Goal: Task Accomplishment & Management: Use online tool/utility

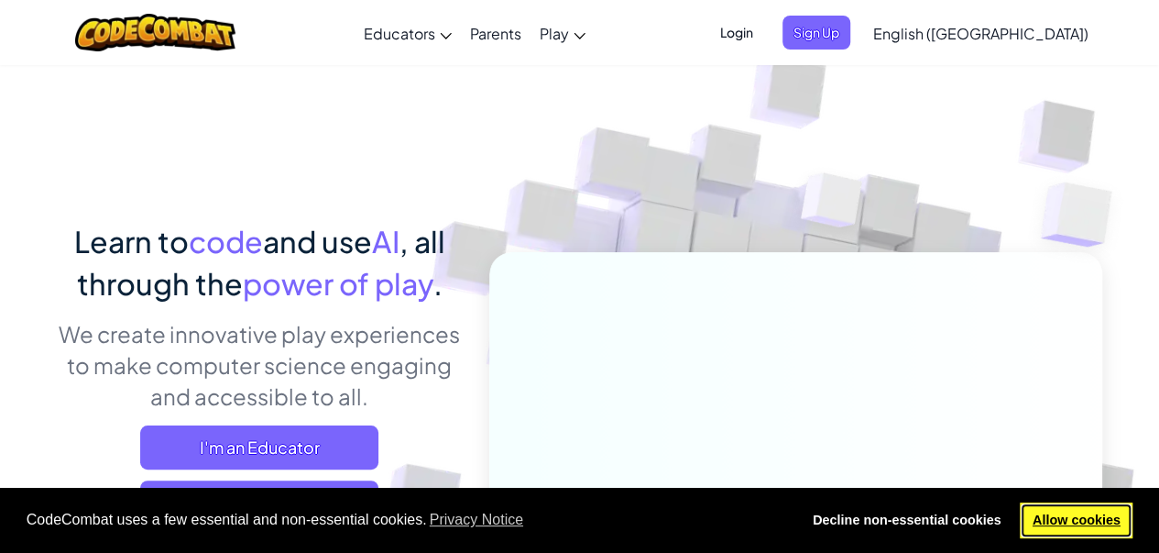
click at [1105, 531] on link "Allow cookies" at bounding box center [1076, 520] width 113 height 37
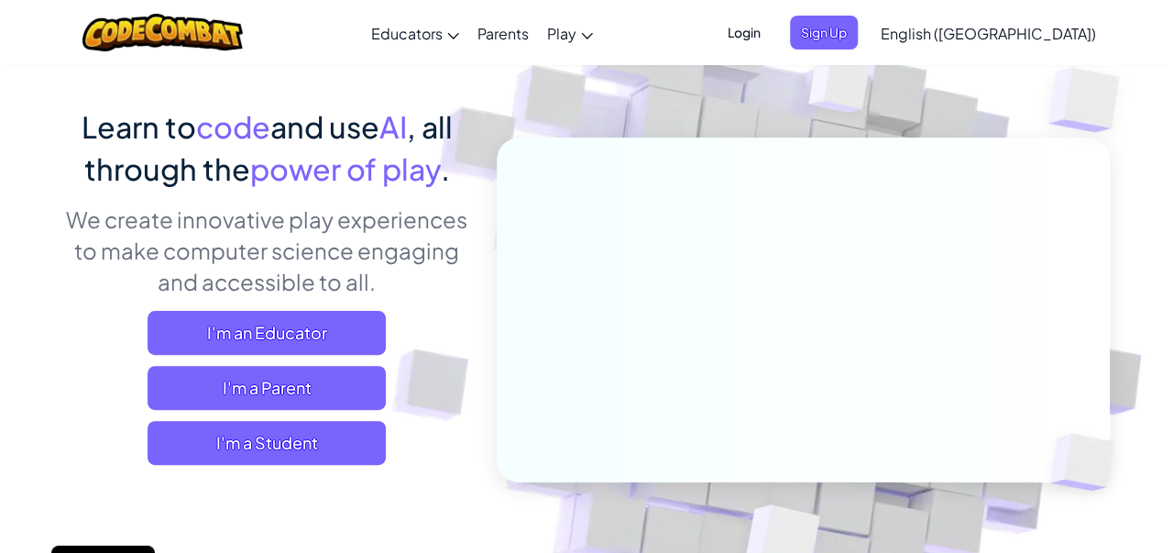
scroll to position [136, 0]
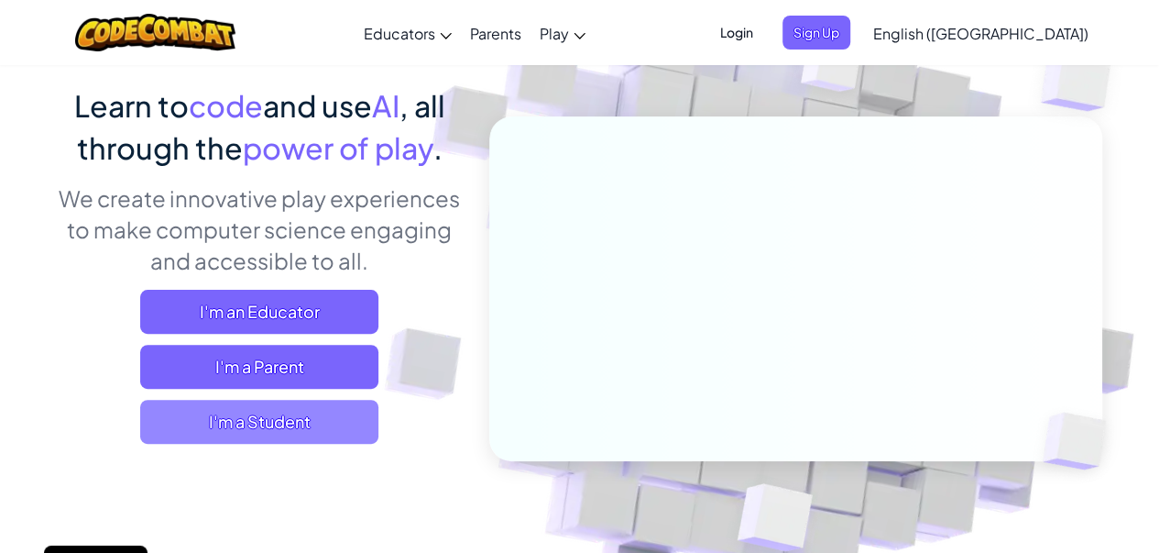
click at [294, 424] on span "I'm a Student" at bounding box center [259, 422] width 238 height 44
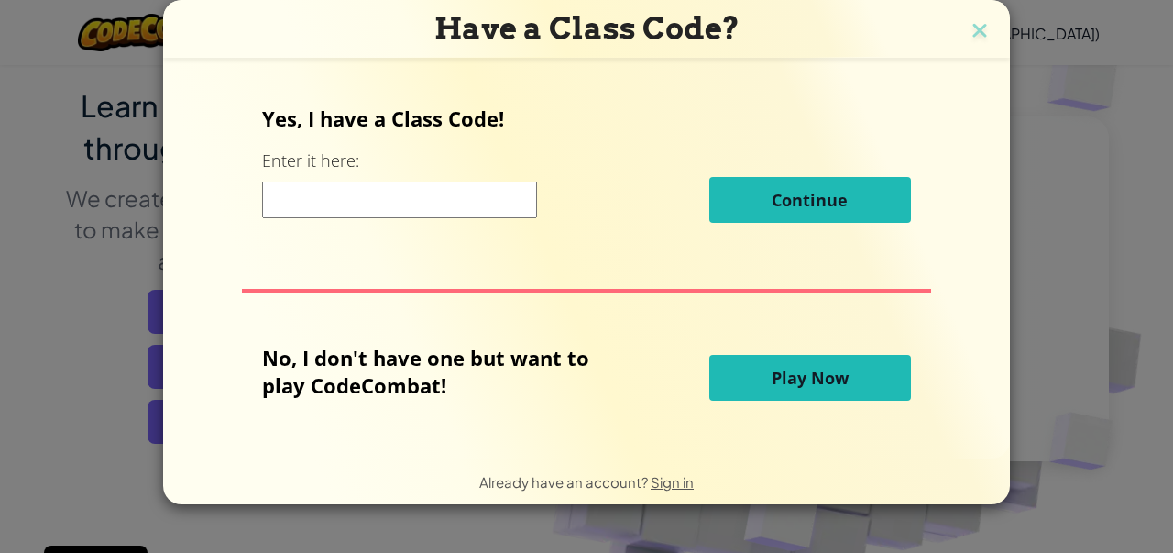
click at [795, 373] on span "Play Now" at bounding box center [810, 378] width 77 height 22
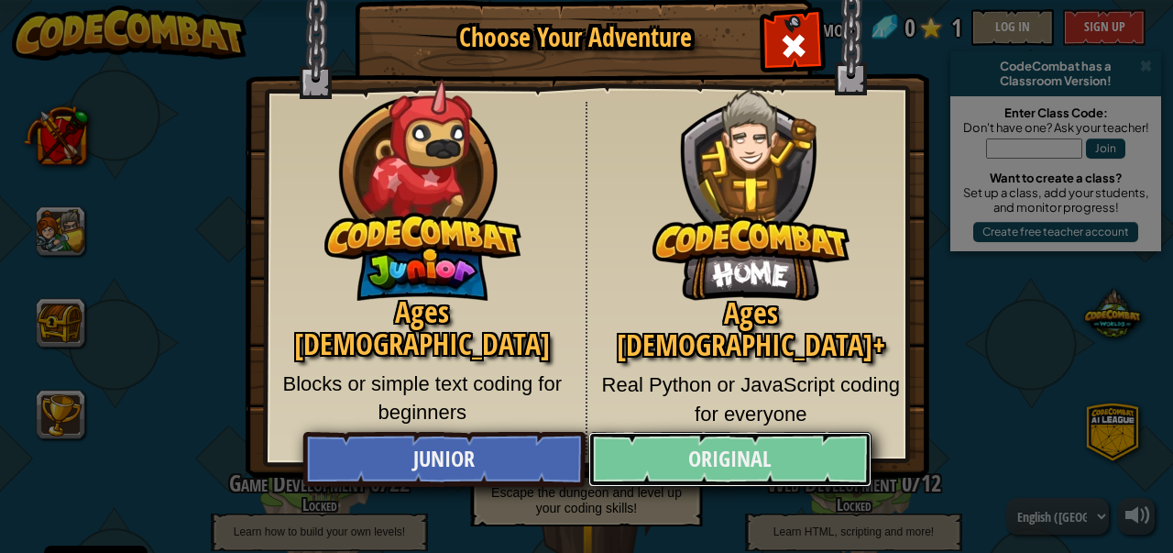
click at [683, 452] on link "Original" at bounding box center [729, 459] width 282 height 55
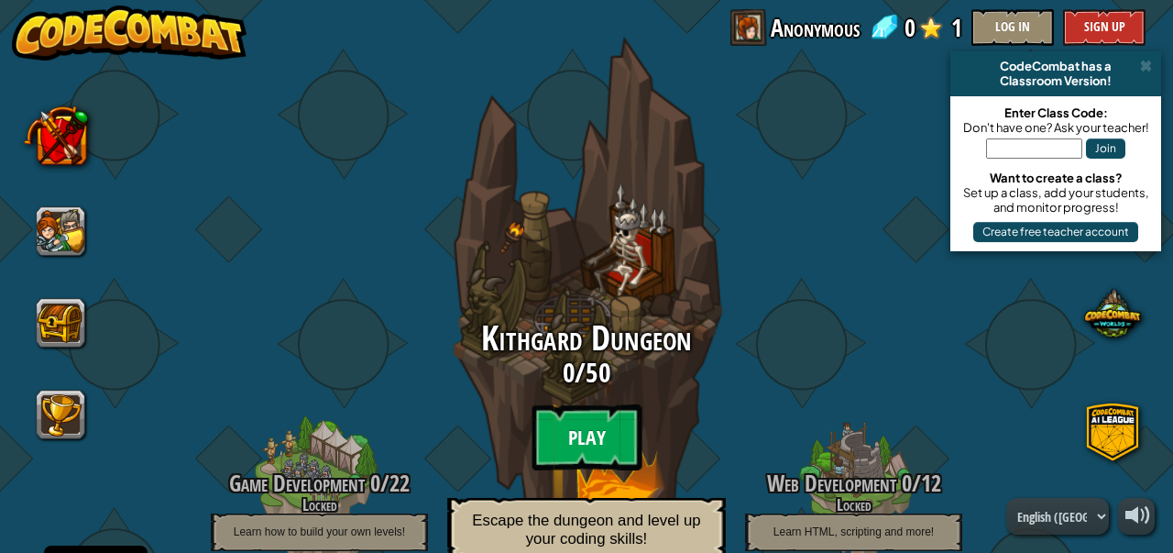
click at [568, 439] on btn "Play" at bounding box center [587, 437] width 110 height 66
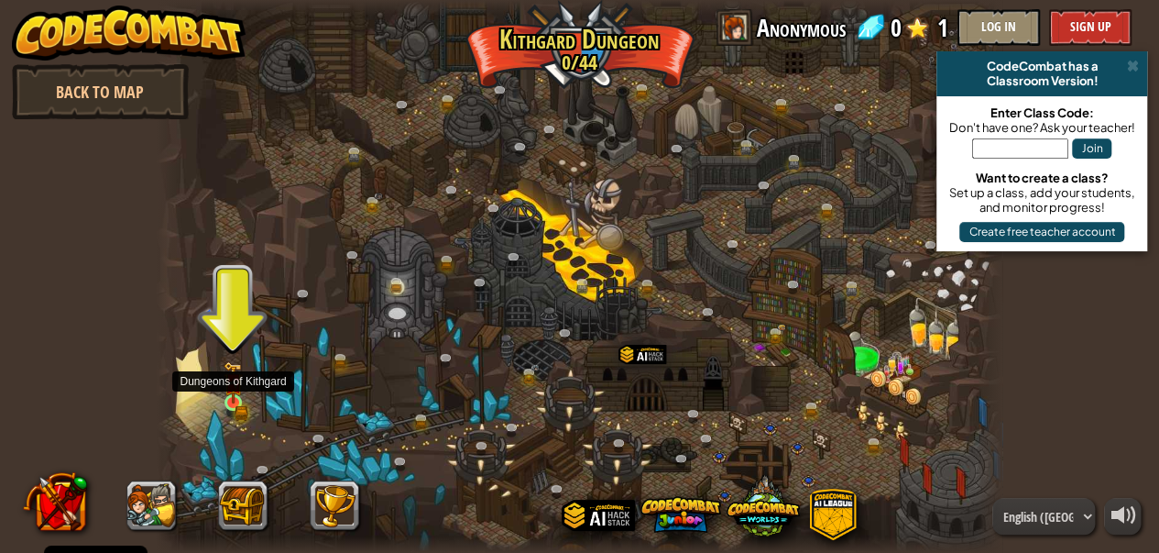
click at [231, 397] on img at bounding box center [233, 382] width 19 height 42
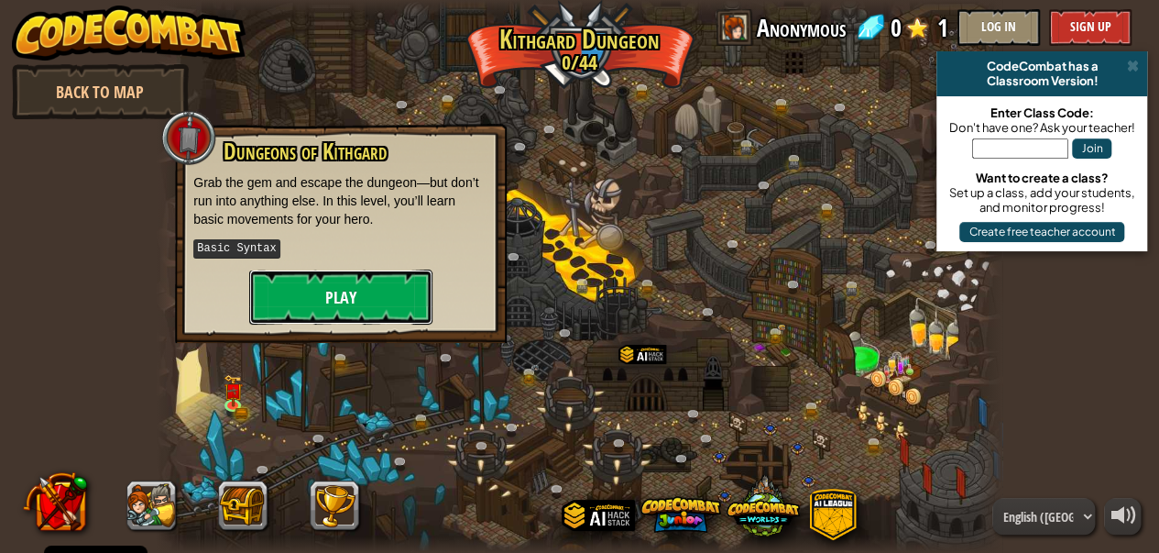
click at [346, 289] on button "Play" at bounding box center [340, 296] width 183 height 55
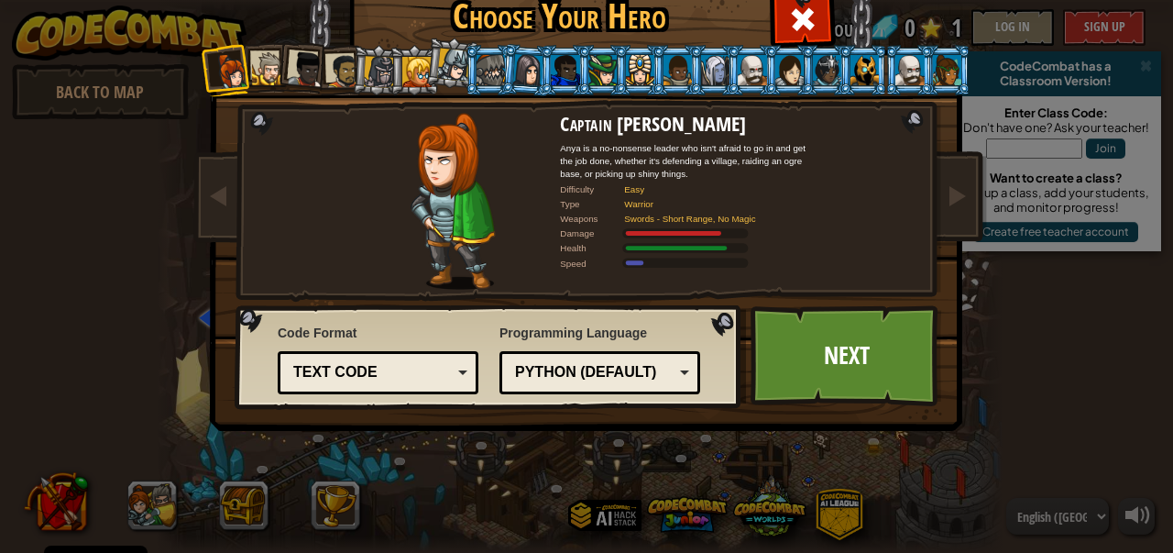
click at [264, 75] on div at bounding box center [269, 69] width 34 height 34
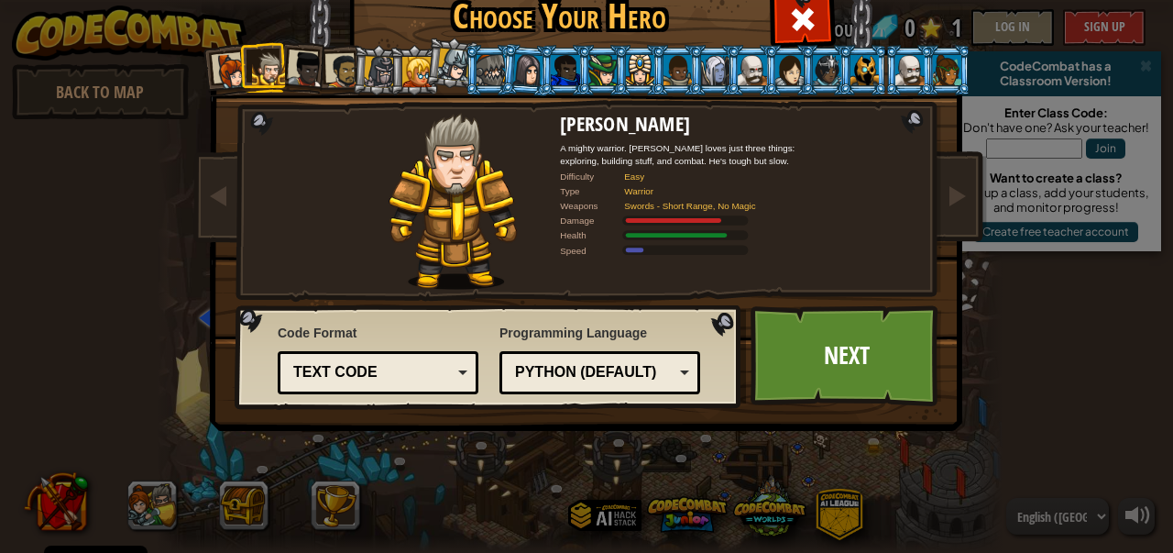
click at [425, 66] on li at bounding box center [452, 62] width 54 height 55
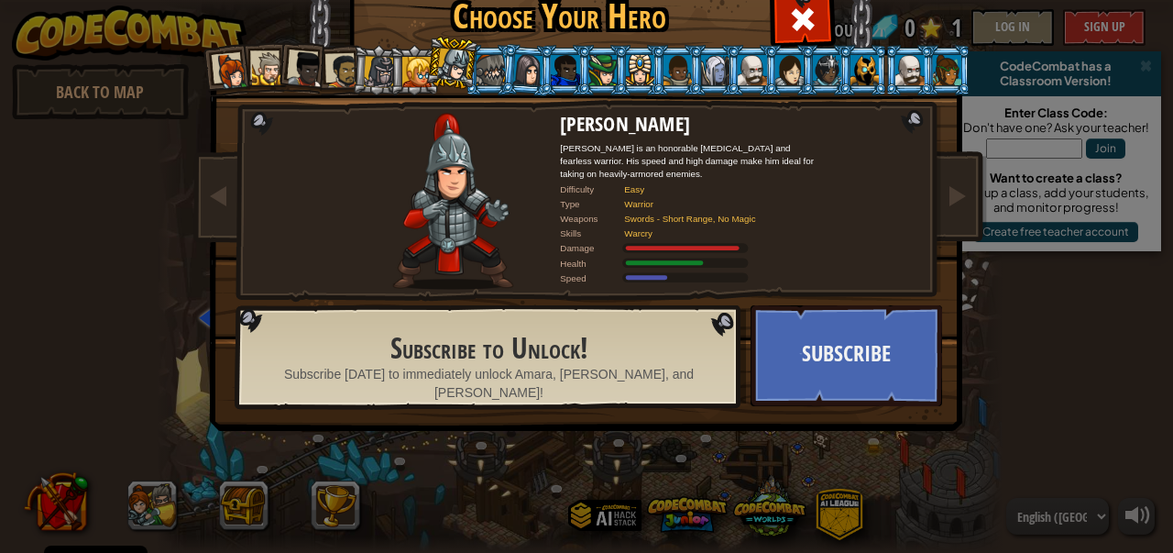
click at [404, 69] on div at bounding box center [416, 71] width 29 height 29
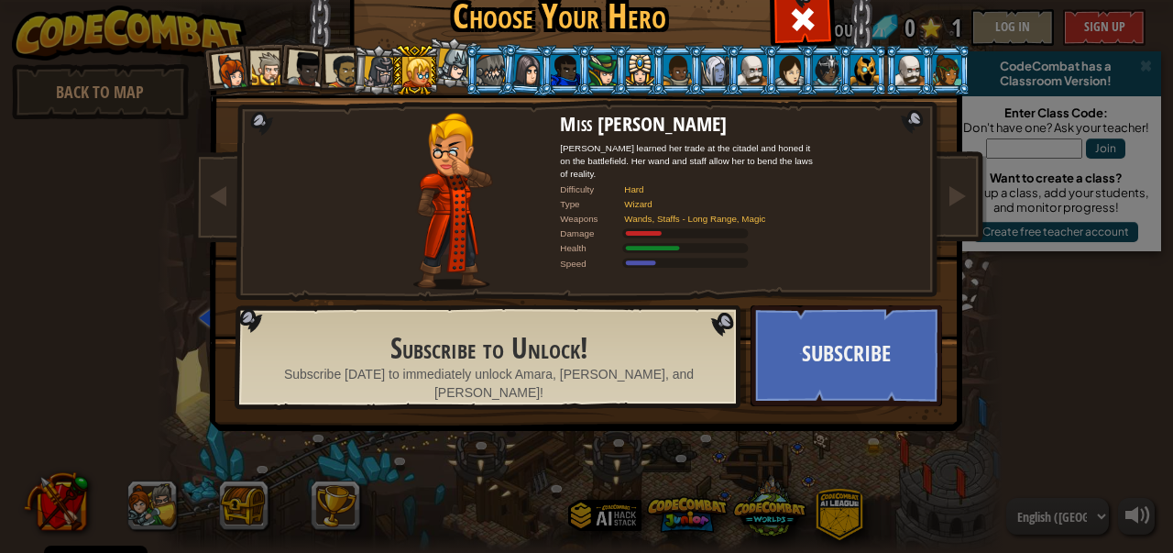
click at [219, 76] on div at bounding box center [232, 71] width 37 height 37
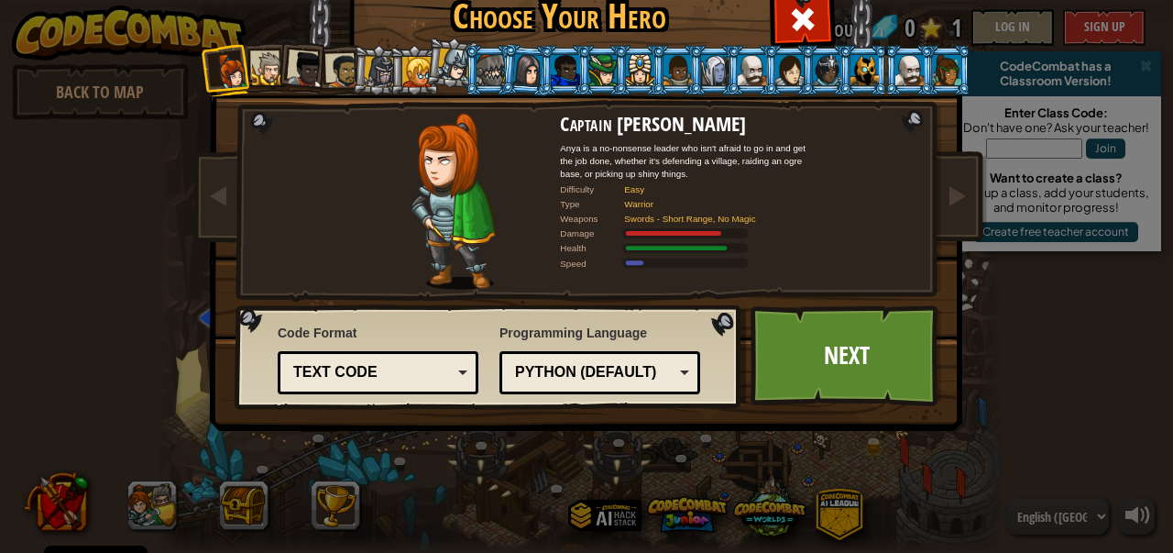
click at [447, 381] on div "Text code" at bounding box center [378, 372] width 177 height 28
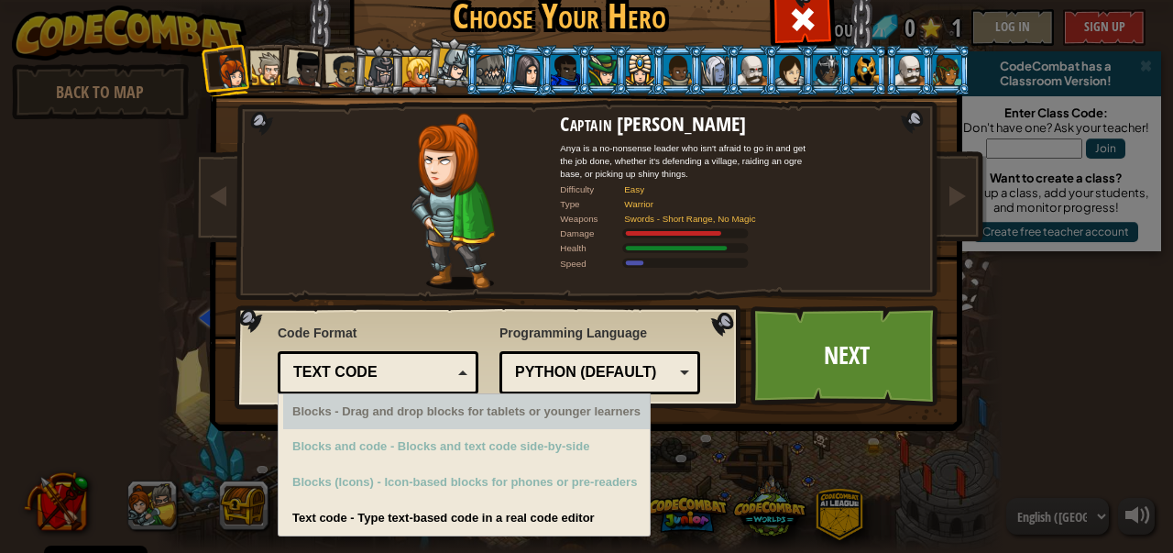
click at [422, 415] on div "Blocks - Drag and drop blocks for tablets or younger learners" at bounding box center [466, 412] width 367 height 36
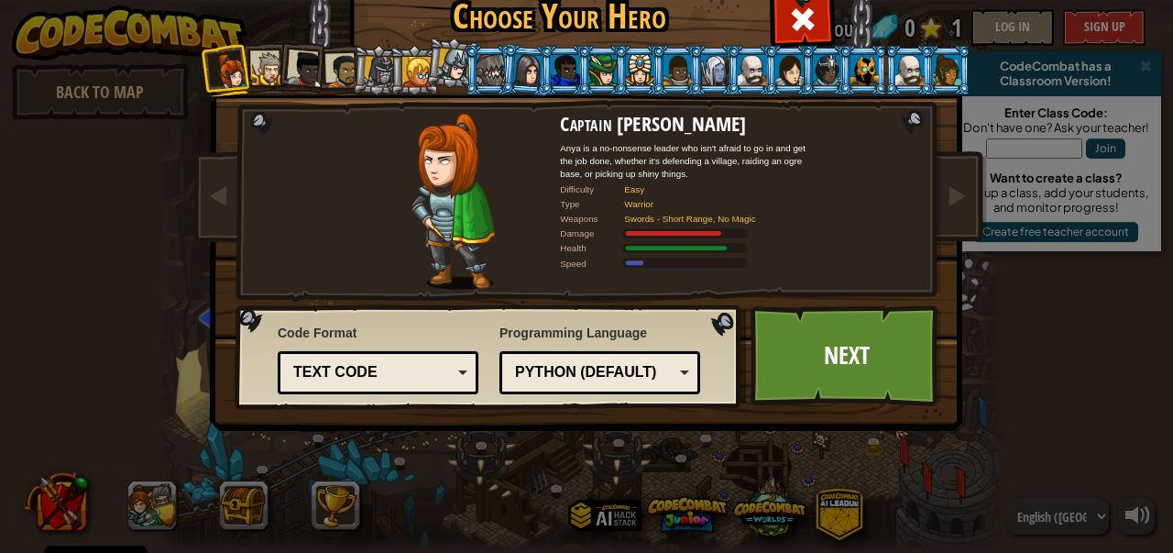
click at [252, 69] on div at bounding box center [269, 69] width 34 height 34
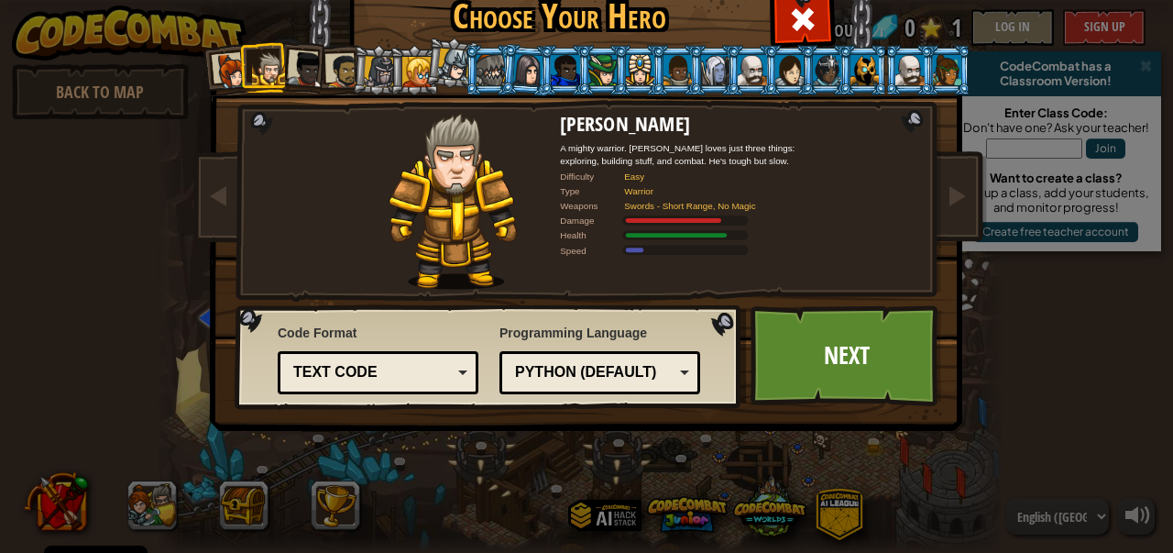
click at [302, 65] on div at bounding box center [306, 69] width 37 height 37
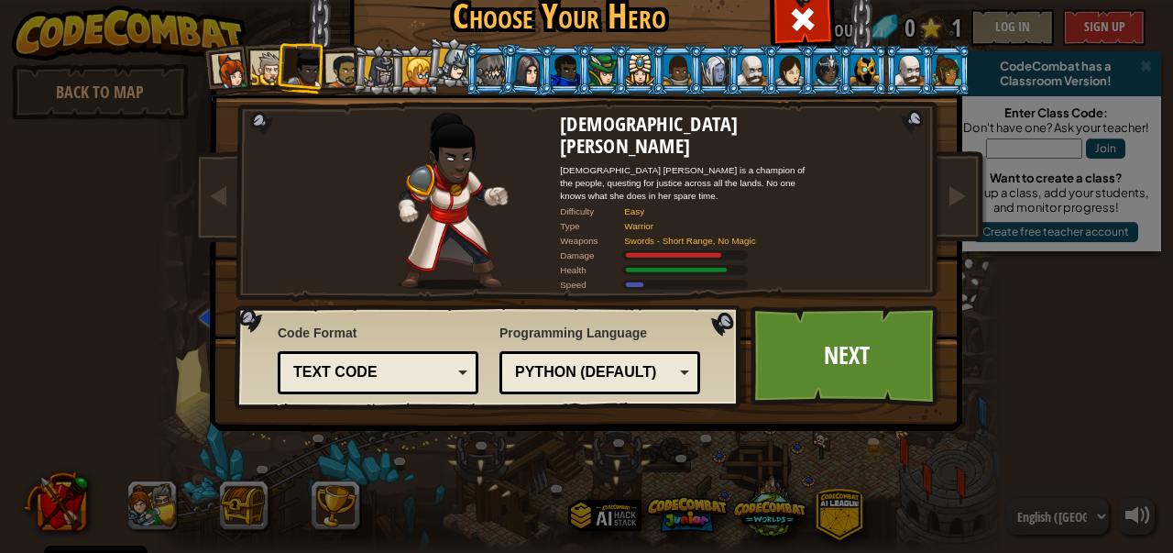
click at [338, 68] on div at bounding box center [343, 71] width 34 height 34
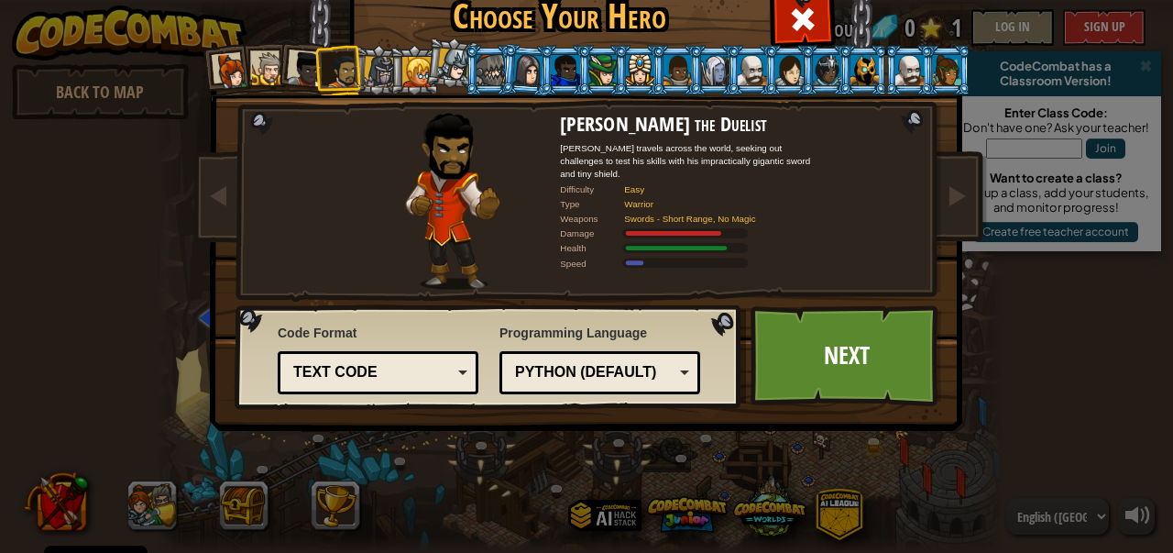
click at [364, 72] on div at bounding box center [379, 71] width 31 height 31
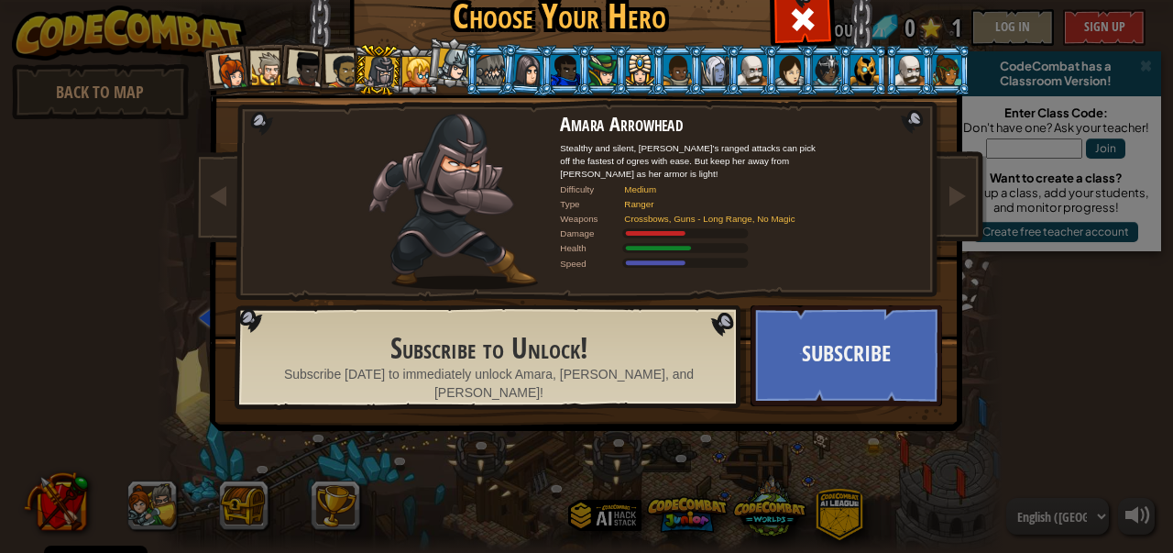
click at [364, 72] on div at bounding box center [379, 71] width 31 height 31
click at [252, 65] on div at bounding box center [269, 69] width 34 height 34
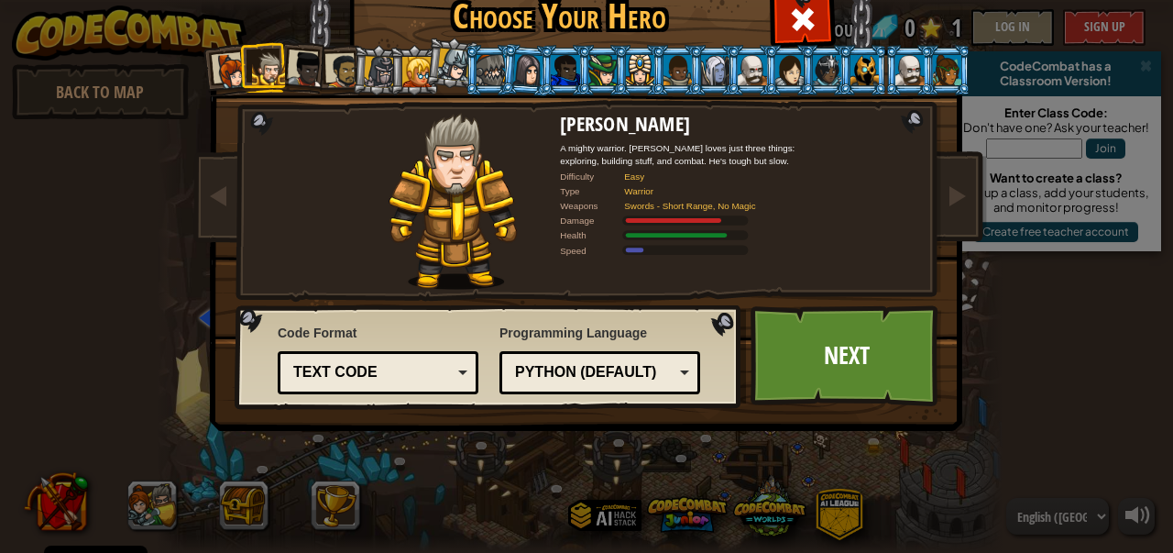
click at [445, 358] on div "Text code" at bounding box center [378, 372] width 177 height 28
click at [437, 280] on img at bounding box center [453, 201] width 128 height 177
click at [652, 371] on div "Python (Default)" at bounding box center [594, 372] width 159 height 21
click at [681, 424] on div "Captain [PERSON_NAME] Anya is a no-nonsense leader who isn't afraid to go in an…" at bounding box center [586, 236] width 687 height 400
click at [798, 346] on link "Next" at bounding box center [847, 355] width 192 height 101
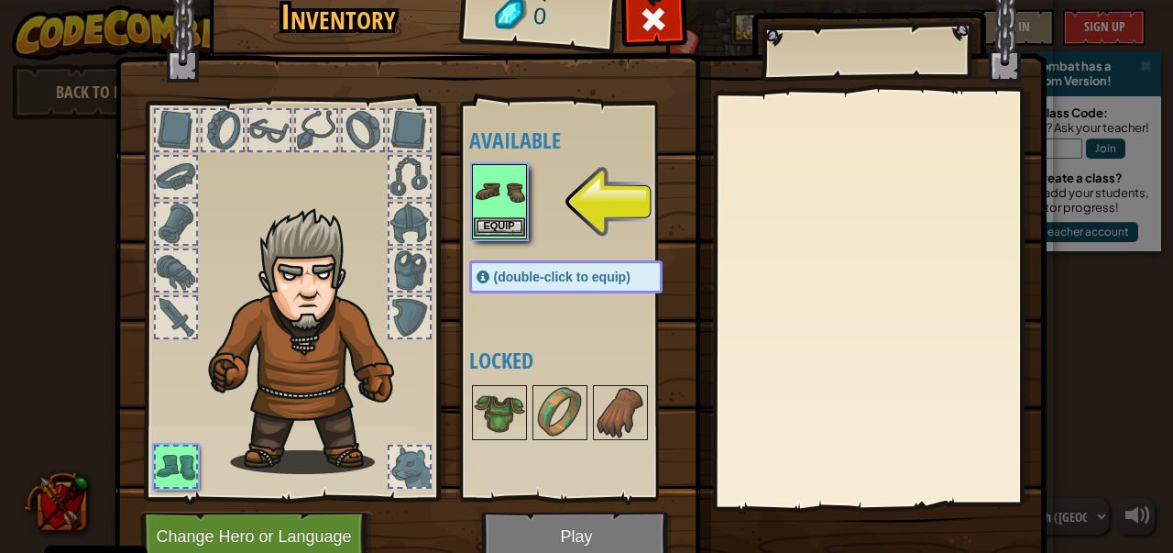
click at [510, 204] on img at bounding box center [499, 191] width 51 height 51
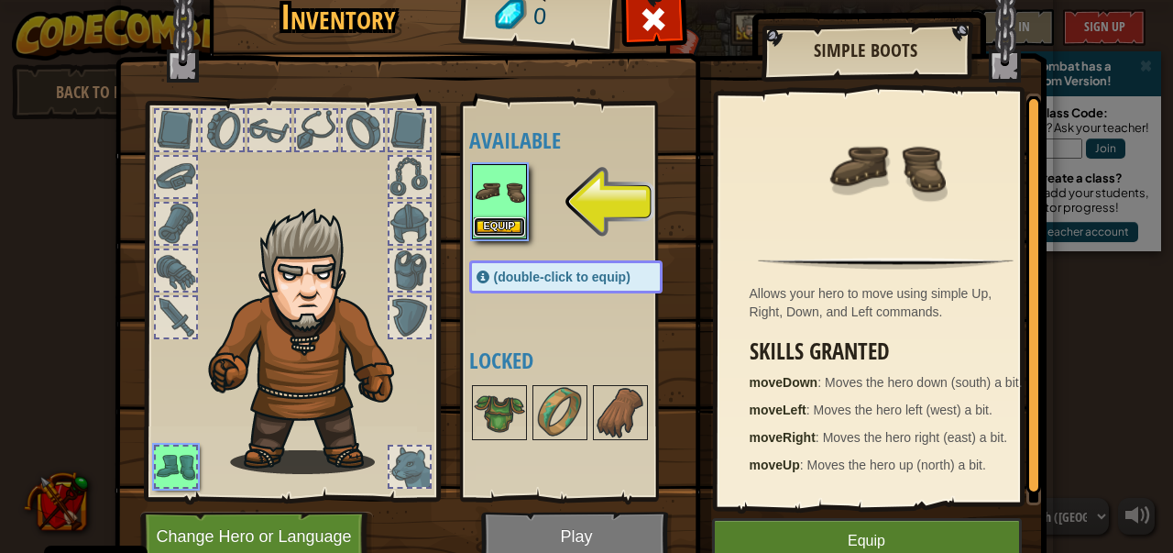
click at [494, 223] on button "Equip" at bounding box center [499, 226] width 51 height 19
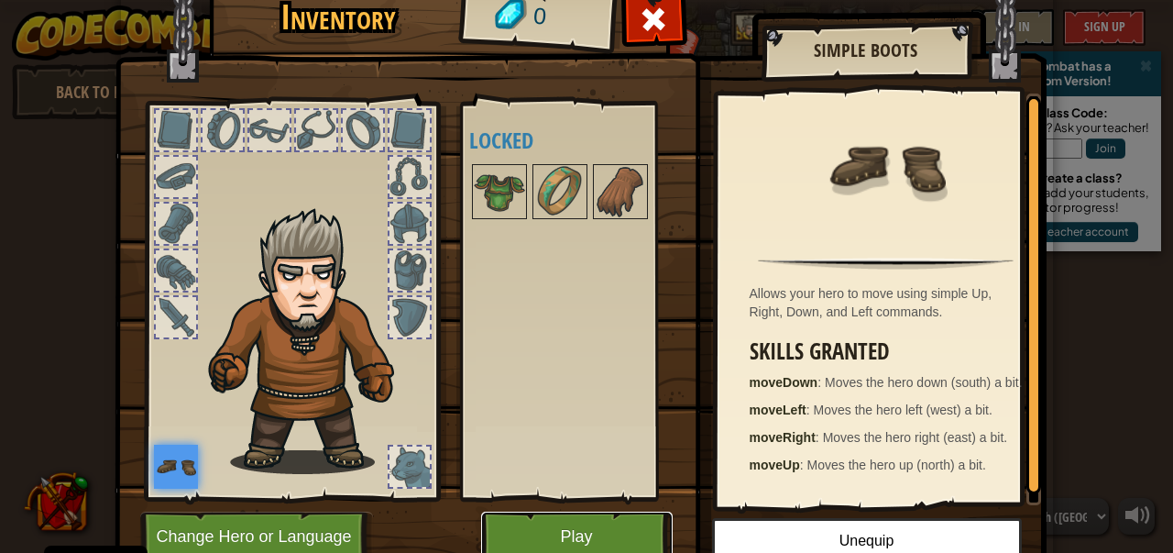
click at [557, 518] on button "Play" at bounding box center [577, 536] width 192 height 50
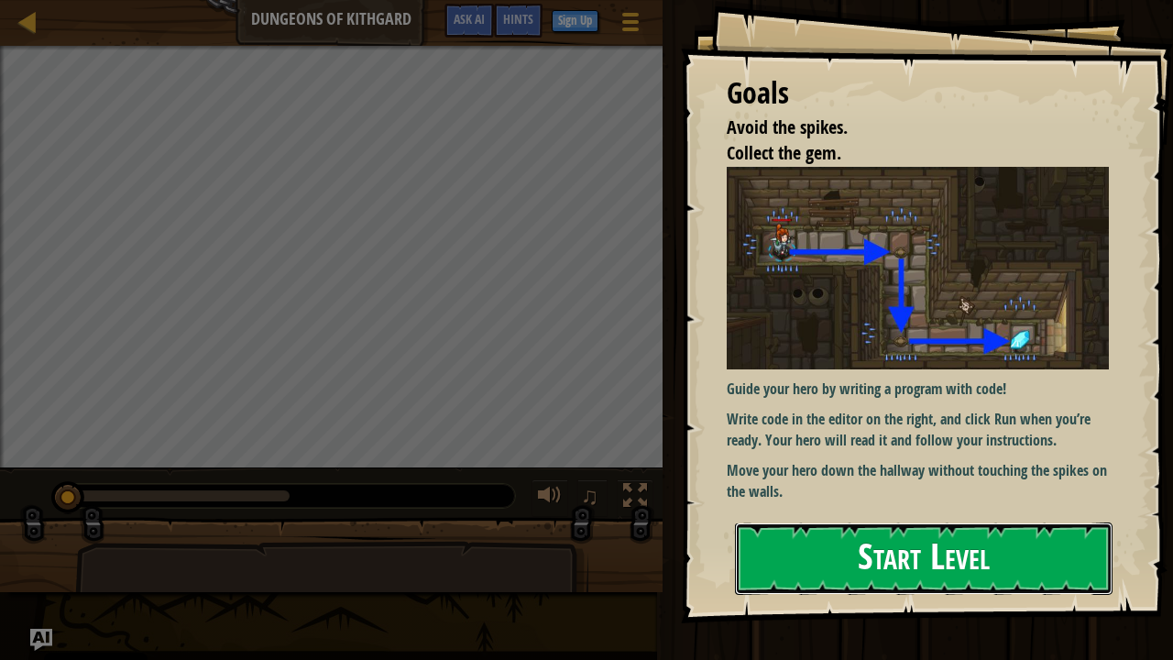
click at [858, 552] on button "Start Level" at bounding box center [924, 558] width 378 height 72
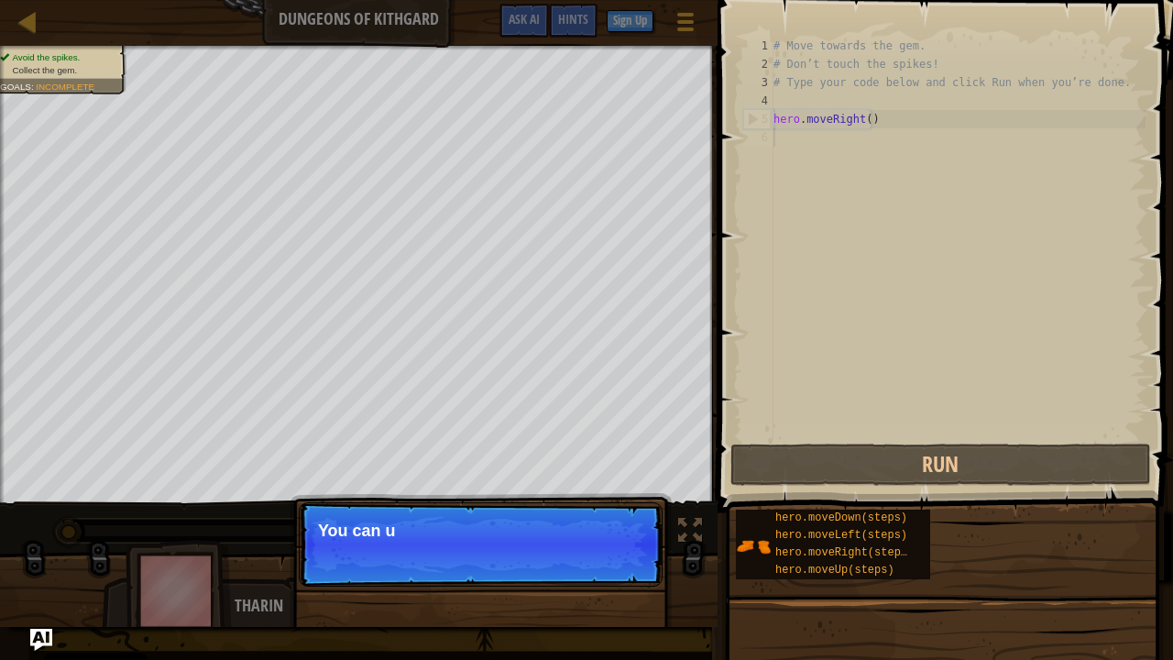
click at [628, 552] on p "Continue You can u" at bounding box center [481, 544] width 364 height 84
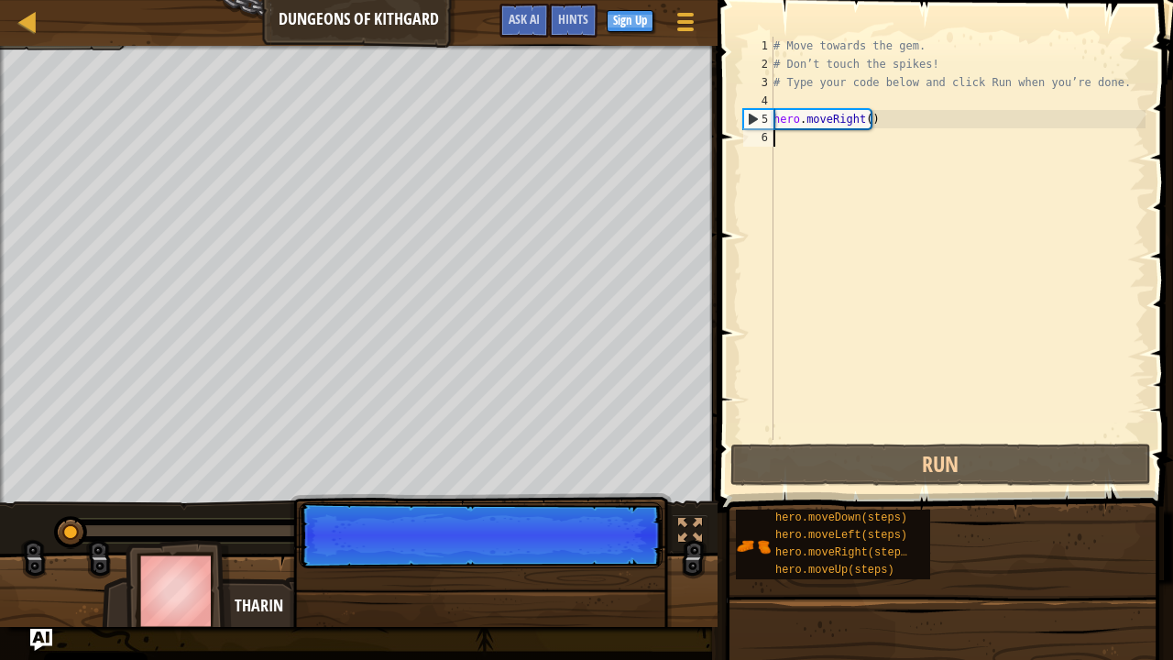
scroll to position [8, 0]
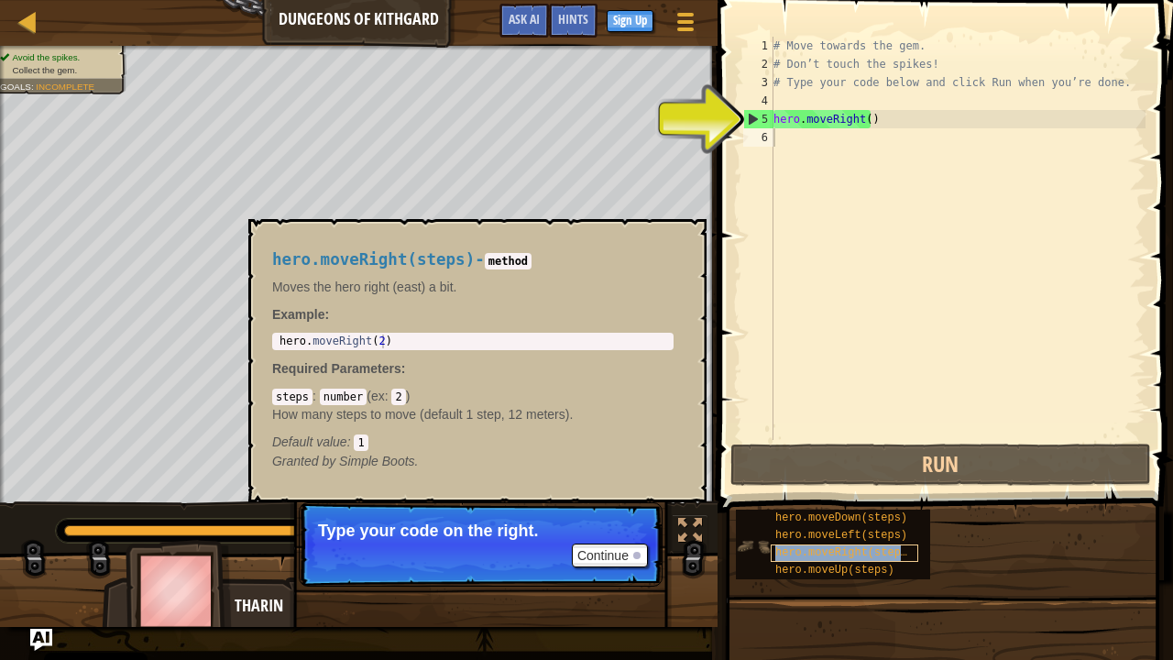
click at [865, 552] on span "hero.moveRight(steps)" at bounding box center [844, 552] width 138 height 13
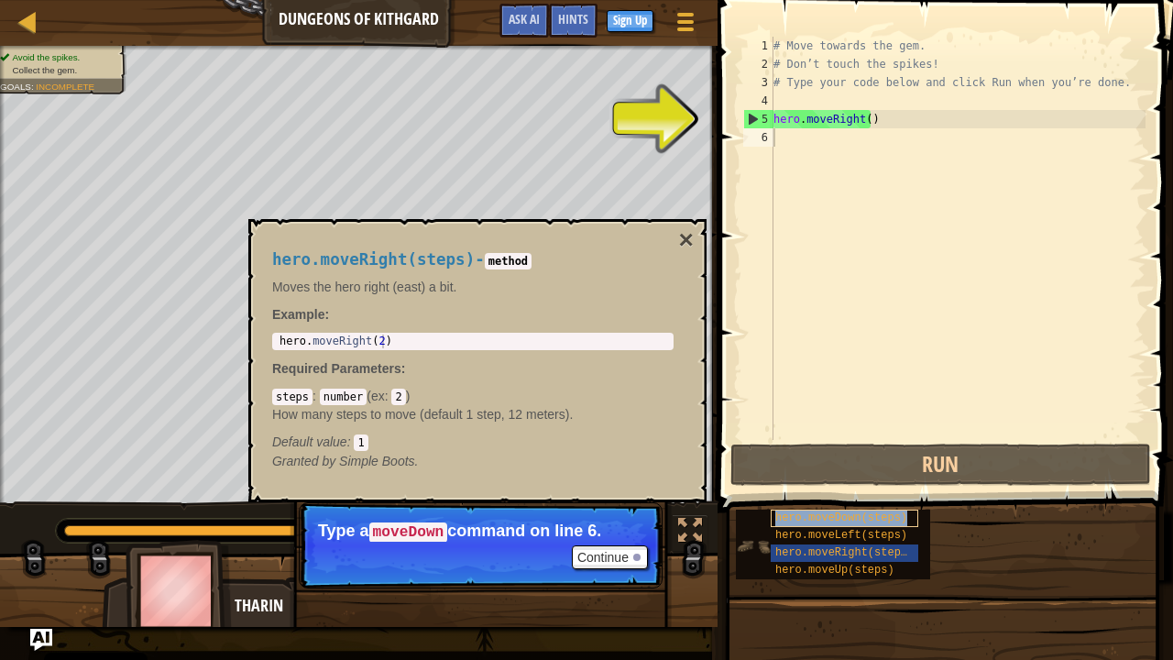
click at [838, 522] on span "hero.moveDown(steps)" at bounding box center [841, 517] width 132 height 13
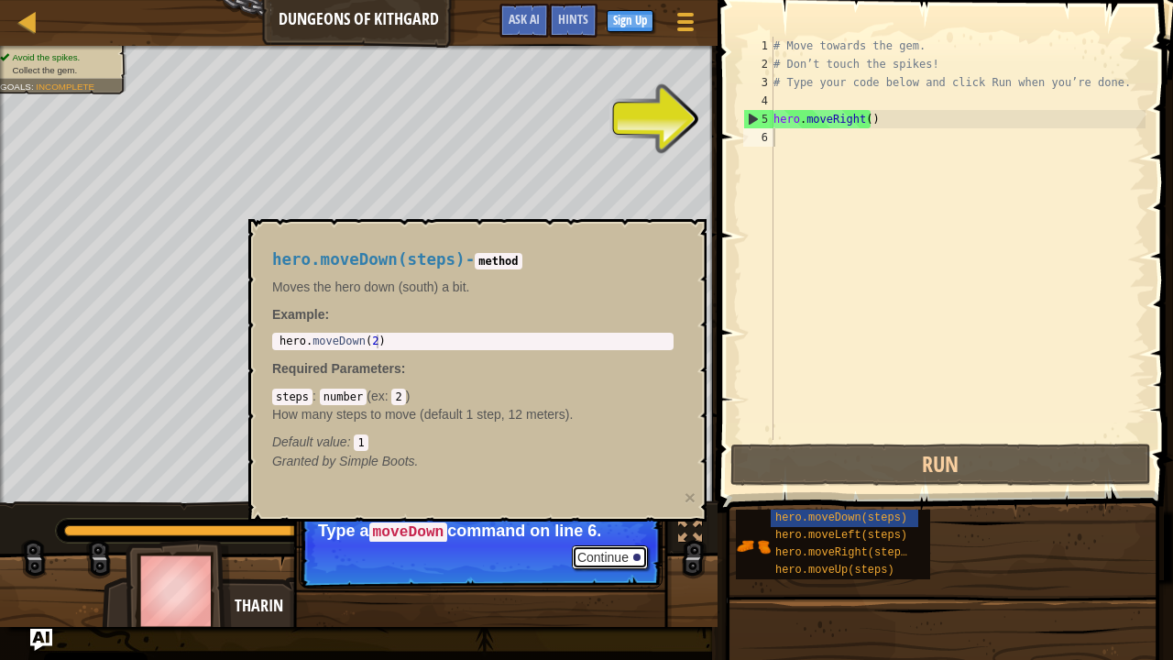
click at [614, 552] on button "Continue" at bounding box center [610, 557] width 76 height 24
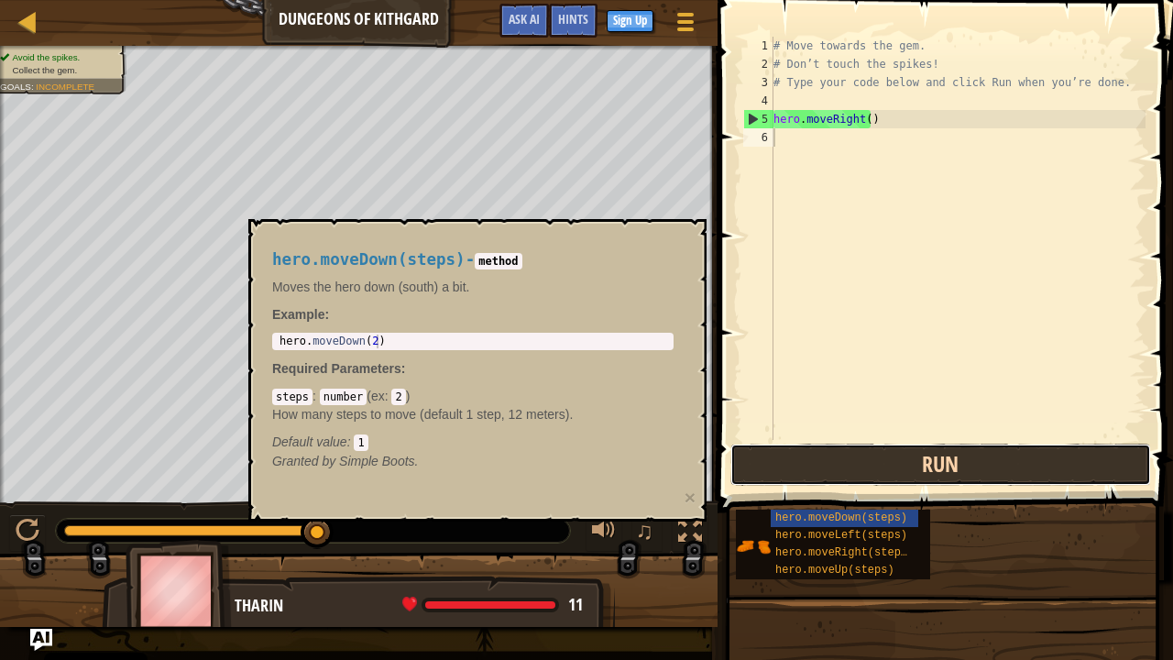
click at [902, 460] on button "Run" at bounding box center [941, 465] width 421 height 42
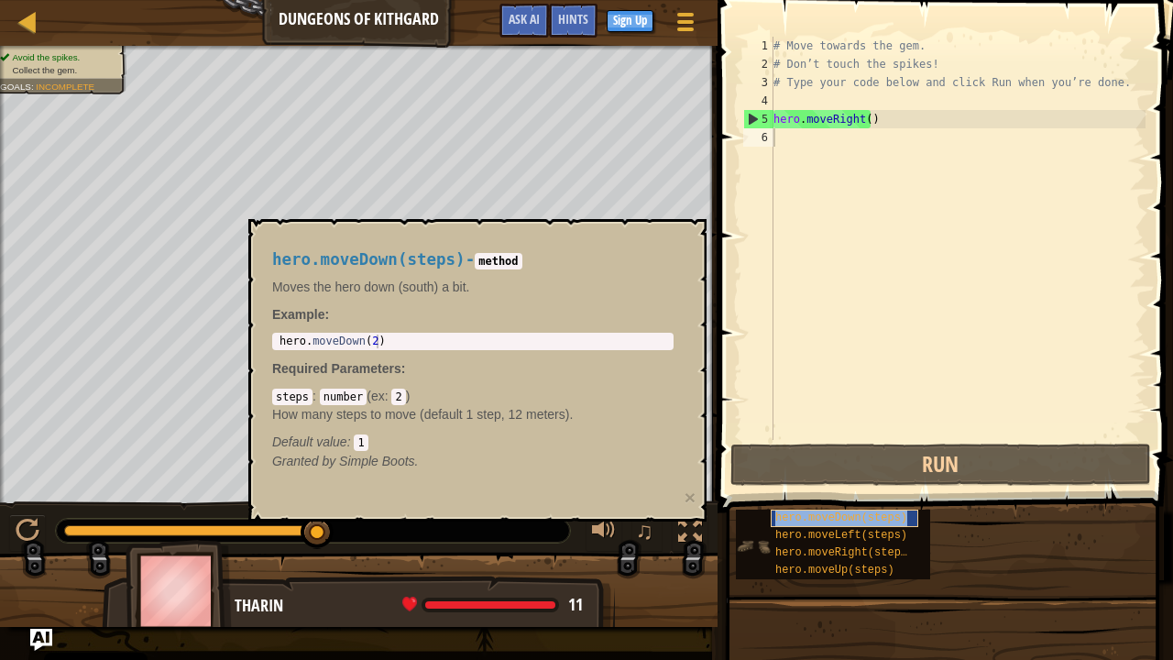
click at [843, 520] on span "hero.moveDown(steps)" at bounding box center [841, 517] width 132 height 13
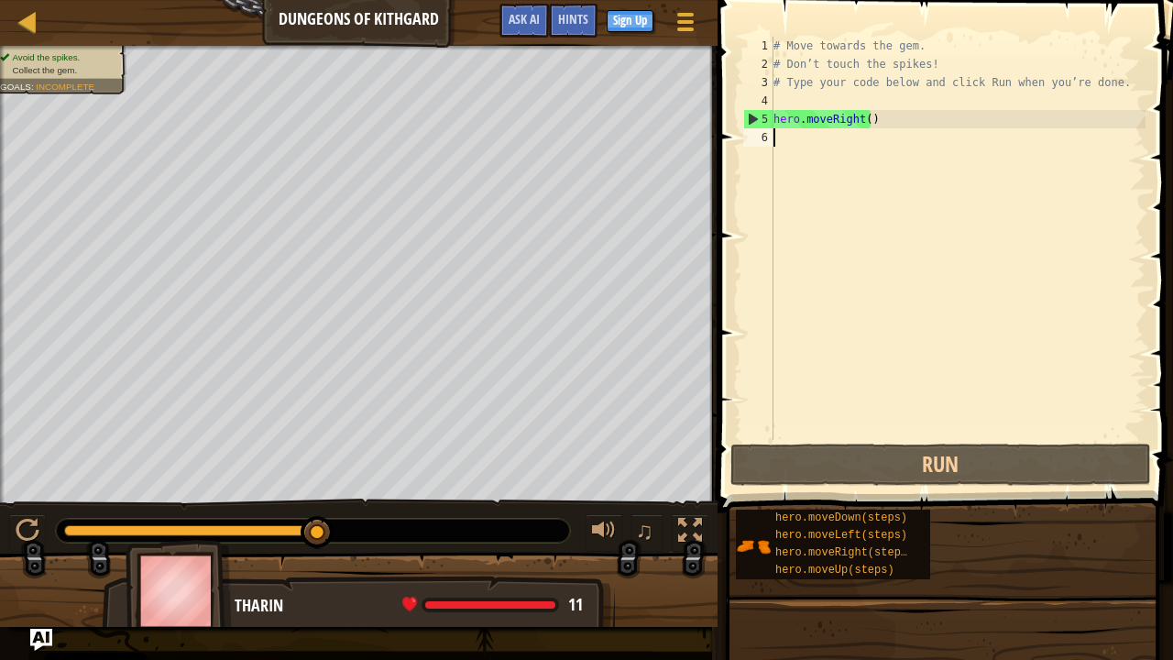
click at [753, 128] on div "6" at bounding box center [758, 137] width 30 height 18
drag, startPoint x: 753, startPoint y: 116, endPoint x: 762, endPoint y: 141, distance: 26.1
type textarea "hero.moveRight()"
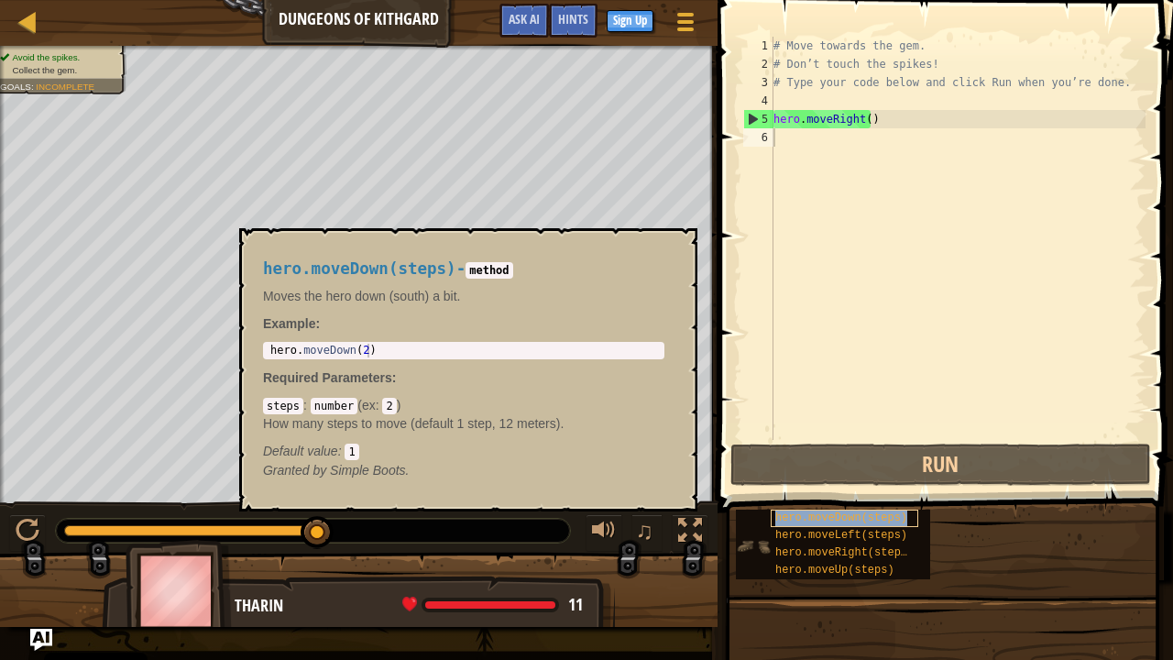
click at [888, 521] on span "hero.moveDown(steps)" at bounding box center [841, 517] width 132 height 13
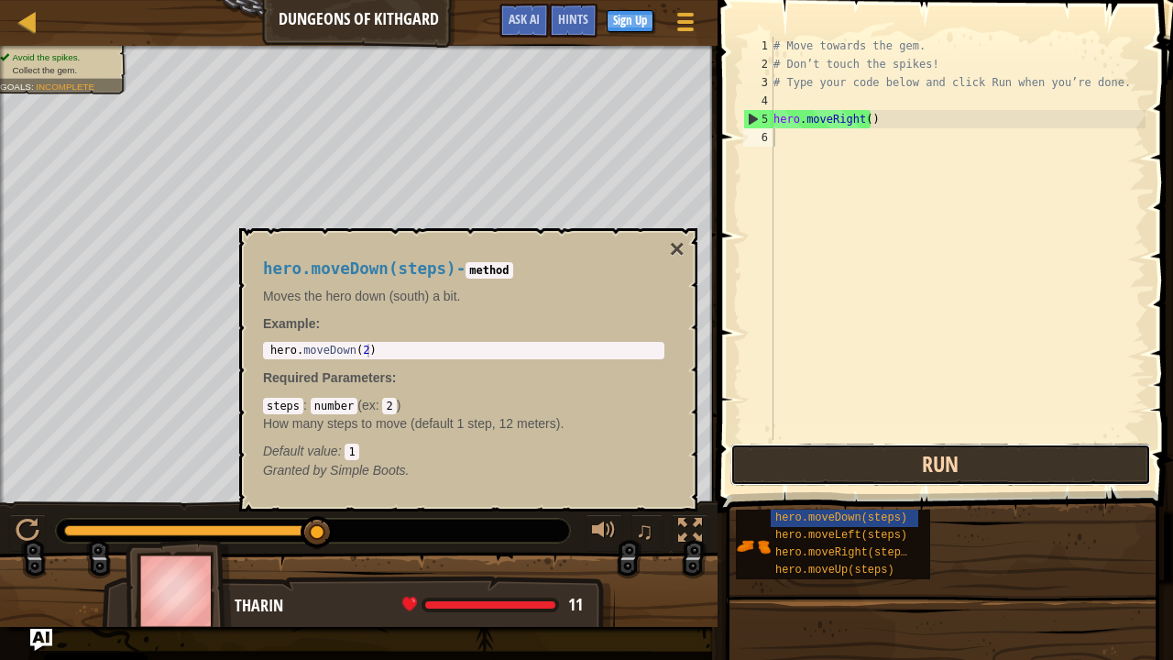
click at [904, 461] on button "Run" at bounding box center [941, 465] width 421 height 42
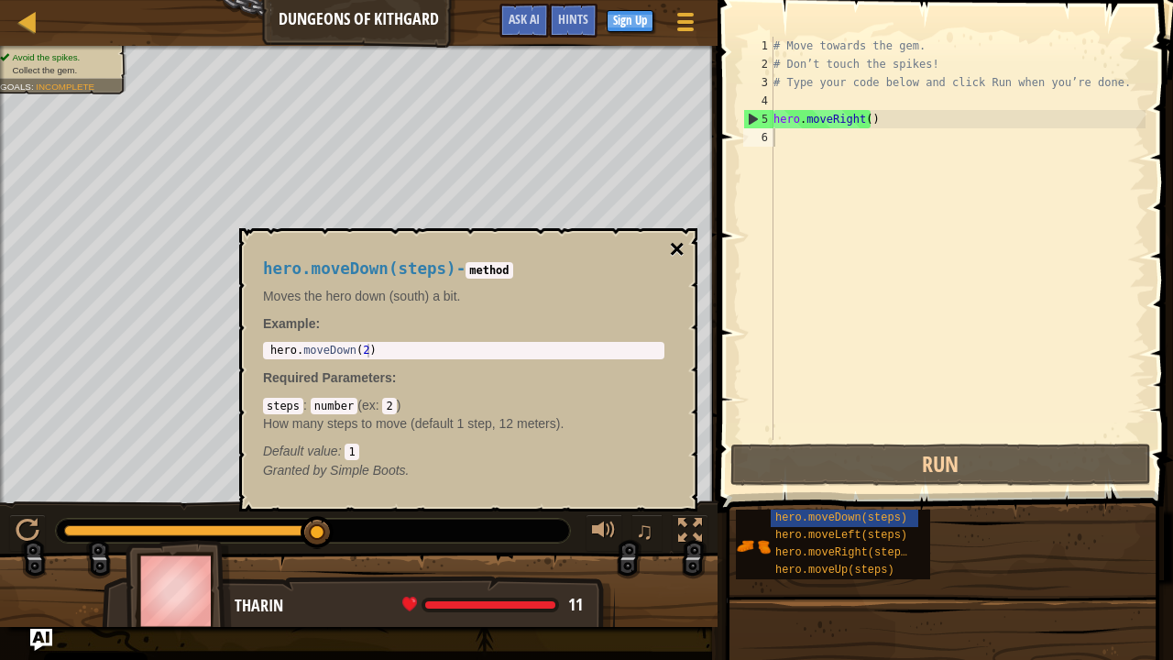
click at [683, 245] on button "×" at bounding box center [677, 249] width 15 height 26
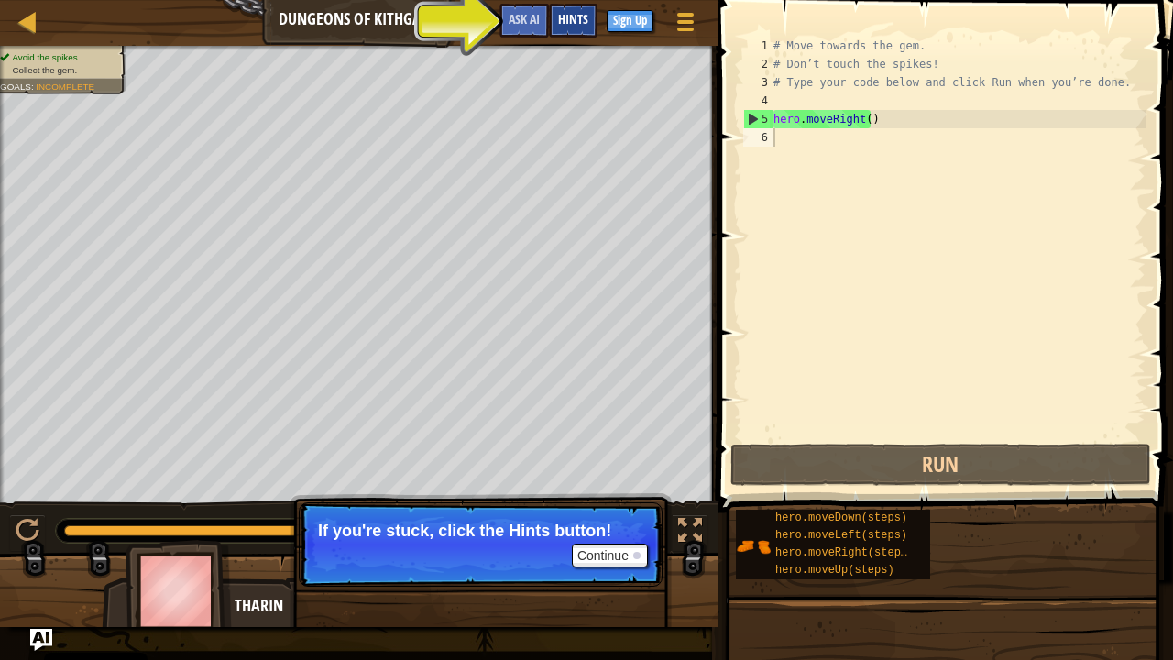
click at [579, 16] on span "Hints" at bounding box center [573, 18] width 30 height 17
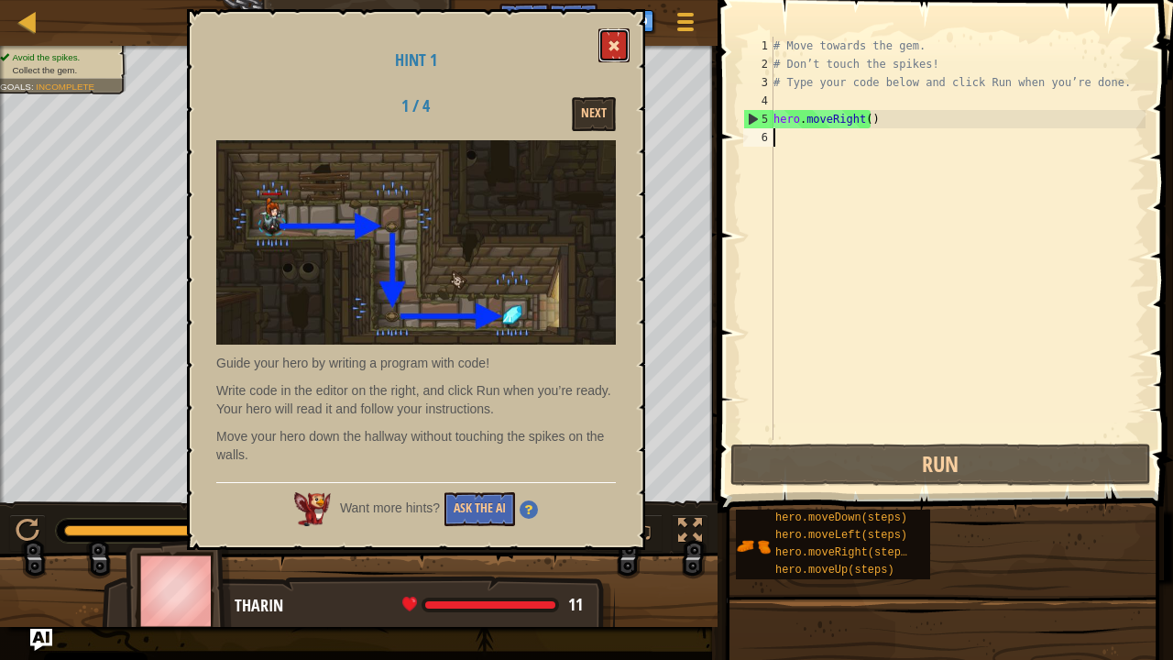
click at [607, 52] on button at bounding box center [614, 45] width 31 height 34
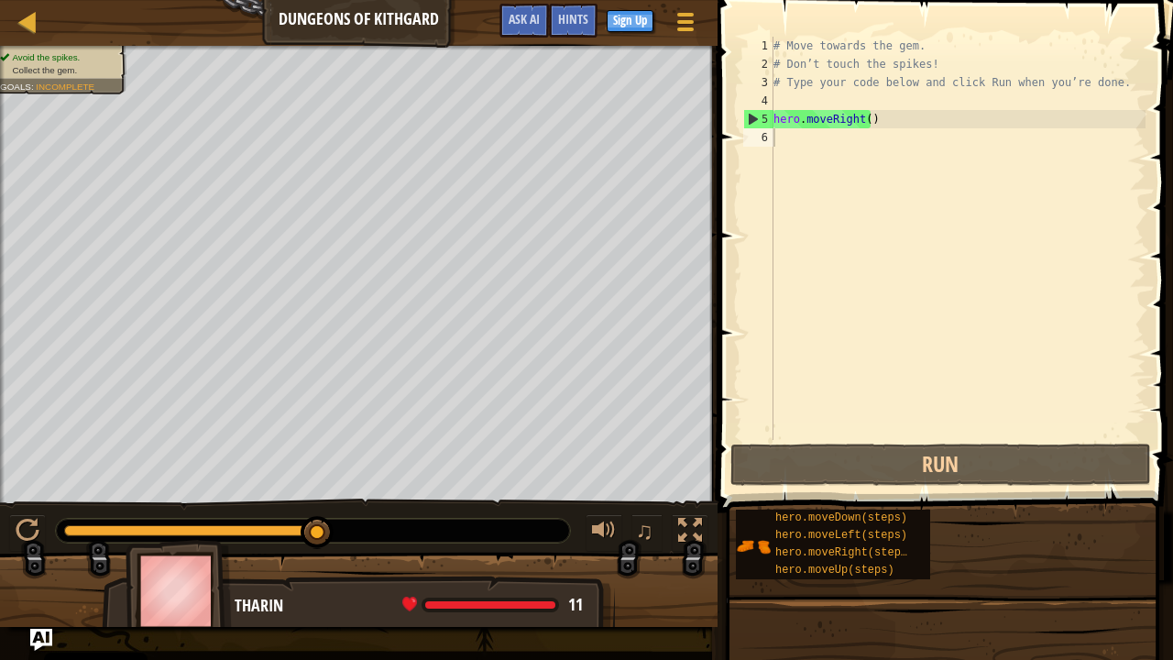
click at [775, 133] on div "# Move towards the gem. # Don’t touch the spikes! # Type your code below and cl…" at bounding box center [958, 257] width 376 height 440
type textarea "H"
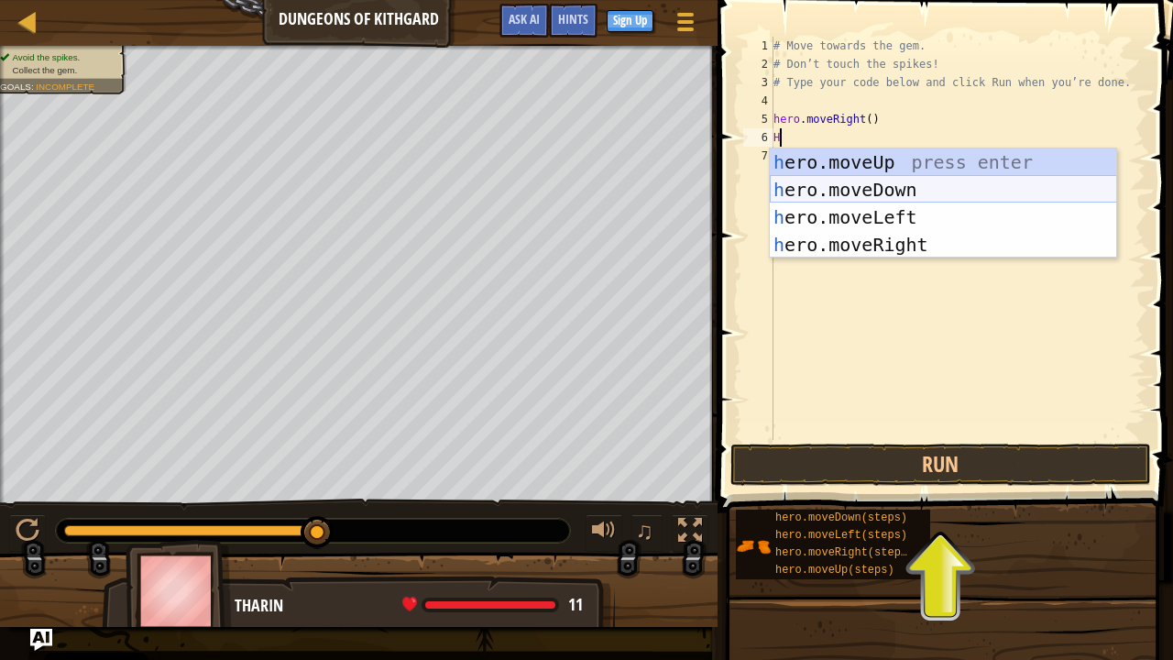
click at [904, 197] on div "h ero.moveUp press enter h ero.moveDown press enter h ero.moveLeft press enter …" at bounding box center [943, 230] width 347 height 165
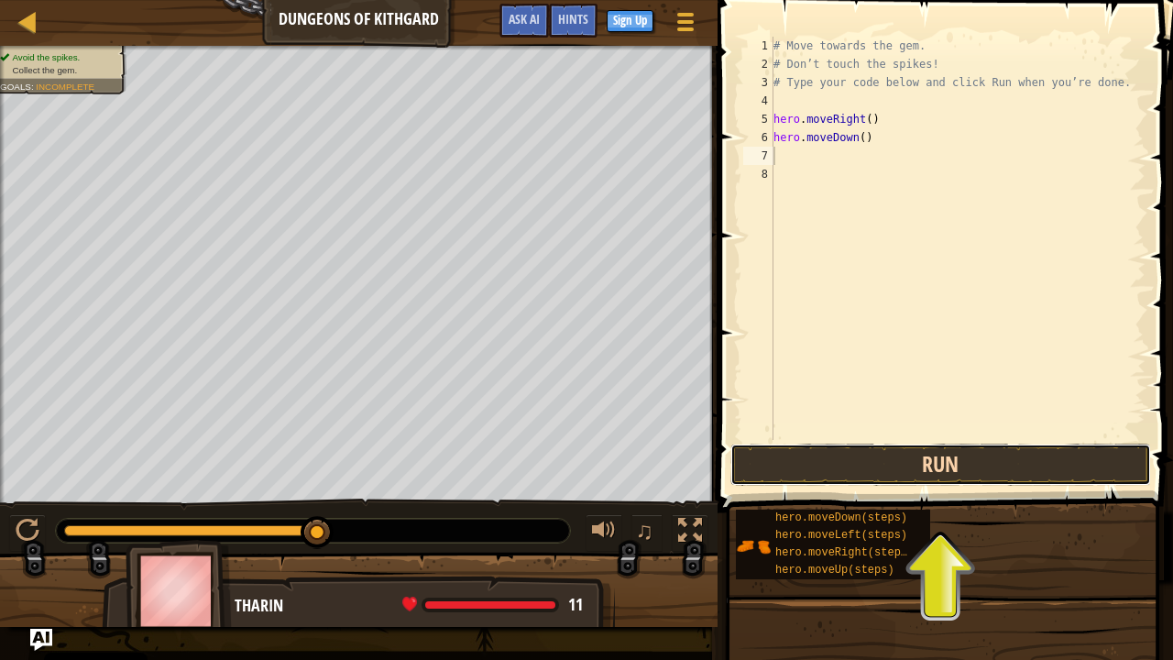
click at [921, 458] on button "Run" at bounding box center [941, 465] width 421 height 42
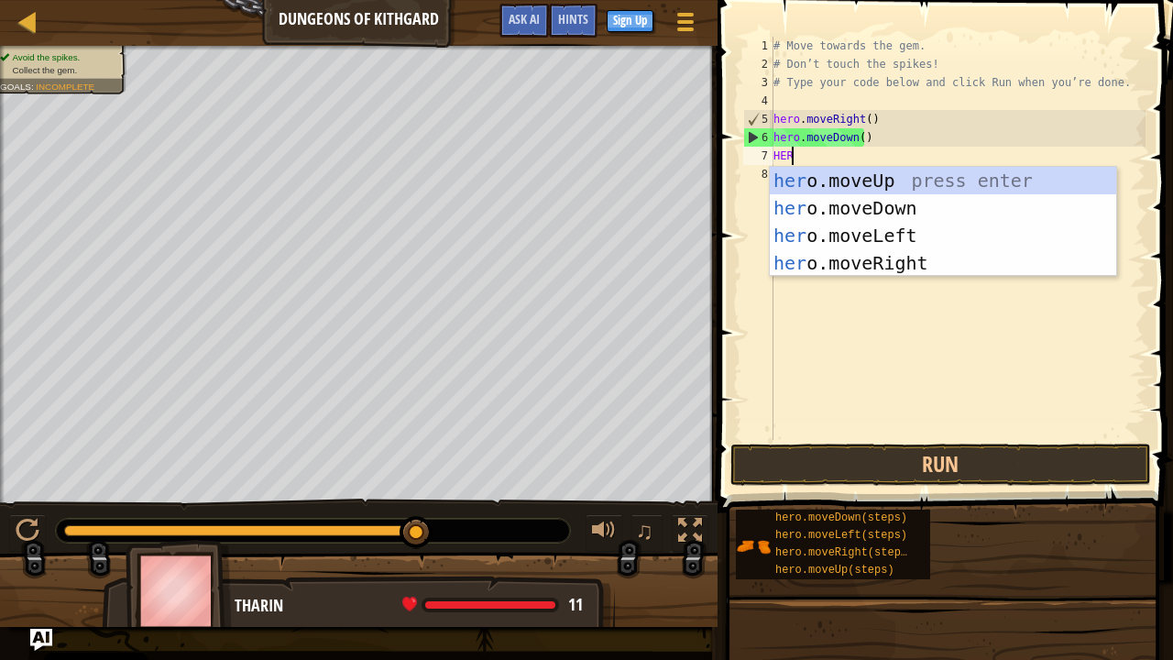
type textarea "HERO"
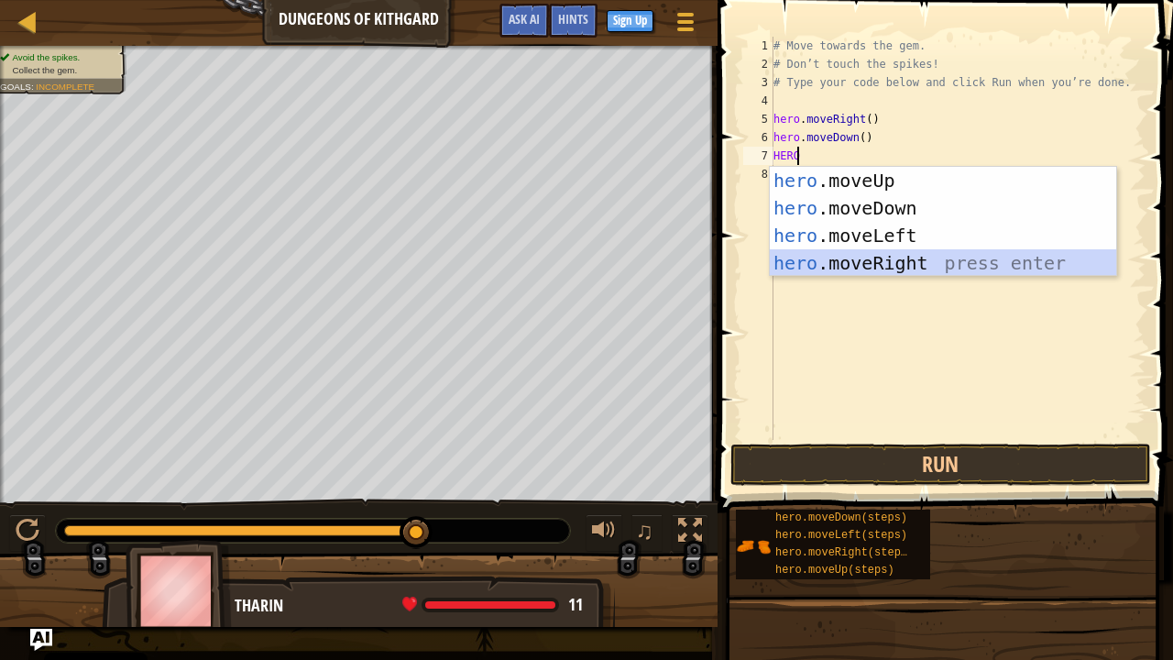
click at [898, 264] on div "hero .moveUp press enter hero .moveDown press enter hero .moveLeft press enter …" at bounding box center [943, 249] width 347 height 165
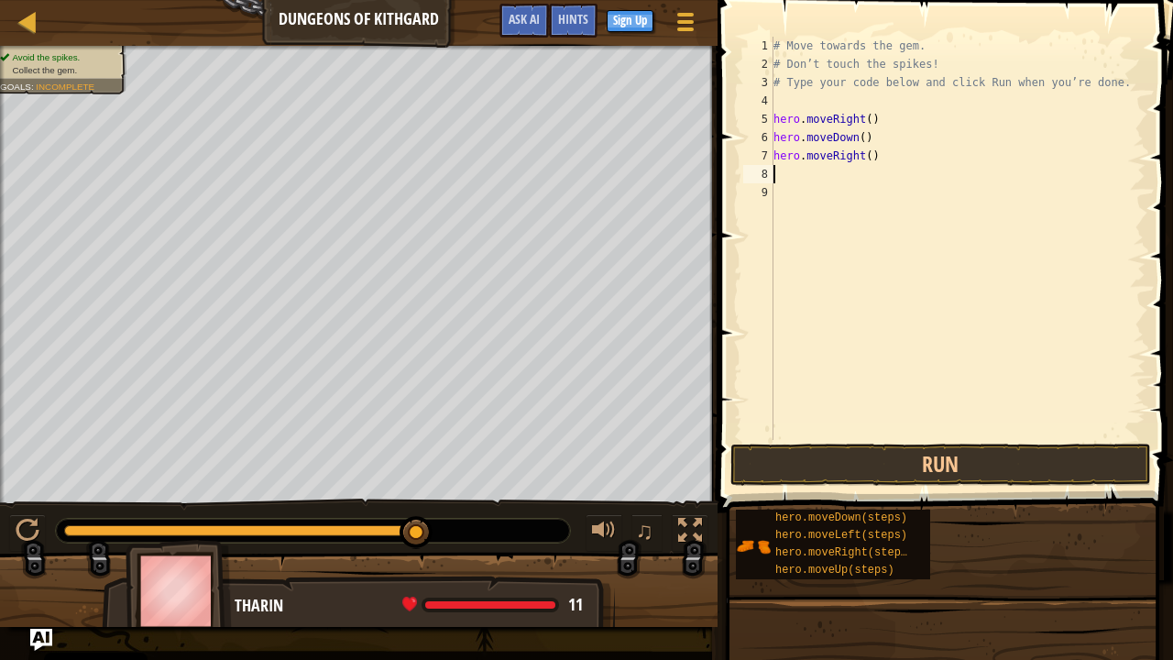
scroll to position [8, 0]
click at [911, 467] on button "Run" at bounding box center [941, 465] width 421 height 42
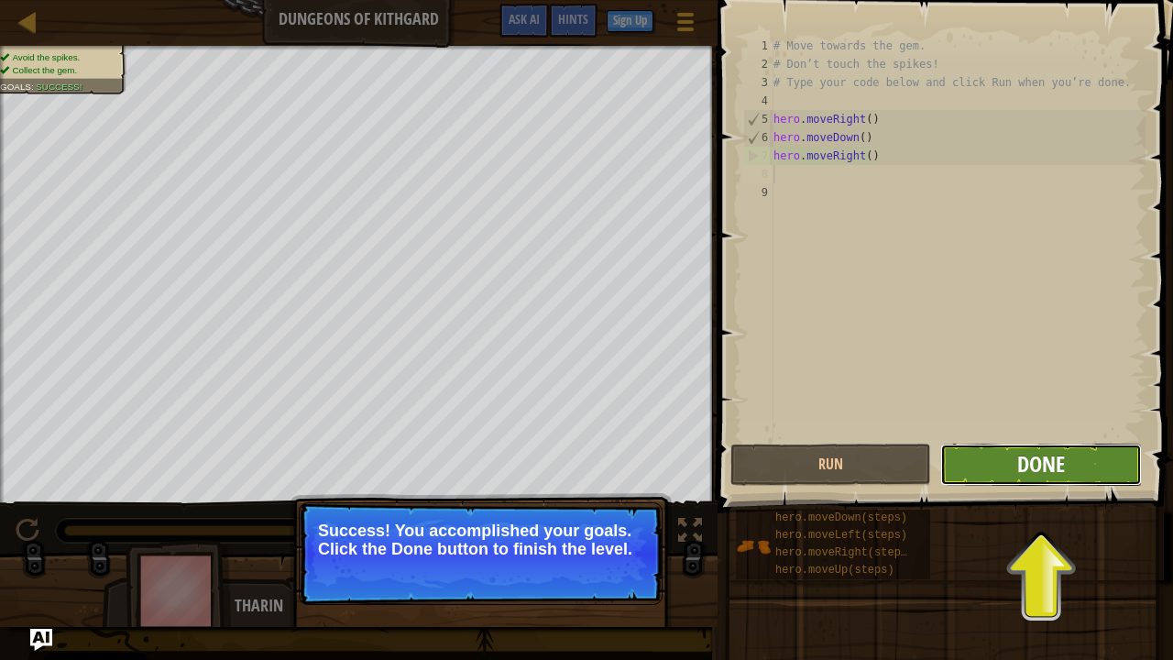
click at [1027, 464] on span "Done" at bounding box center [1041, 463] width 48 height 29
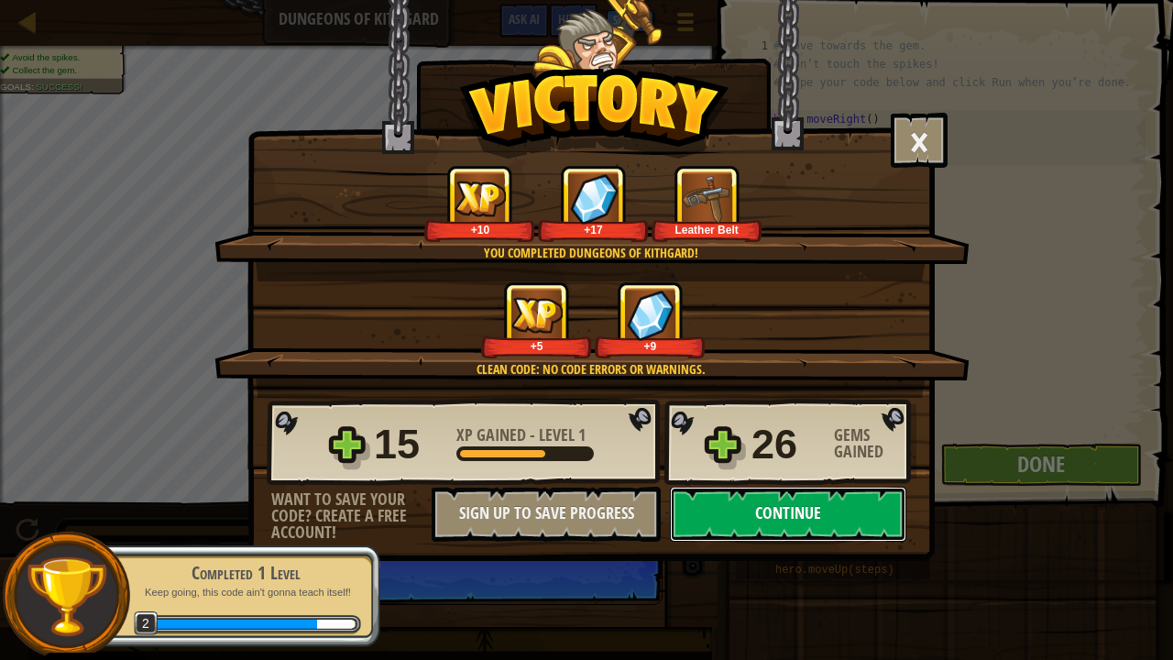
click at [840, 525] on button "Continue" at bounding box center [788, 514] width 236 height 55
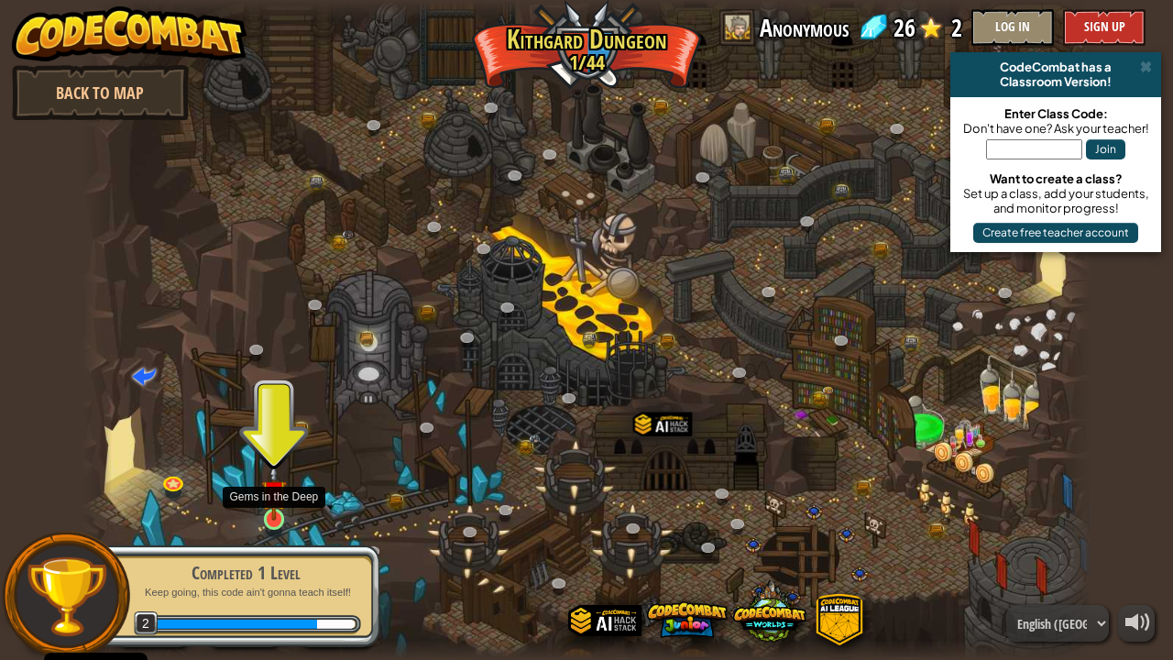
click at [271, 518] on img at bounding box center [273, 492] width 25 height 57
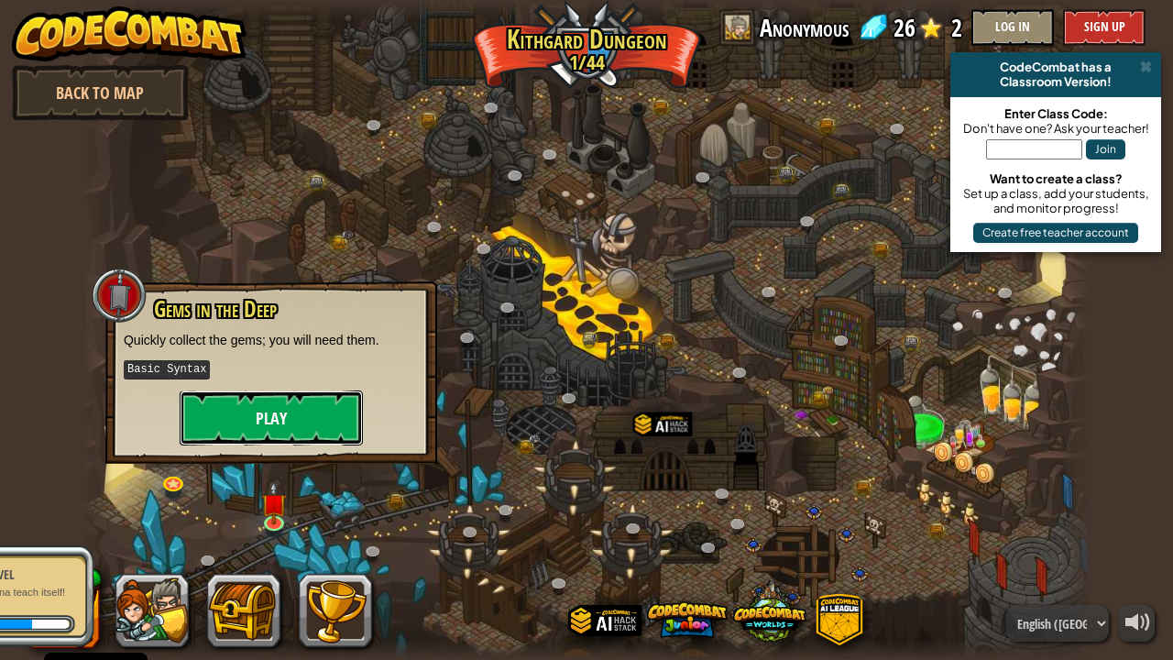
click at [284, 425] on button "Play" at bounding box center [271, 417] width 183 height 55
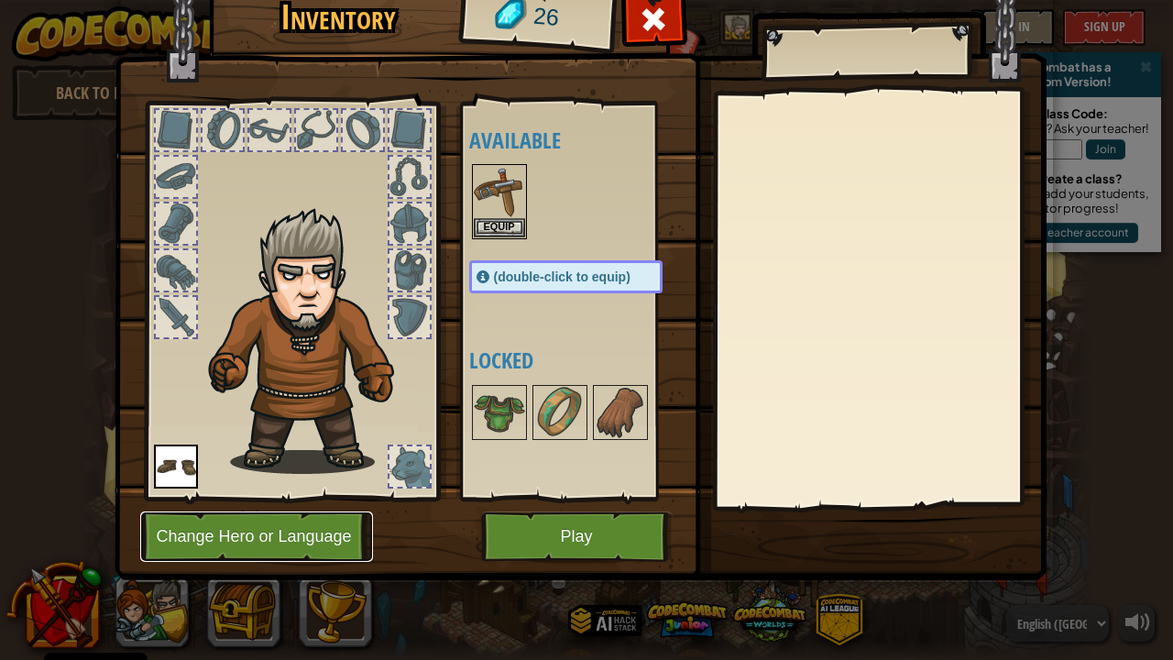
click at [298, 550] on button "Change Hero or Language" at bounding box center [256, 536] width 233 height 50
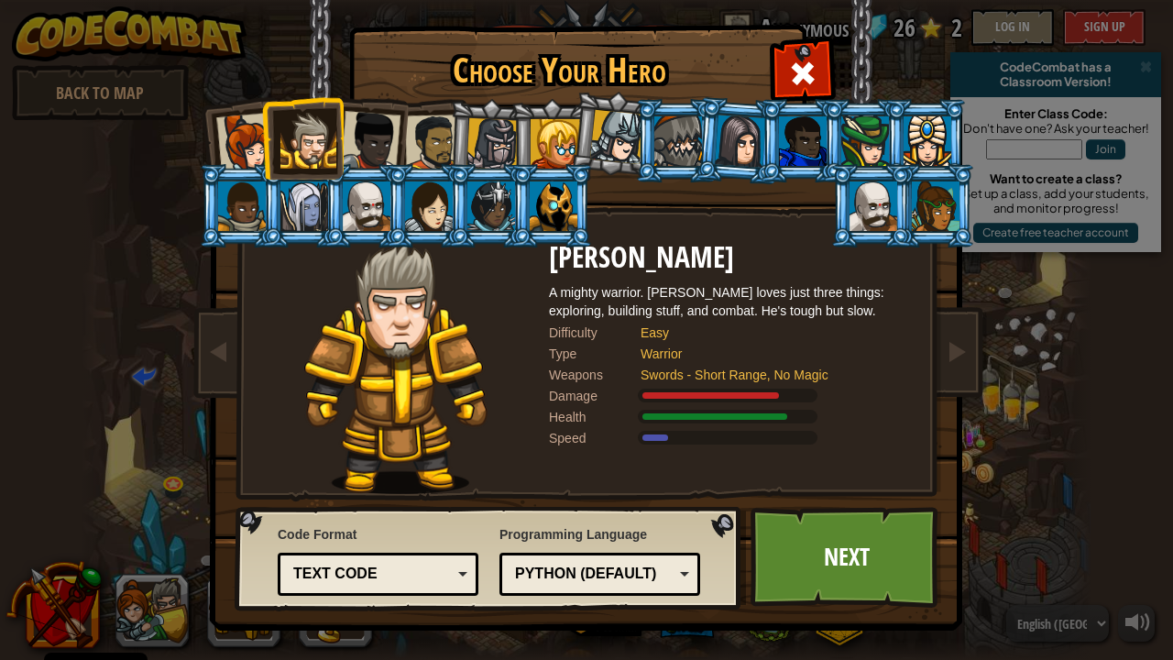
click at [169, 543] on div "Choose Your Hero 26 Captain [PERSON_NAME] is a no-nonsense leader who isn't afr…" at bounding box center [586, 330] width 1173 height 660
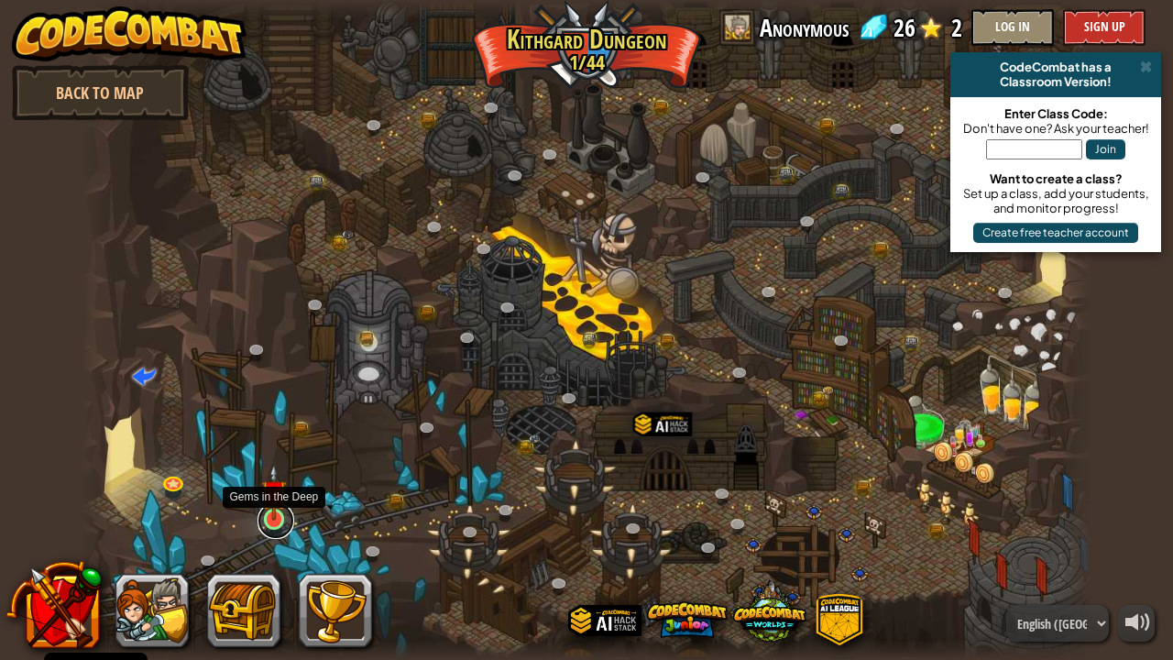
click at [273, 523] on link at bounding box center [276, 520] width 37 height 37
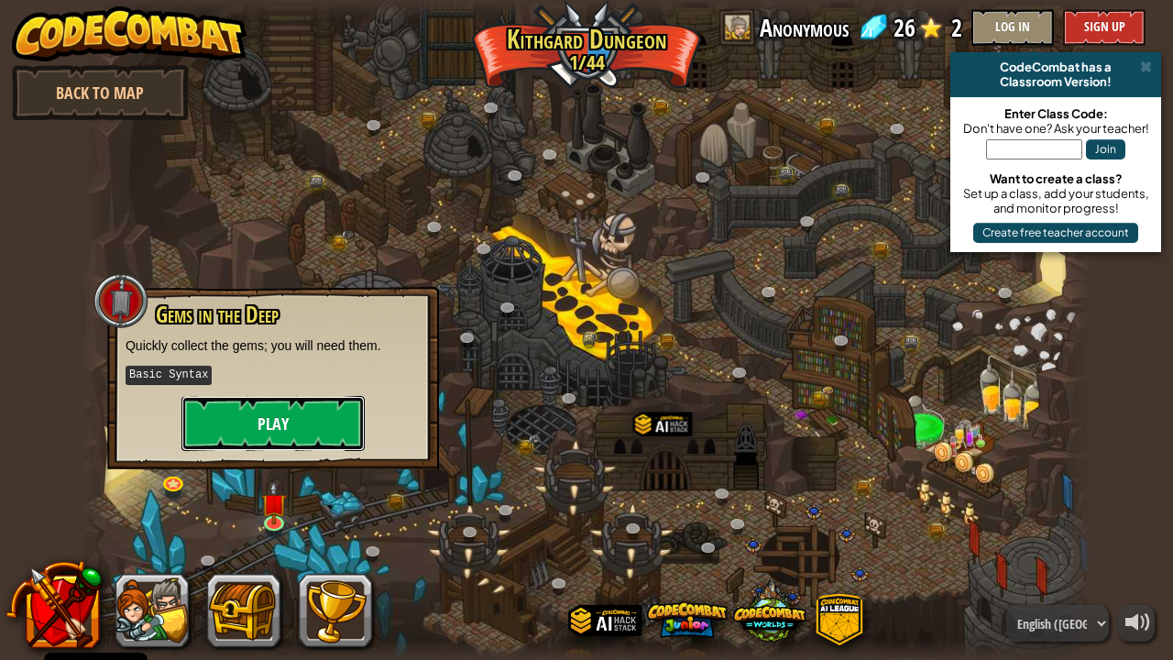
click at [302, 427] on button "Play" at bounding box center [272, 423] width 183 height 55
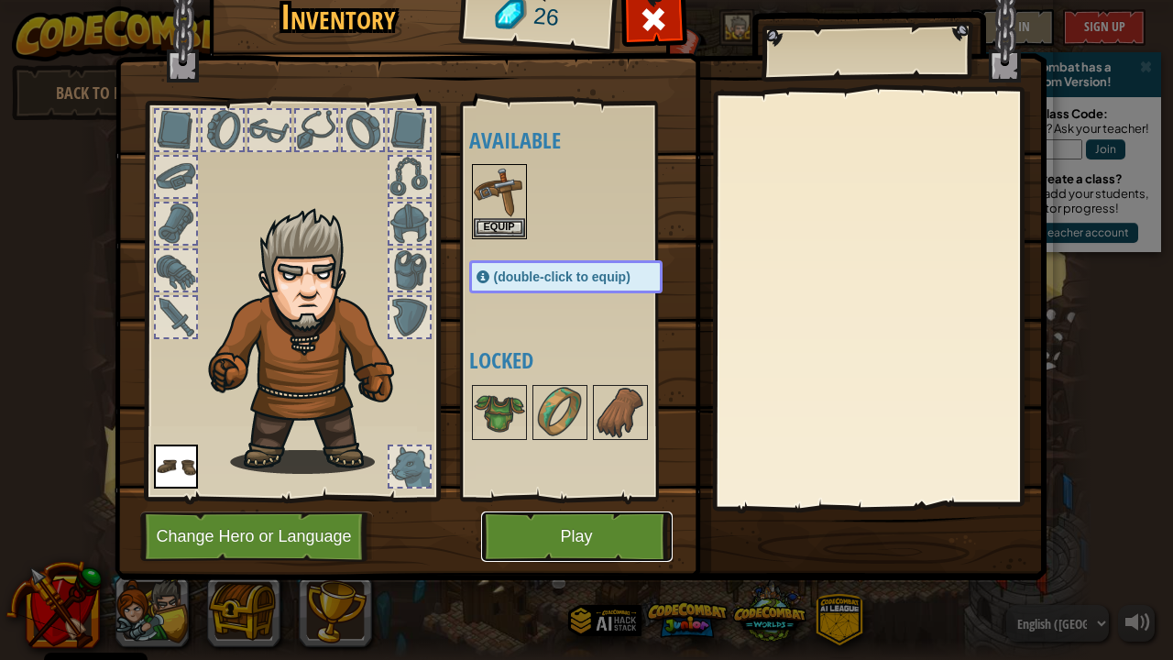
click at [588, 552] on button "Play" at bounding box center [577, 536] width 192 height 50
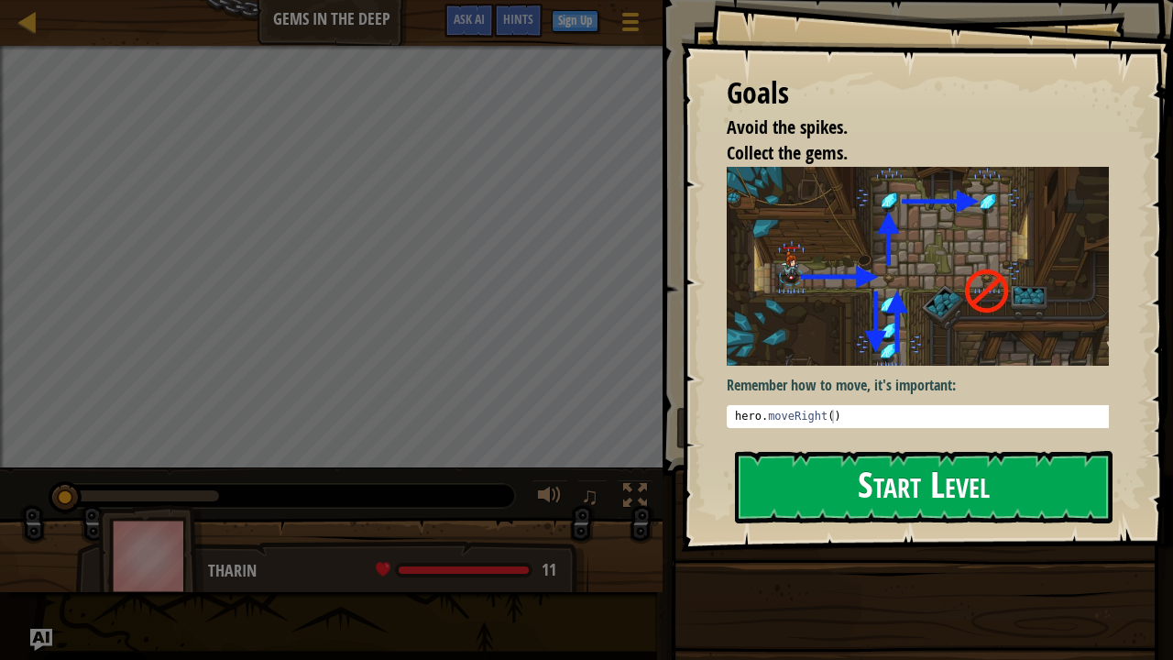
click at [951, 480] on button "Start Level" at bounding box center [924, 487] width 378 height 72
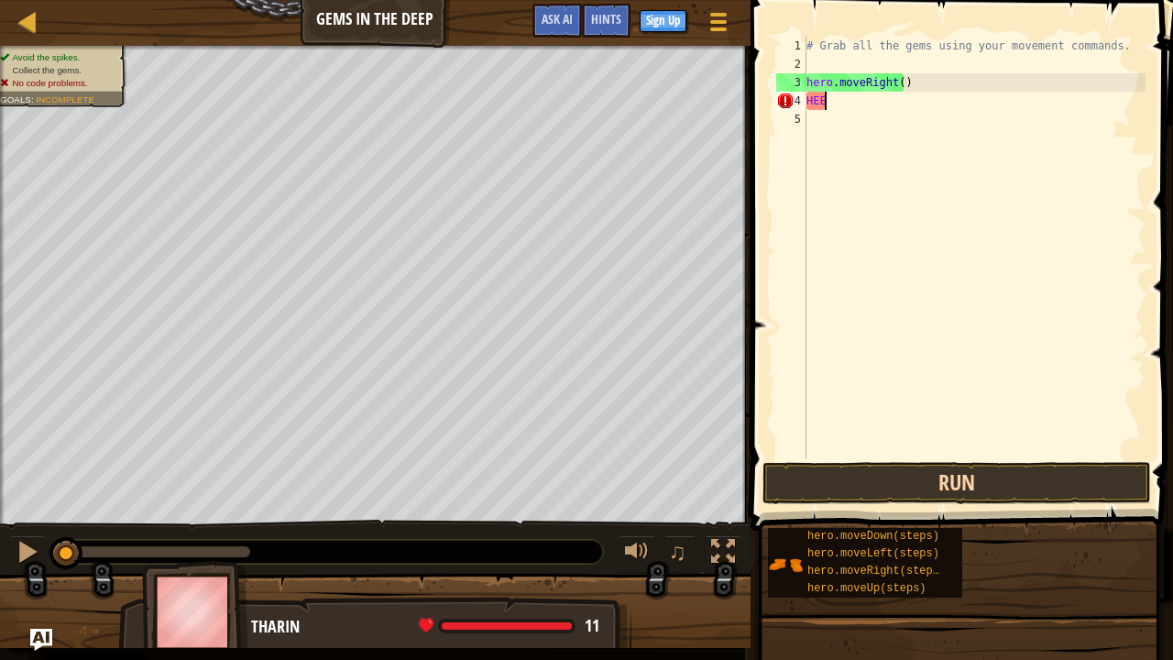
scroll to position [8, 0]
type textarea "H"
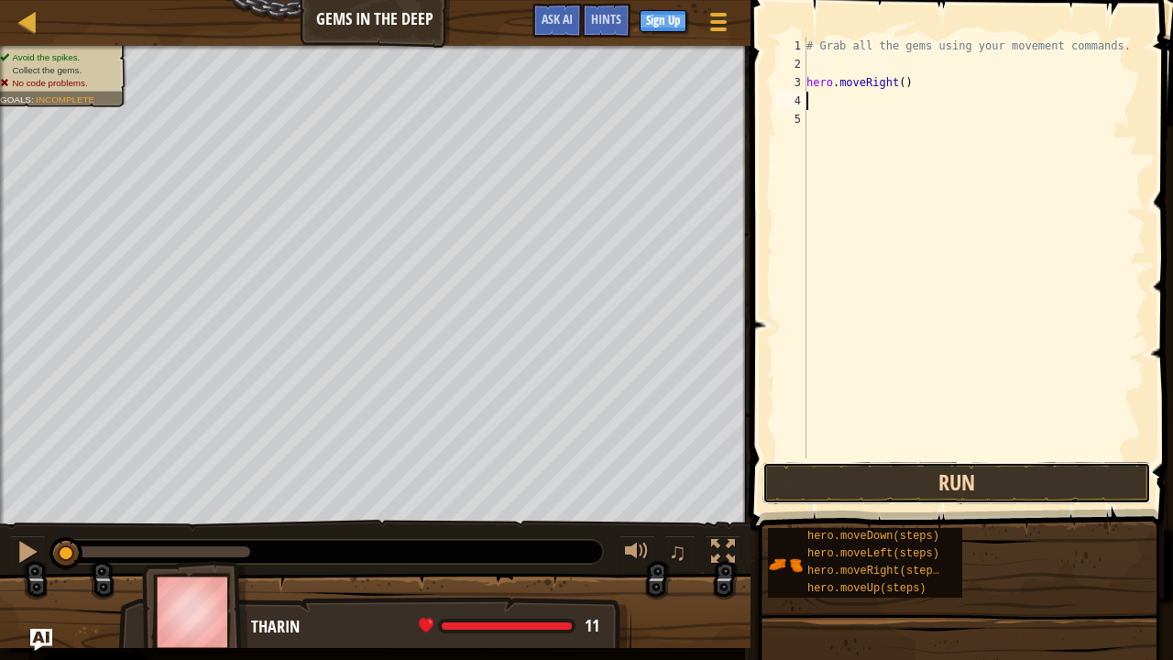
click at [997, 480] on button "Run" at bounding box center [957, 483] width 389 height 42
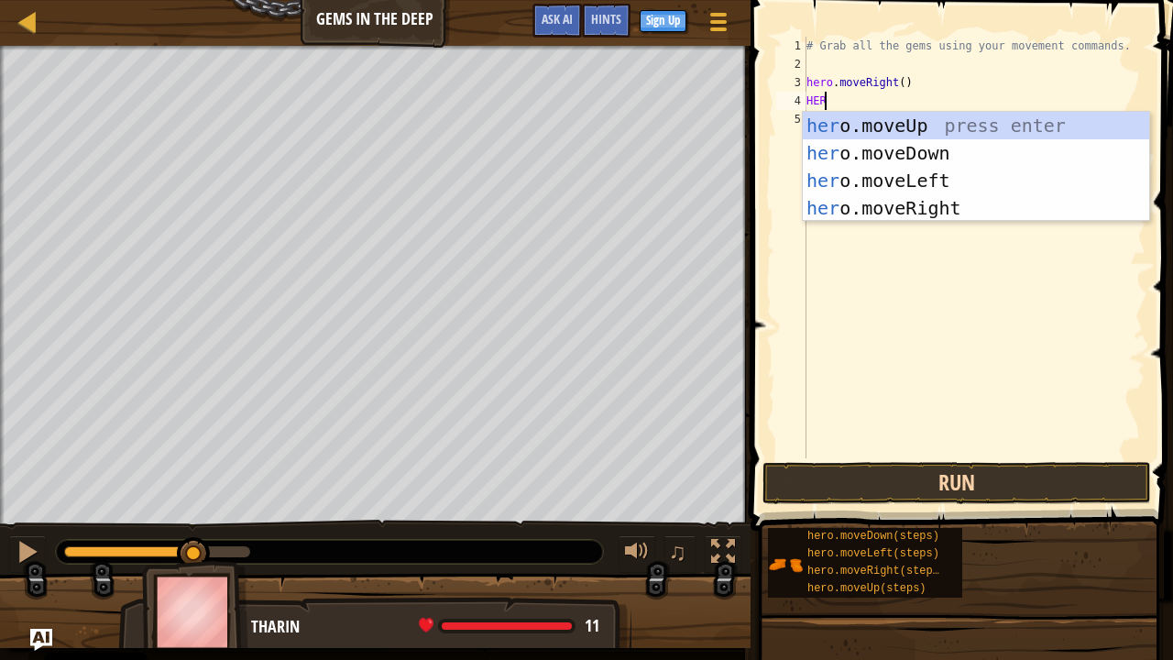
type textarea "HERO"
click at [921, 153] on div "hero .moveUp press enter hero .moveDown press enter hero .moveLeft press enter …" at bounding box center [976, 194] width 347 height 165
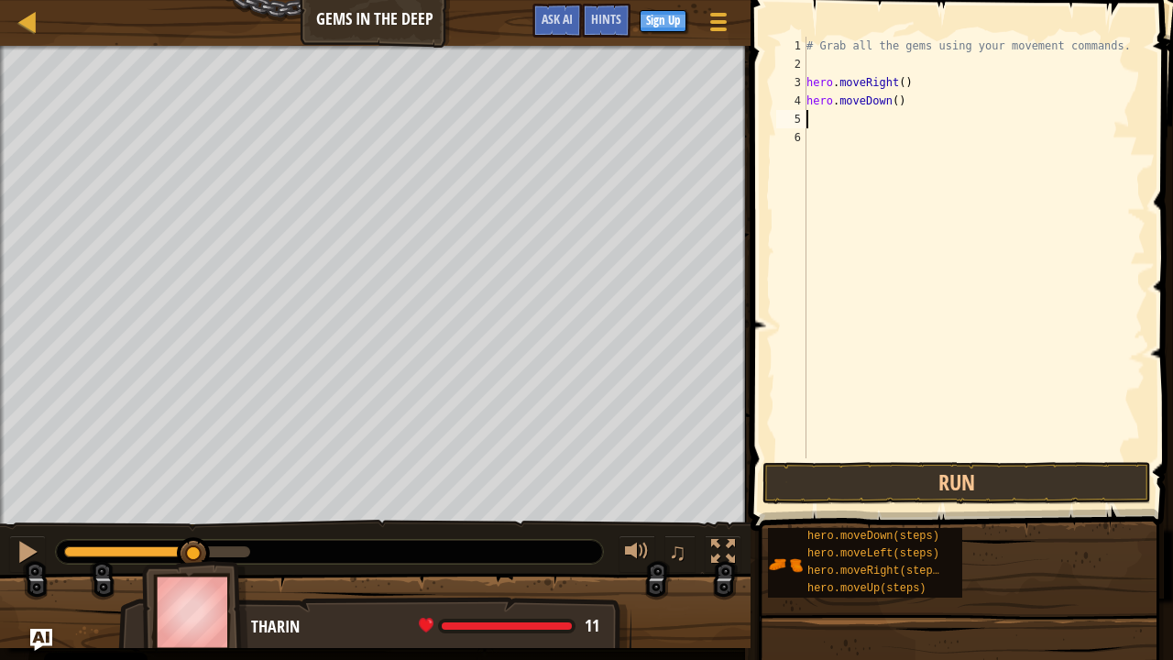
scroll to position [8, 0]
click at [980, 491] on button "Run" at bounding box center [957, 483] width 389 height 42
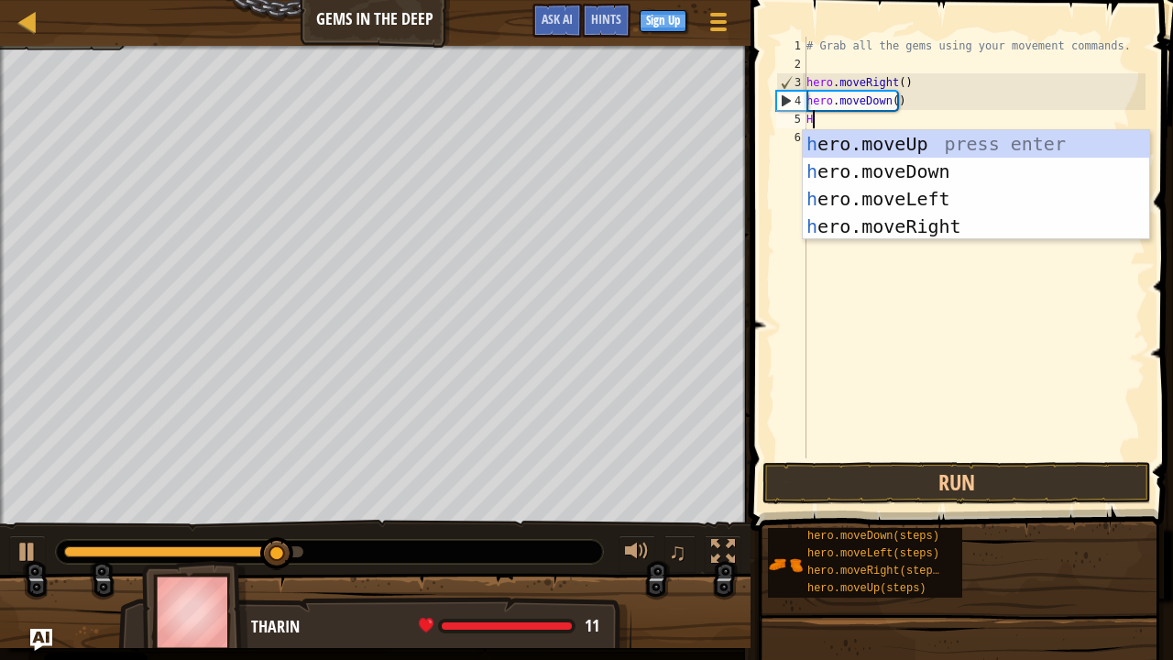
type textarea "HE"
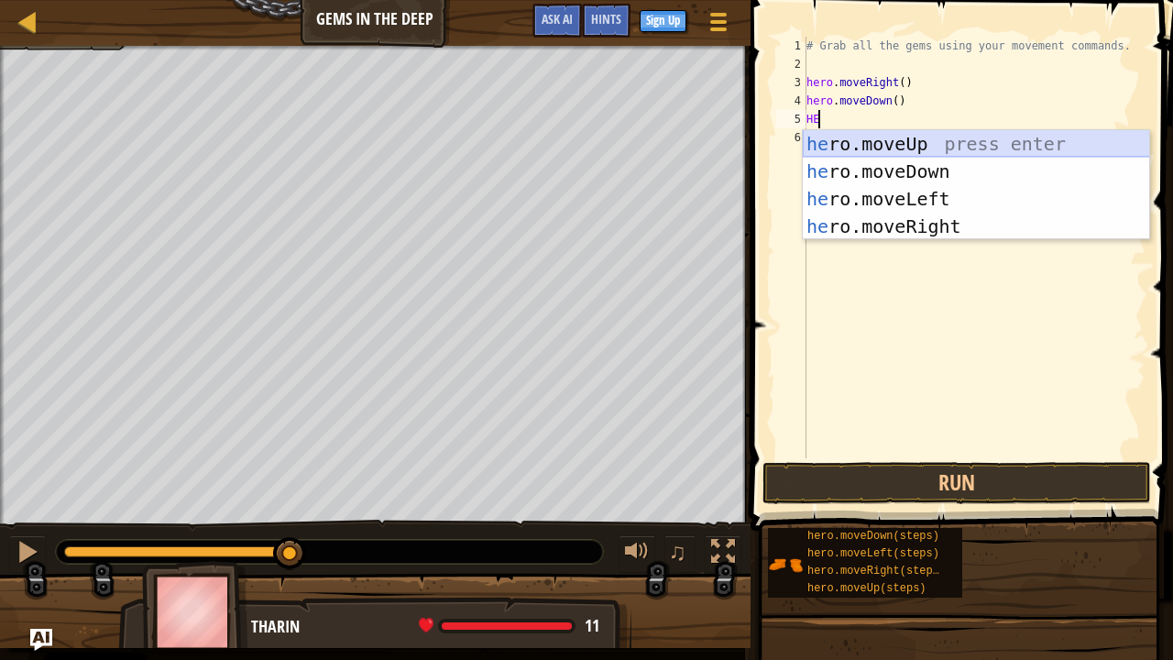
click at [951, 136] on div "he ro.moveUp press enter he ro.moveDown press enter he ro.moveLeft press enter …" at bounding box center [976, 212] width 347 height 165
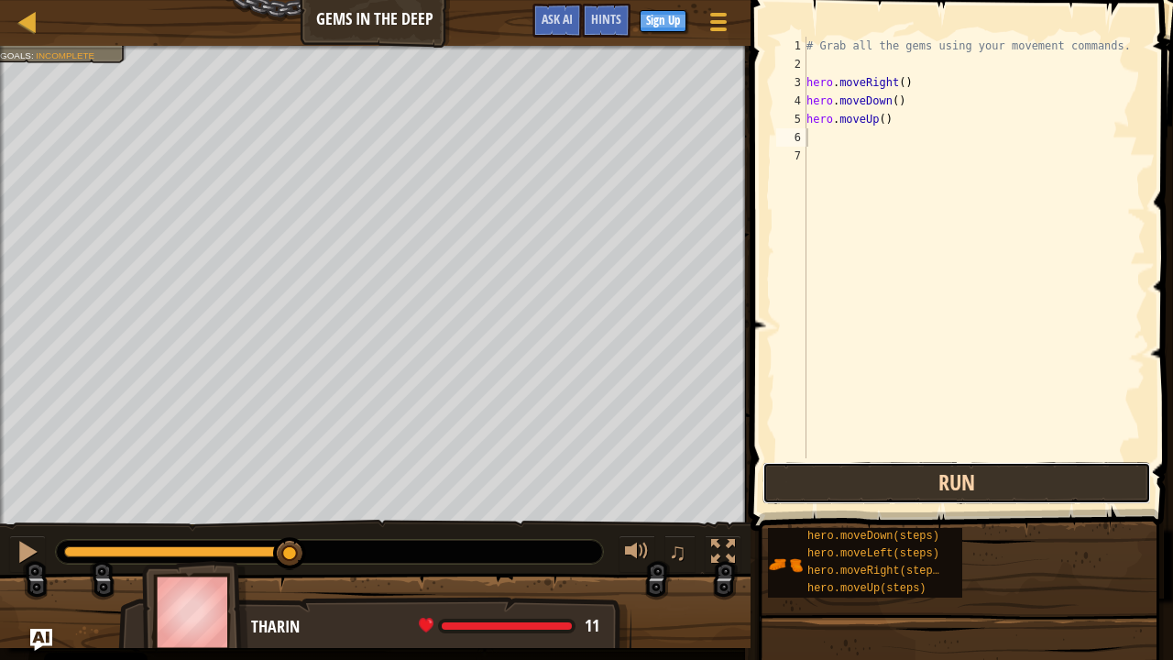
click at [950, 484] on button "Run" at bounding box center [957, 483] width 389 height 42
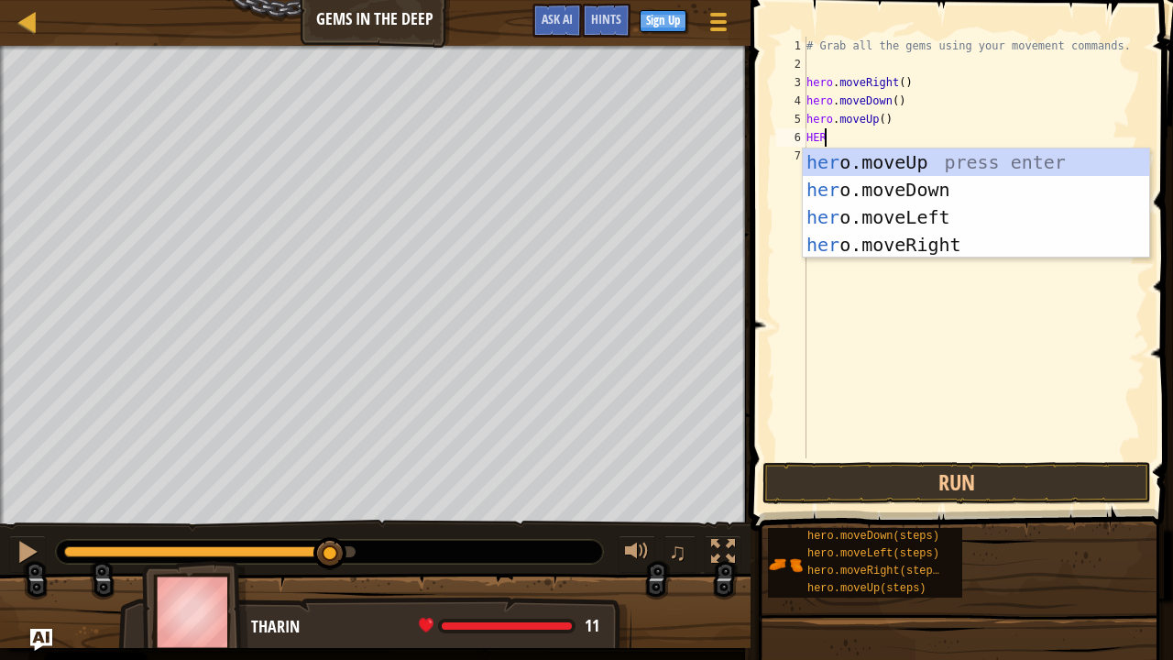
type textarea "HERO"
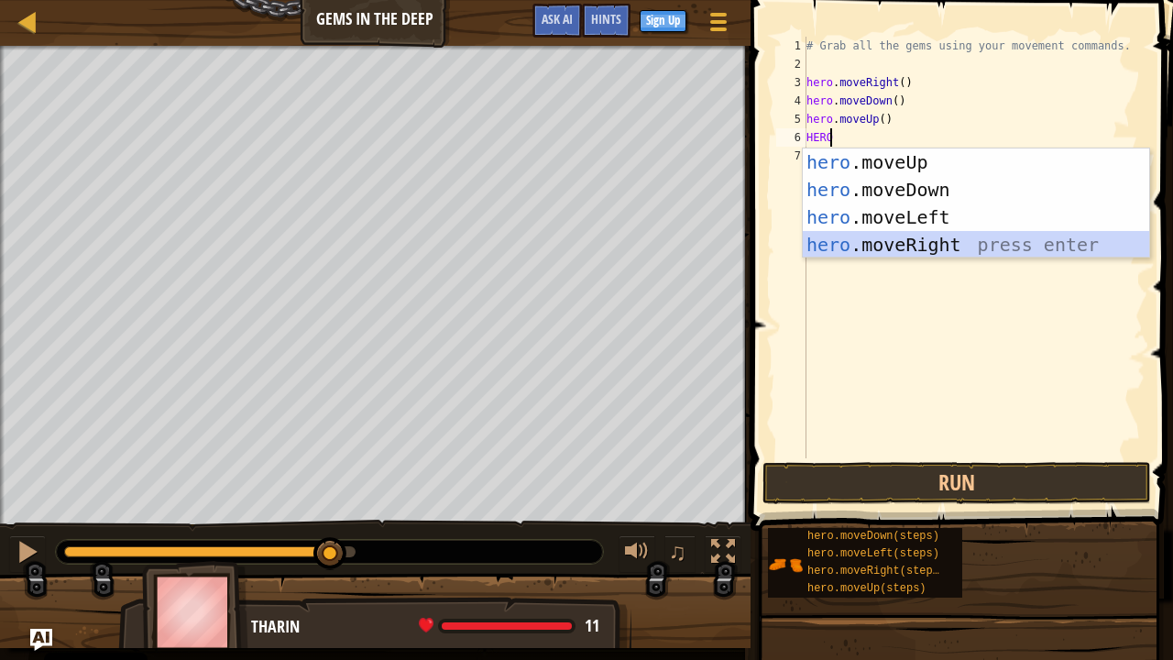
click at [940, 247] on div "hero .moveUp press enter hero .moveDown press enter hero .moveLeft press enter …" at bounding box center [976, 230] width 347 height 165
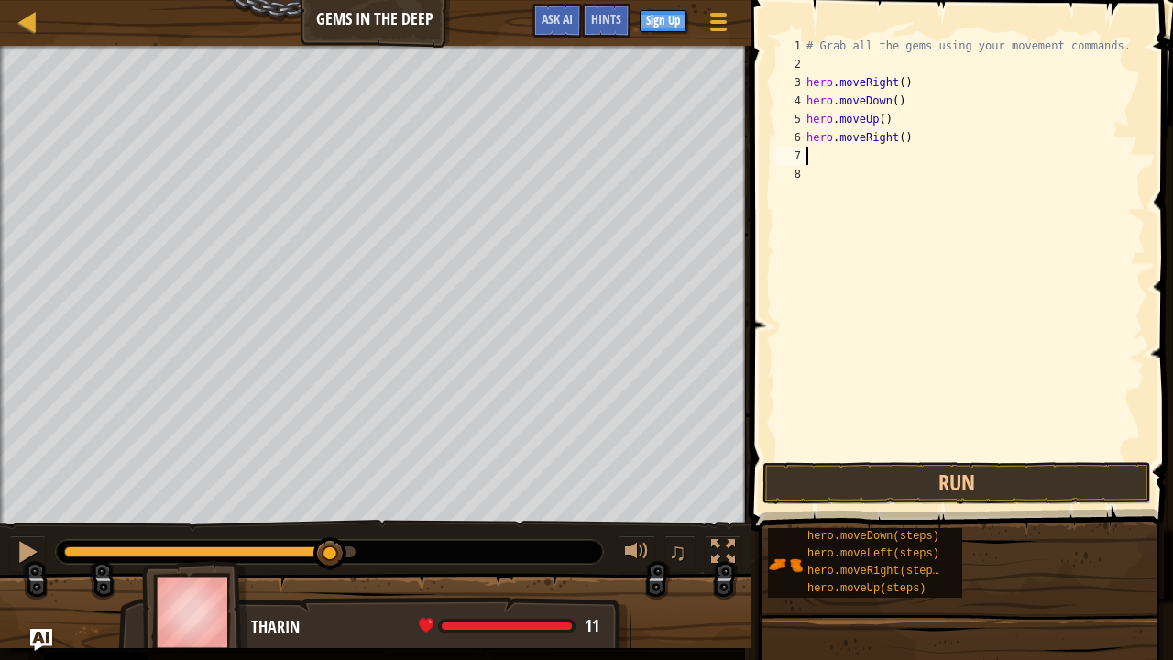
scroll to position [8, 0]
click at [977, 479] on button "Run" at bounding box center [957, 483] width 389 height 42
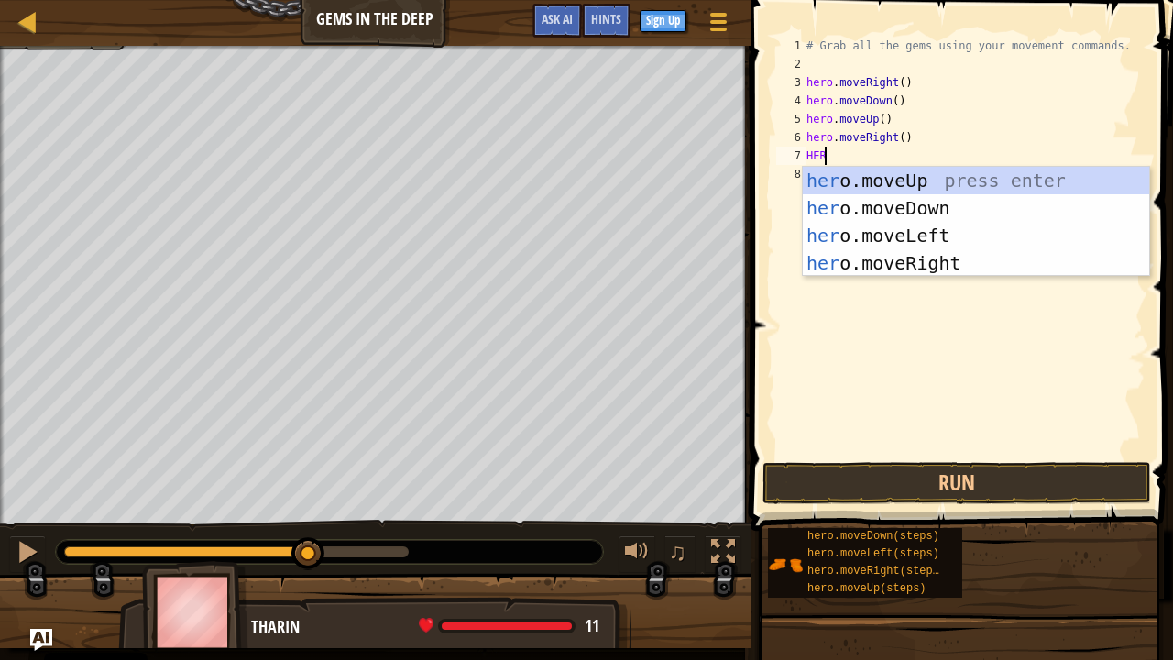
type textarea "HERO"
click at [931, 169] on div "hero .moveUp press enter hero .moveDown press enter hero .moveLeft press enter …" at bounding box center [976, 249] width 347 height 165
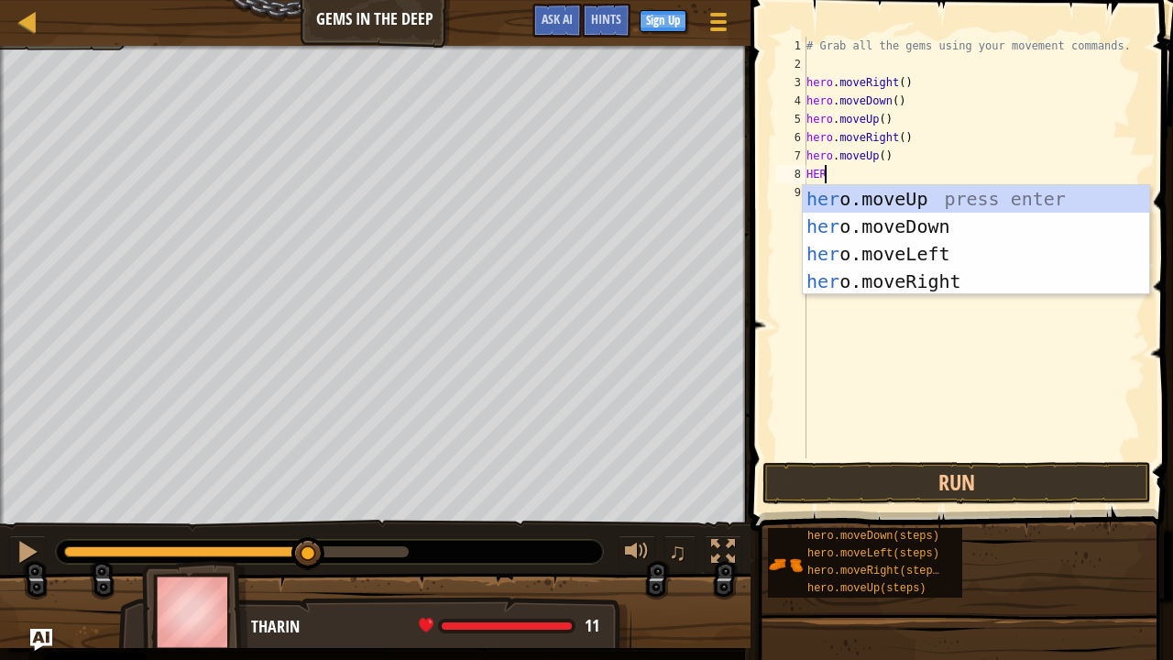
type textarea "HERO"
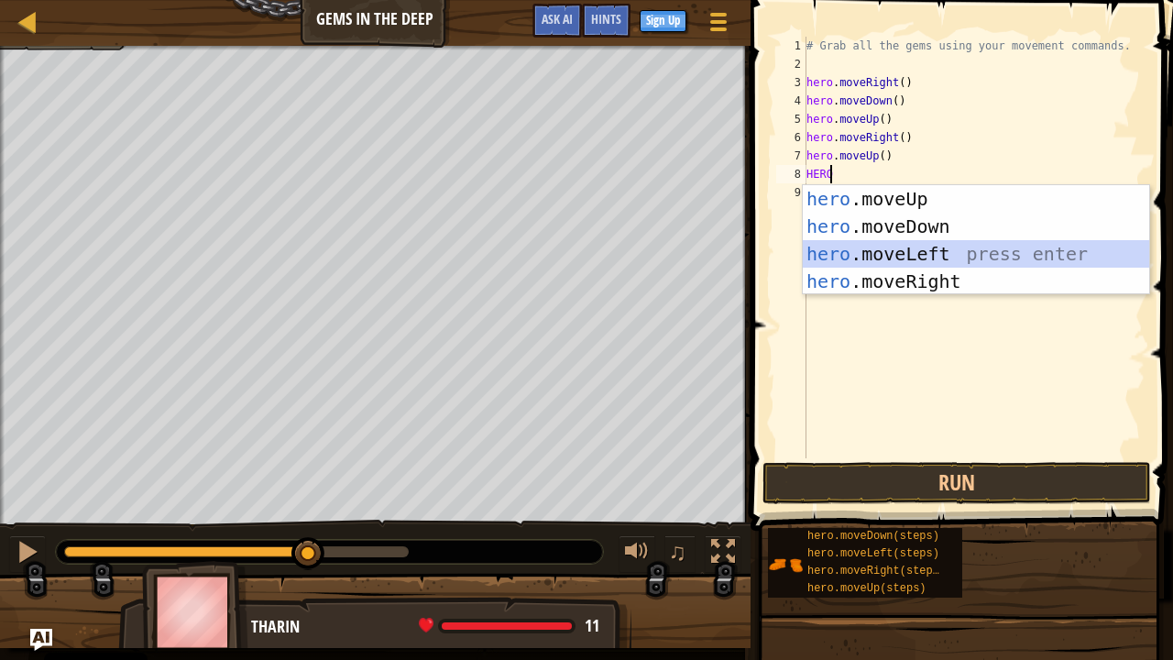
click at [922, 257] on div "hero .moveUp press enter hero .moveDown press enter hero .moveLeft press enter …" at bounding box center [976, 267] width 347 height 165
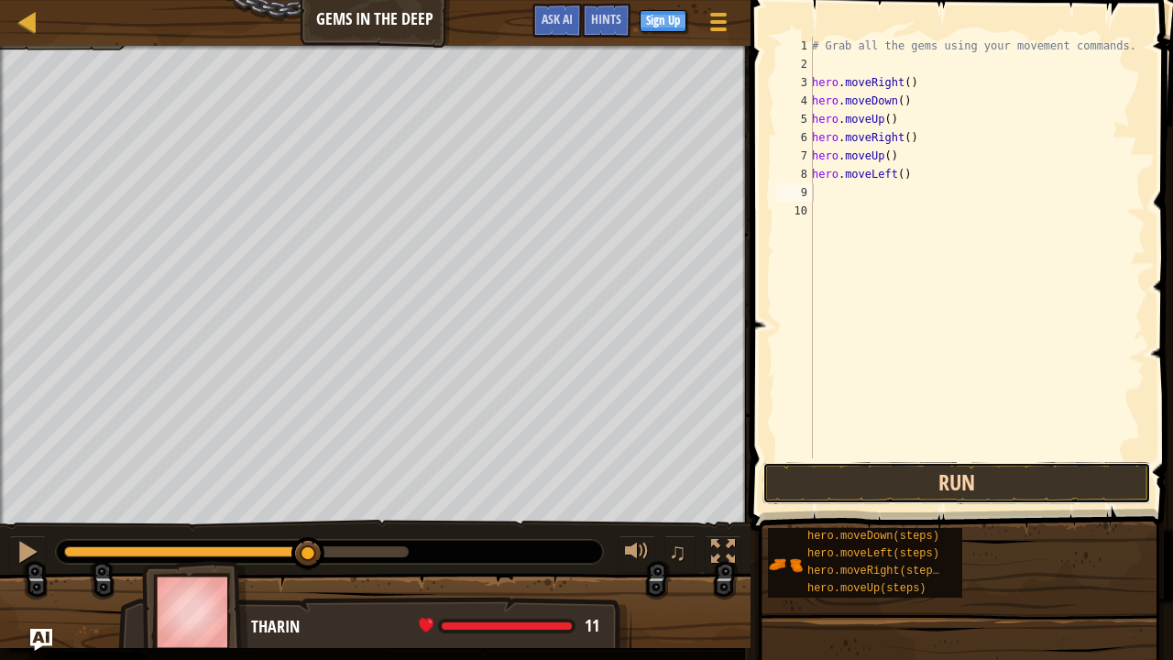
click at [952, 472] on button "Run" at bounding box center [957, 483] width 389 height 42
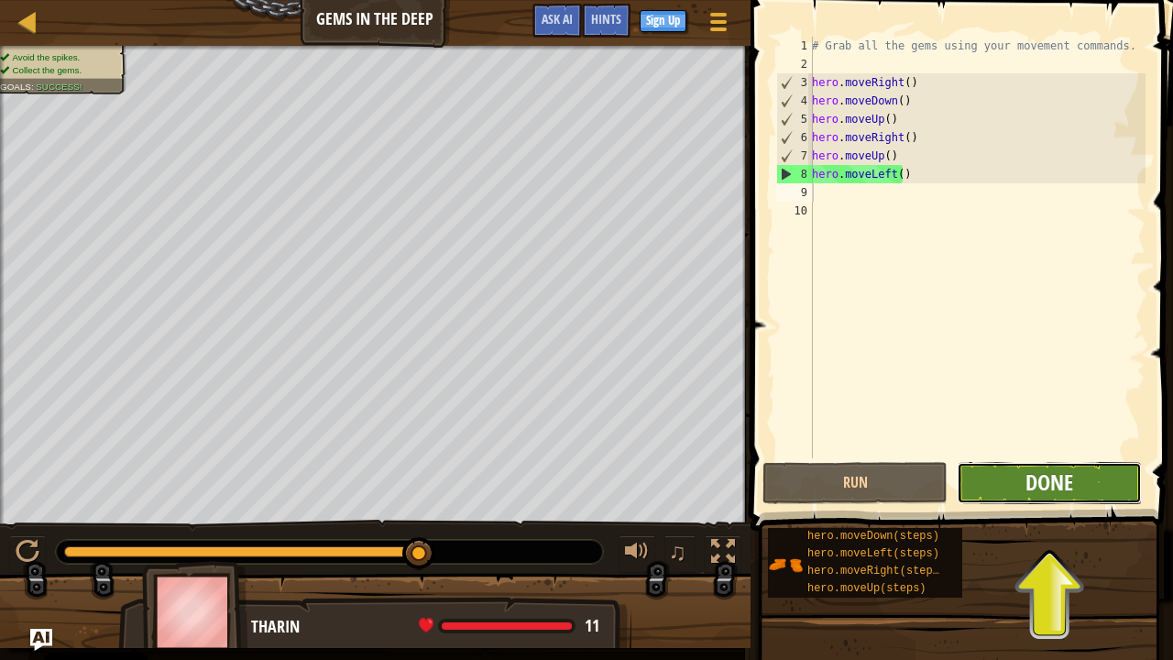
click at [1059, 483] on span "Done" at bounding box center [1050, 481] width 48 height 29
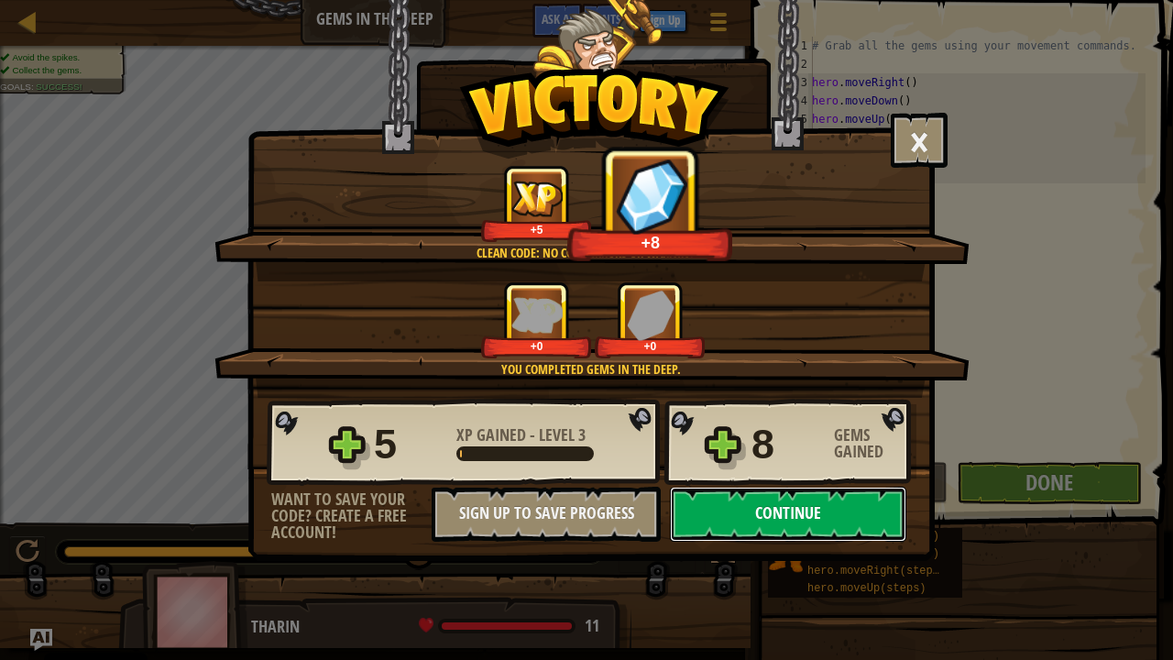
click at [761, 525] on button "Continue" at bounding box center [788, 514] width 236 height 55
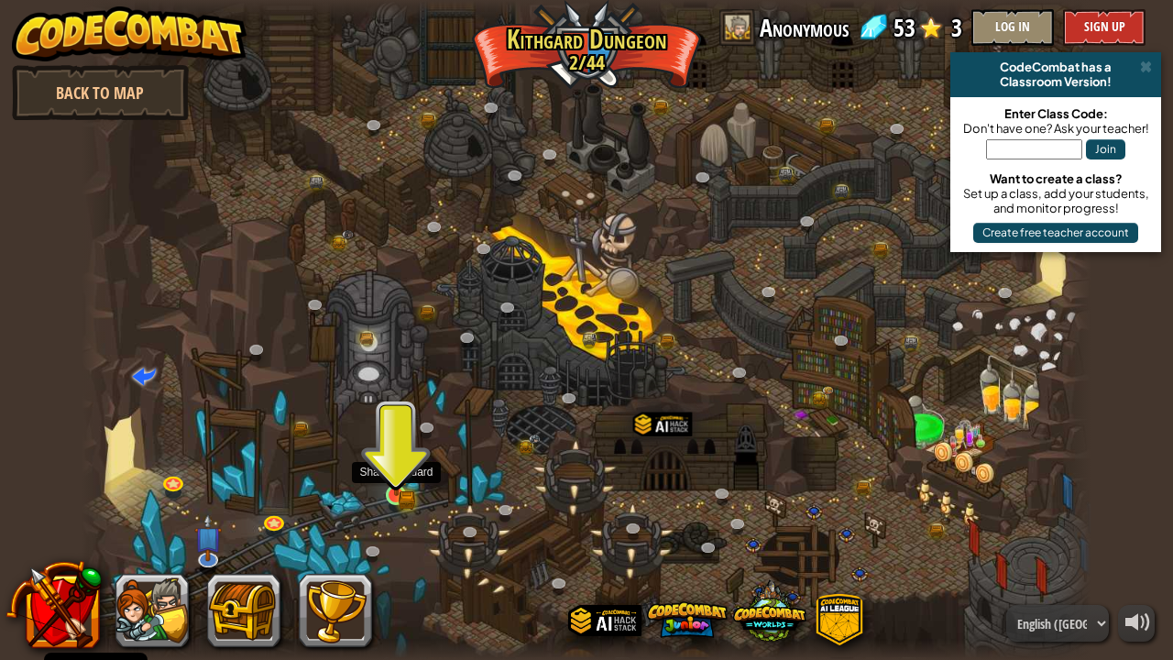
click at [399, 490] on img at bounding box center [396, 469] width 25 height 55
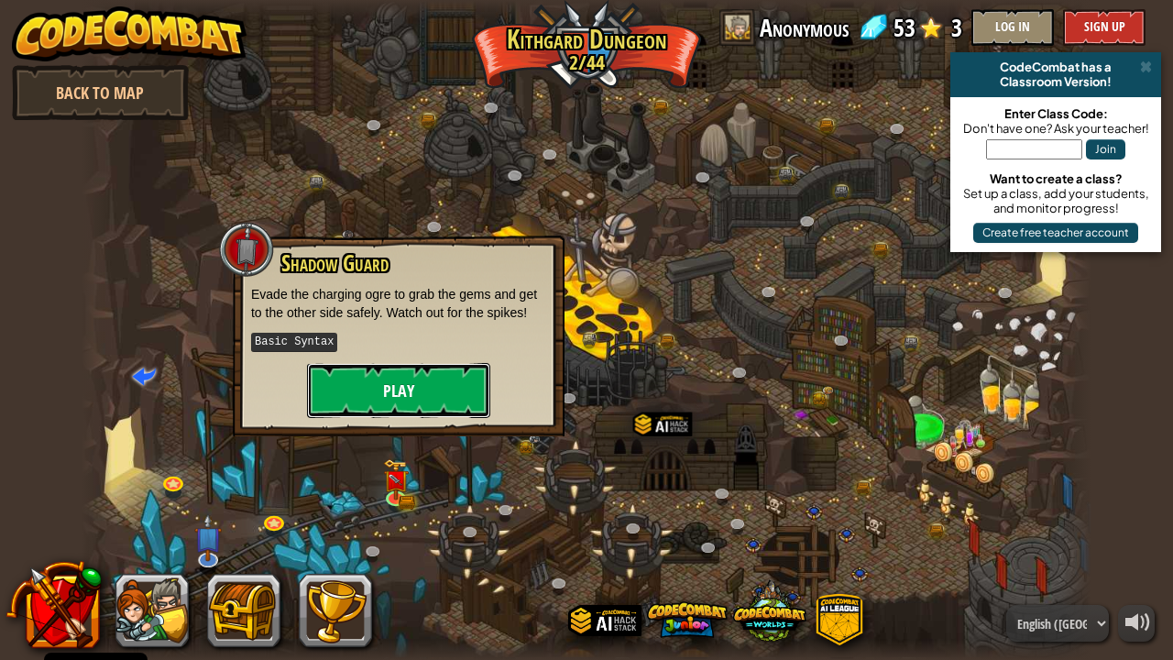
click at [423, 398] on button "Play" at bounding box center [398, 390] width 183 height 55
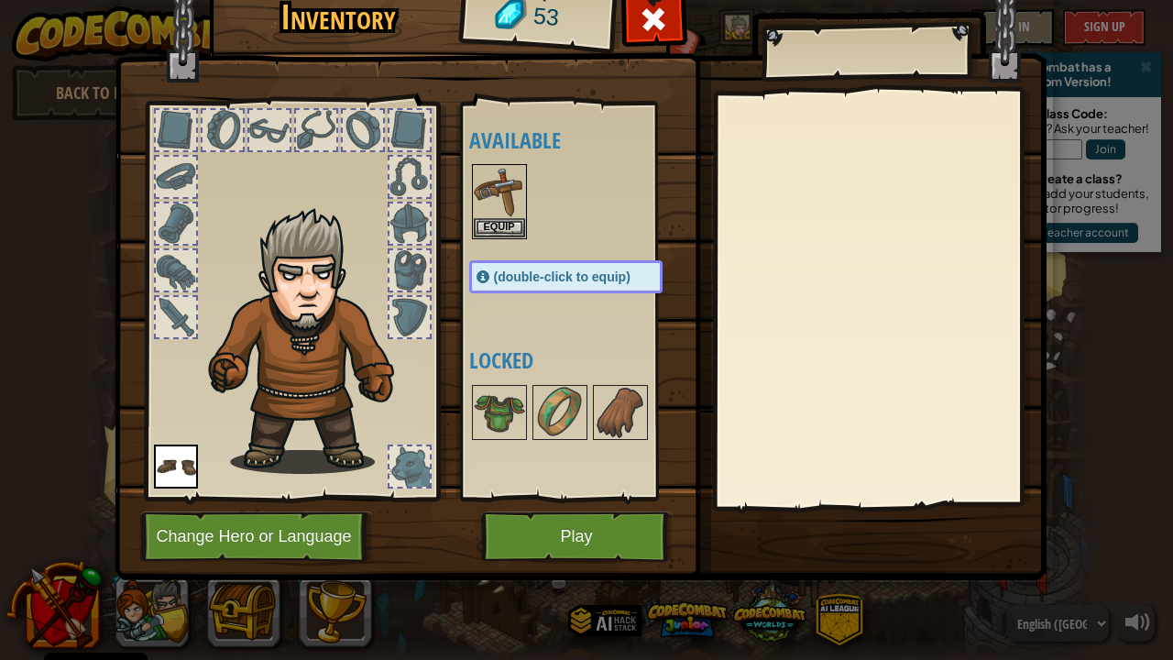
click at [566, 496] on div "Available Equip Equip (double-click to equip) Locked" at bounding box center [573, 301] width 225 height 399
click at [576, 533] on button "Play" at bounding box center [577, 536] width 192 height 50
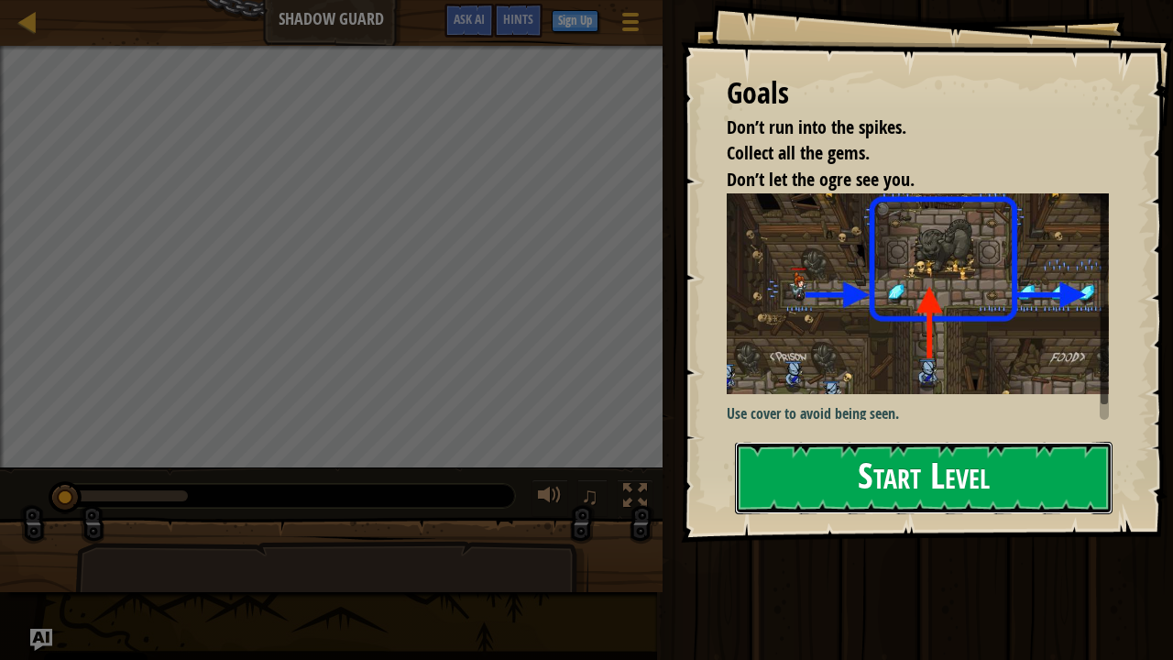
click at [924, 474] on button "Start Level" at bounding box center [924, 478] width 378 height 72
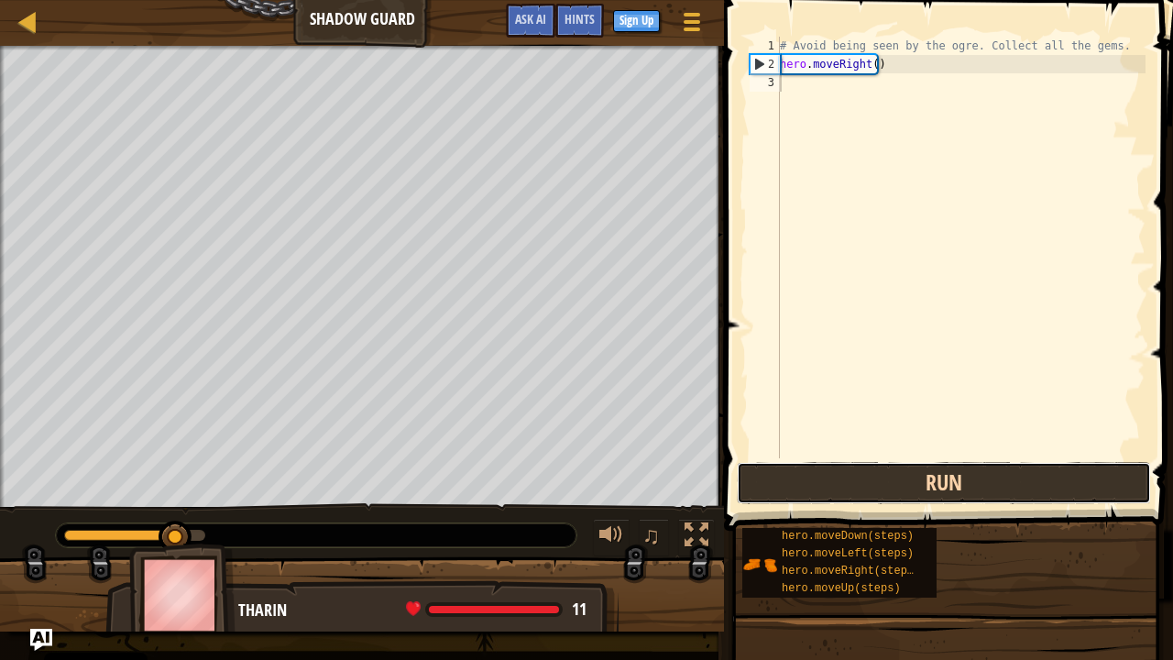
click at [891, 478] on button "Run" at bounding box center [944, 483] width 414 height 42
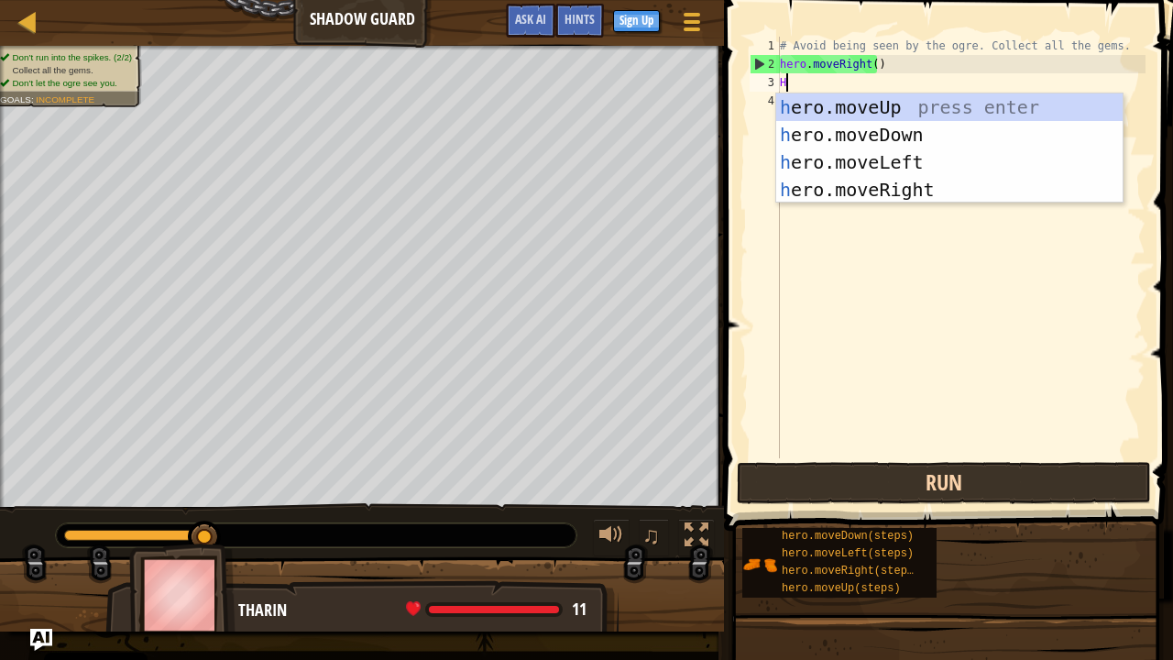
scroll to position [8, 0]
type textarea "HERO"
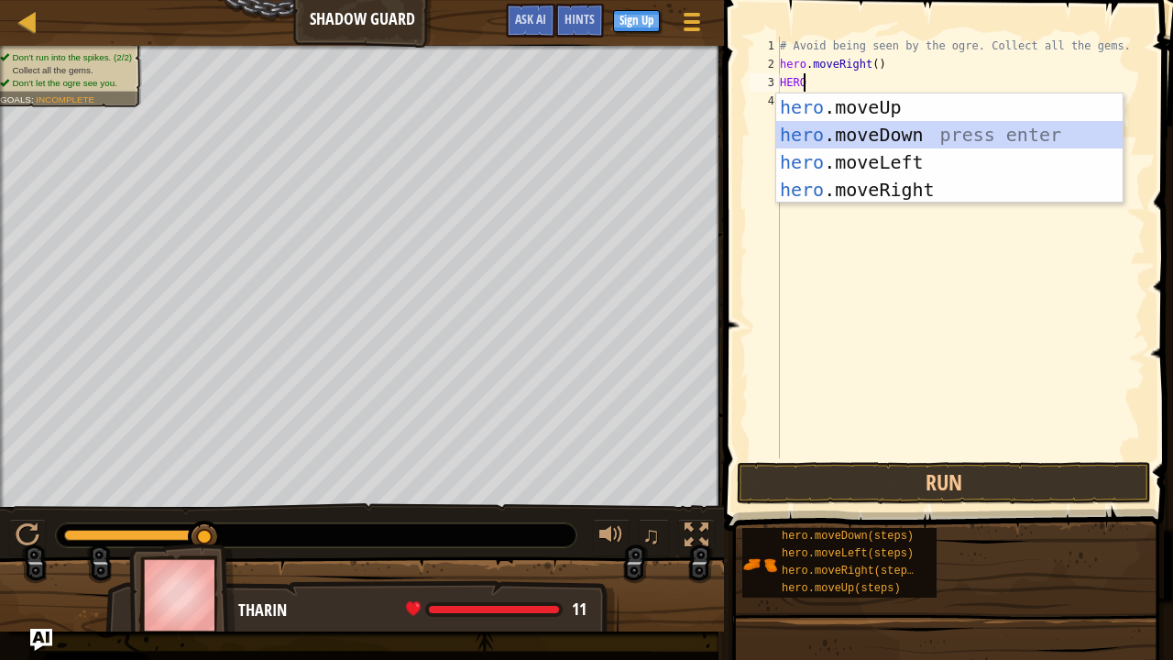
click at [926, 137] on div "hero .moveUp press enter hero .moveDown press enter hero .moveLeft press enter …" at bounding box center [949, 175] width 347 height 165
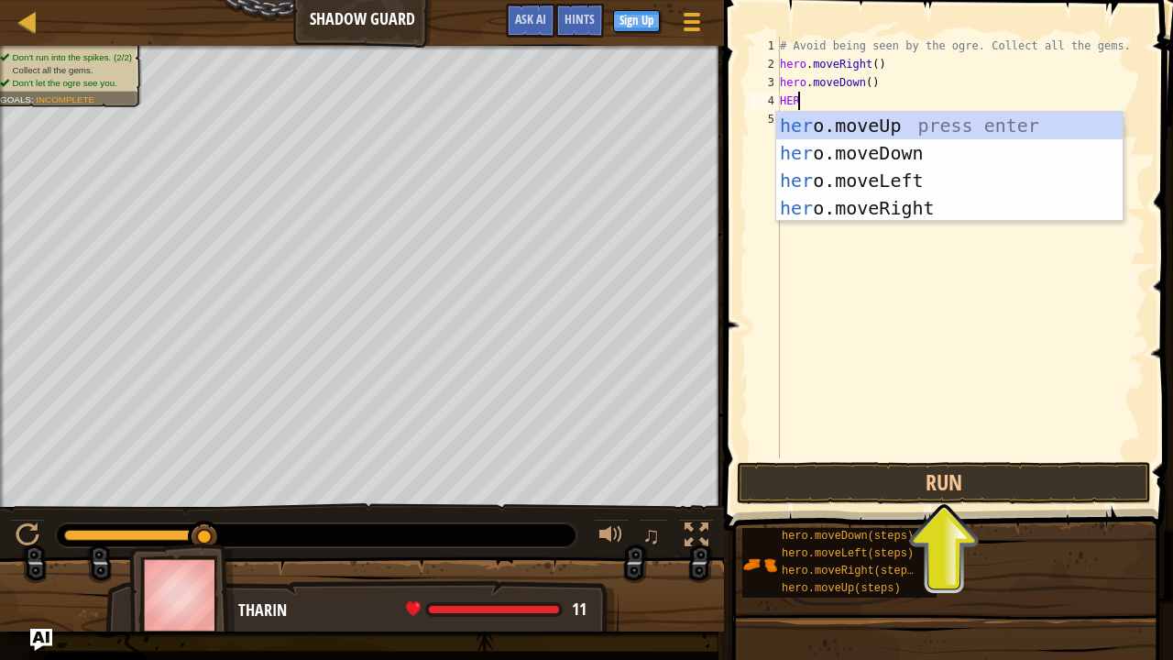
type textarea "HE"
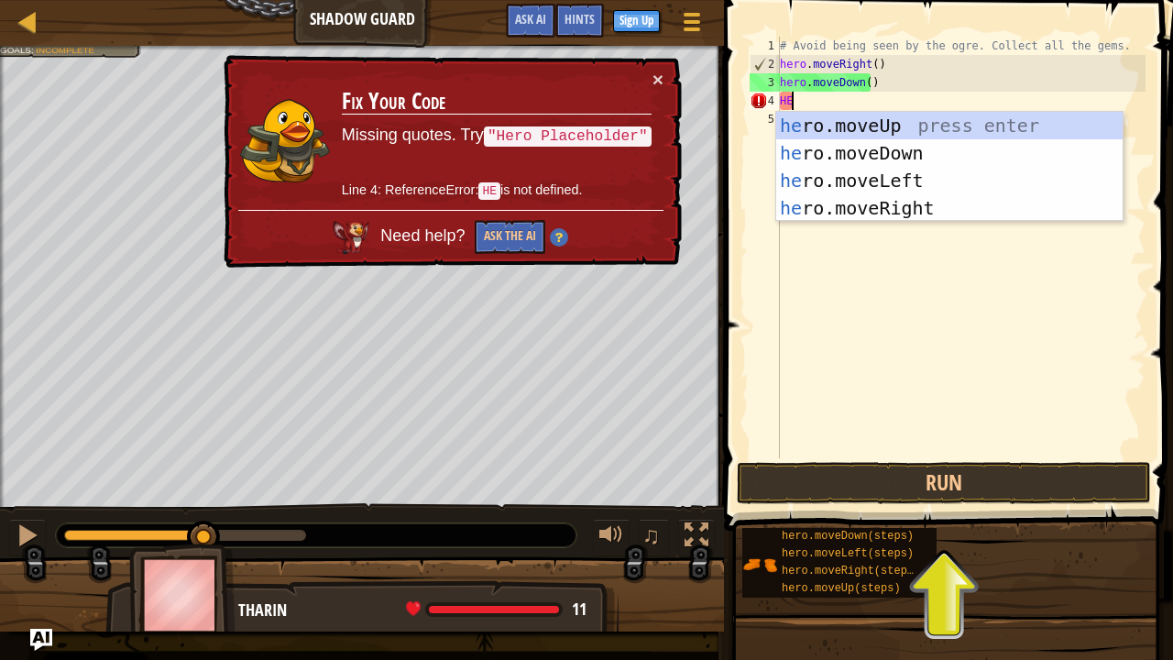
click at [841, 125] on div "he ro.moveUp press enter he ro.moveDown press enter he ro.moveLeft press enter …" at bounding box center [949, 194] width 347 height 165
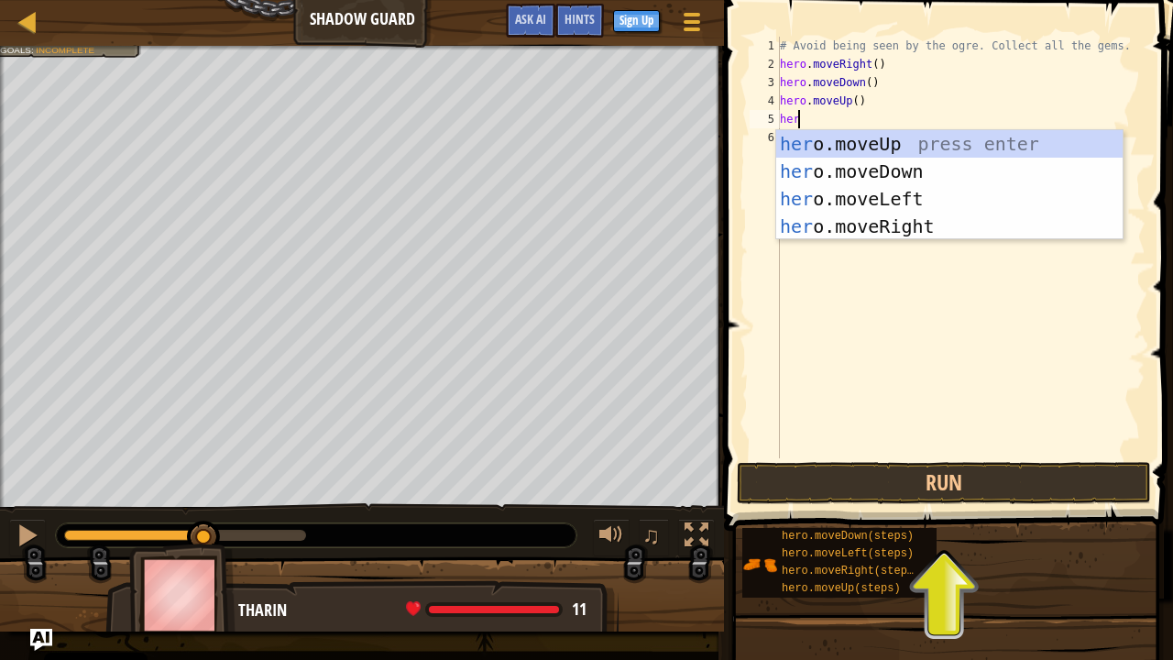
type textarea "hero"
click at [922, 229] on div "hero .moveUp press enter hero .moveDown press enter hero .moveLeft press enter …" at bounding box center [949, 212] width 347 height 165
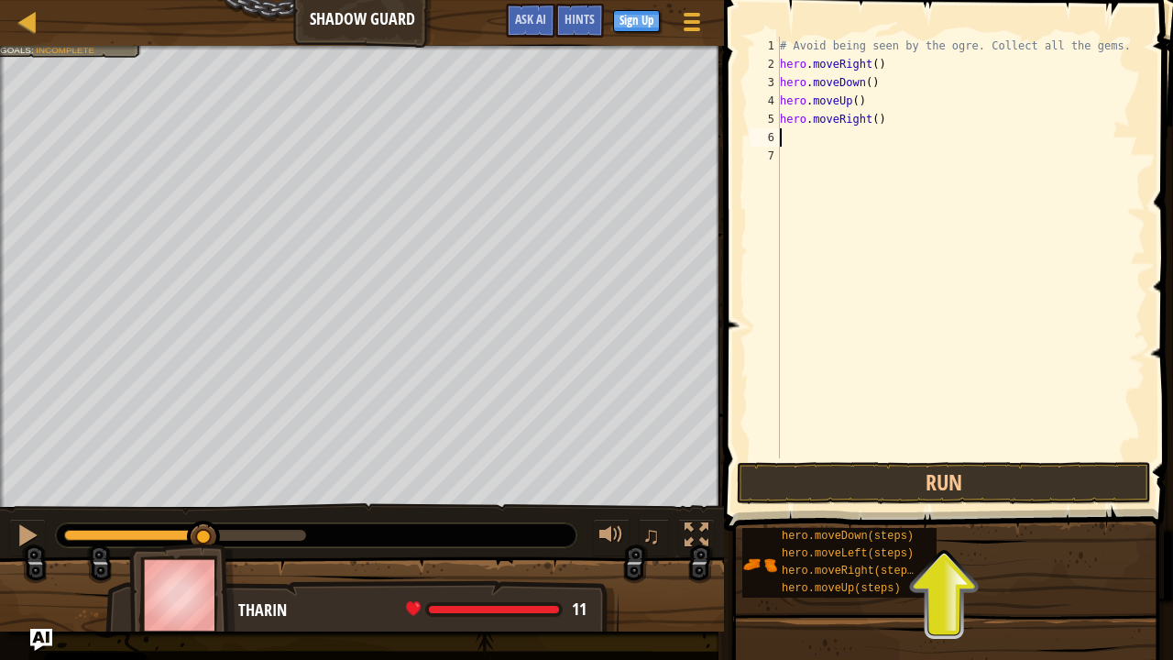
scroll to position [8, 0]
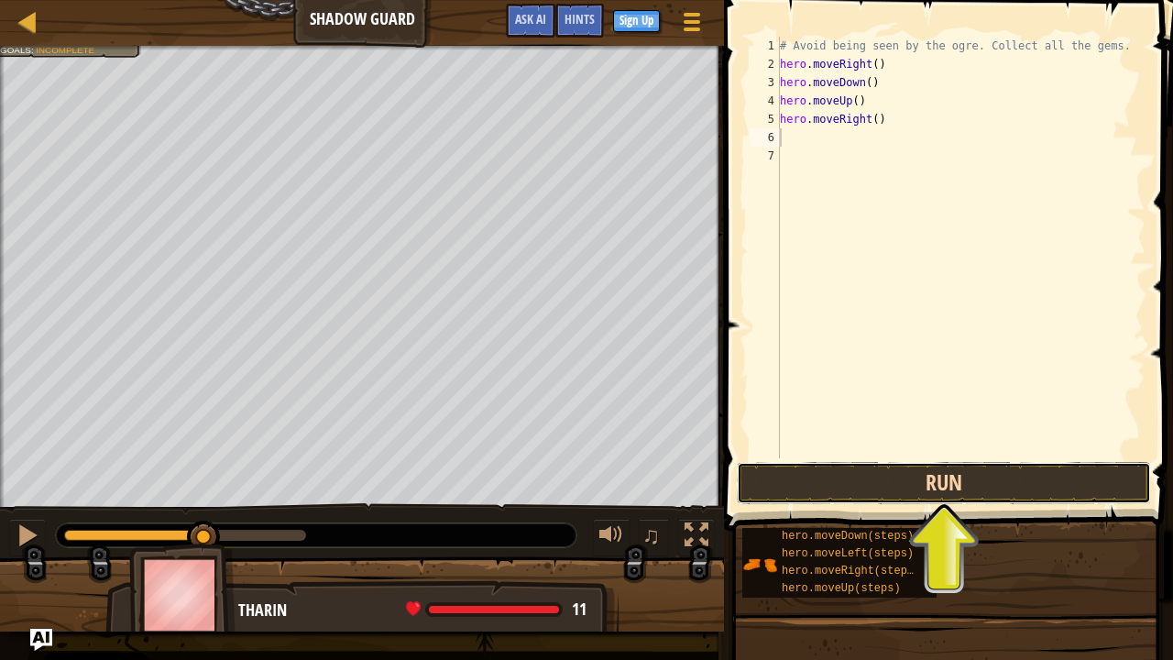
click at [981, 486] on button "Run" at bounding box center [944, 483] width 414 height 42
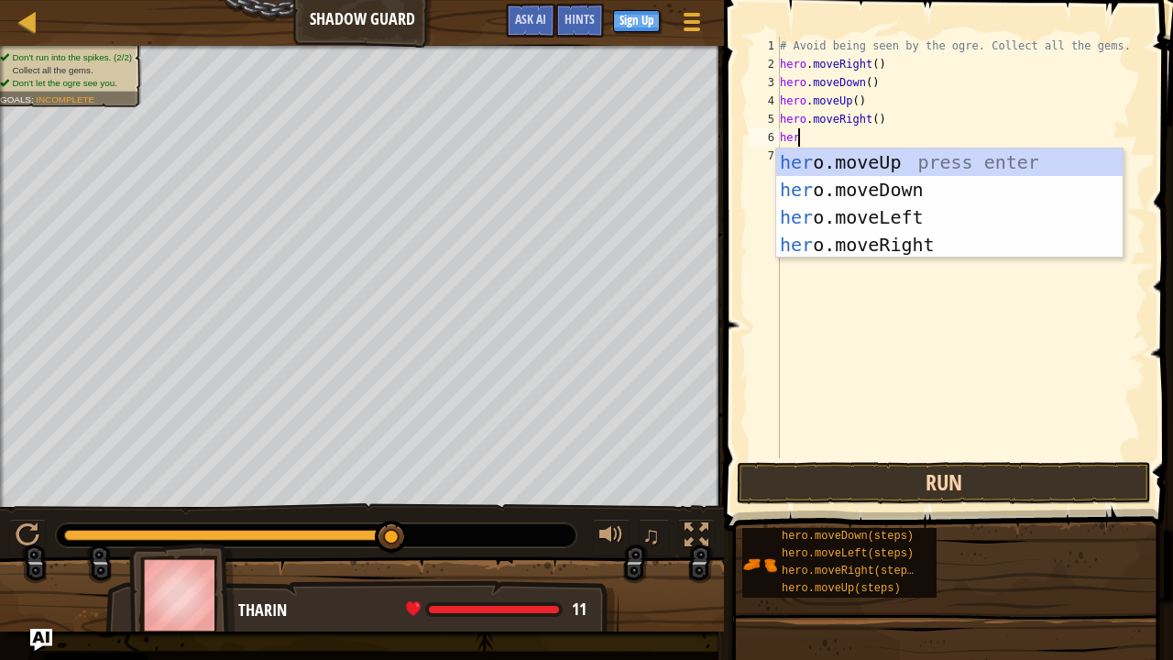
type textarea "hero"
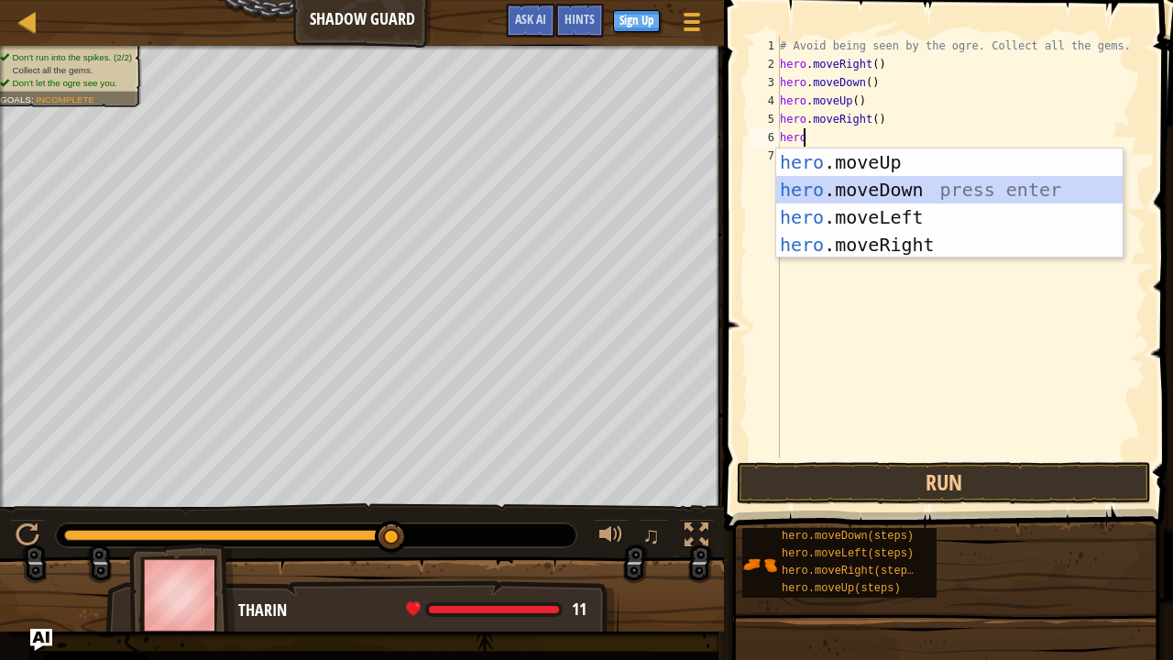
click at [927, 202] on div "hero .moveUp press enter hero .moveDown press enter hero .moveLeft press enter …" at bounding box center [949, 230] width 347 height 165
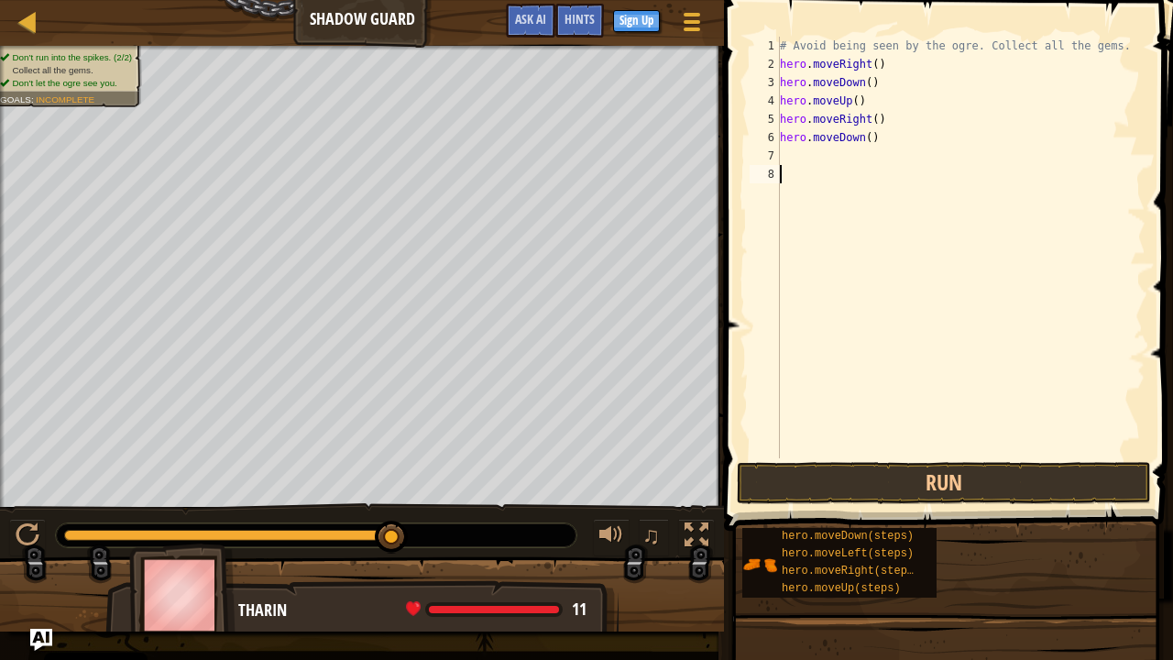
click at [804, 170] on div "# Avoid being seen by the ogre. Collect all the gems. hero . moveRight ( ) hero…" at bounding box center [960, 266] width 369 height 458
click at [803, 161] on div "# Avoid being seen by the ogre. Collect all the gems. hero . moveRight ( ) hero…" at bounding box center [960, 266] width 369 height 458
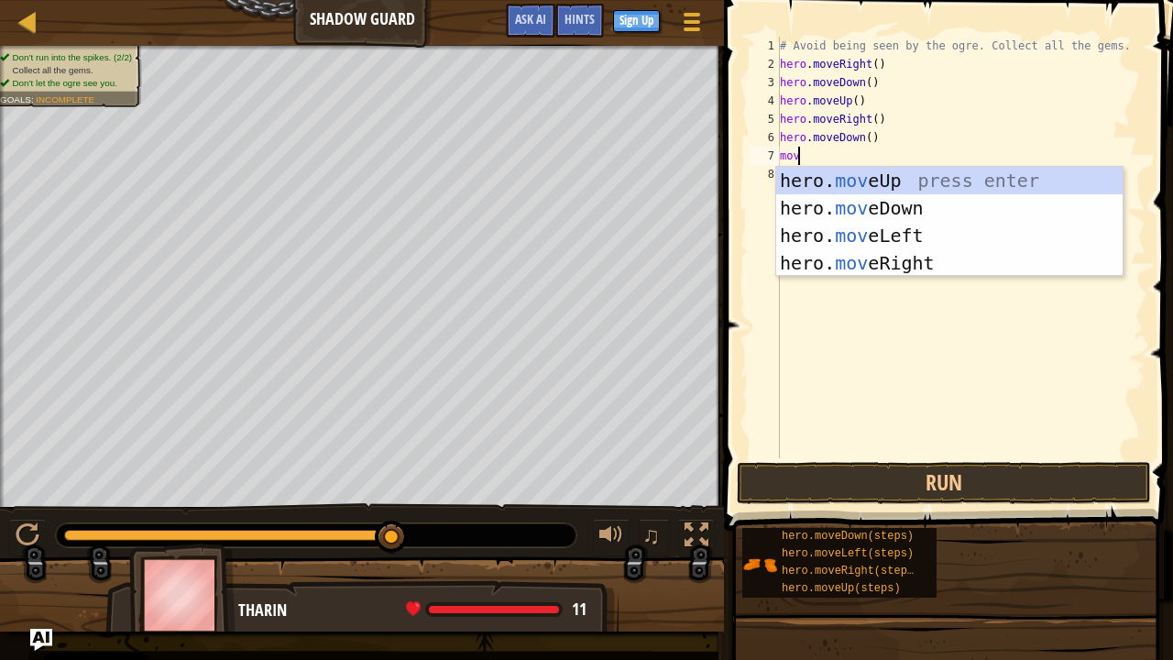
type textarea "move"
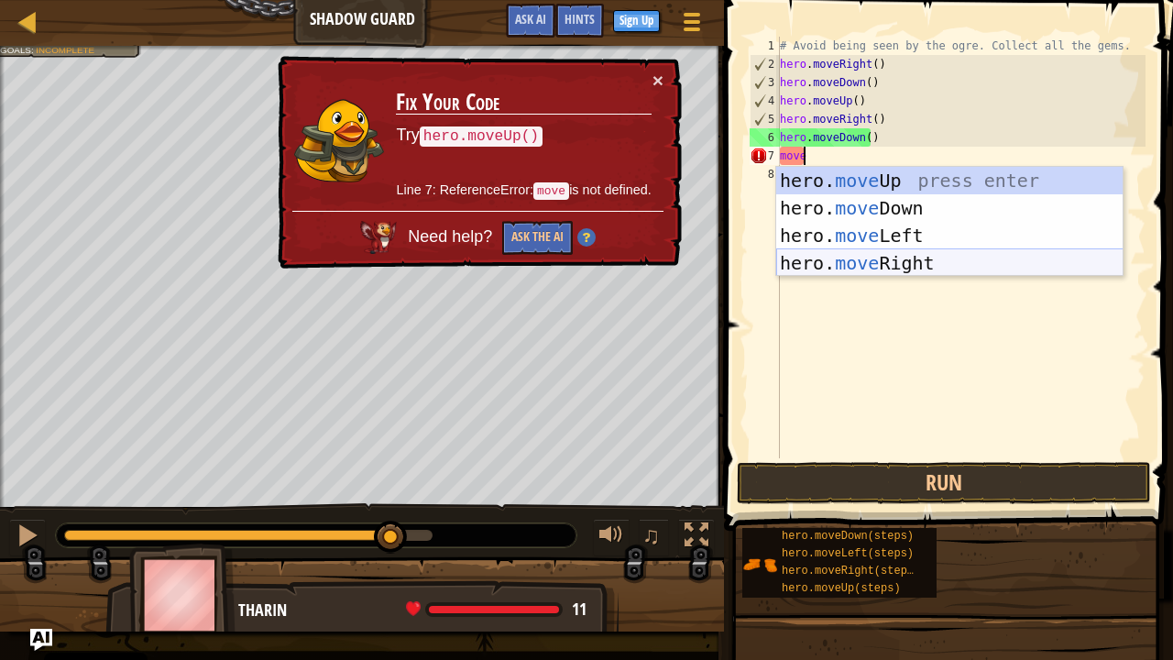
click at [924, 267] on div "hero. move Up press enter hero. move Down press enter hero. move Left press ent…" at bounding box center [949, 249] width 347 height 165
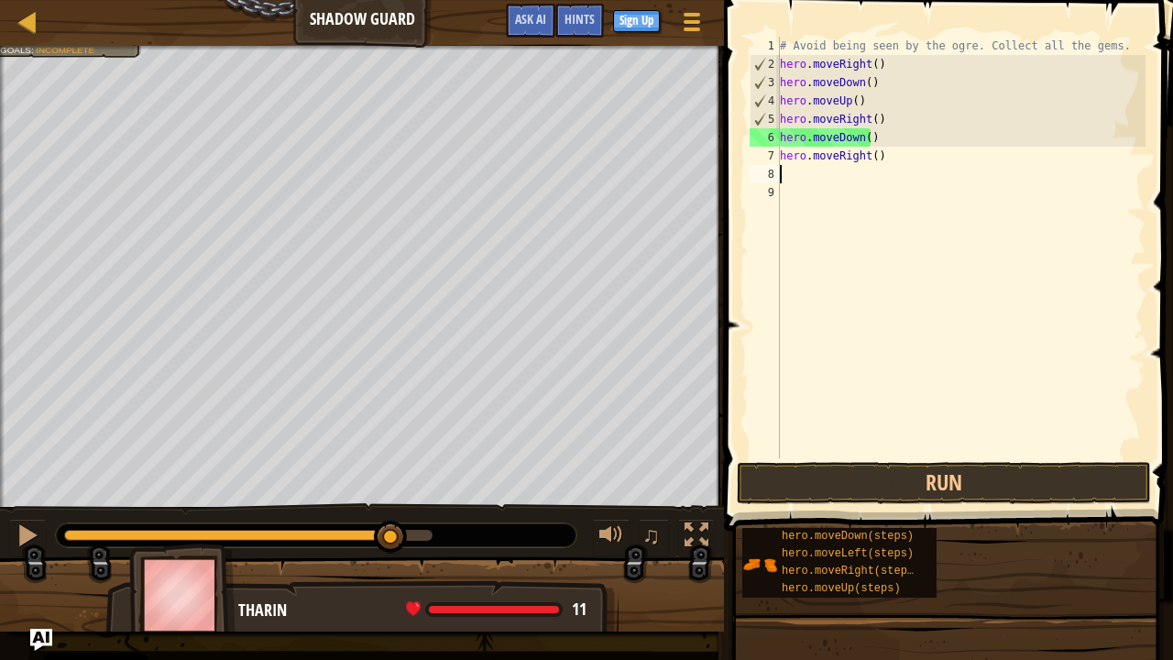
scroll to position [8, 0]
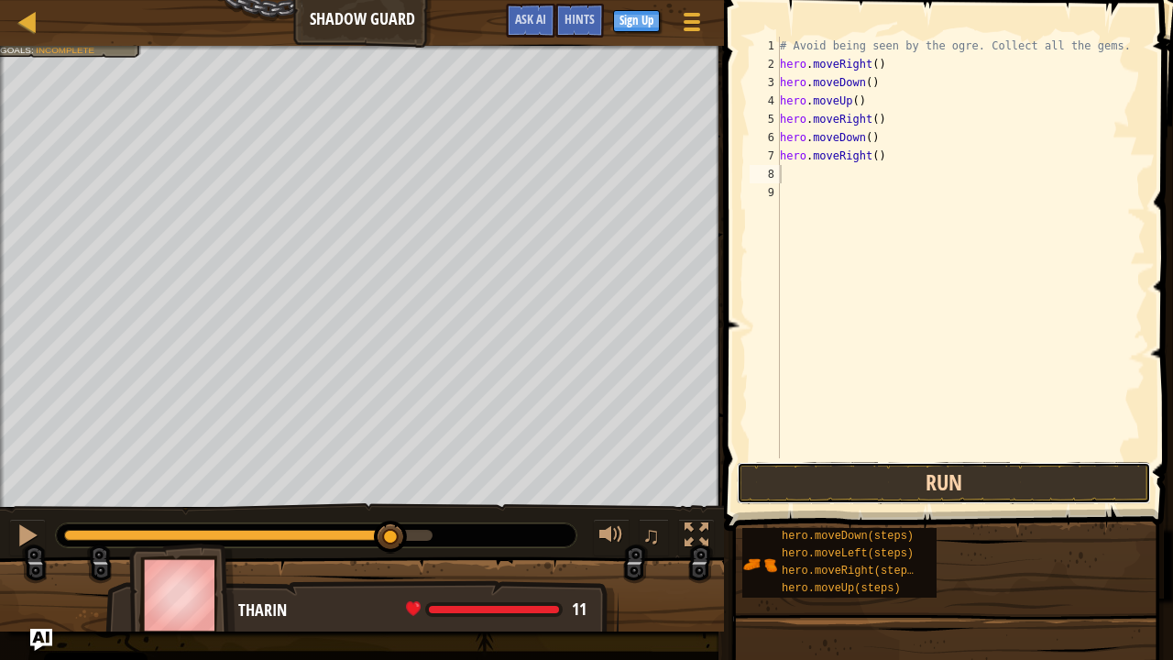
click at [879, 479] on button "Run" at bounding box center [944, 483] width 414 height 42
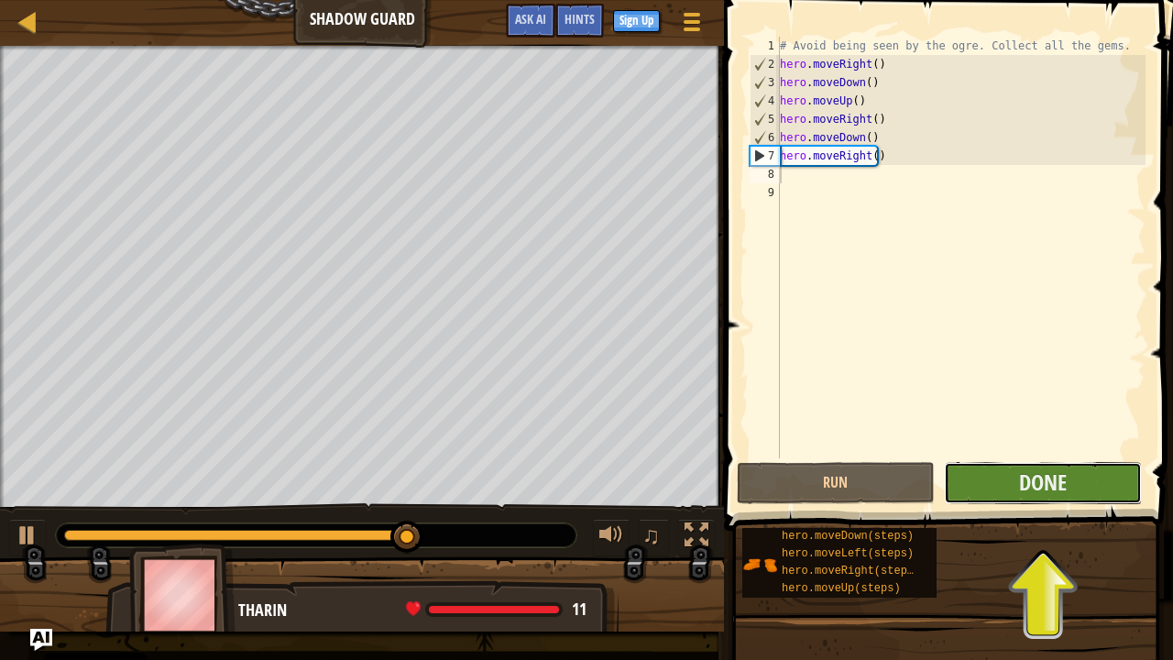
click at [1067, 480] on button "Done" at bounding box center [1043, 483] width 198 height 42
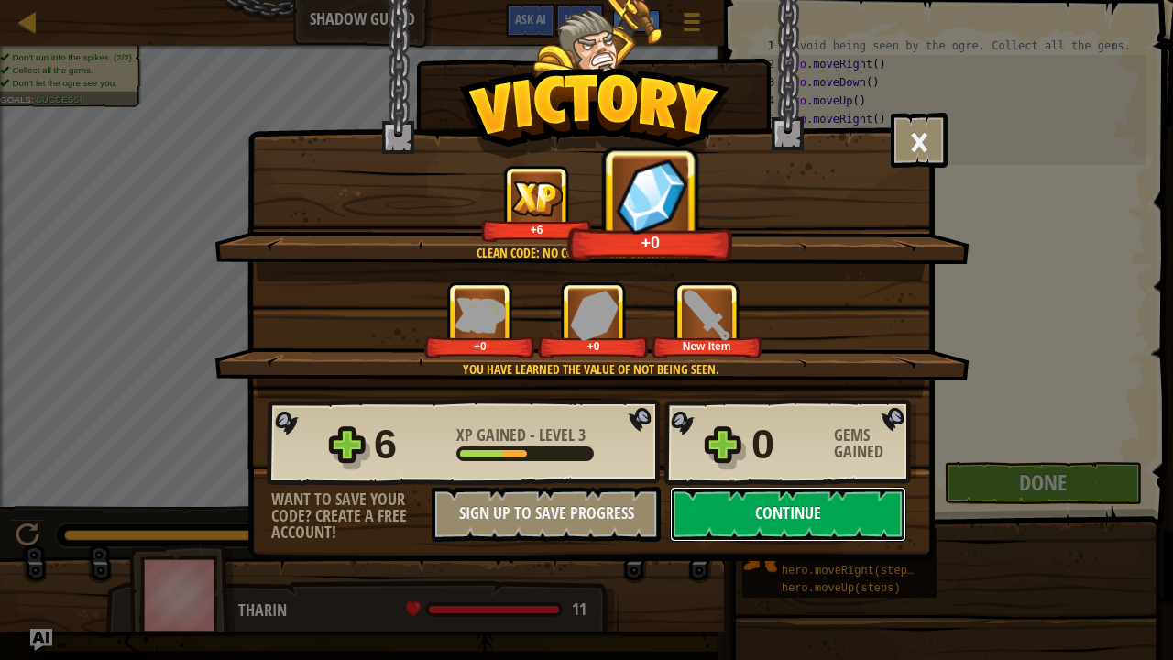
click at [772, 526] on button "Continue" at bounding box center [788, 514] width 236 height 55
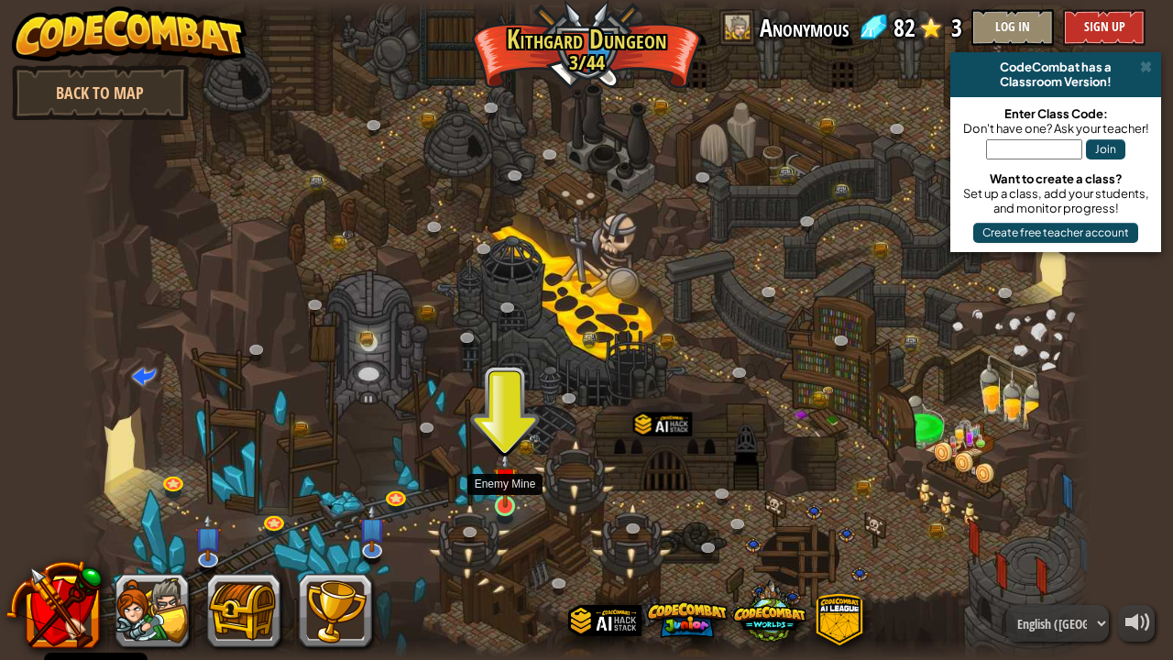
click at [504, 506] on img at bounding box center [505, 479] width 25 height 57
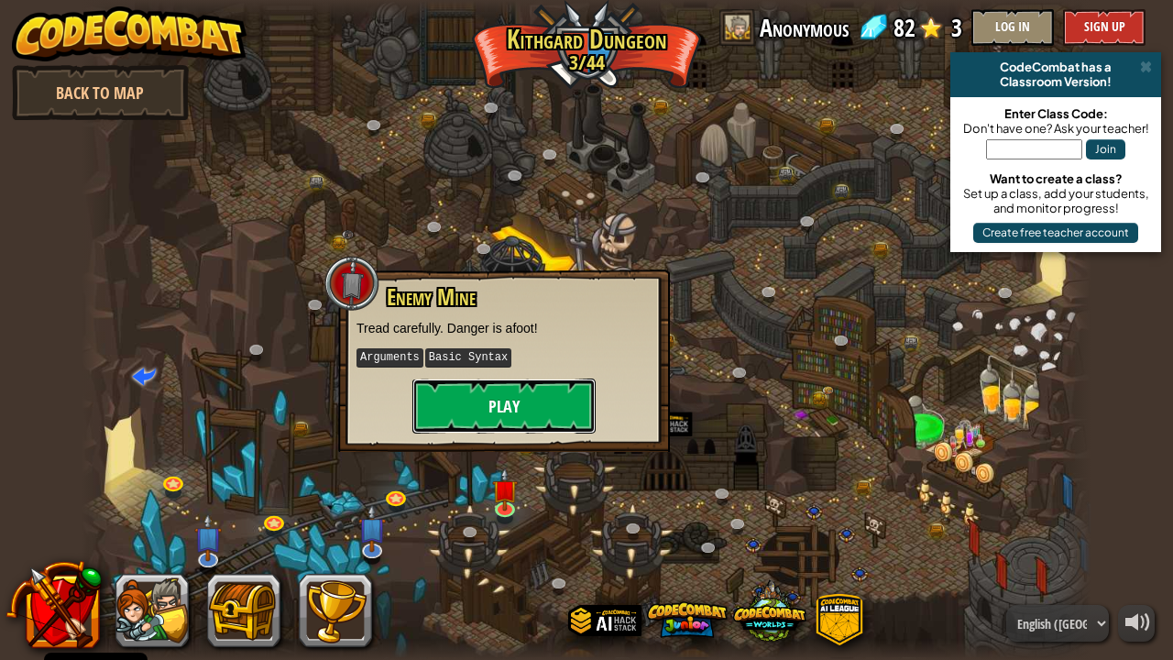
click at [526, 394] on button "Play" at bounding box center [503, 406] width 183 height 55
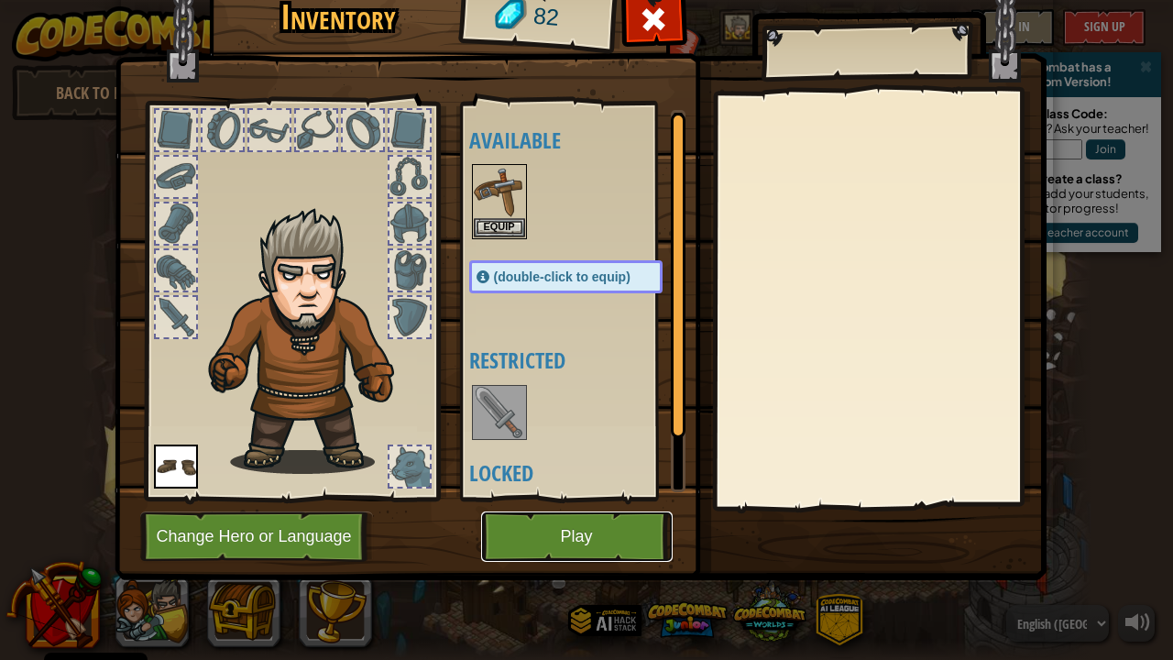
click at [527, 525] on button "Play" at bounding box center [577, 536] width 192 height 50
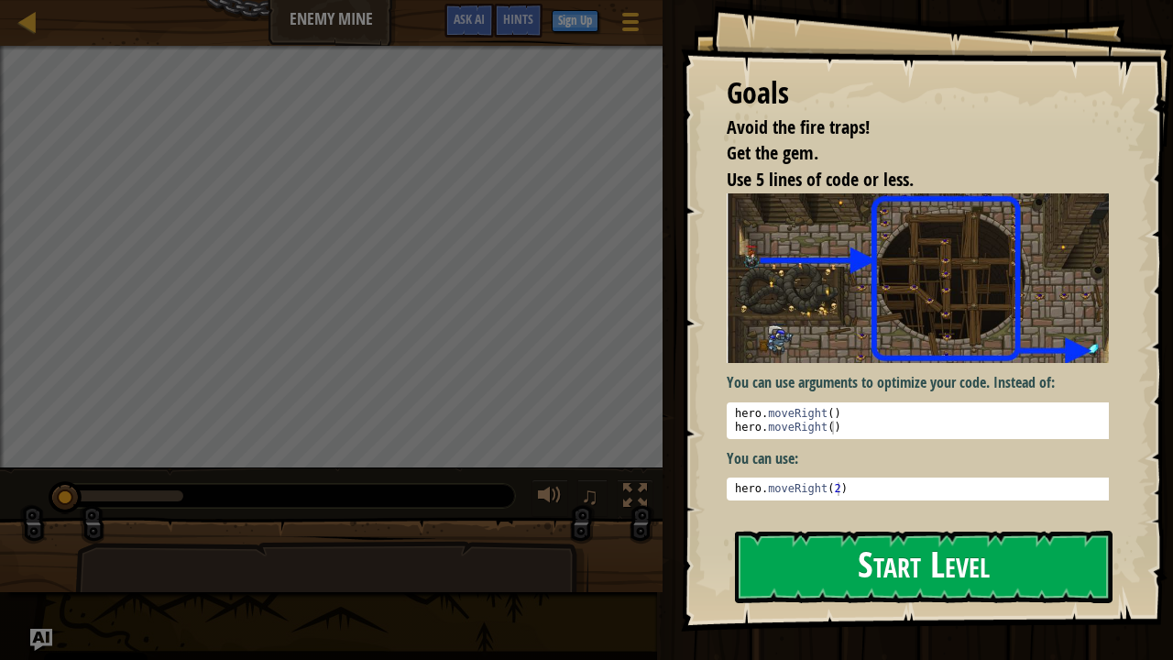
click at [973, 552] on button "Start Level" at bounding box center [924, 567] width 378 height 72
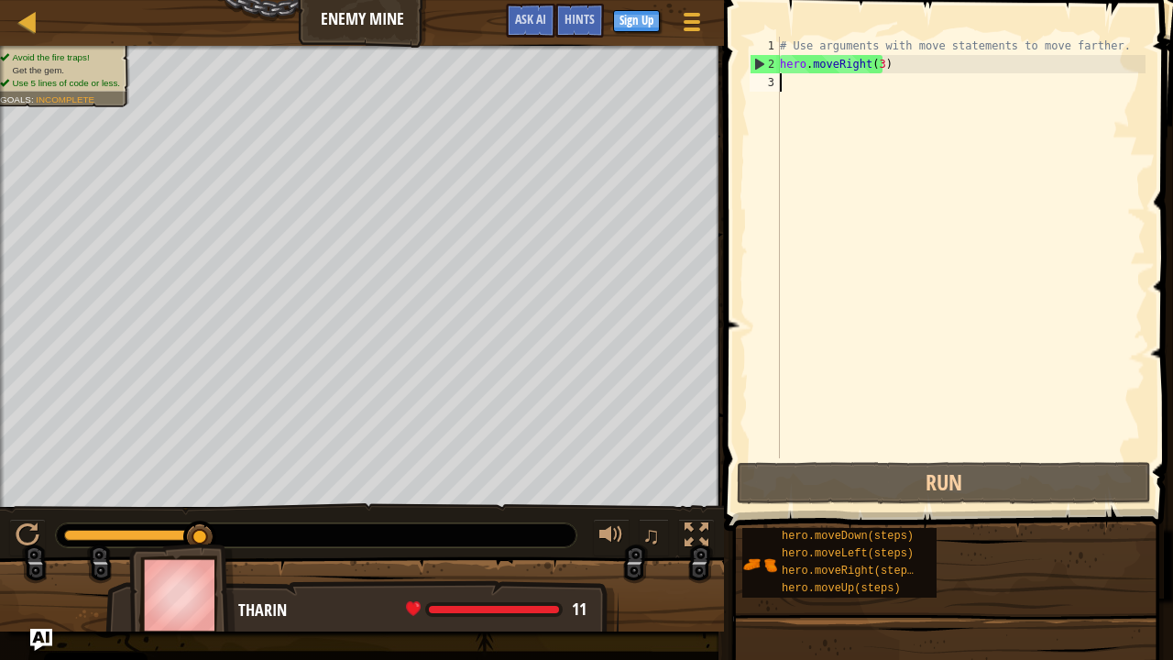
scroll to position [8, 0]
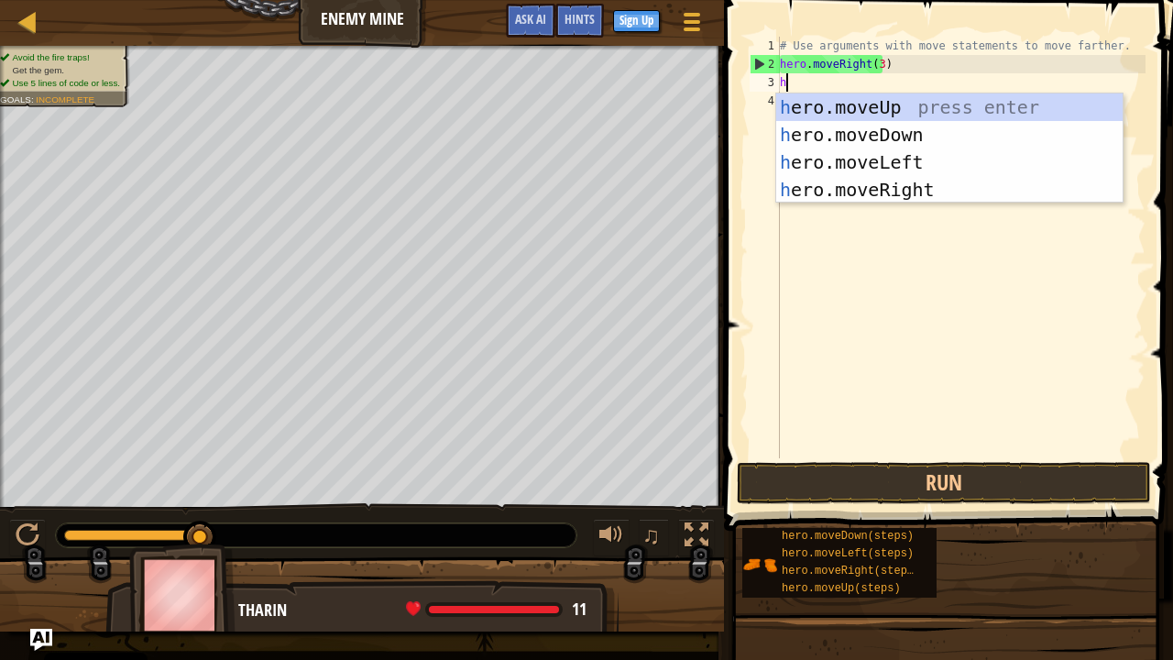
type textarea "he"
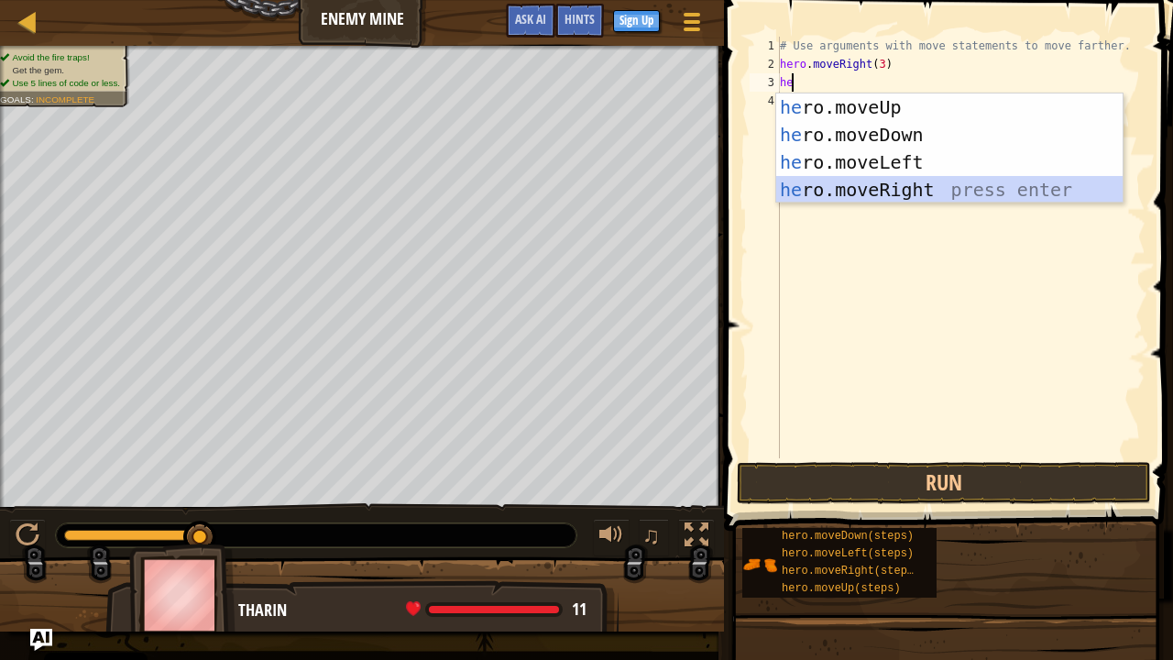
click at [834, 194] on div "he ro.moveUp press enter he ro.moveDown press enter he ro.moveLeft press enter …" at bounding box center [949, 175] width 347 height 165
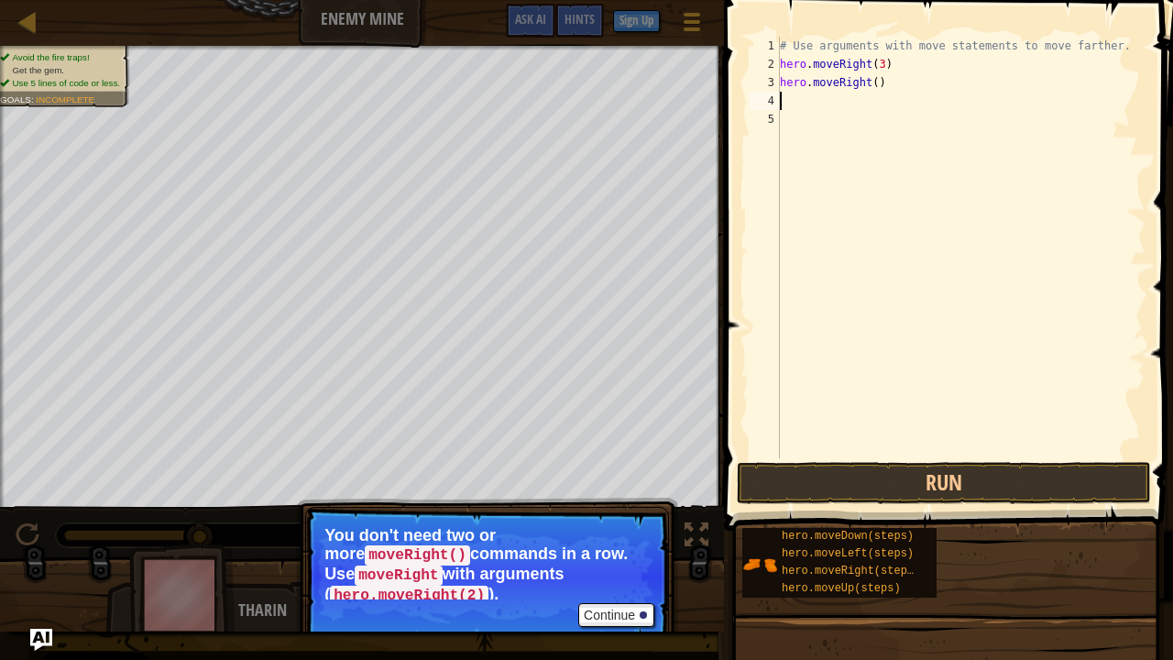
click at [869, 82] on div "# Use arguments with move statements to move farther. hero . moveRight ( 3 ) he…" at bounding box center [960, 266] width 369 height 458
type textarea "hero.moveRight(2)"
click at [803, 112] on div "# Use arguments with move statements to move farther. hero . moveRight ( 3 ) he…" at bounding box center [960, 266] width 369 height 458
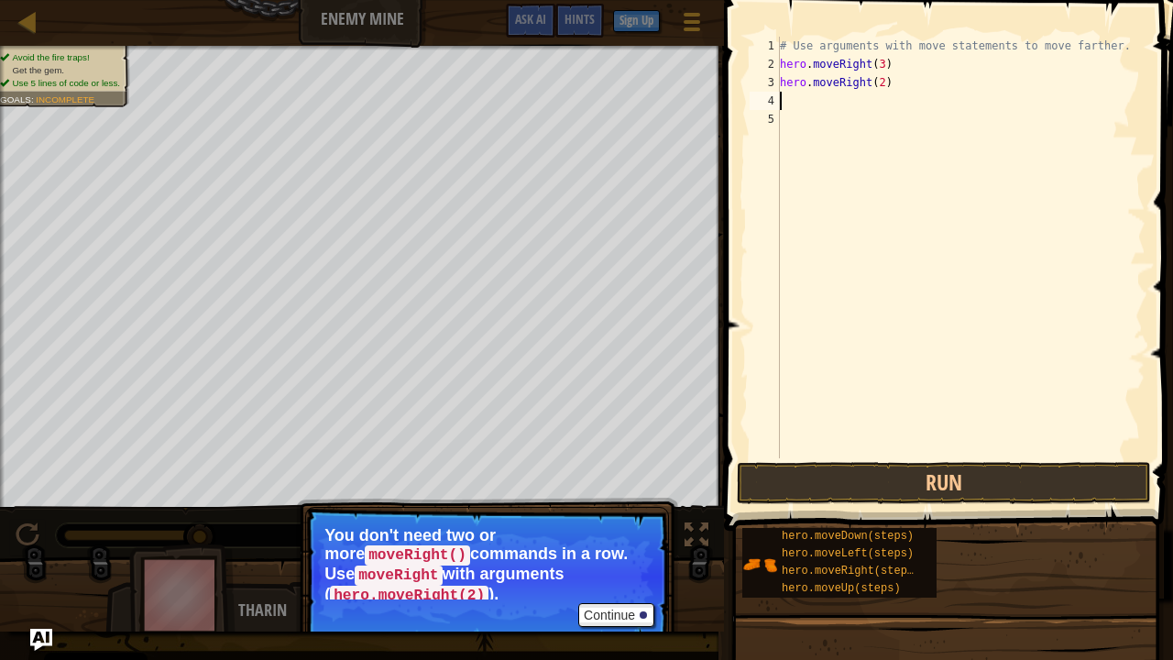
click at [800, 103] on div "# Use arguments with move statements to move farther. hero . moveRight ( 3 ) he…" at bounding box center [960, 266] width 369 height 458
click at [621, 552] on button "Continue" at bounding box center [616, 615] width 76 height 24
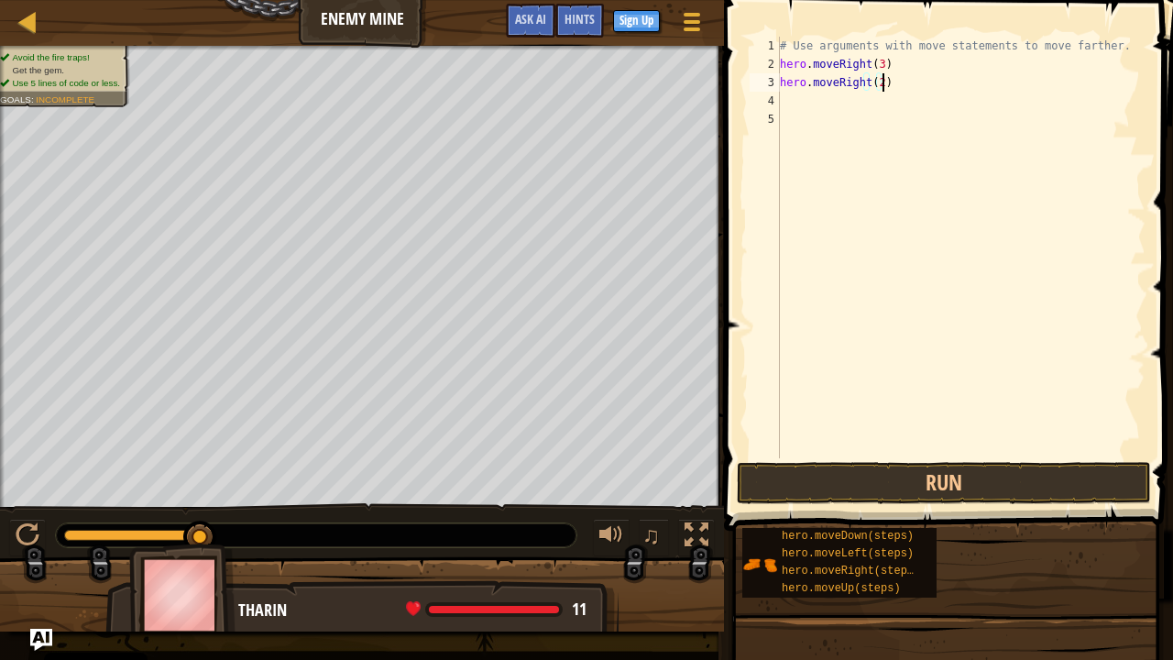
click at [884, 84] on div "# Use arguments with move statements to move farther. hero . moveRight ( 3 ) he…" at bounding box center [960, 266] width 369 height 458
type textarea "hero.m"
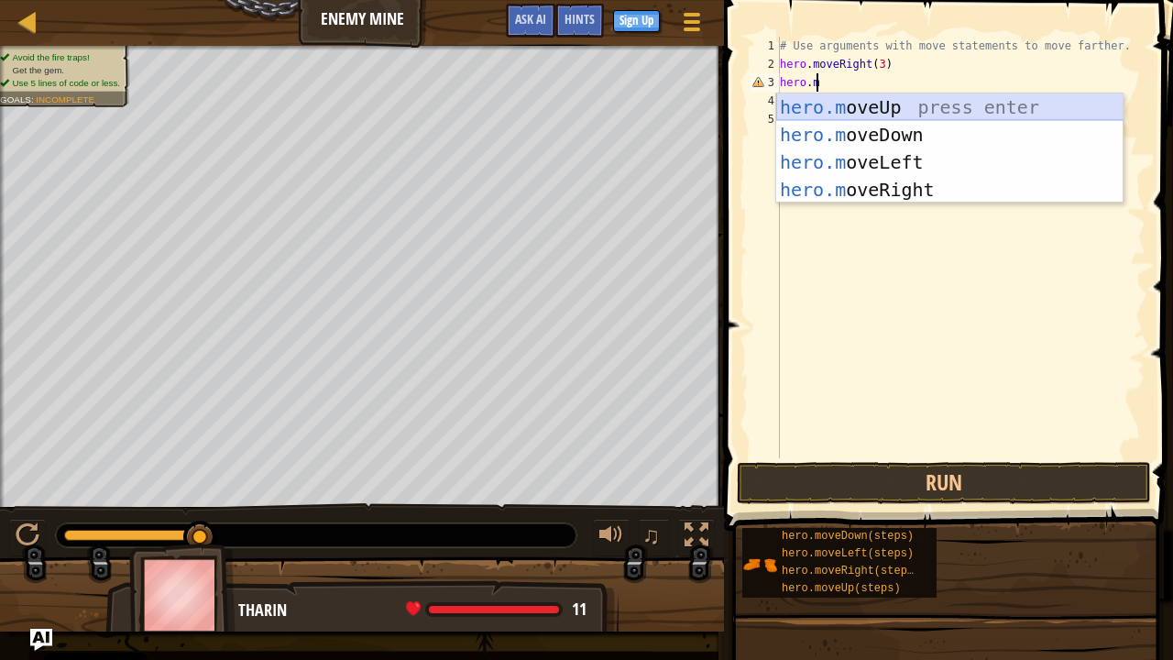
click at [940, 104] on div "hero.m oveUp press enter hero.m oveDown press enter hero.m oveLeft press enter …" at bounding box center [949, 175] width 347 height 165
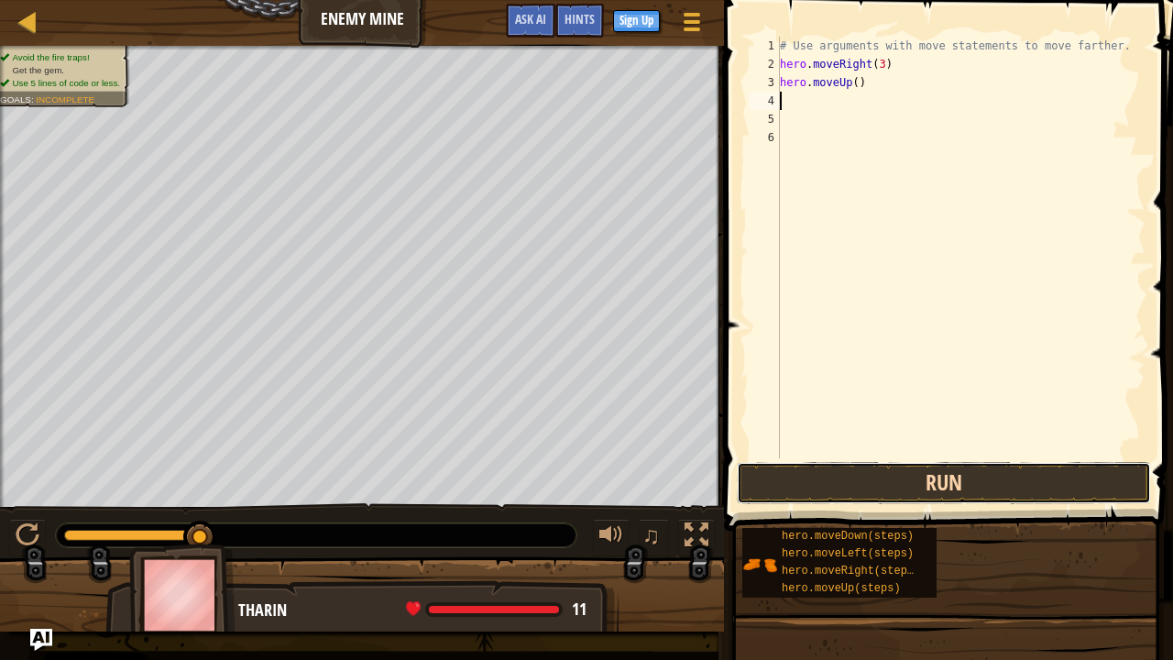
click at [907, 483] on button "Run" at bounding box center [944, 483] width 414 height 42
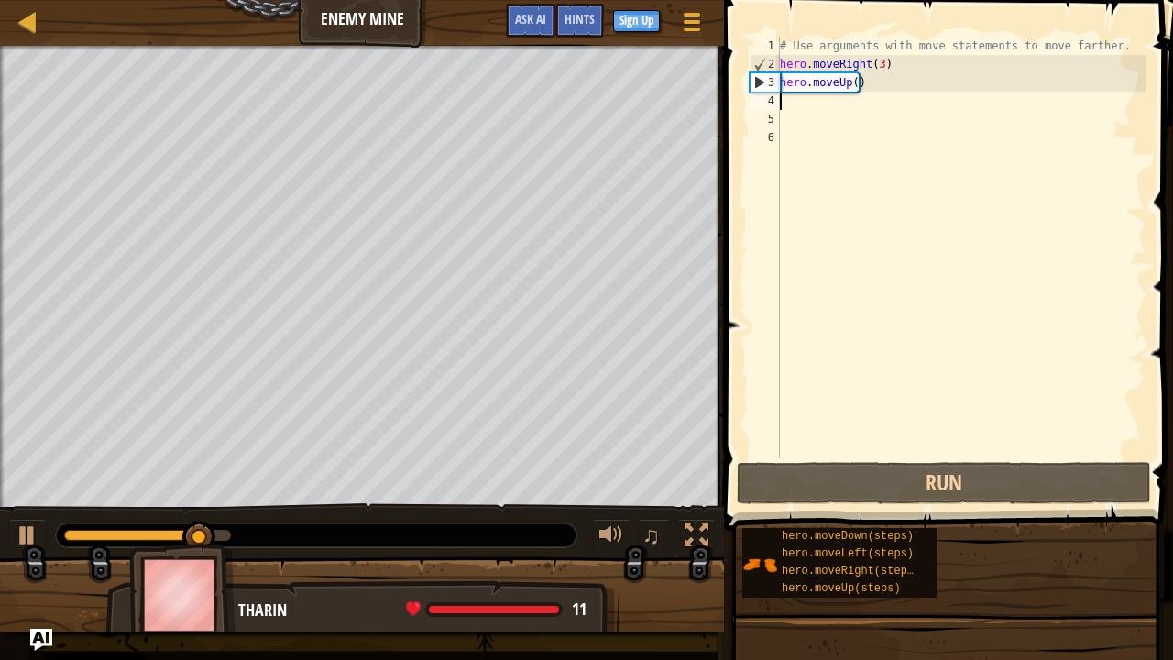
click at [848, 101] on div "# Use arguments with move statements to move farther. hero . moveRight ( 3 ) he…" at bounding box center [960, 266] width 369 height 458
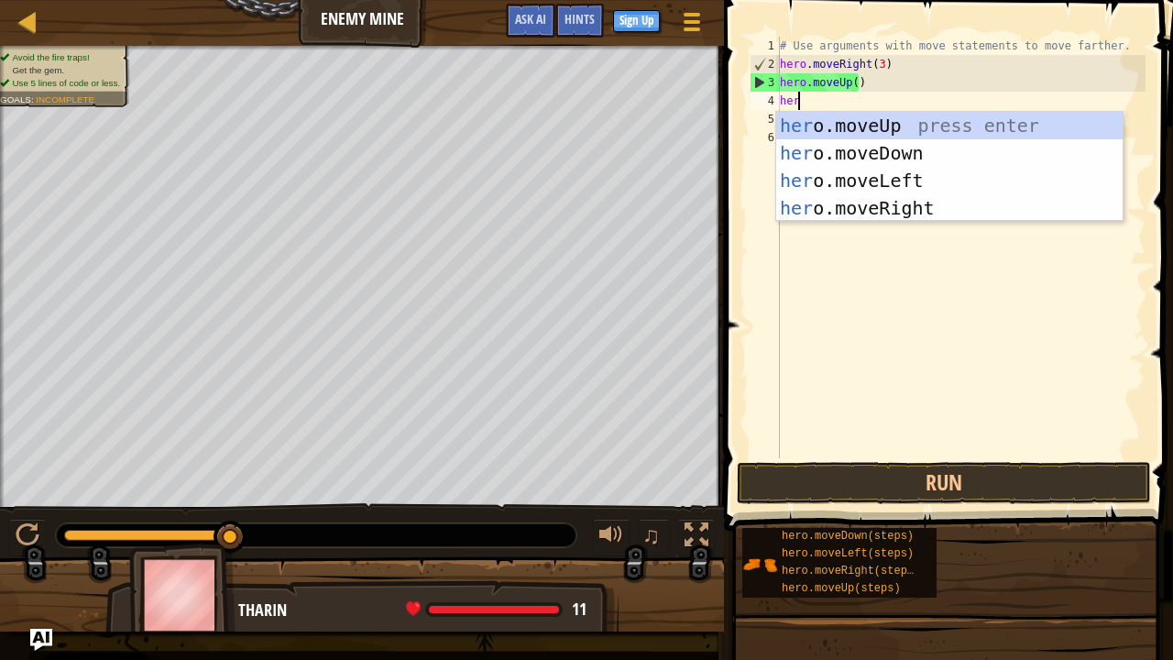
type textarea "hero"
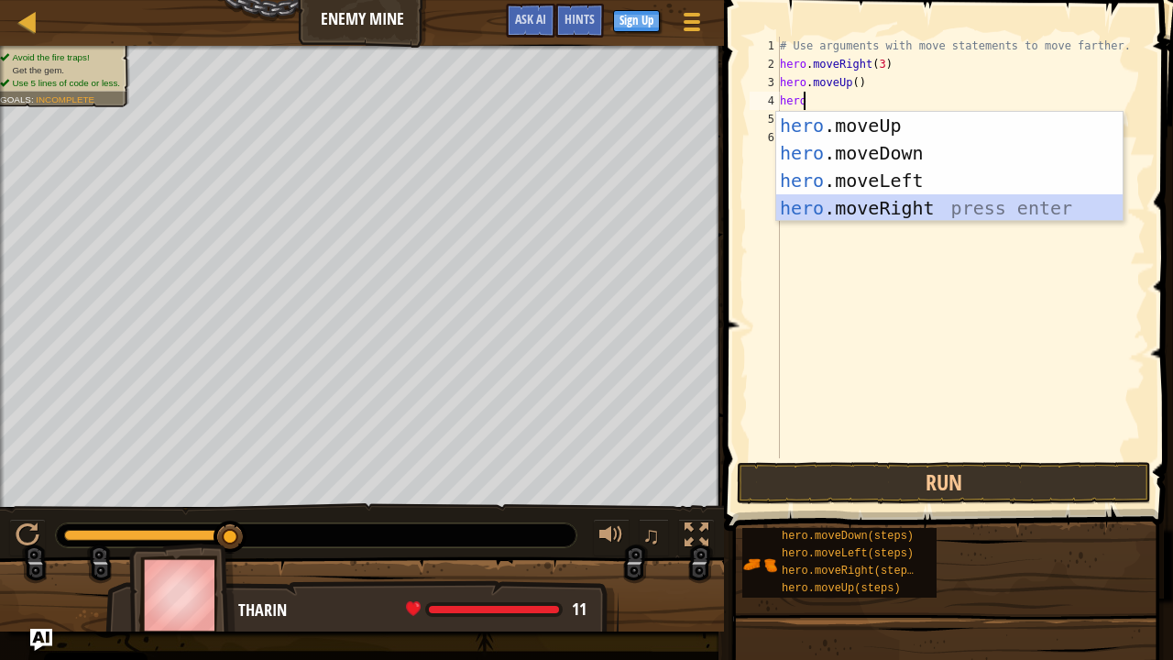
click at [920, 203] on div "hero .moveUp press enter hero .moveDown press enter hero .moveLeft press enter …" at bounding box center [949, 194] width 347 height 165
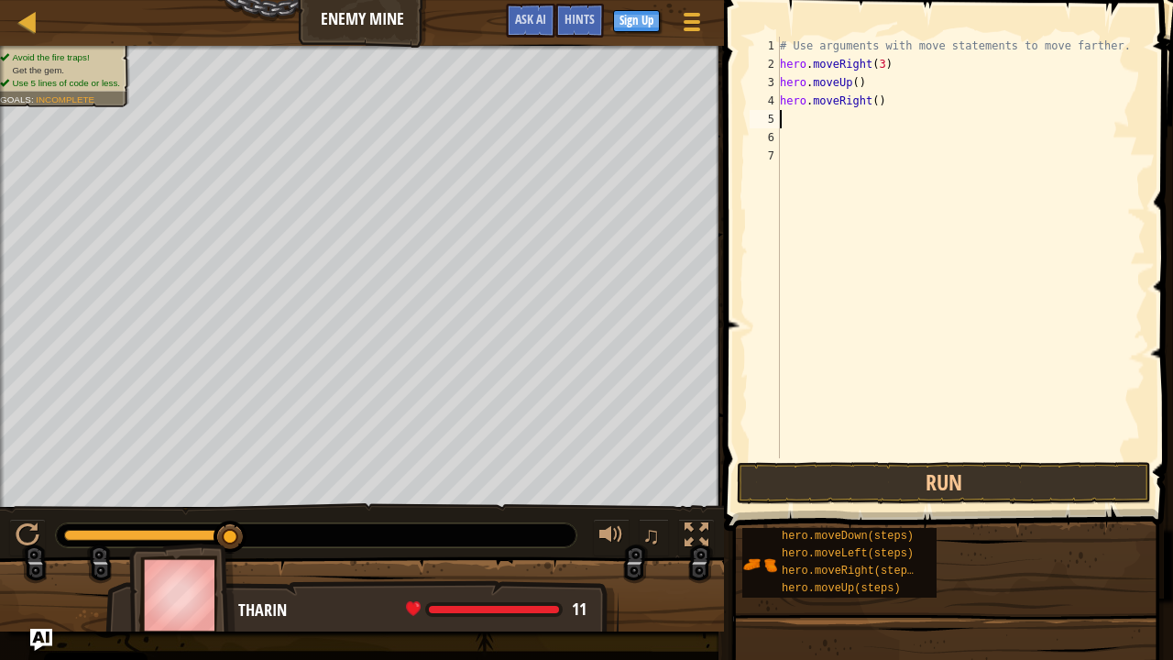
scroll to position [8, 0]
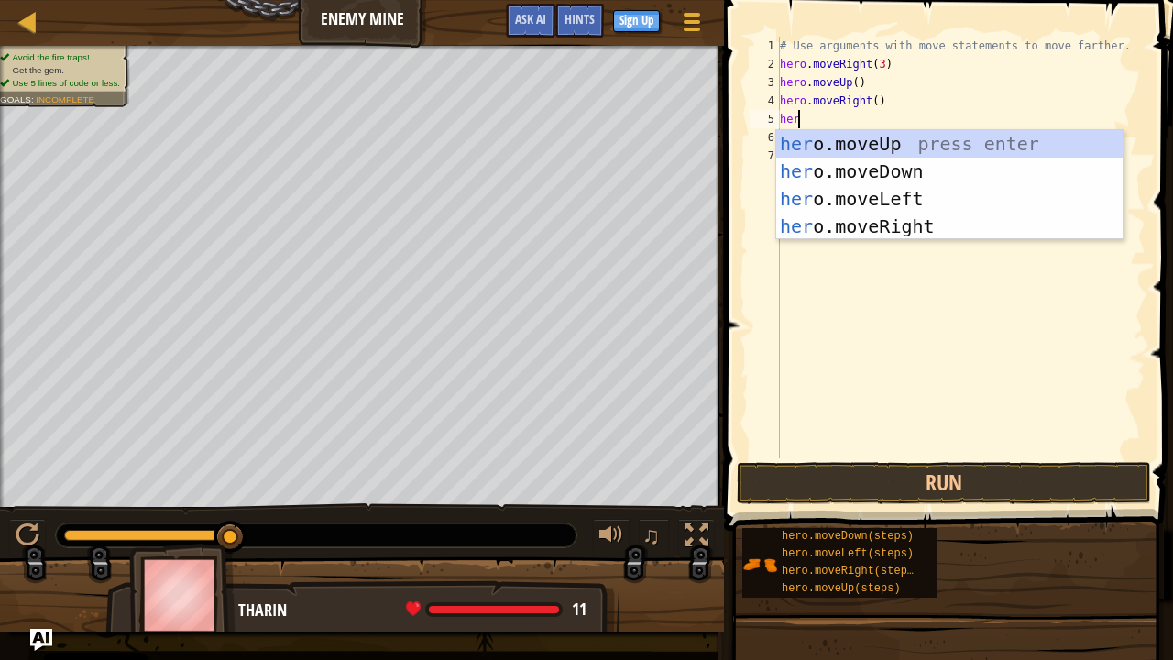
type textarea "hero"
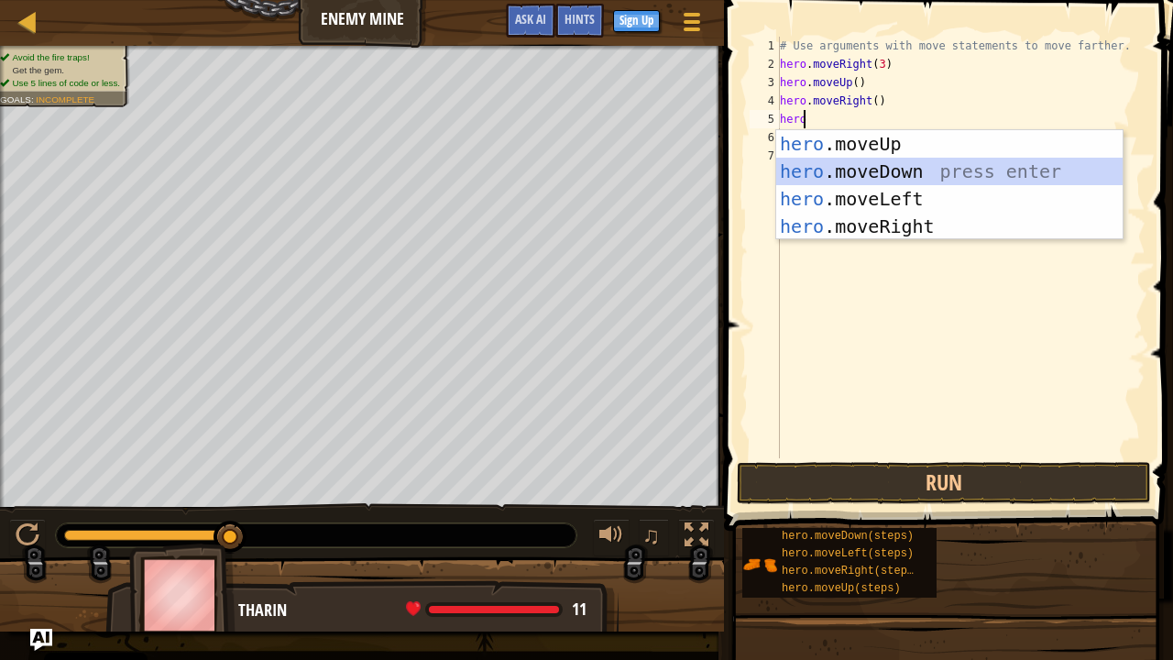
click at [926, 180] on div "hero .moveUp press enter hero .moveDown press enter hero .moveLeft press enter …" at bounding box center [949, 212] width 347 height 165
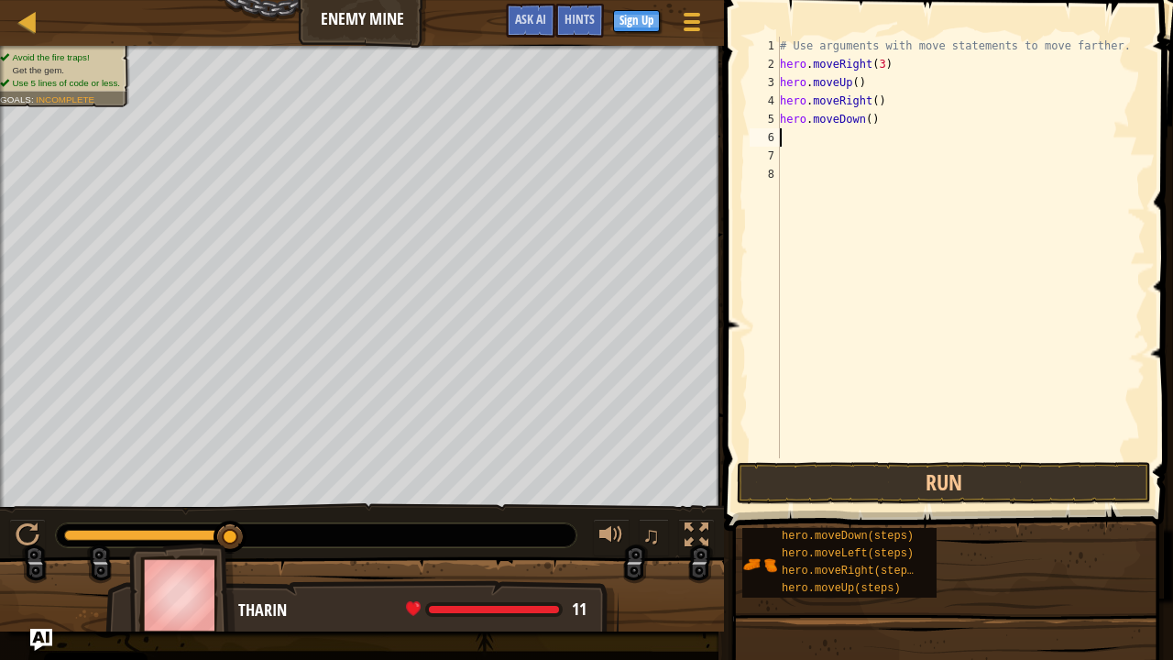
scroll to position [8, 0]
click at [955, 474] on button "Run" at bounding box center [944, 483] width 414 height 42
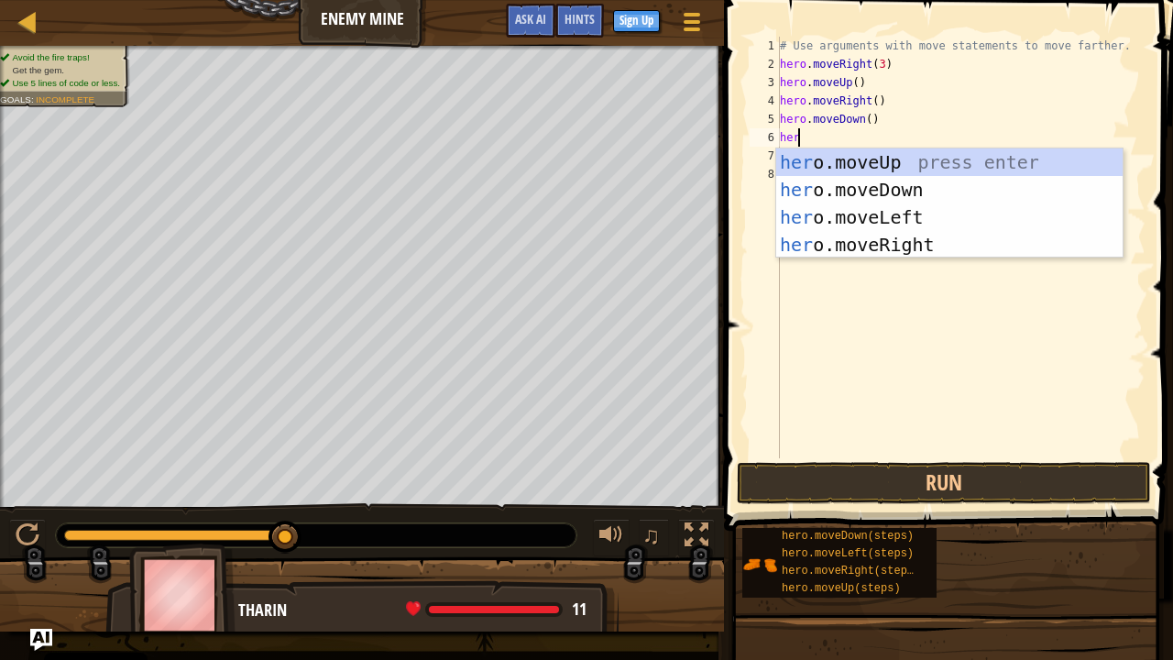
type textarea "hero"
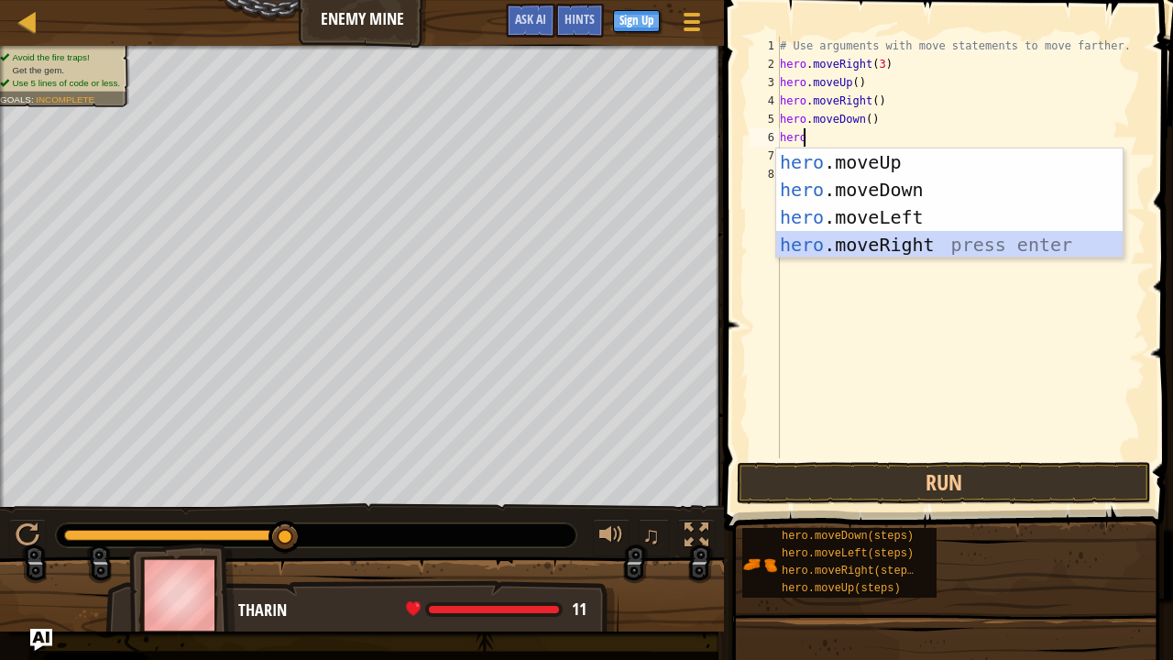
click at [917, 247] on div "hero .moveUp press enter hero .moveDown press enter hero .moveLeft press enter …" at bounding box center [949, 230] width 347 height 165
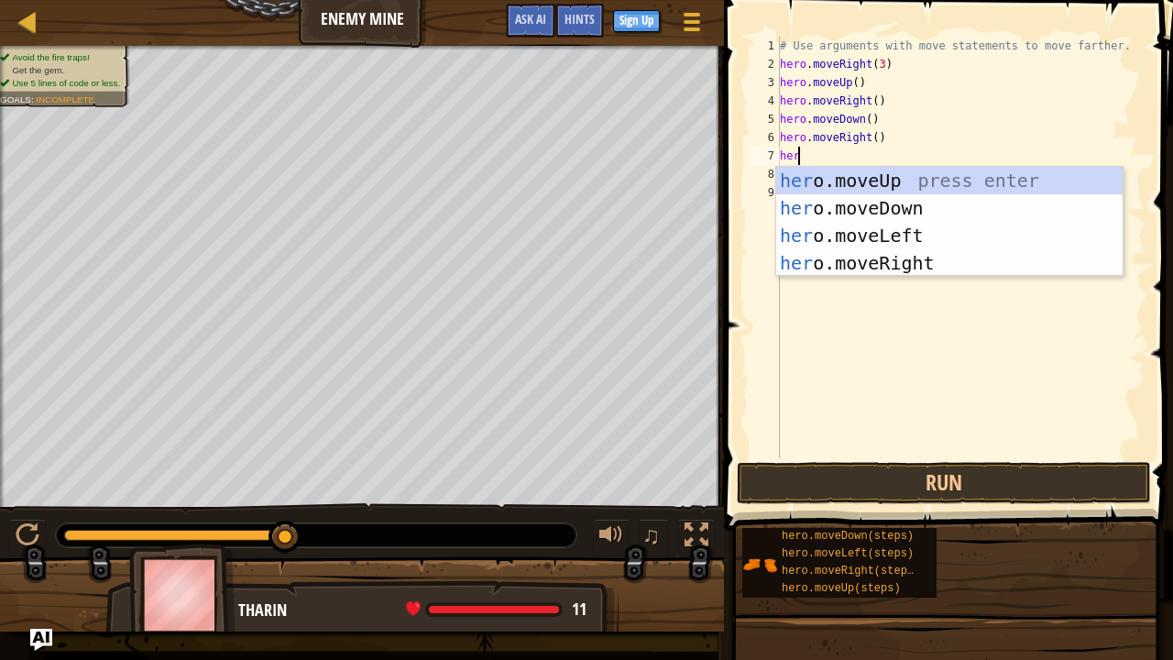
type textarea "hero"
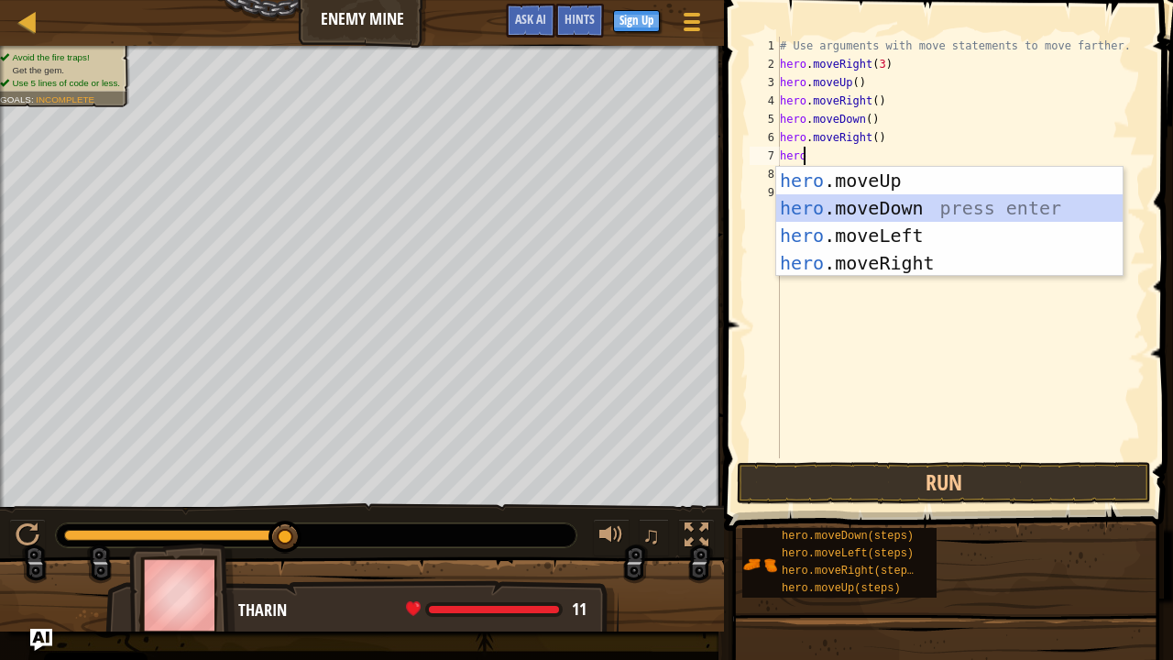
click at [874, 207] on div "hero .moveUp press enter hero .moveDown press enter hero .moveLeft press enter …" at bounding box center [949, 249] width 347 height 165
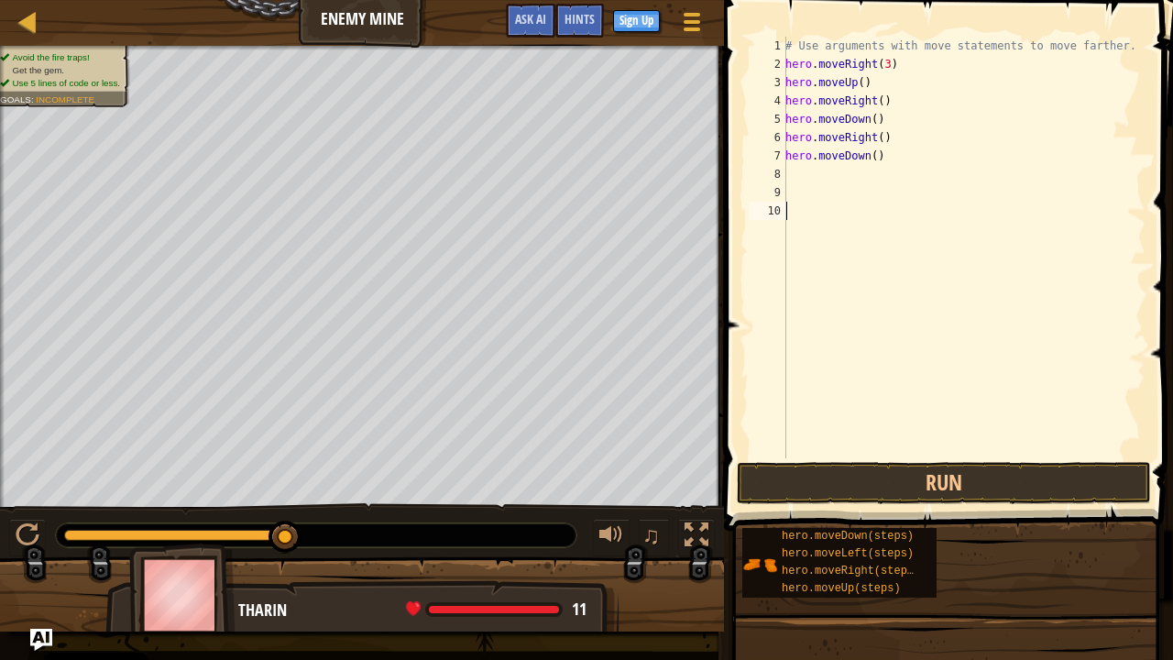
click at [874, 207] on div "# Use arguments with move statements to move farther. hero . moveRight ( 3 ) he…" at bounding box center [964, 266] width 364 height 458
click at [841, 176] on div "# Use arguments with move statements to move farther. hero . moveRight ( 3 ) he…" at bounding box center [964, 266] width 364 height 458
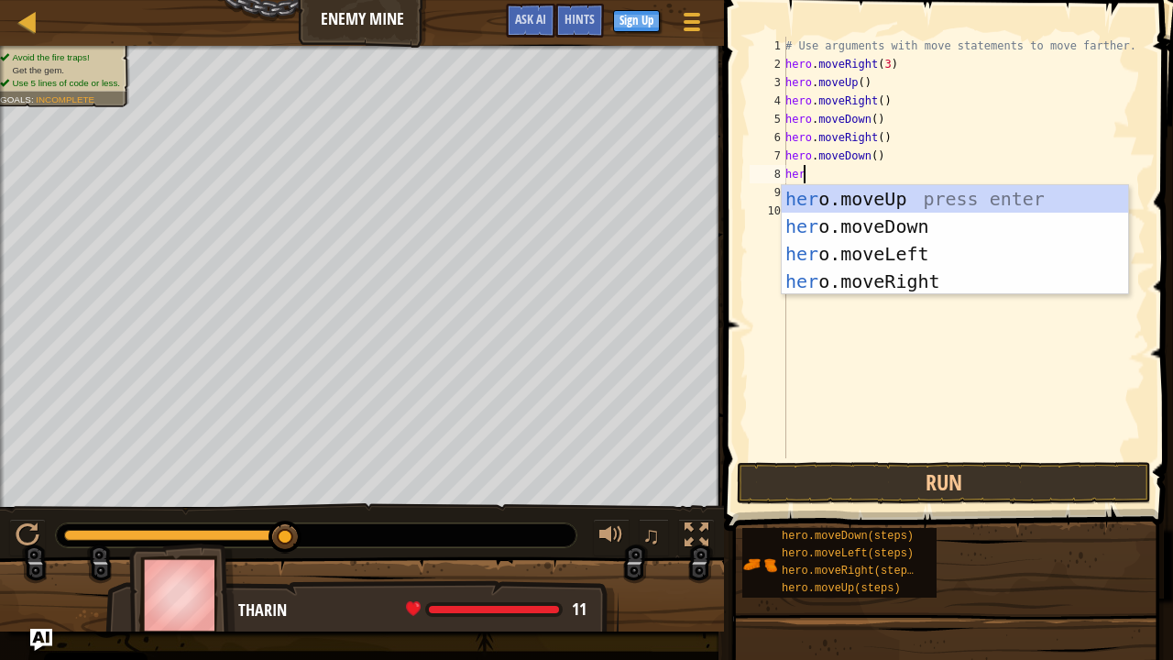
type textarea "hero"
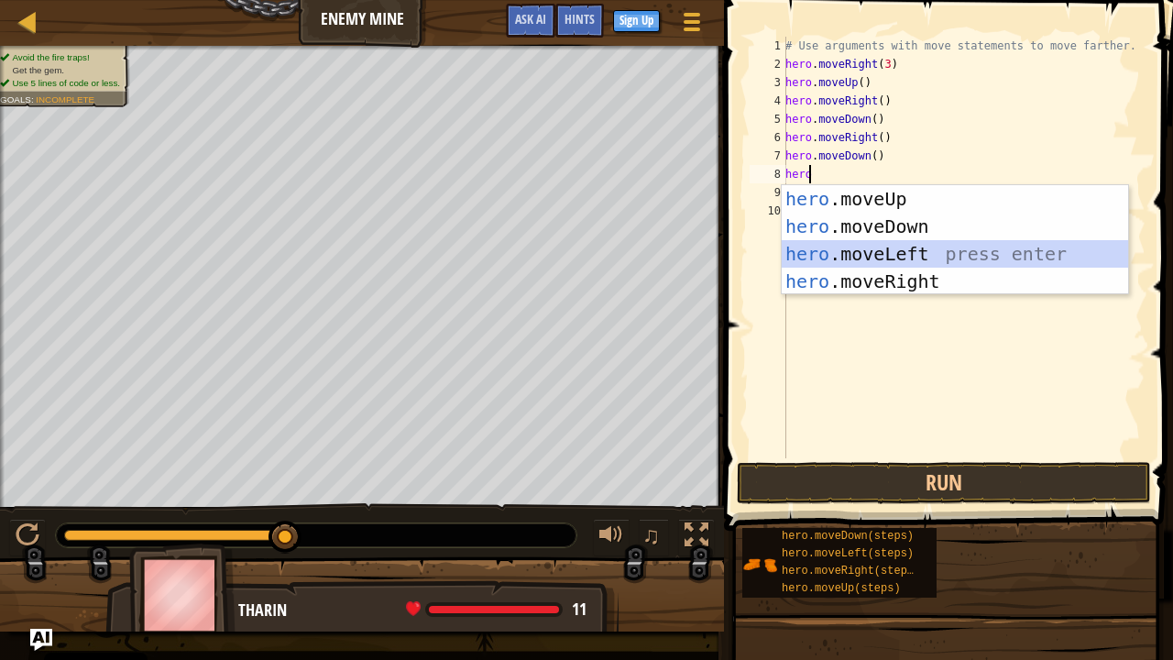
click at [893, 258] on div "hero .moveUp press enter hero .moveDown press enter hero .moveLeft press enter …" at bounding box center [955, 267] width 347 height 165
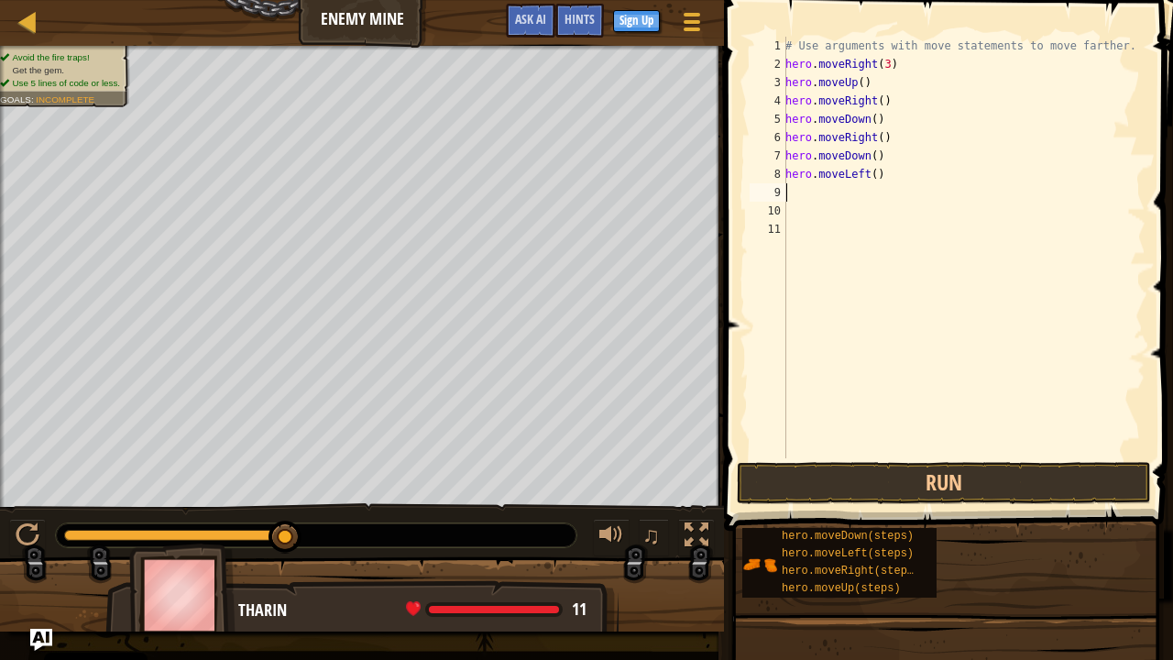
scroll to position [8, 0]
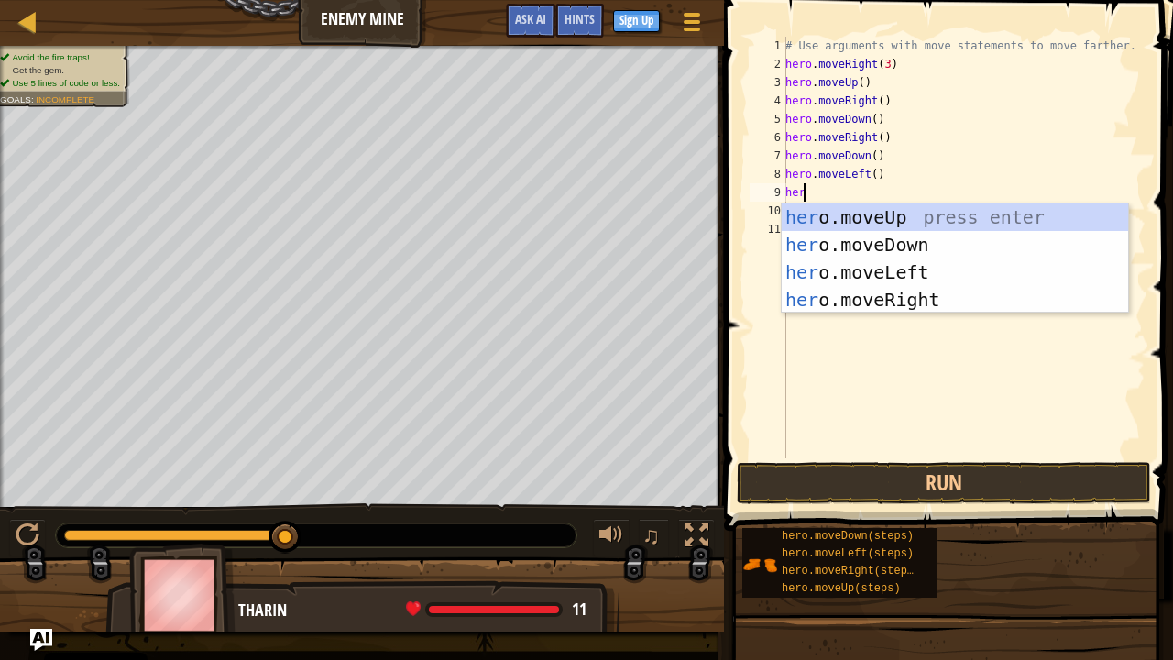
type textarea "hero"
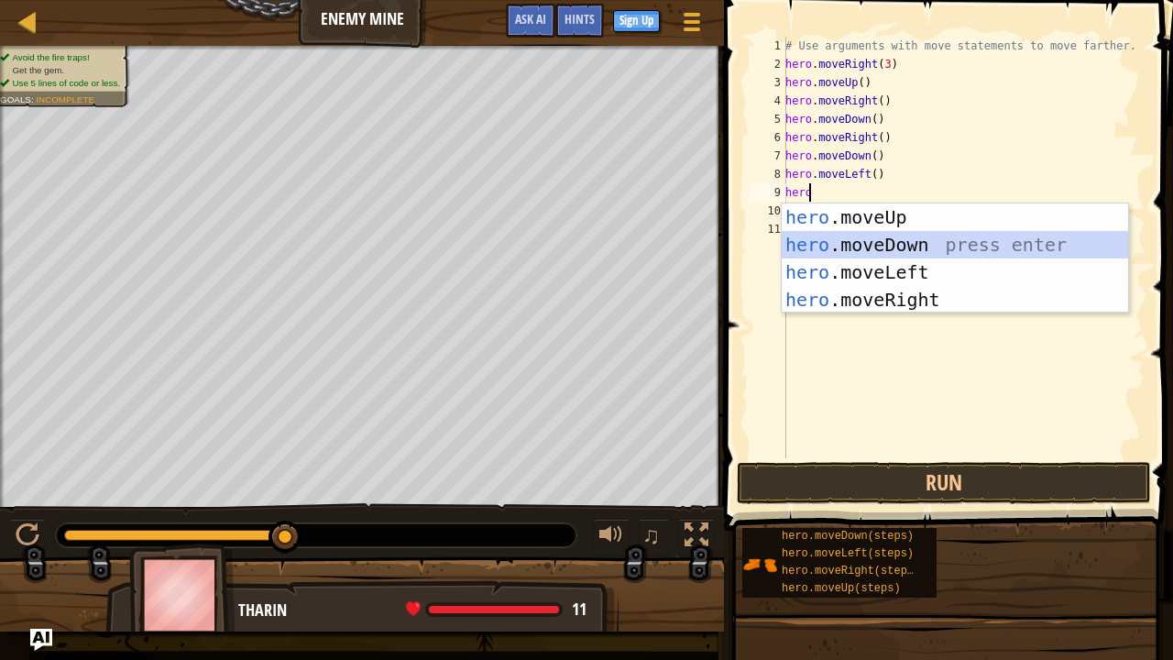
click at [890, 242] on div "hero .moveUp press enter hero .moveDown press enter hero .moveLeft press enter …" at bounding box center [955, 285] width 347 height 165
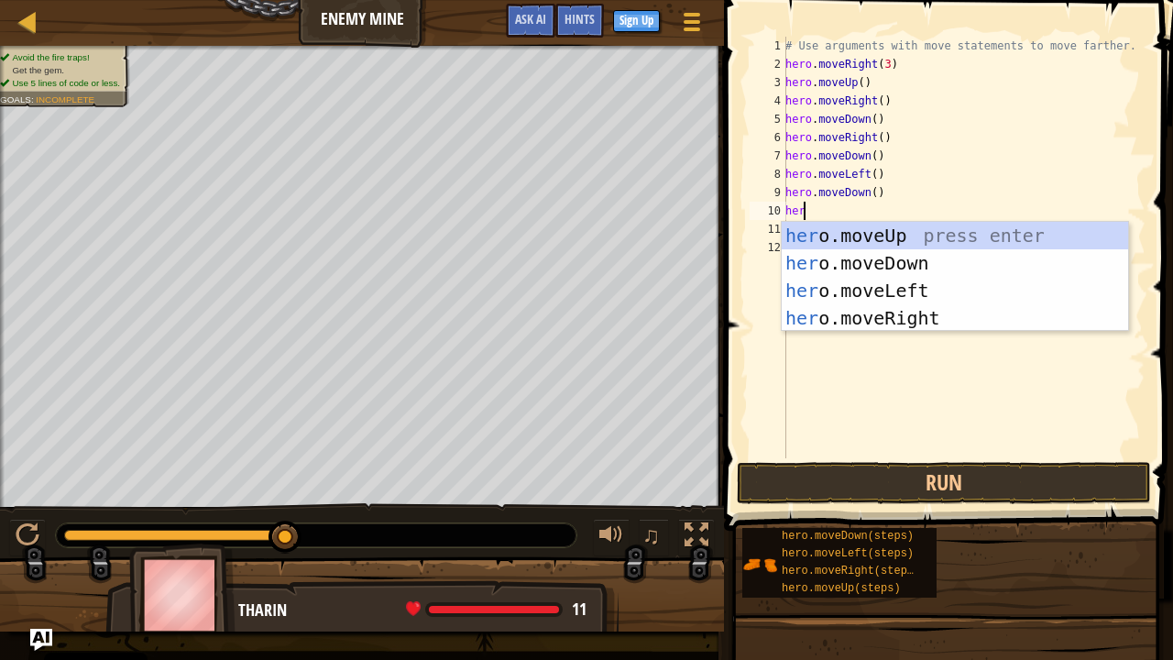
type textarea "hero"
click at [909, 318] on div "hero .moveUp press enter hero .moveDown press enter hero .moveLeft press enter …" at bounding box center [955, 304] width 347 height 165
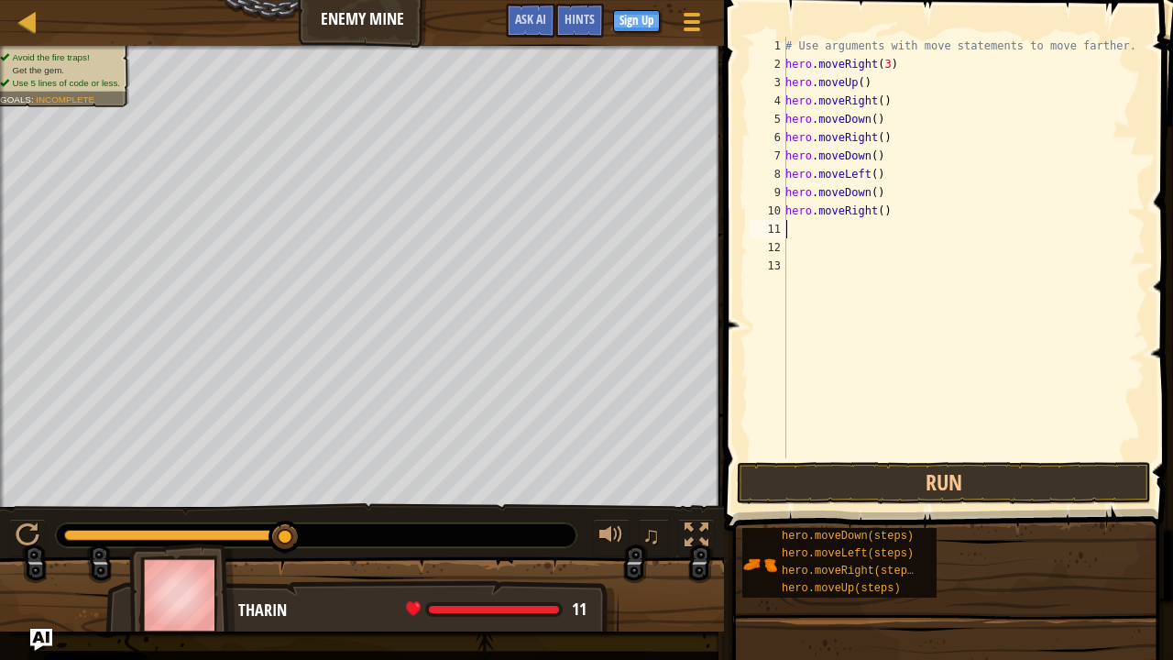
scroll to position [8, 0]
click at [965, 484] on button "Run" at bounding box center [944, 483] width 414 height 42
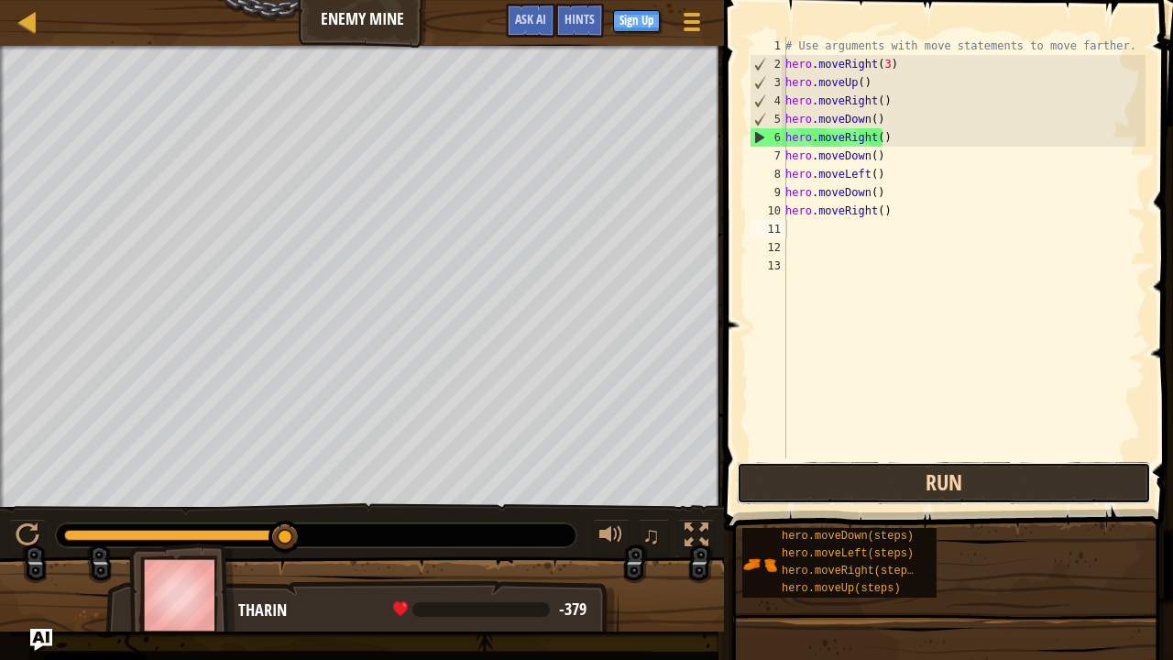
click at [963, 471] on button "Run" at bounding box center [944, 483] width 414 height 42
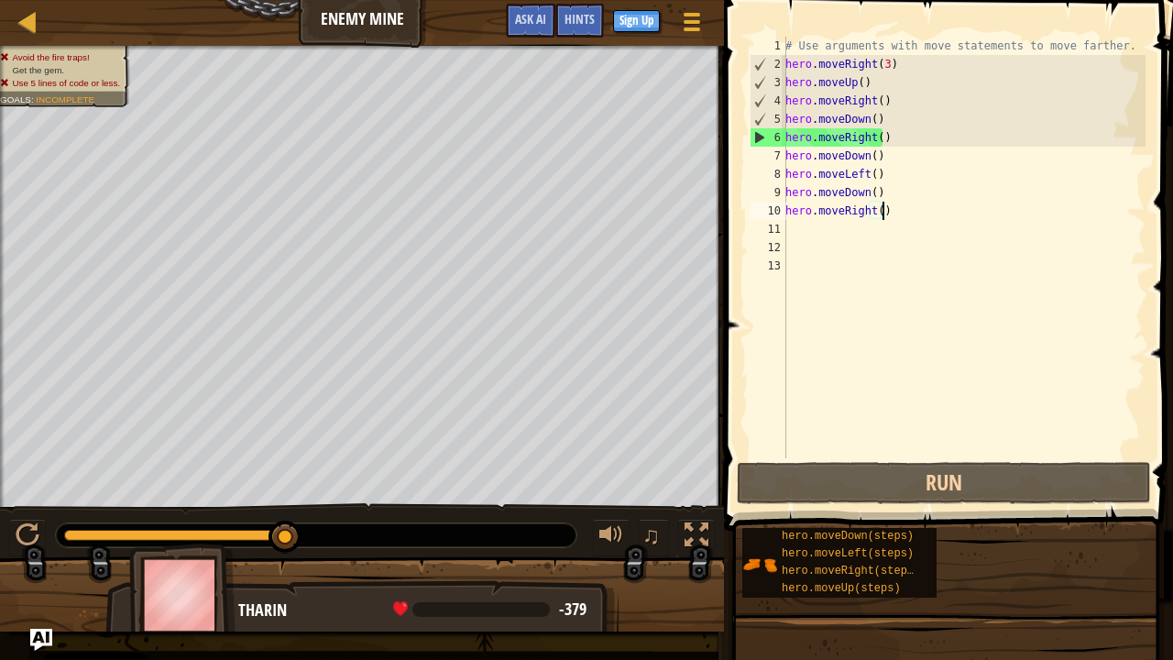
click at [884, 210] on div "# Use arguments with move statements to move farther. hero . moveRight ( 3 ) he…" at bounding box center [964, 266] width 364 height 458
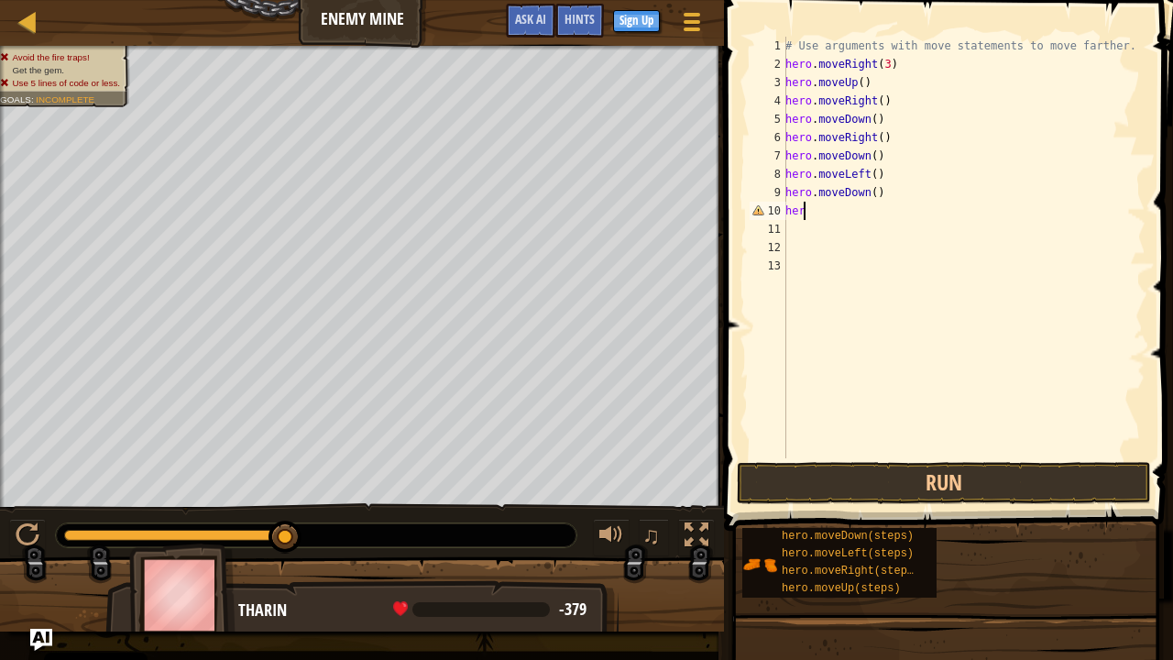
type textarea "h"
click at [875, 154] on div "# Use arguments with move statements to move farther. hero . moveRight ( 3 ) he…" at bounding box center [964, 266] width 364 height 458
type textarea "h"
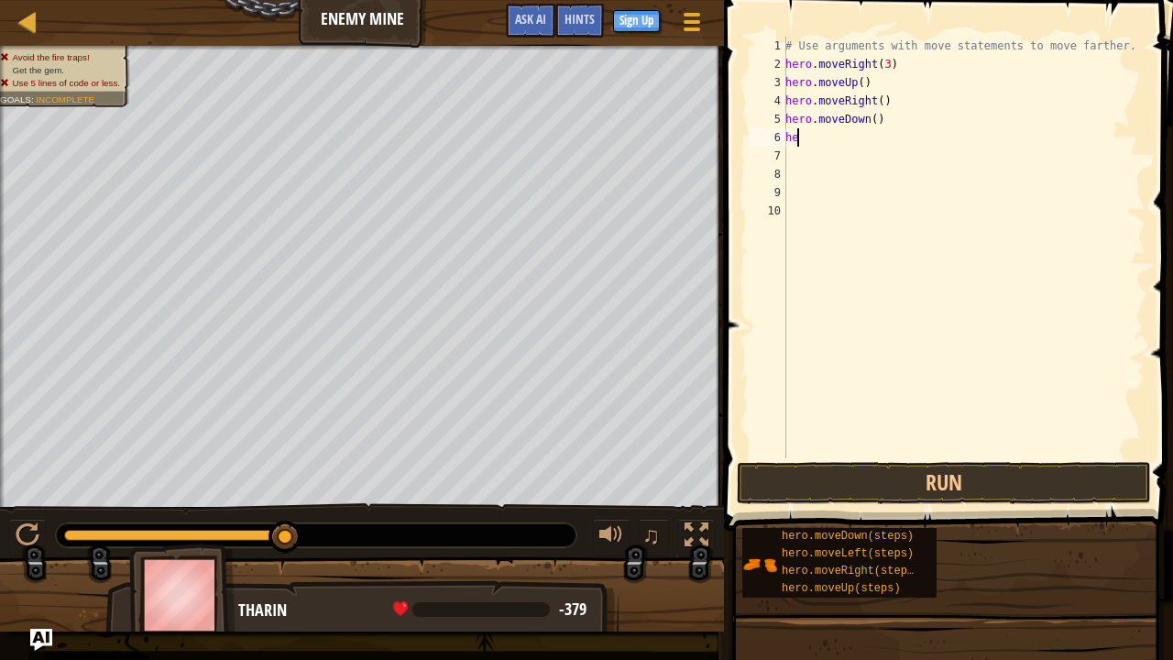
type textarea "h"
click at [881, 478] on button "Run" at bounding box center [944, 483] width 414 height 42
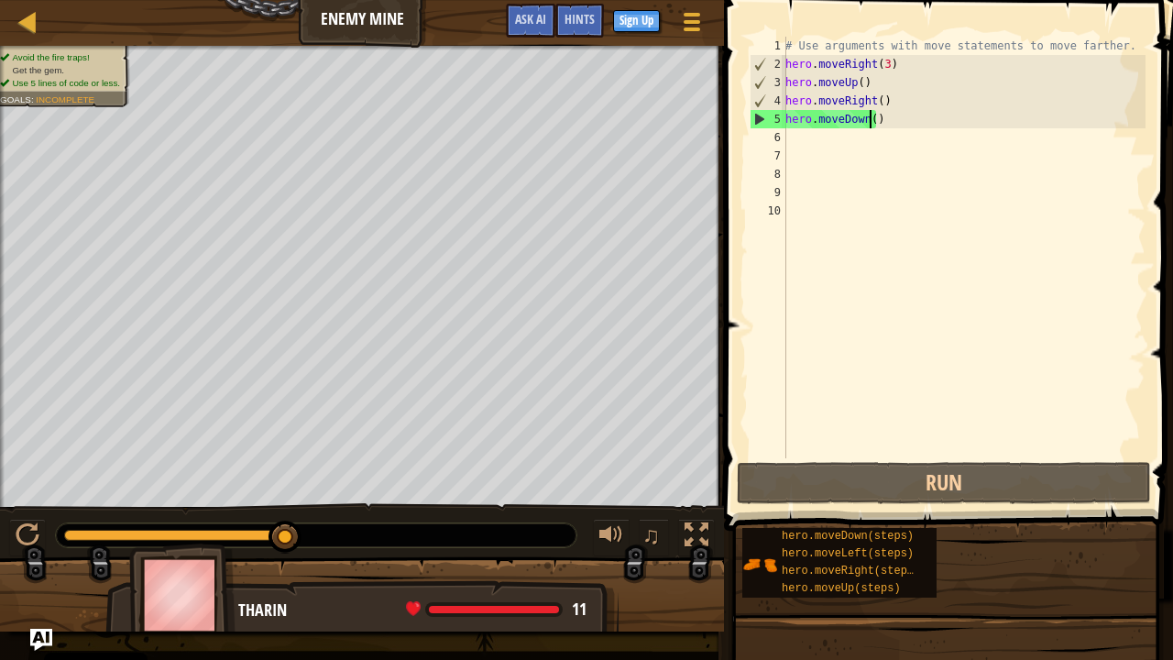
click at [873, 118] on div "# Use arguments with move statements to move farther. hero . moveRight ( 3 ) he…" at bounding box center [964, 266] width 364 height 458
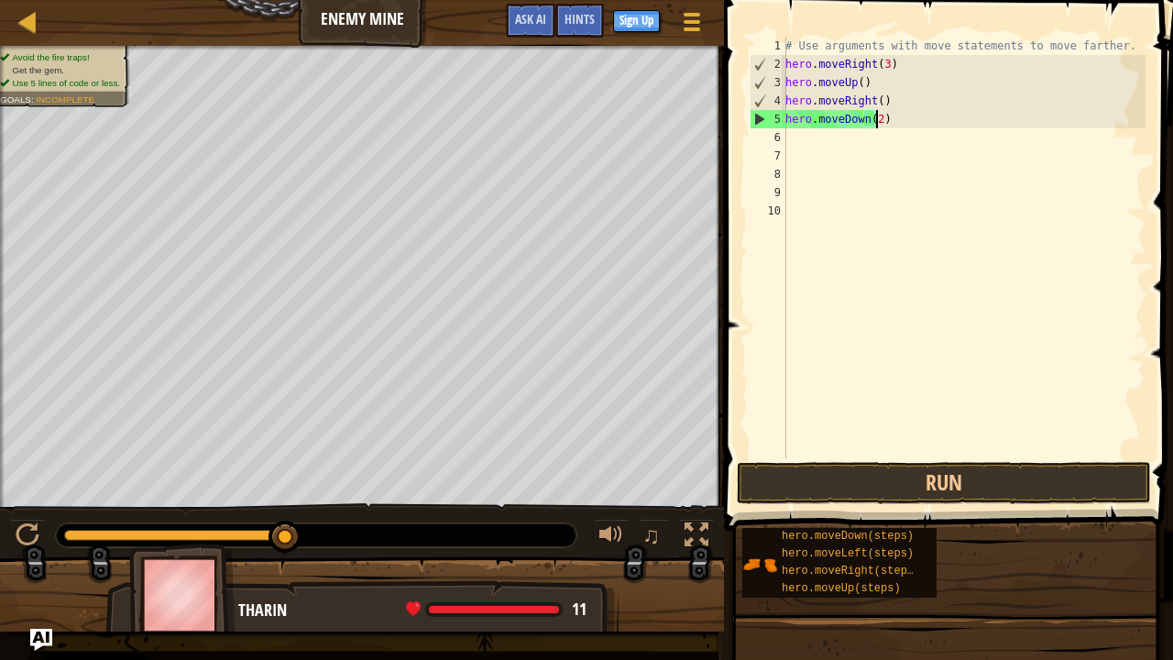
scroll to position [8, 6]
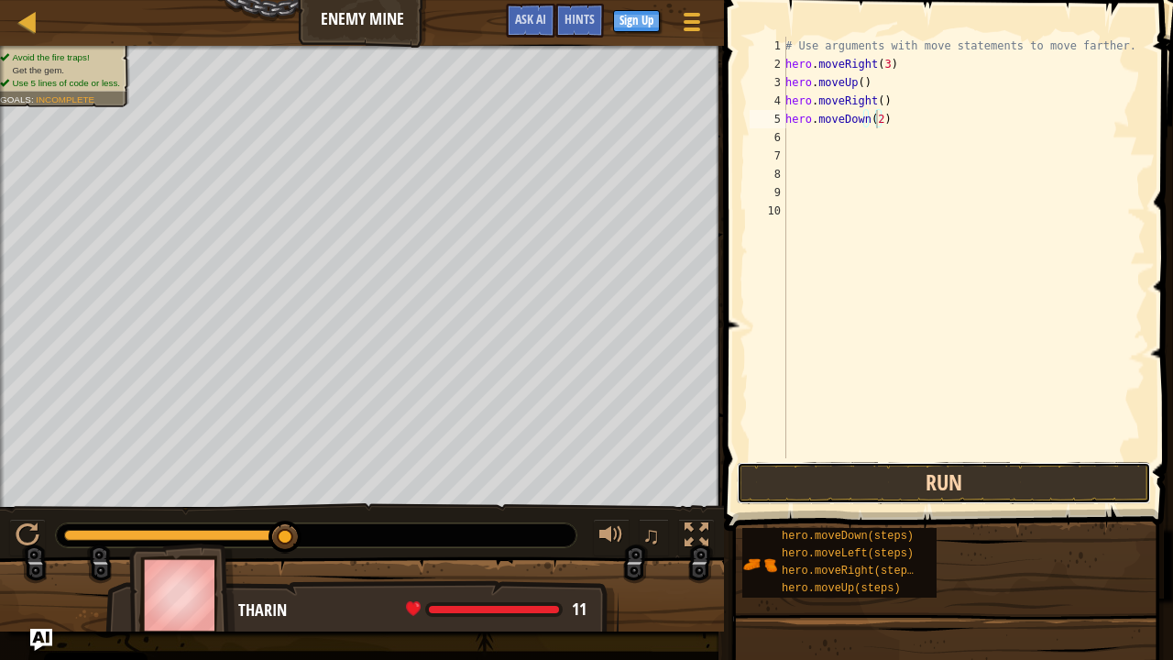
click at [966, 489] on button "Run" at bounding box center [944, 483] width 414 height 42
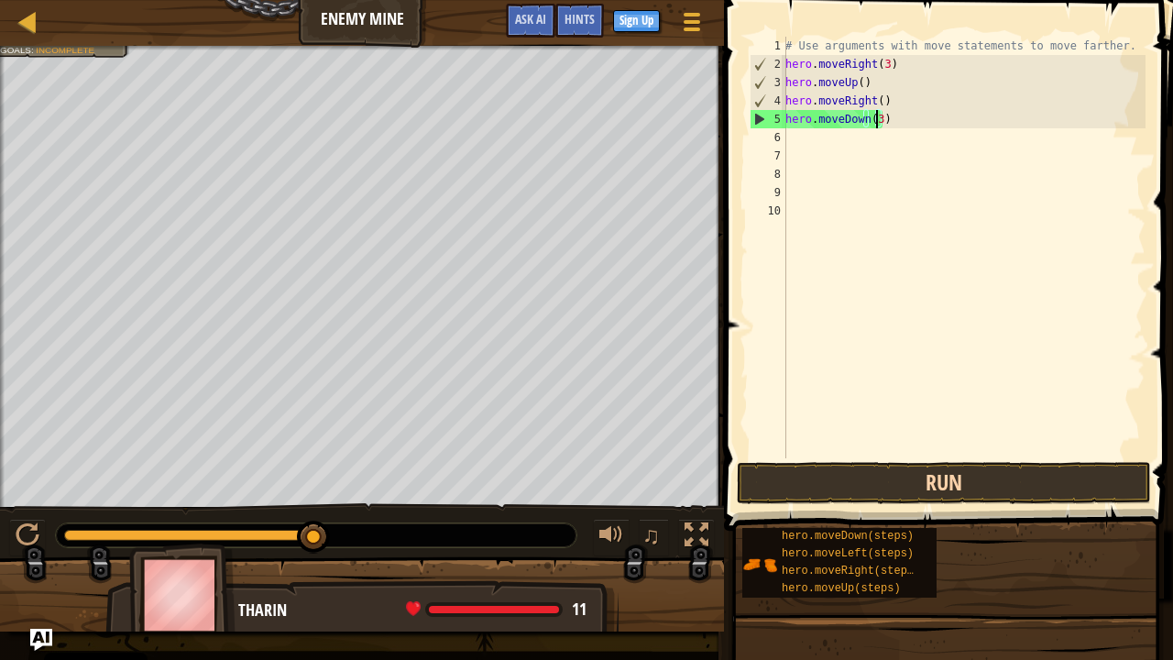
type textarea "hero.moveDown(3)"
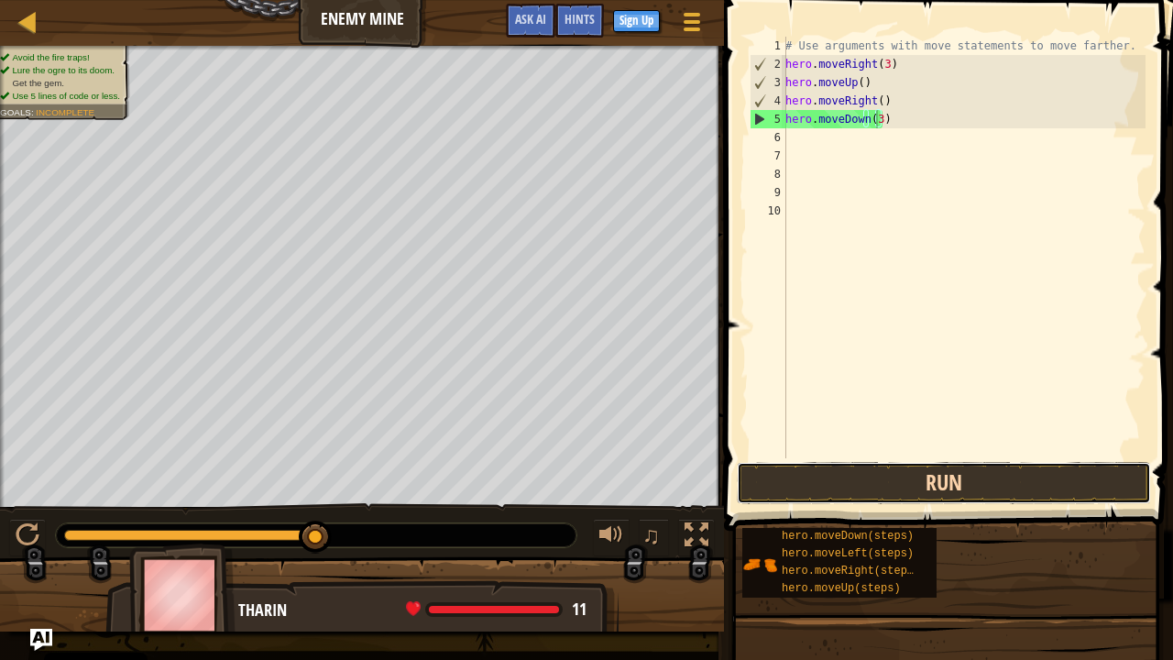
click at [898, 478] on button "Run" at bounding box center [944, 483] width 414 height 42
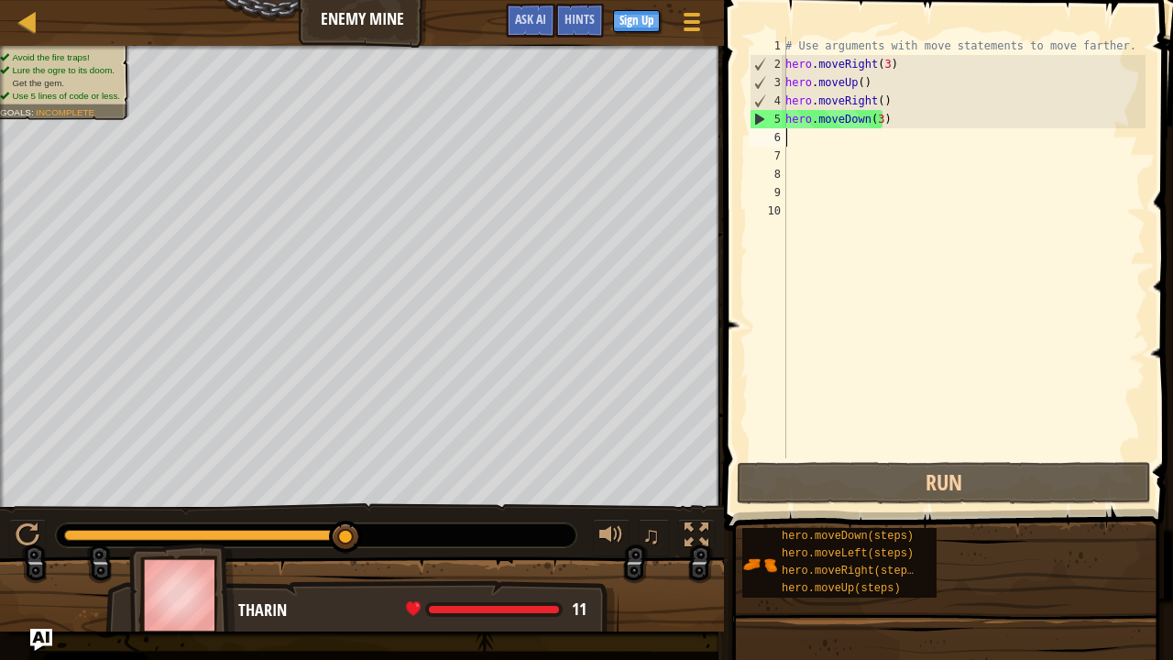
click at [807, 142] on div "# Use arguments with move statements to move farther. hero . moveRight ( 3 ) he…" at bounding box center [964, 266] width 364 height 458
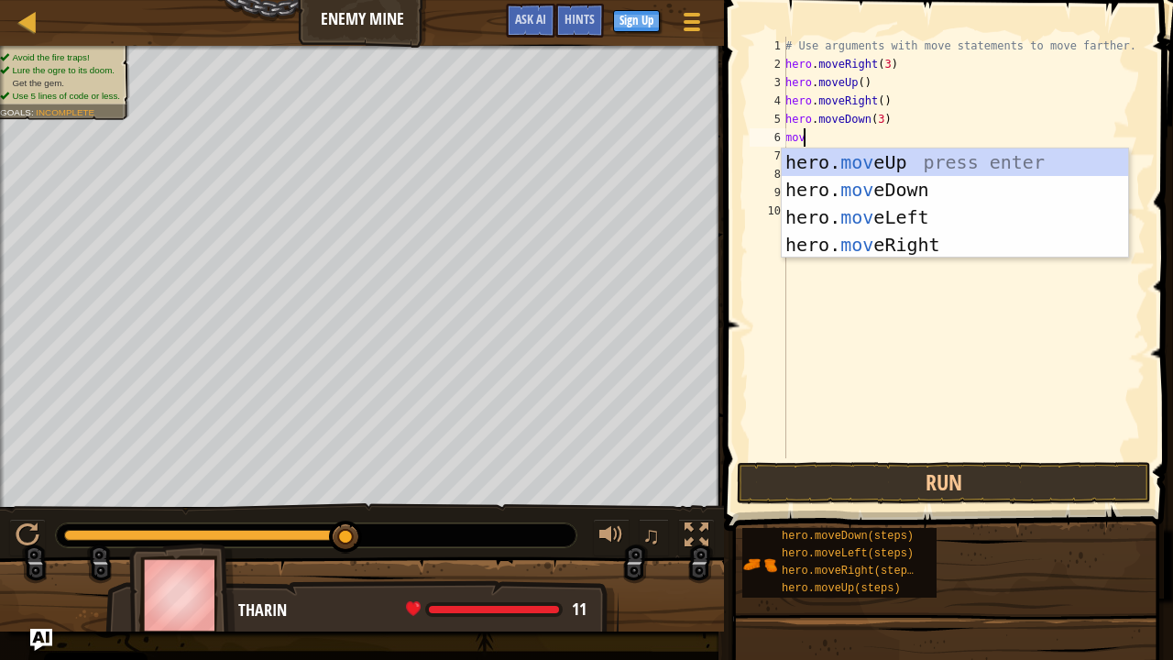
type textarea "move"
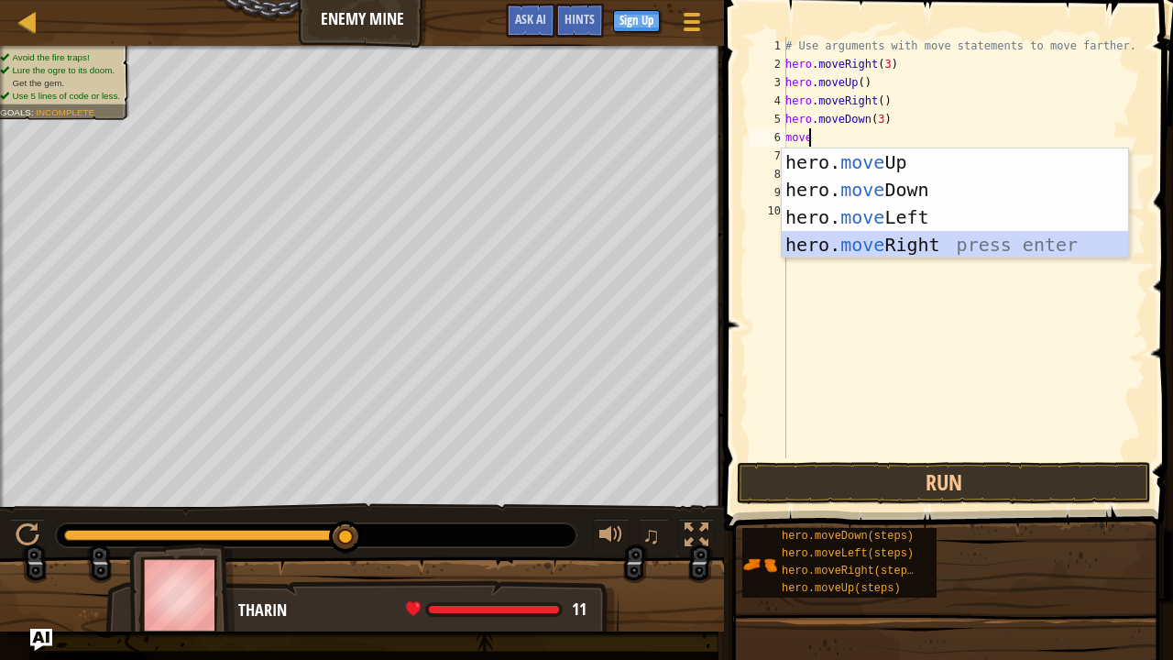
click at [923, 252] on div "hero. move Up press enter hero. move Down press enter hero. move Left press ent…" at bounding box center [955, 230] width 347 height 165
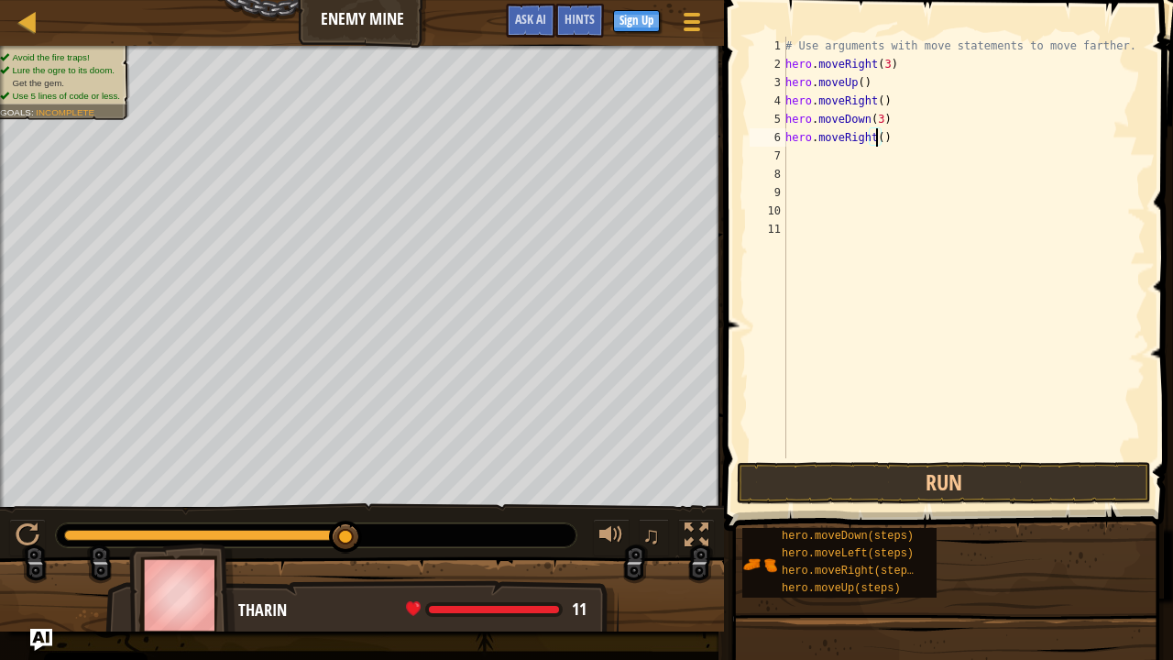
click at [874, 137] on div "# Use arguments with move statements to move farther. hero . moveRight ( 3 ) he…" at bounding box center [964, 266] width 364 height 458
type textarea "hero.moveRight(2)"
click at [981, 467] on button "Run" at bounding box center [944, 483] width 414 height 42
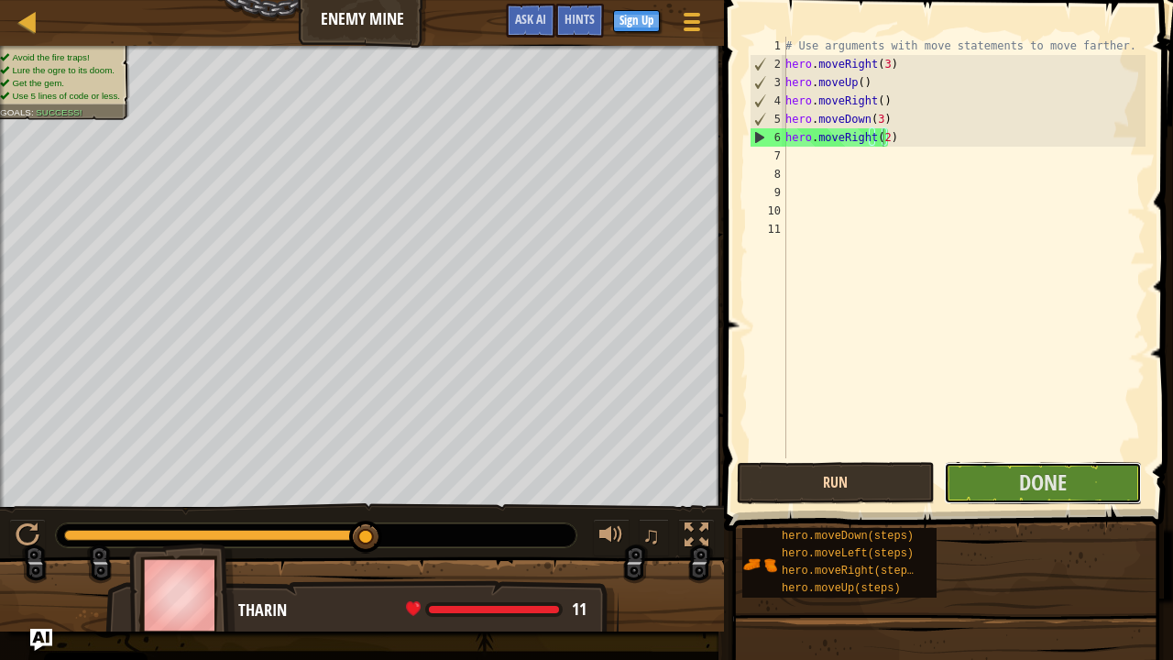
click at [981, 467] on button "Done" at bounding box center [1043, 483] width 198 height 42
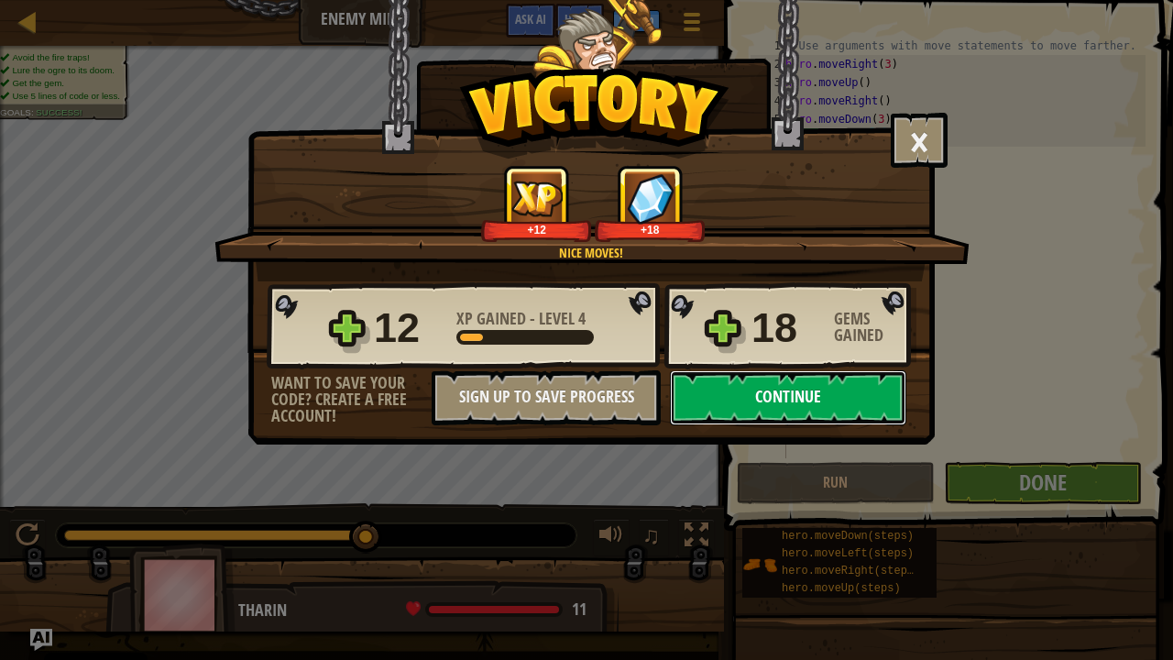
click at [837, 386] on button "Continue" at bounding box center [788, 397] width 236 height 55
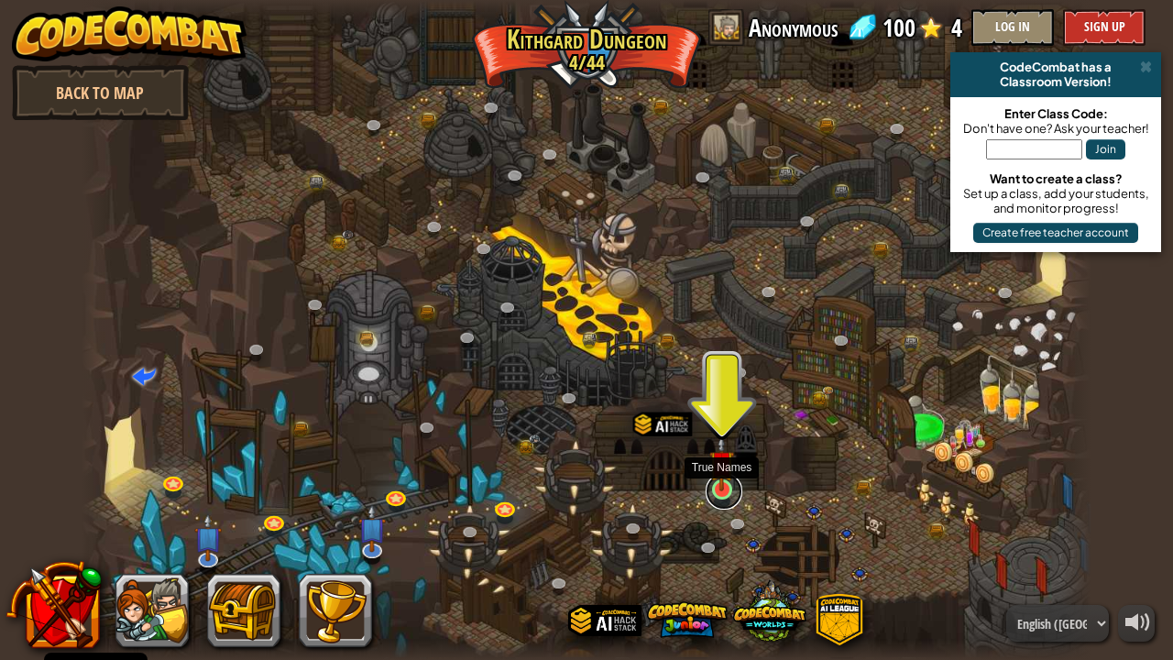
click at [715, 492] on link at bounding box center [724, 491] width 37 height 37
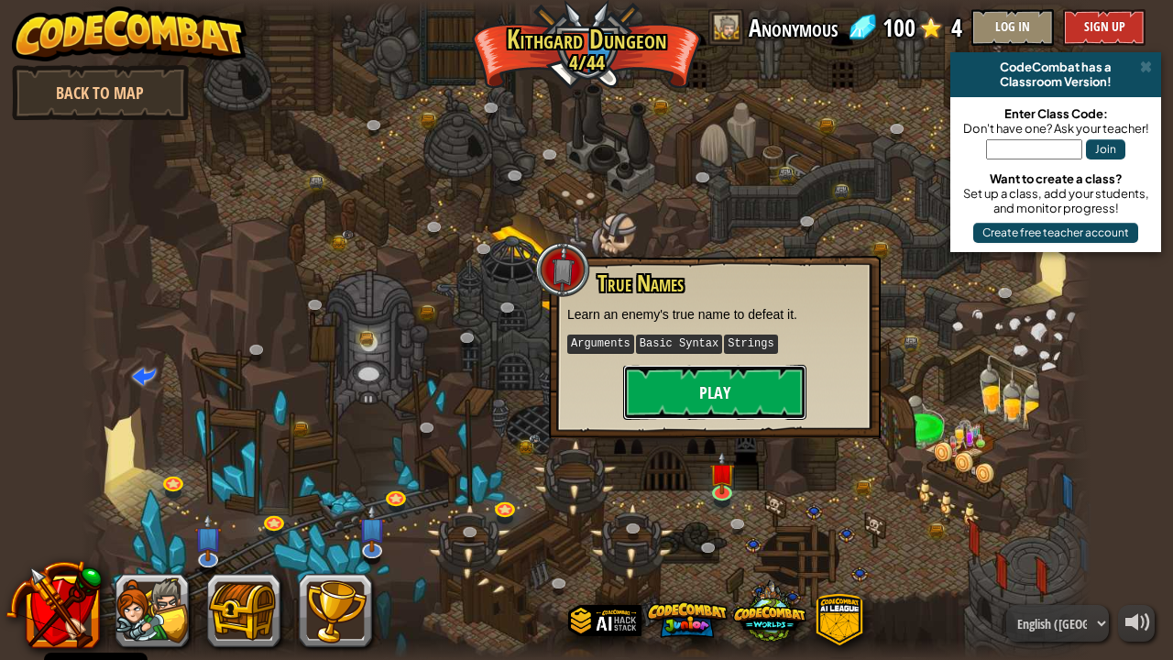
click at [728, 387] on button "Play" at bounding box center [714, 392] width 183 height 55
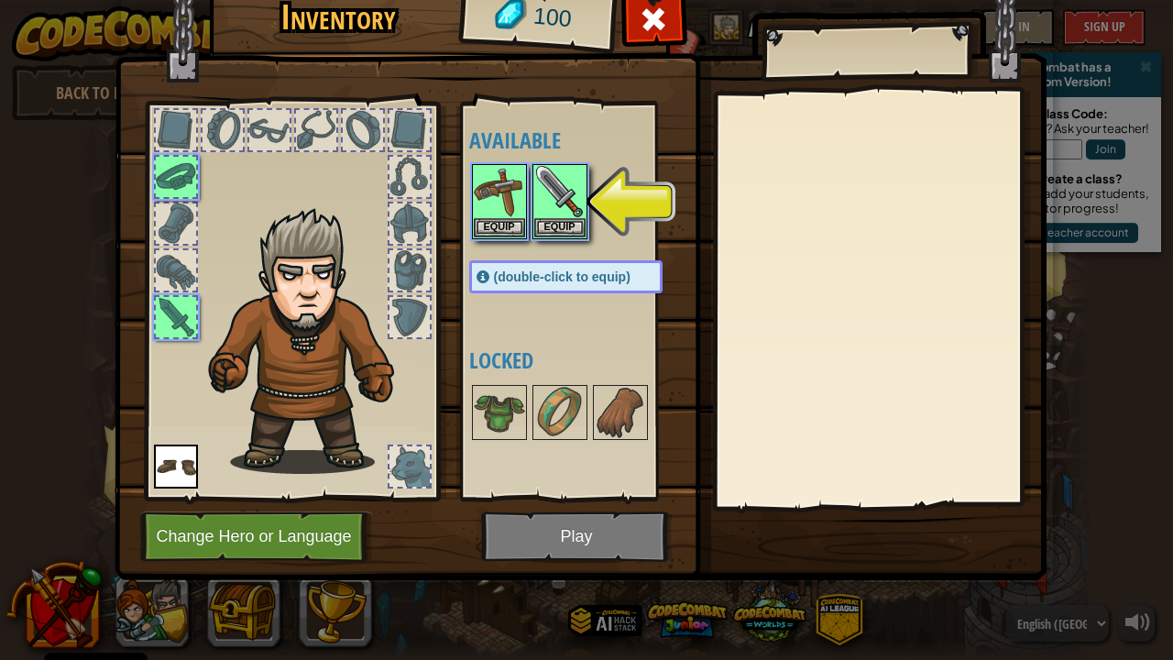
click at [569, 526] on img at bounding box center [581, 247] width 932 height 665
click at [571, 217] on button "Equip" at bounding box center [559, 226] width 51 height 19
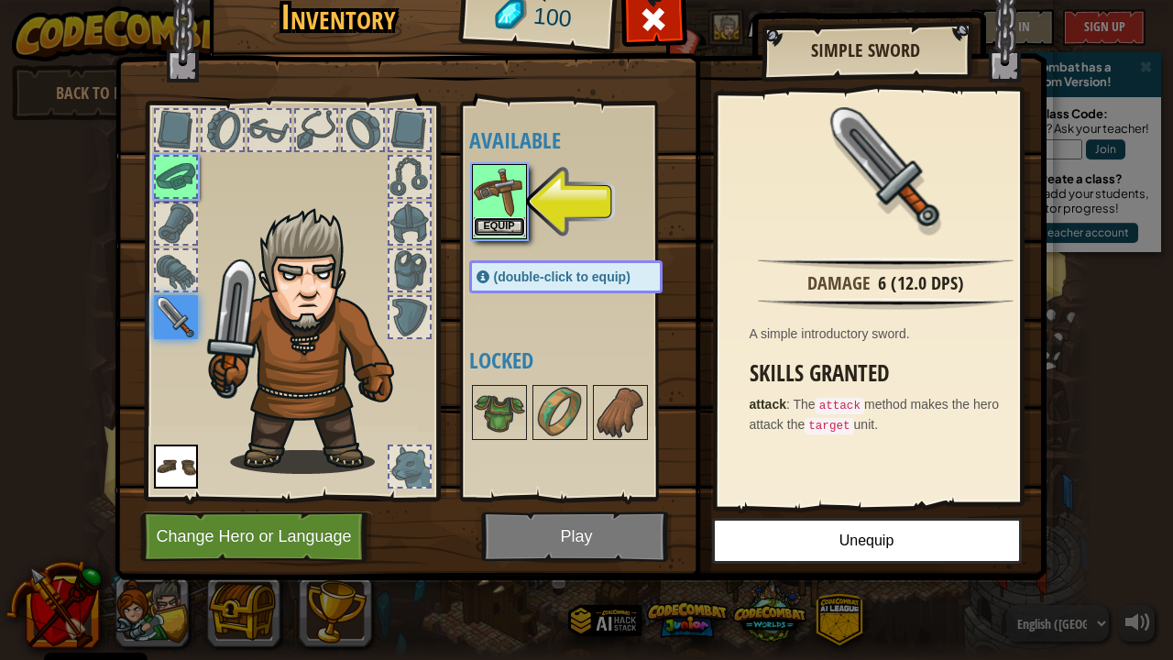
click at [514, 225] on button "Equip" at bounding box center [499, 226] width 51 height 19
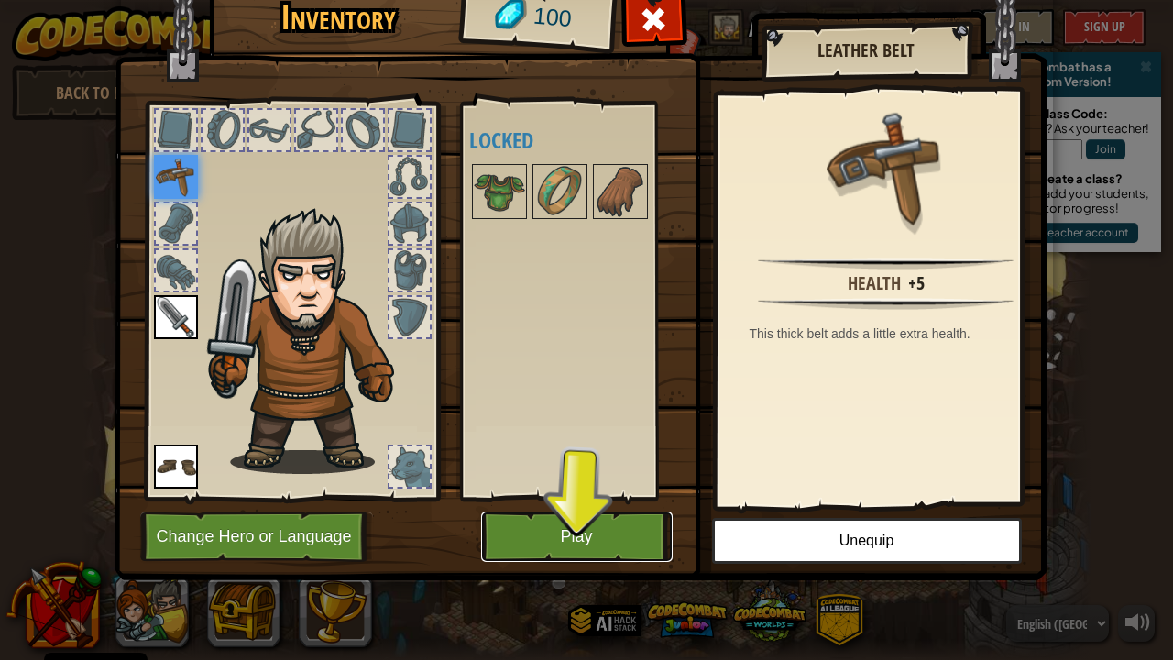
click at [576, 548] on button "Play" at bounding box center [577, 536] width 192 height 50
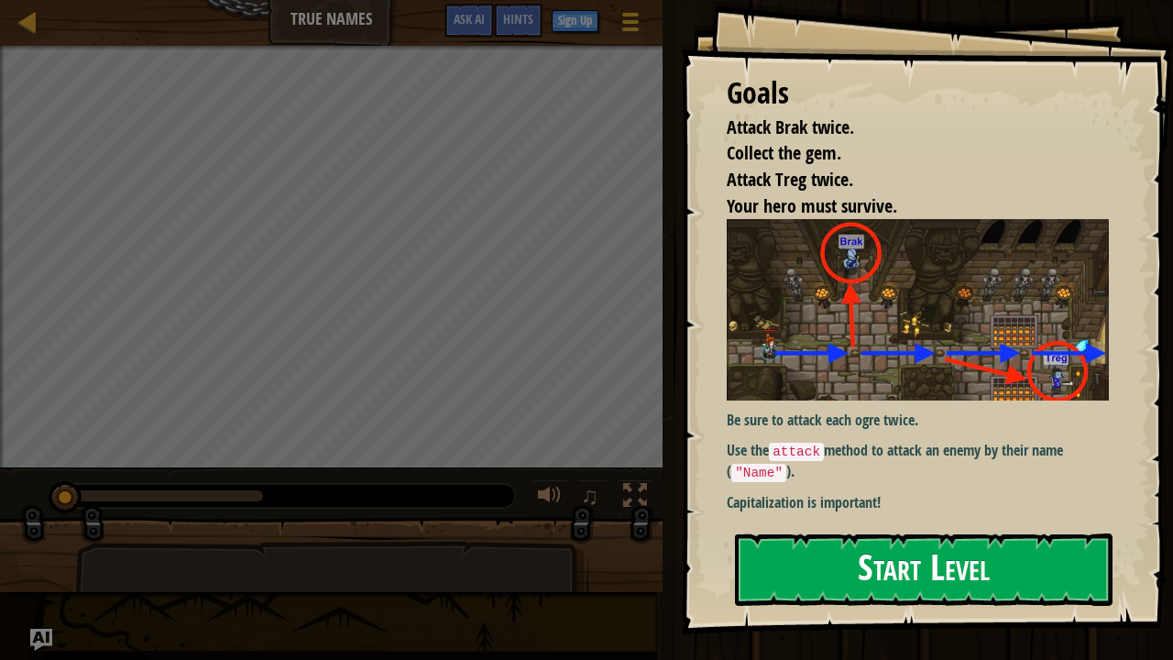
click at [1049, 552] on button "Start Level" at bounding box center [924, 569] width 378 height 72
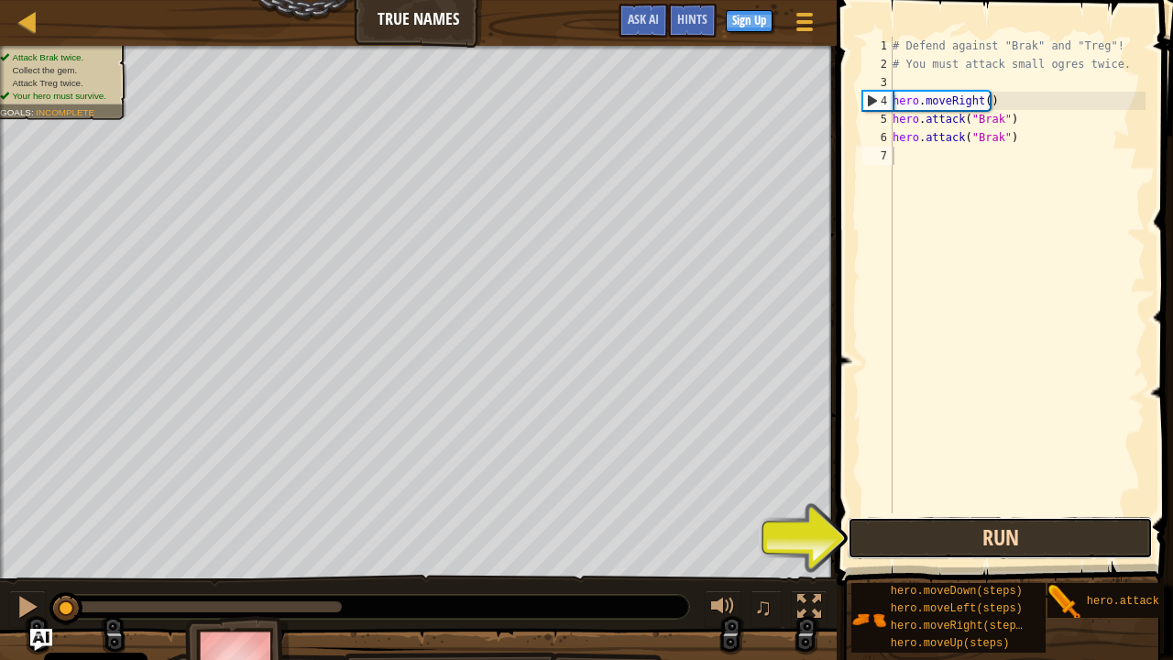
click at [1004, 541] on button "Run" at bounding box center [1000, 538] width 305 height 42
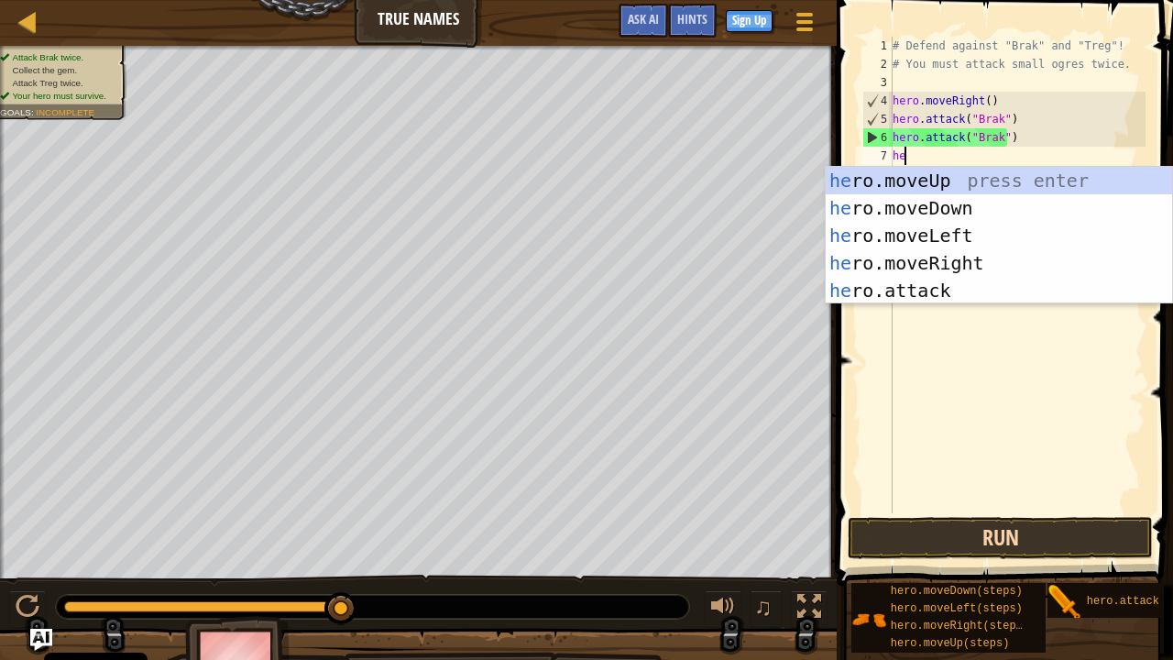
scroll to position [8, 0]
type textarea "hero"
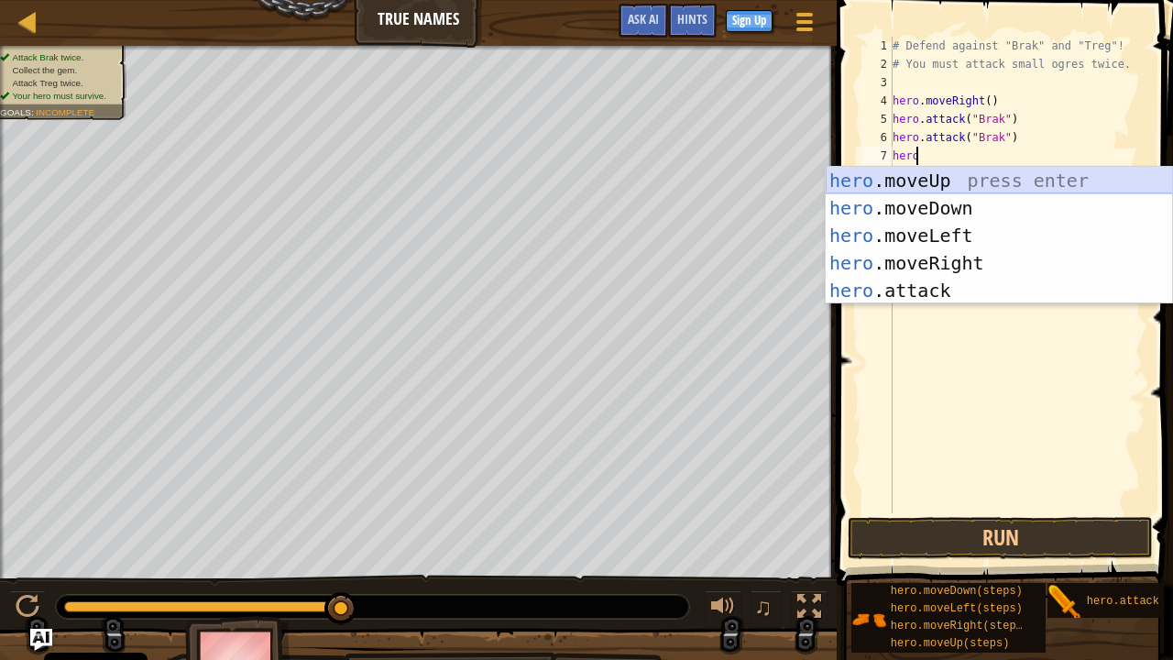
click at [964, 172] on div "hero .moveUp press enter hero .moveDown press enter hero .moveLeft press enter …" at bounding box center [999, 263] width 347 height 192
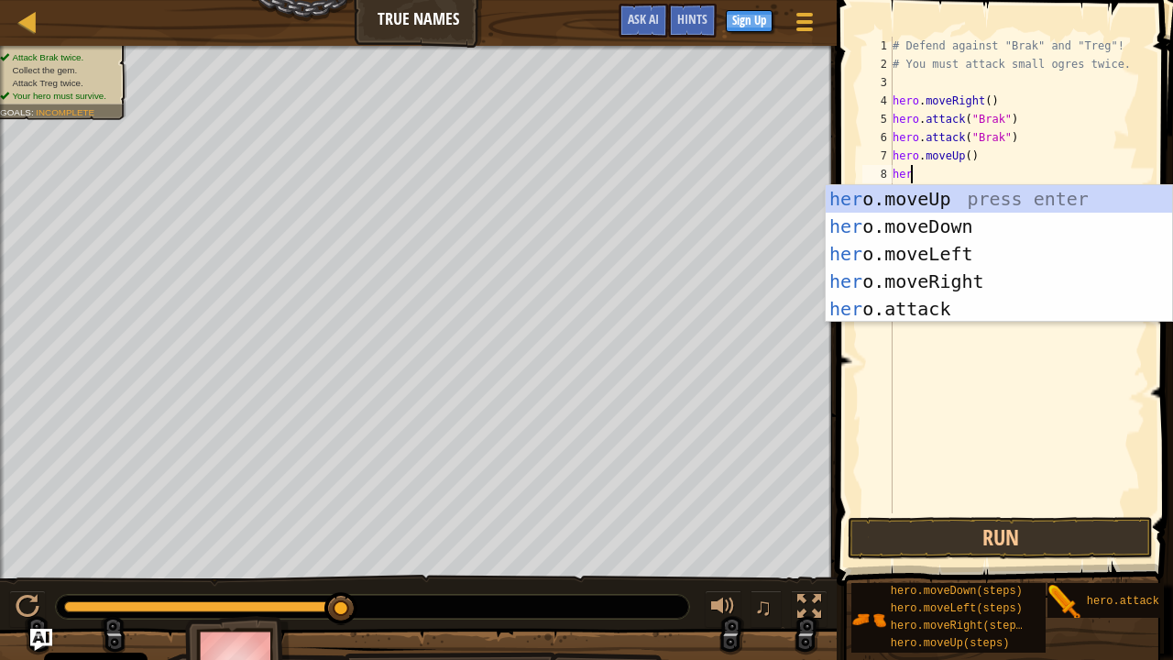
type textarea "hero"
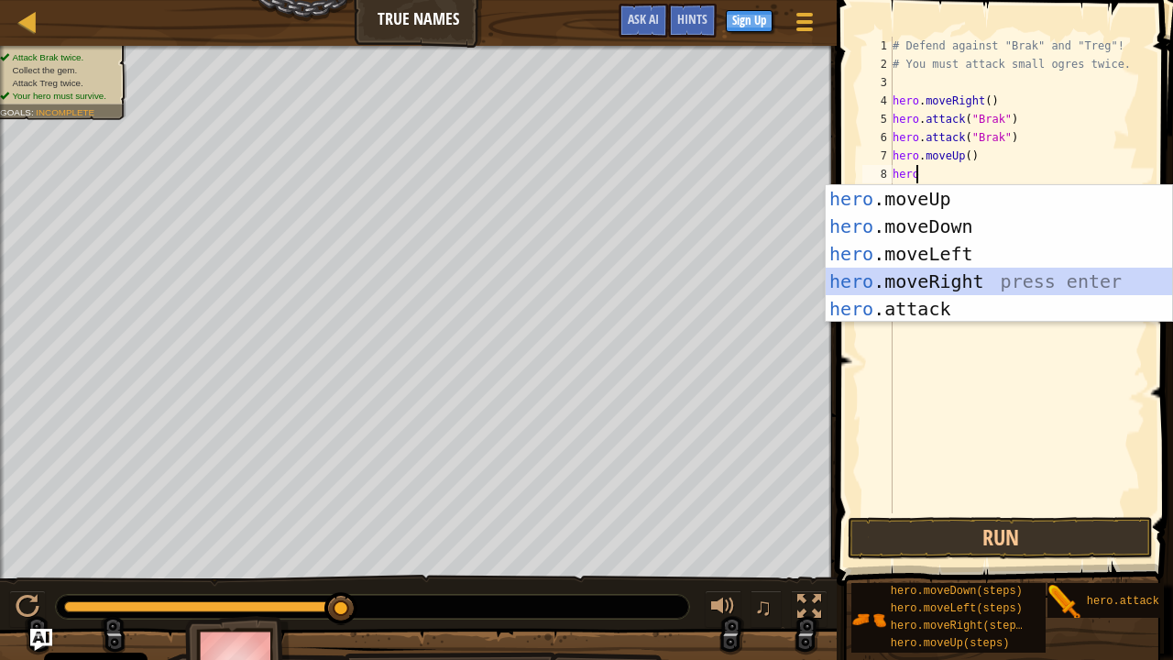
click at [987, 281] on div "hero .moveUp press enter hero .moveDown press enter hero .moveLeft press enter …" at bounding box center [999, 281] width 347 height 192
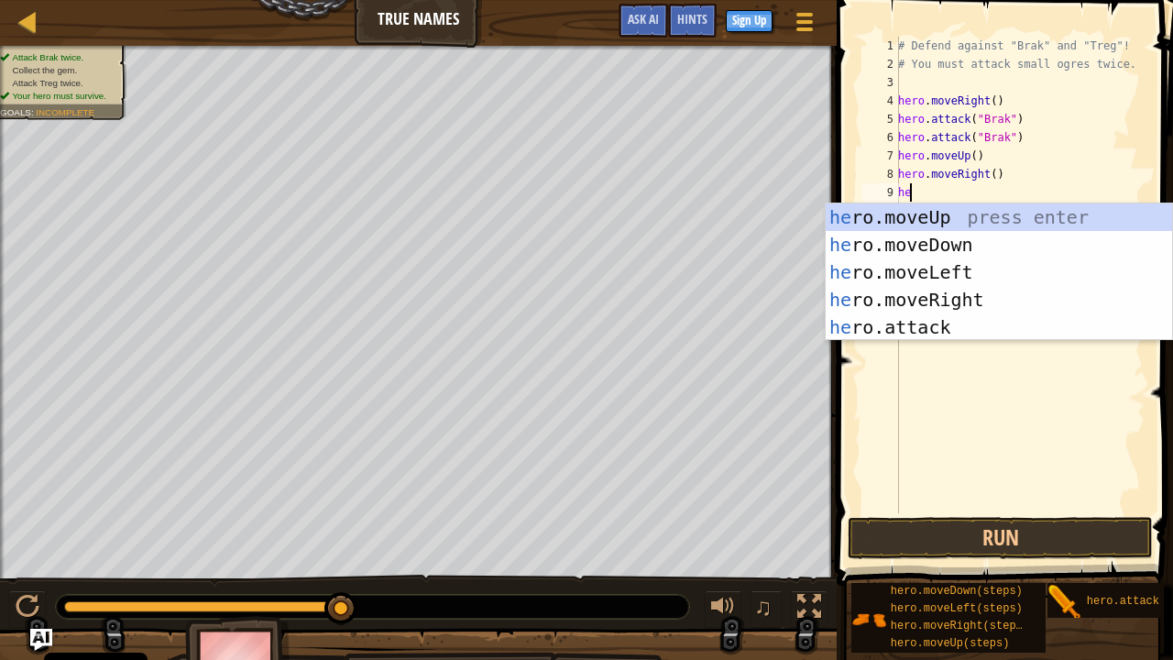
type textarea "her"
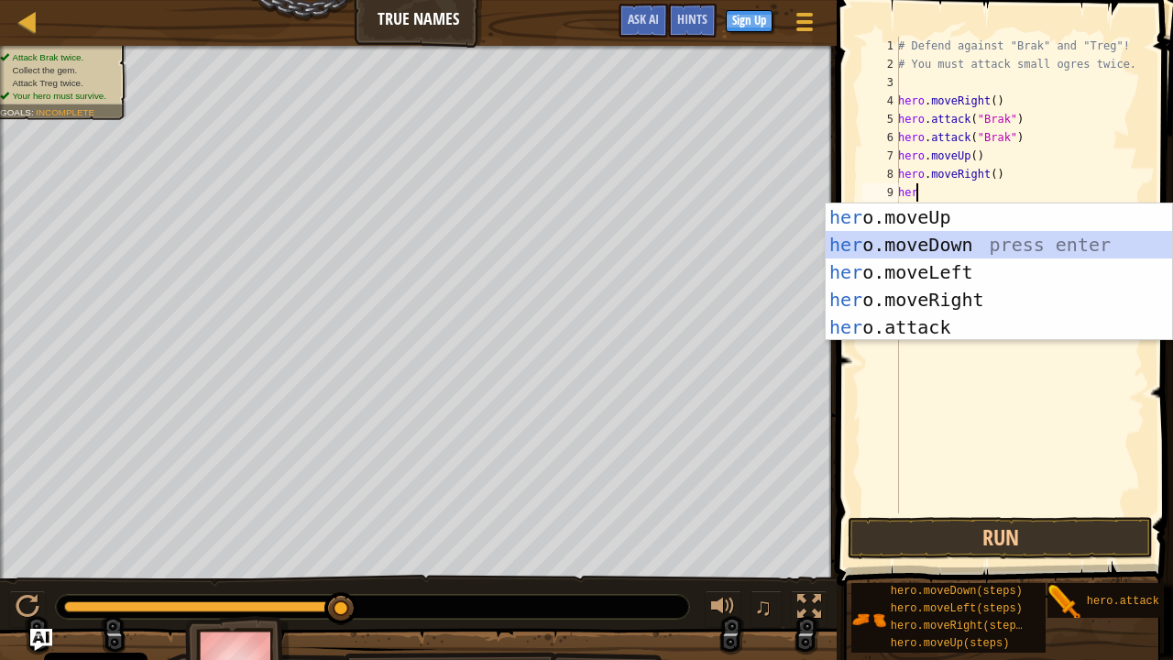
click at [970, 247] on div "her o.moveUp press enter her o.moveDown press enter her o.moveLeft press enter …" at bounding box center [999, 299] width 347 height 192
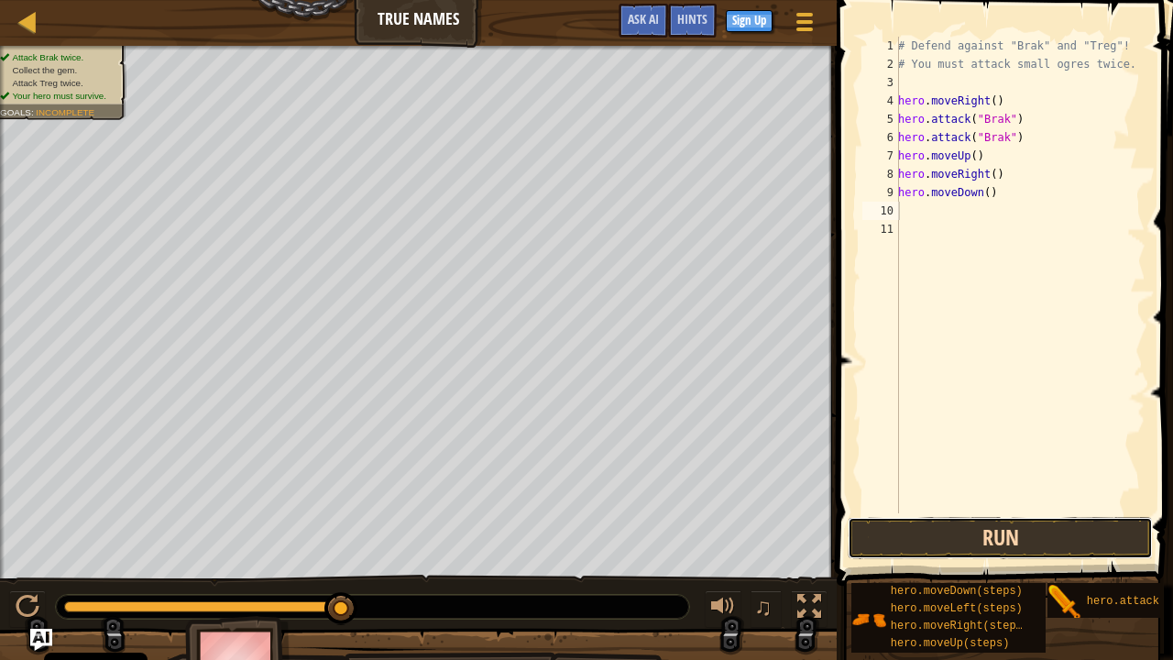
click at [1005, 535] on button "Run" at bounding box center [1000, 538] width 305 height 42
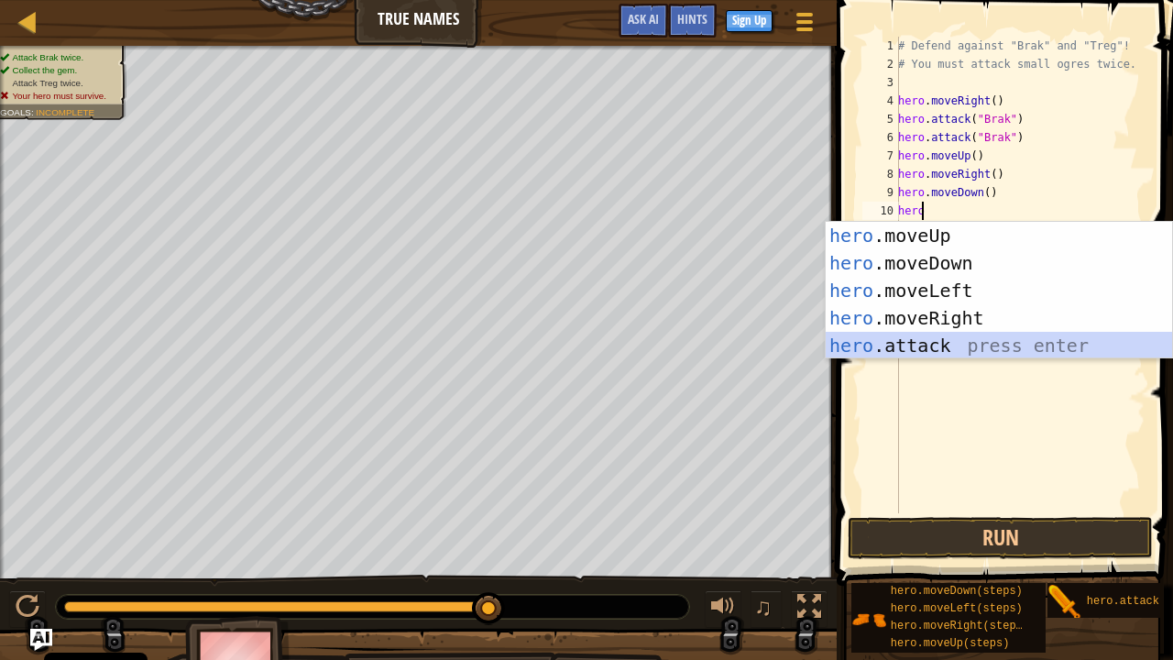
click at [959, 339] on div "hero .moveUp press enter hero .moveDown press enter hero .moveLeft press enter …" at bounding box center [999, 318] width 347 height 192
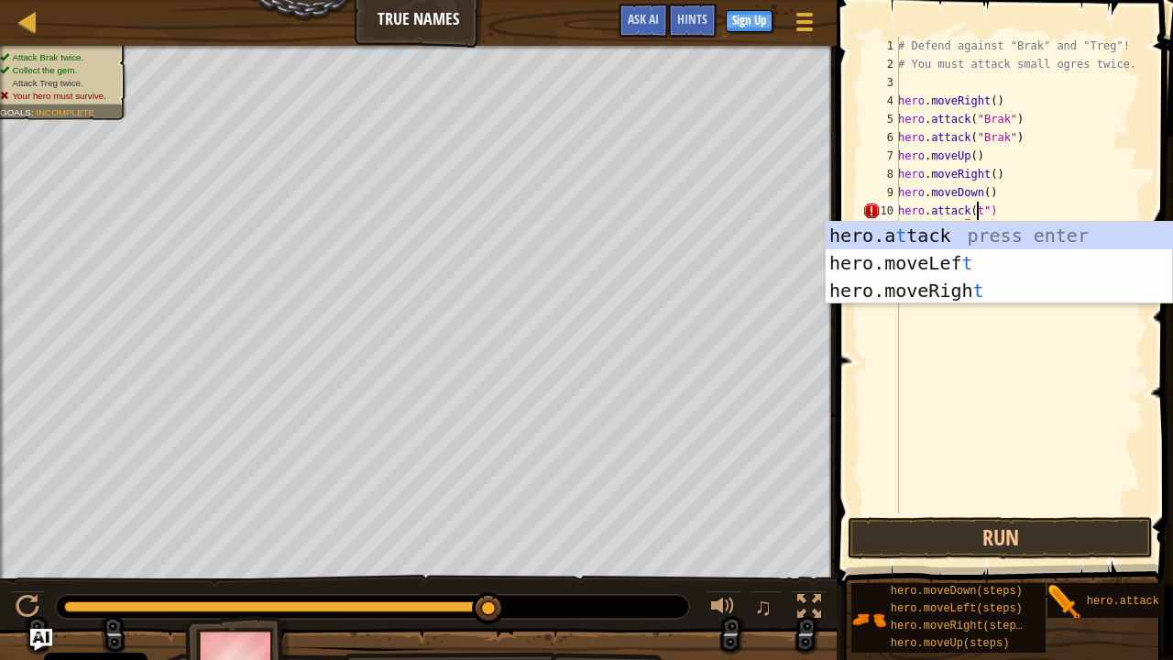
scroll to position [8, 6]
click at [977, 235] on div "hero.a t tack press enter hero.moveLef t press enter hero.moveRigh t press enter" at bounding box center [999, 290] width 347 height 137
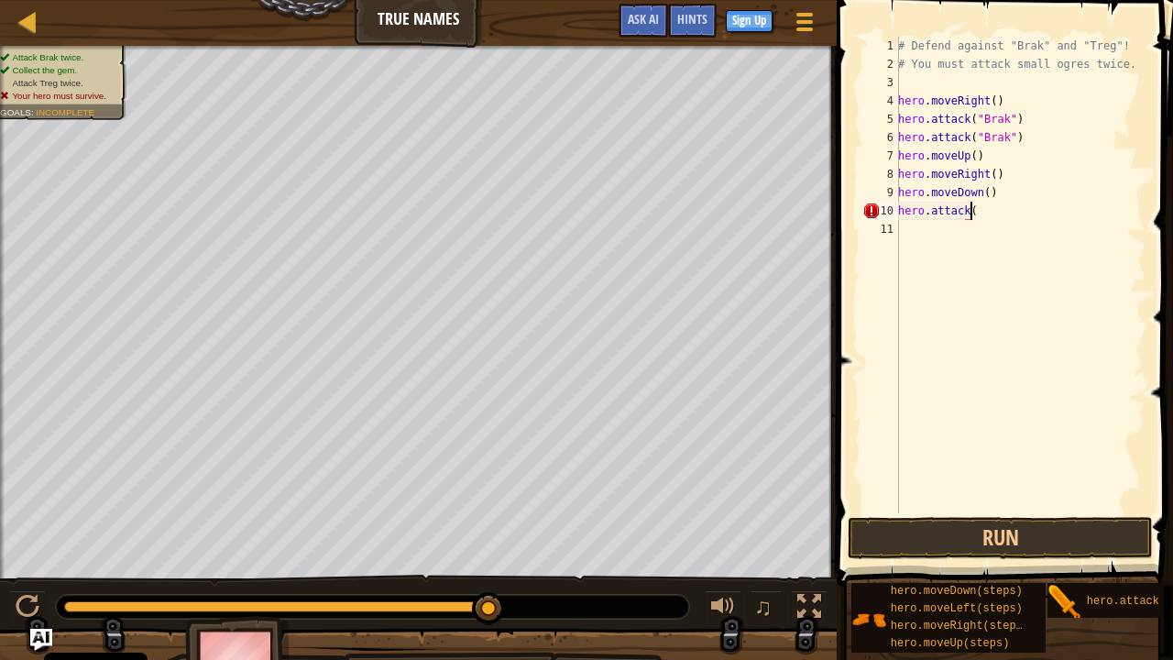
scroll to position [8, 5]
click at [988, 213] on div "# Defend against "Brak" and "Treg"! # You must attack small ogres twice. hero .…" at bounding box center [1020, 293] width 251 height 513
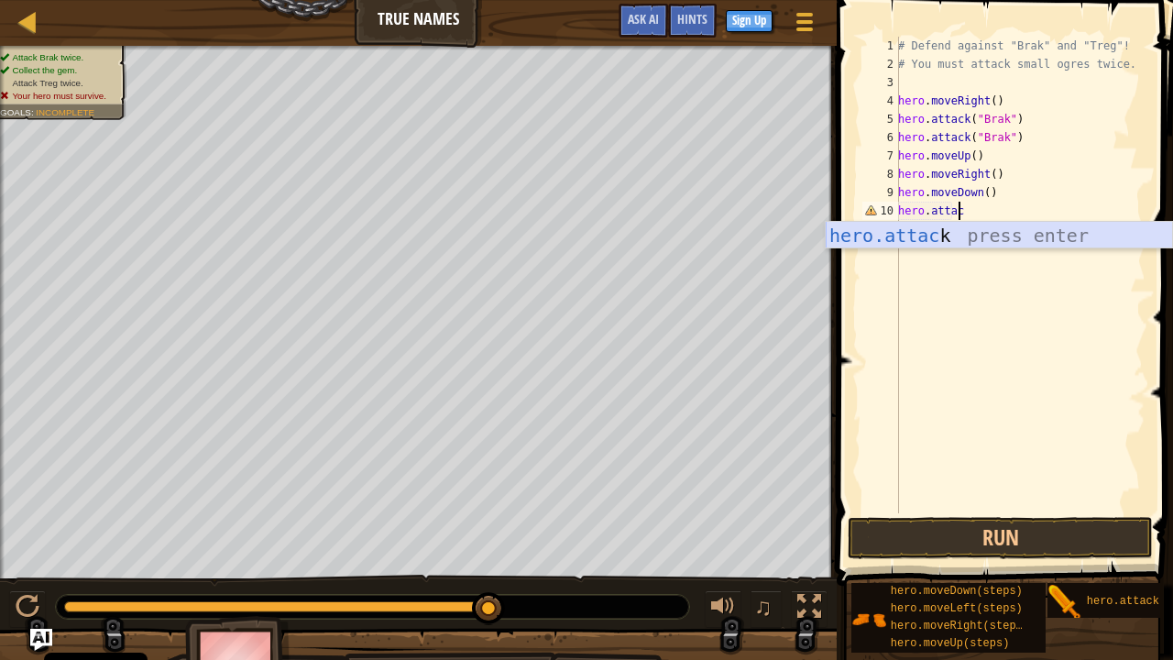
click at [966, 238] on div "hero.attac k press enter" at bounding box center [999, 263] width 347 height 82
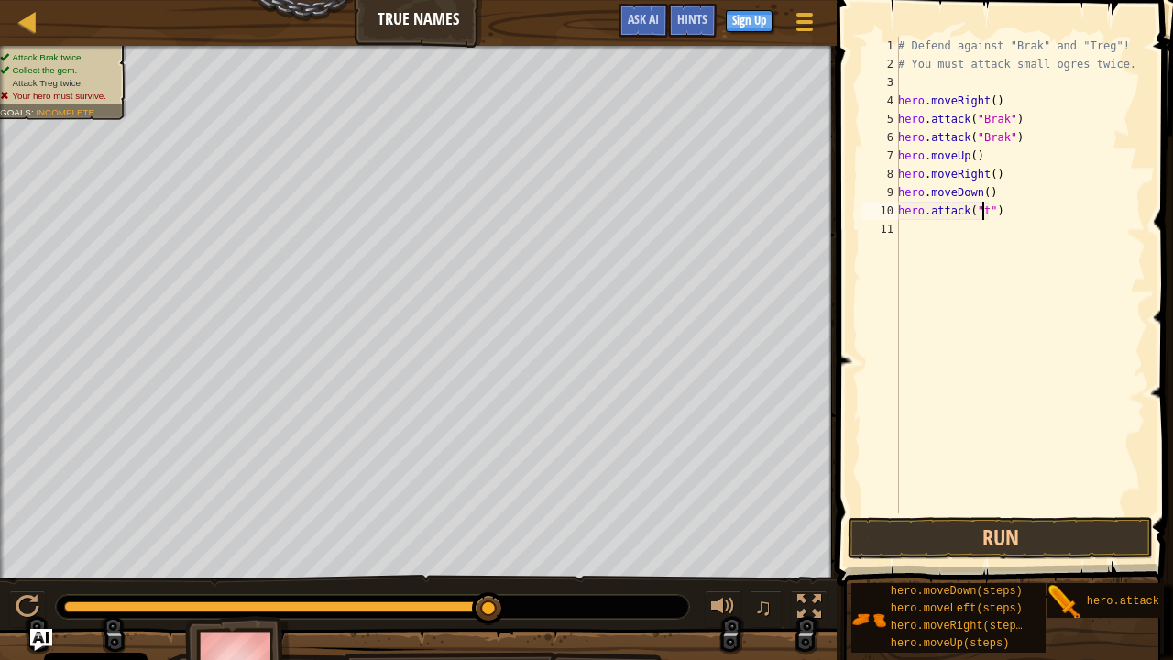
scroll to position [8, 7]
click at [1037, 535] on button "Run" at bounding box center [1000, 538] width 305 height 42
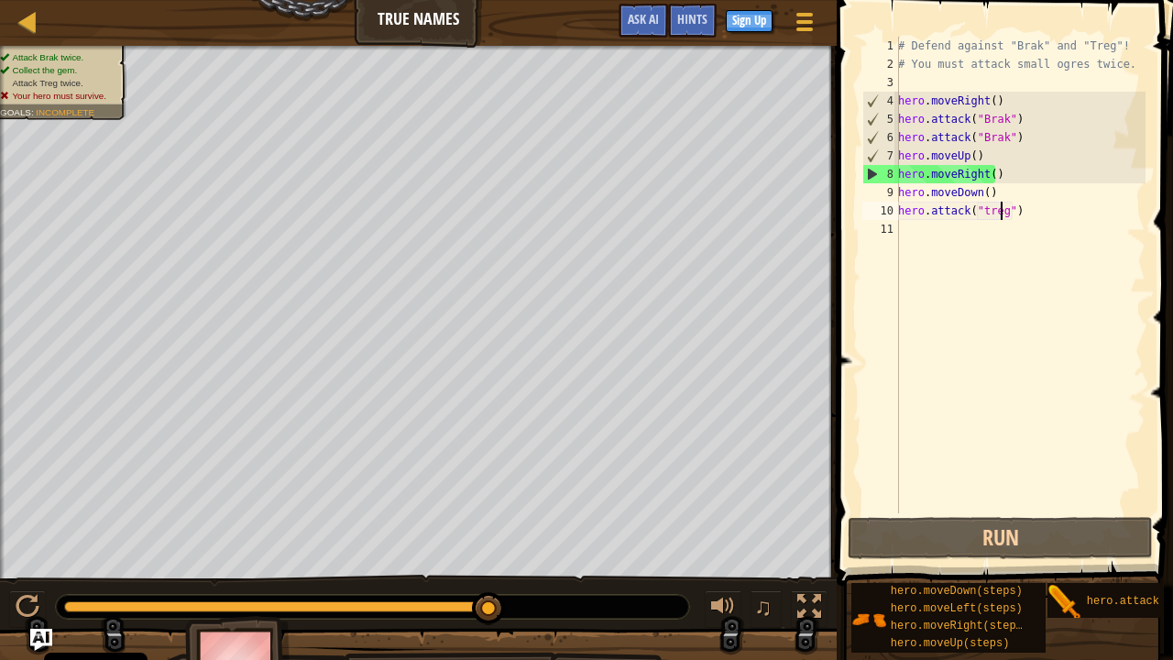
click at [976, 191] on div "# Defend against "Brak" and "Treg"! # You must attack small ogres twice. hero .…" at bounding box center [1020, 293] width 251 height 513
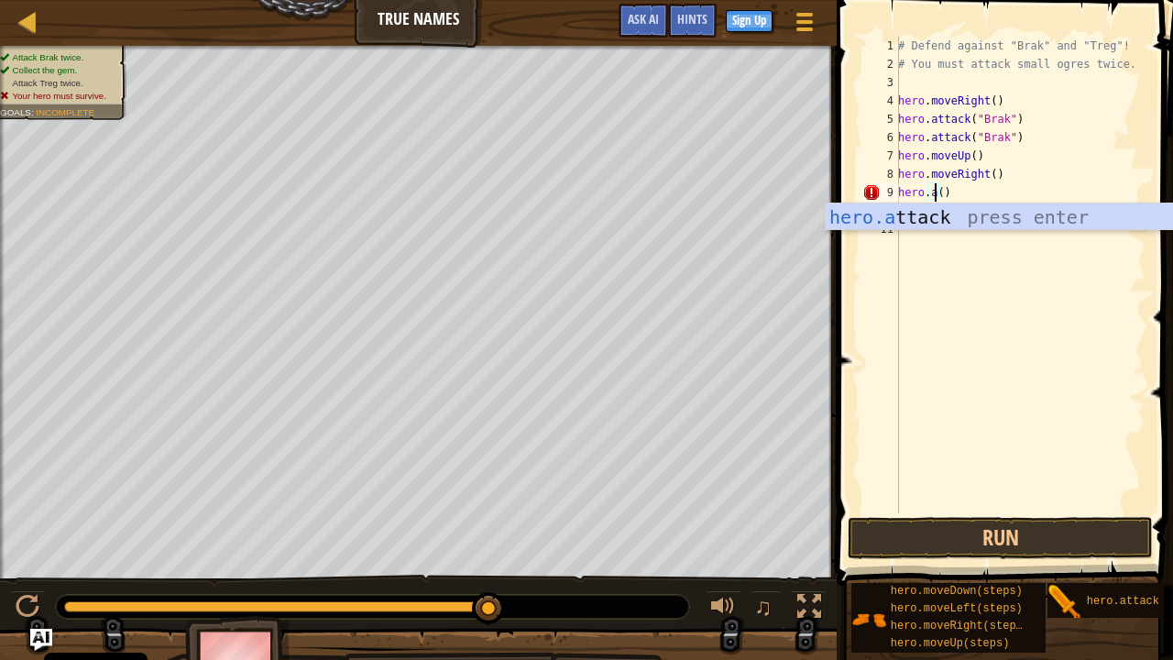
scroll to position [8, 3]
click at [966, 219] on div "hero.a ttack press enter" at bounding box center [999, 244] width 347 height 82
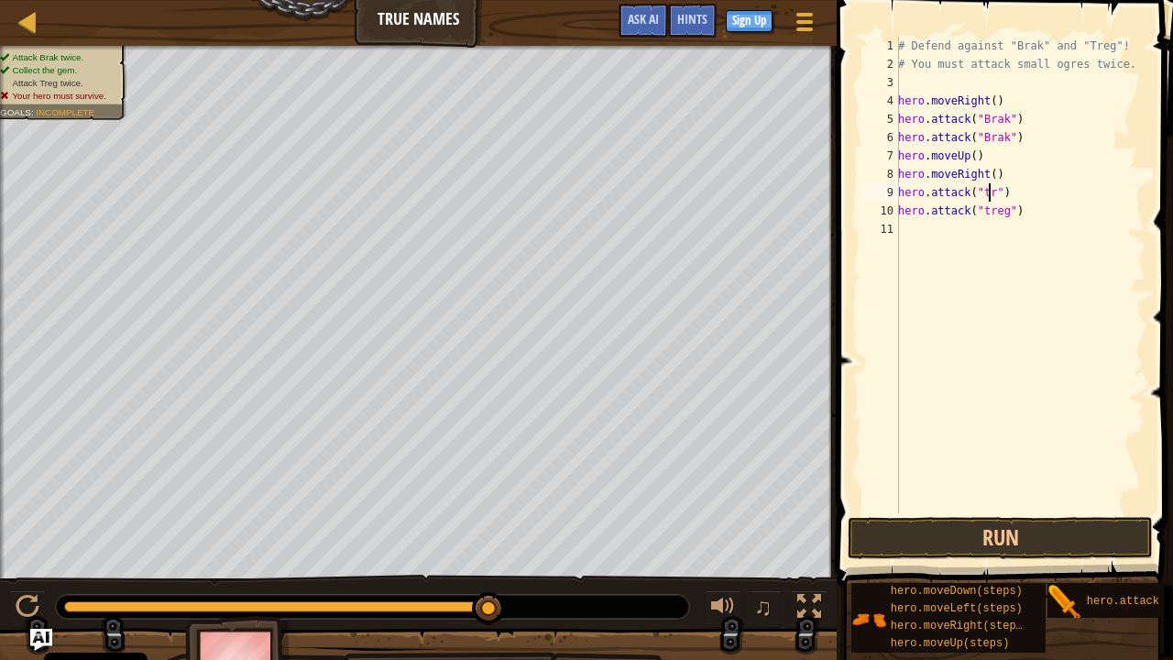
scroll to position [8, 7]
click at [1016, 211] on div "# Defend against "Brak" and "Treg"! # You must attack small ogres twice. hero .…" at bounding box center [1020, 293] width 251 height 513
type textarea "h"
click at [995, 533] on button "Run" at bounding box center [1000, 538] width 305 height 42
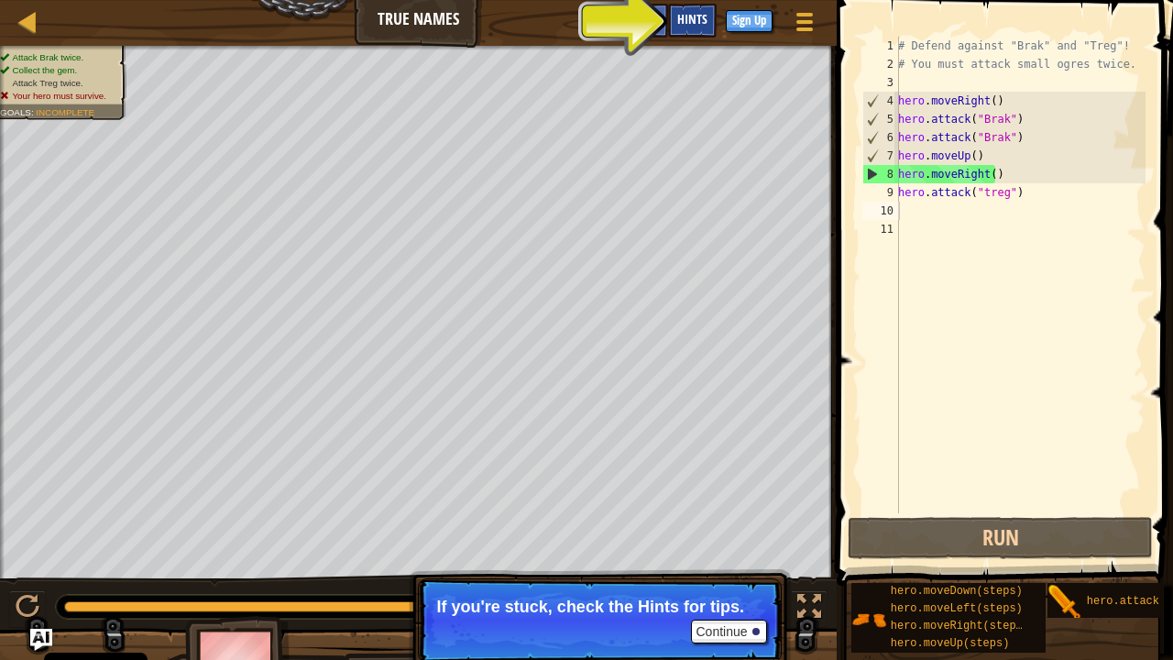
click at [692, 20] on span "Hints" at bounding box center [692, 18] width 30 height 17
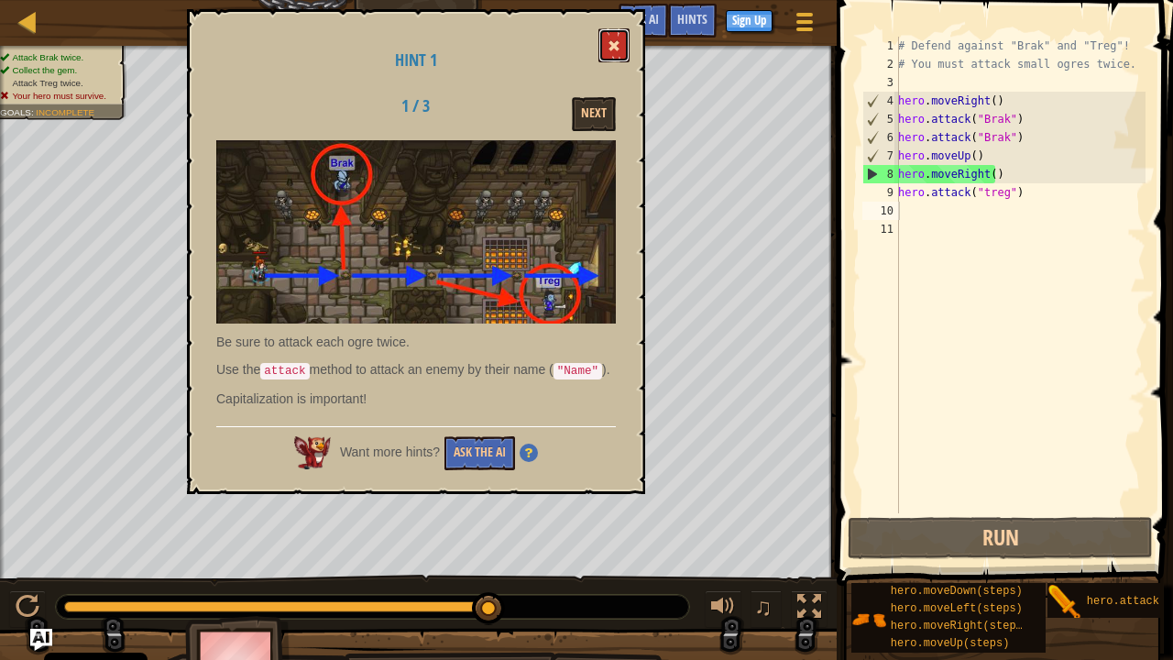
click at [618, 39] on button at bounding box center [614, 45] width 31 height 34
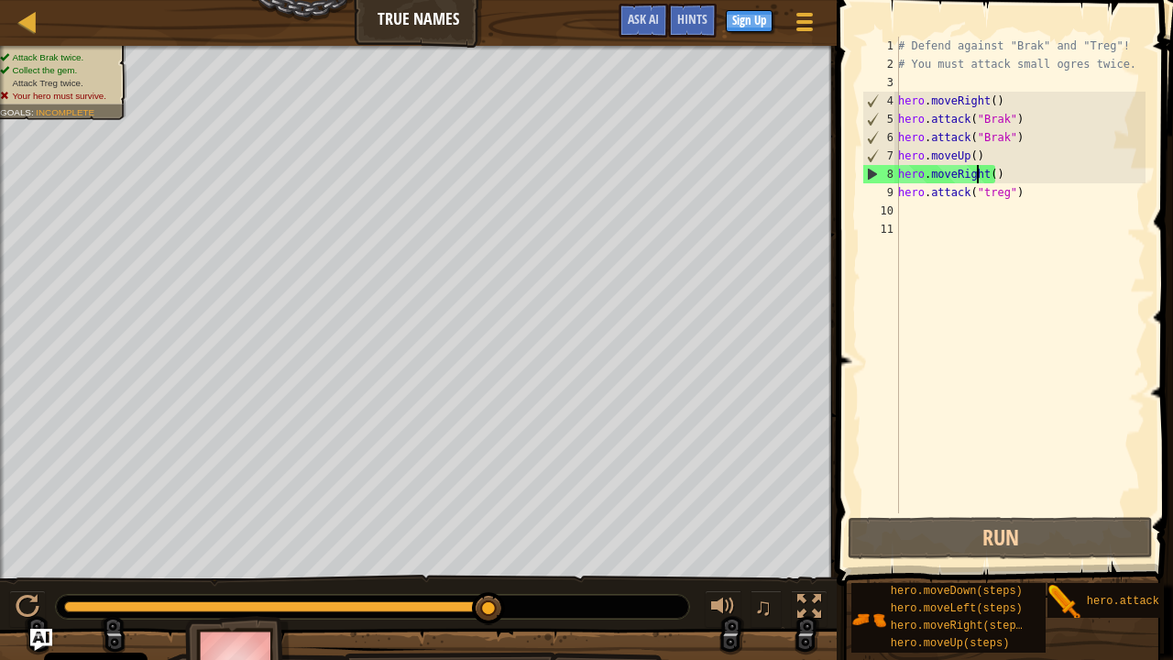
click at [976, 170] on div "# Defend against "Brak" and "Treg"! # You must attack small ogres twice. hero .…" at bounding box center [1020, 293] width 251 height 513
click at [981, 174] on div "# Defend against "Brak" and "Treg"! # You must attack small ogres twice. hero .…" at bounding box center [1020, 293] width 251 height 513
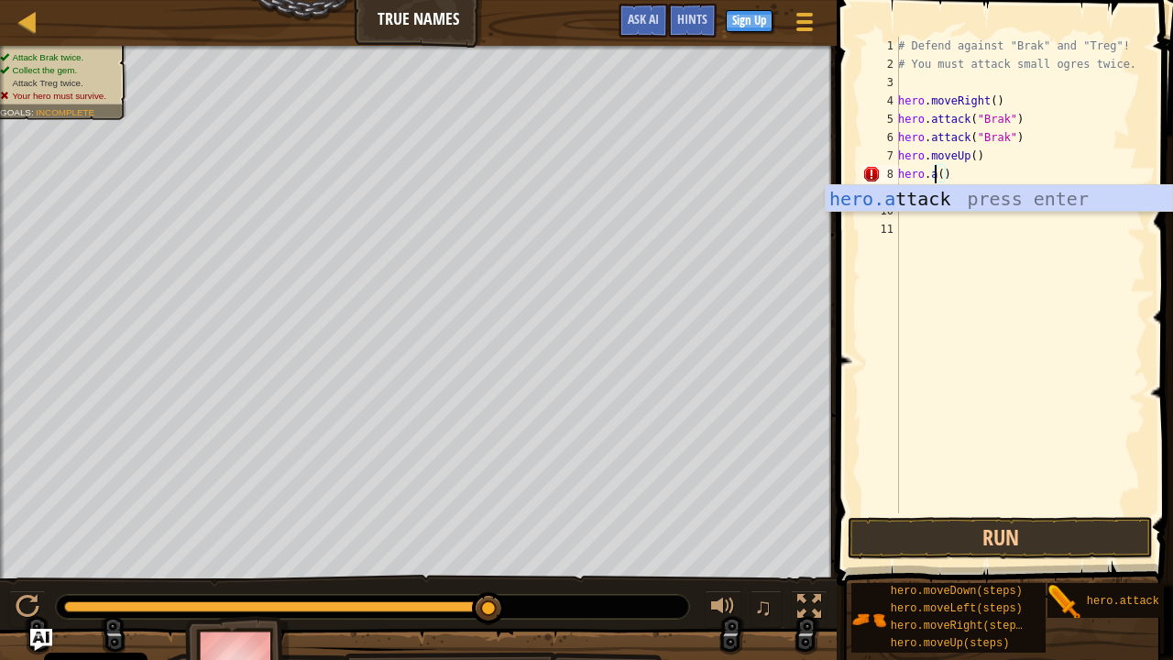
scroll to position [8, 3]
click at [972, 200] on div "hero.a ttack press enter" at bounding box center [999, 226] width 347 height 82
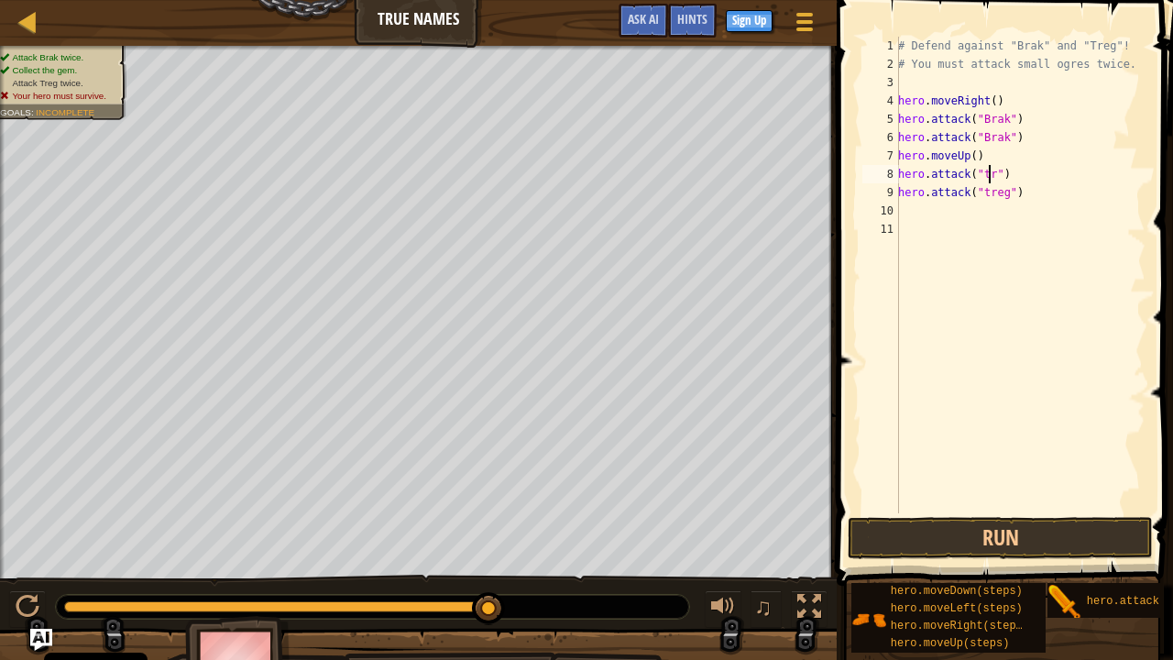
scroll to position [8, 7]
click at [1019, 192] on div "# Defend against "Brak" and "Treg"! # You must attack small ogres twice. hero .…" at bounding box center [1020, 293] width 251 height 513
type textarea "h"
click at [1025, 528] on button "Run" at bounding box center [1000, 538] width 305 height 42
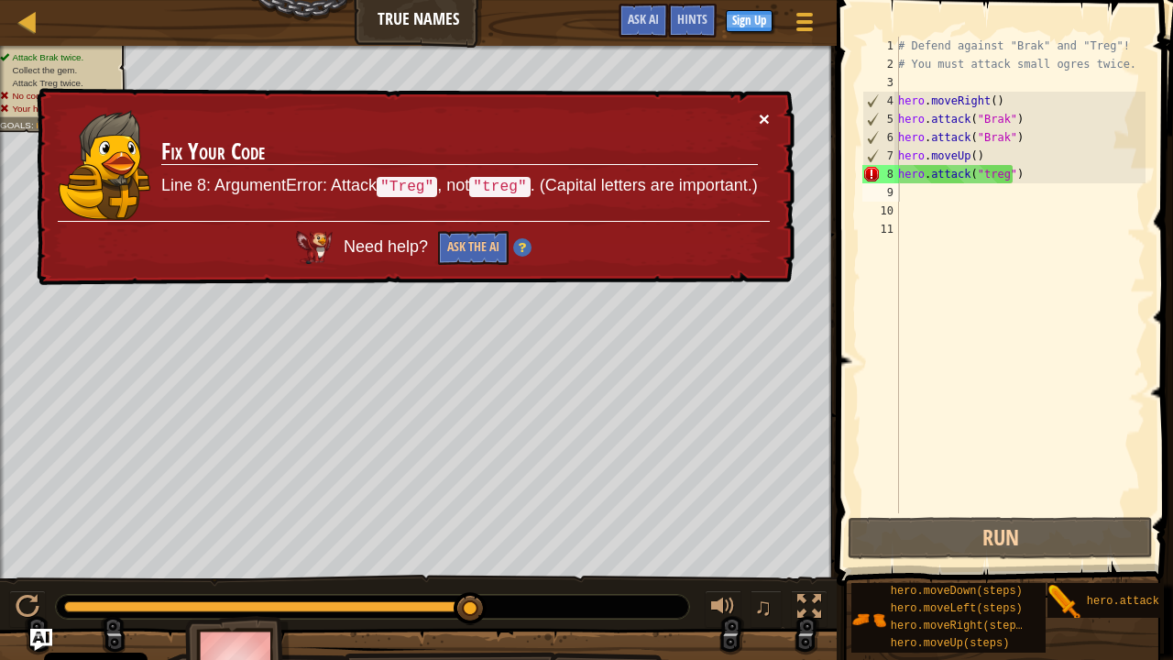
click at [764, 117] on button "×" at bounding box center [764, 118] width 11 height 19
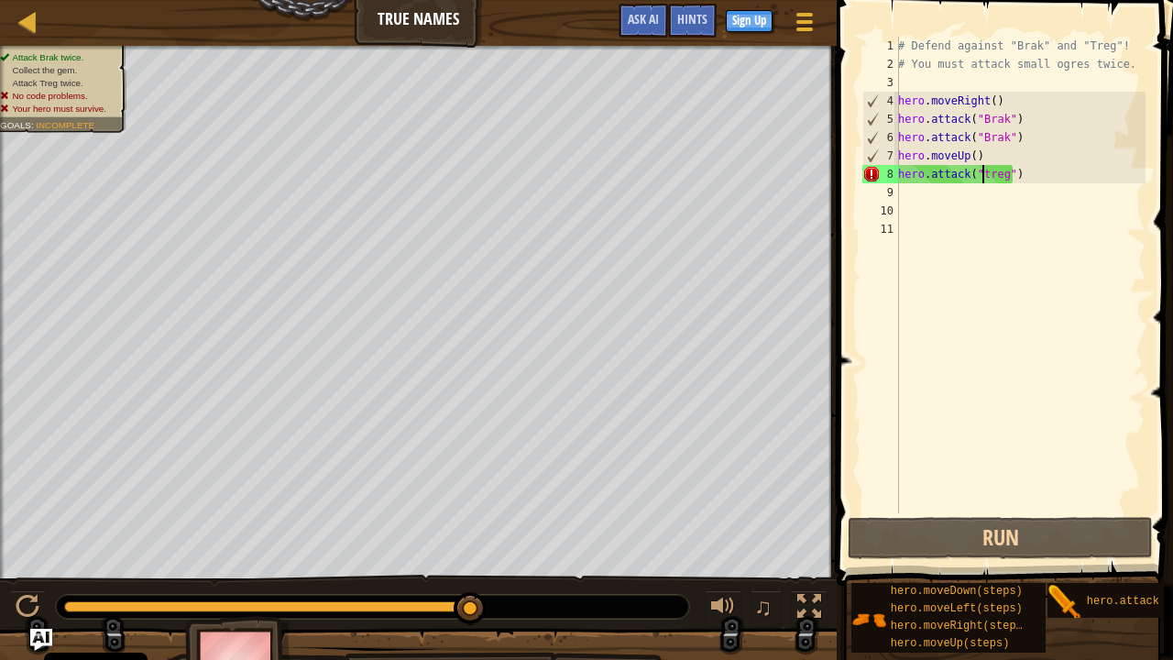
click at [983, 170] on div "# Defend against "Brak" and "Treg"! # You must attack small ogres twice. hero .…" at bounding box center [1020, 293] width 251 height 513
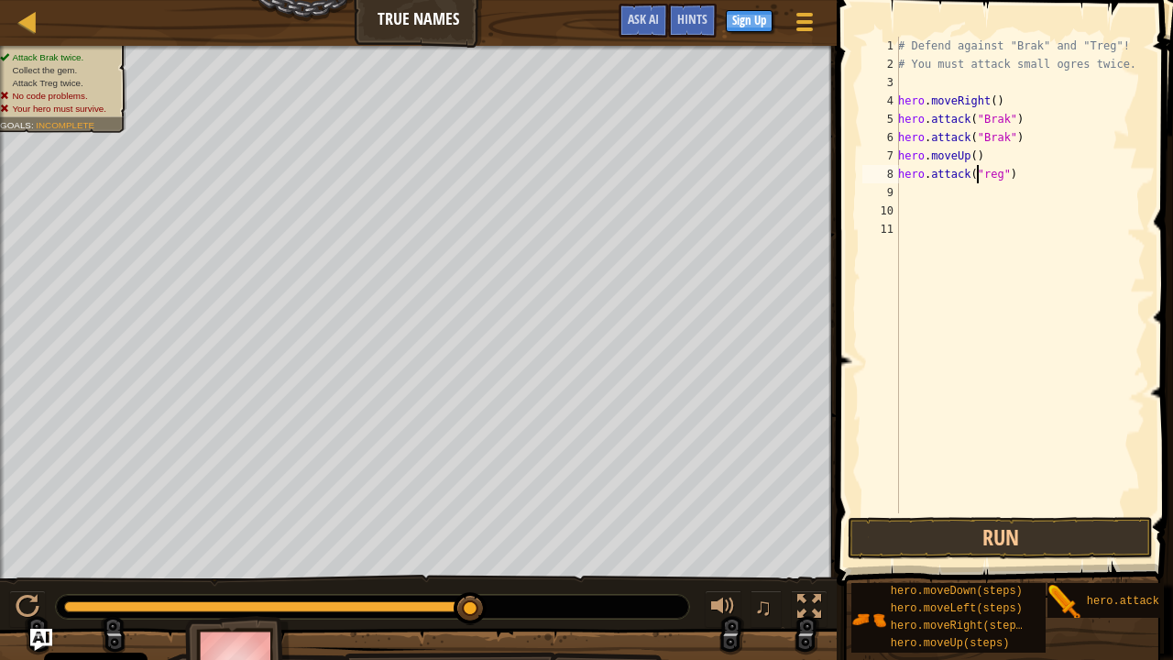
scroll to position [8, 6]
click at [1041, 526] on button "Run" at bounding box center [1000, 538] width 305 height 42
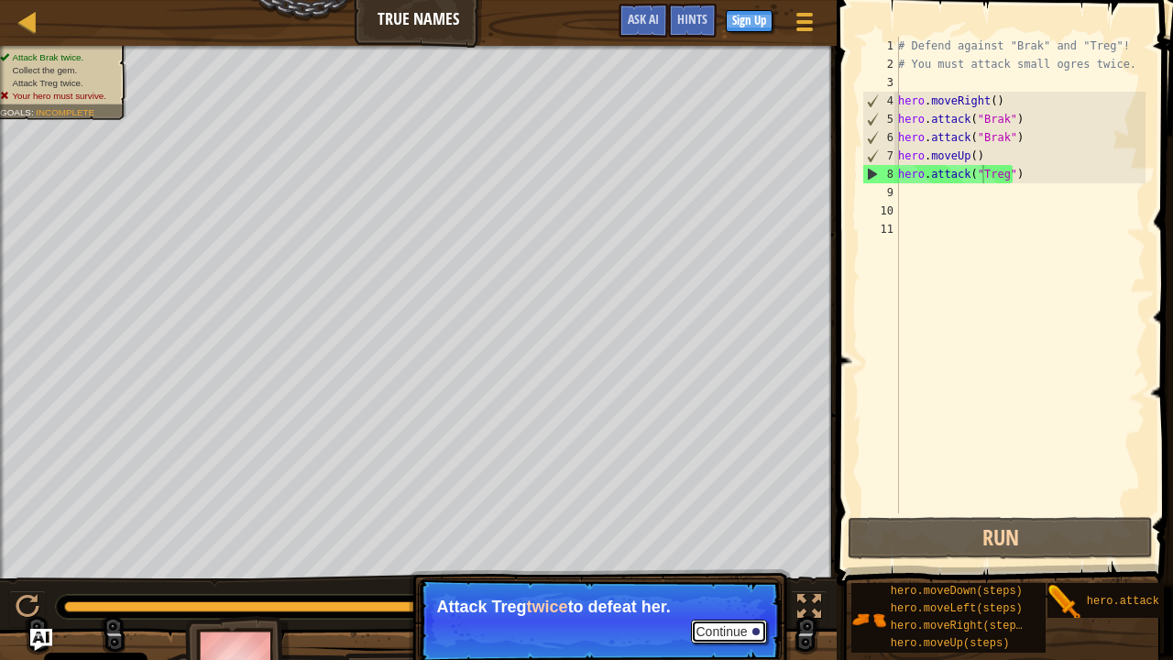
click at [722, 552] on button "Continue" at bounding box center [729, 632] width 76 height 24
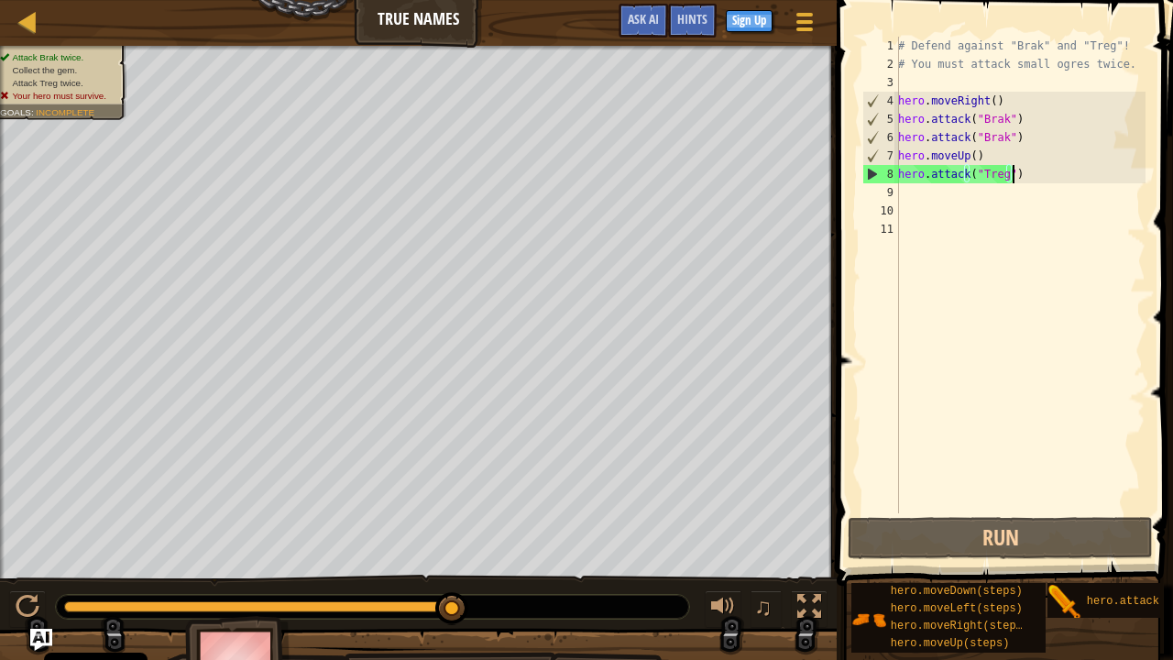
click at [1012, 172] on div "# Defend against "Brak" and "Treg"! # You must attack small ogres twice. hero .…" at bounding box center [1020, 293] width 251 height 513
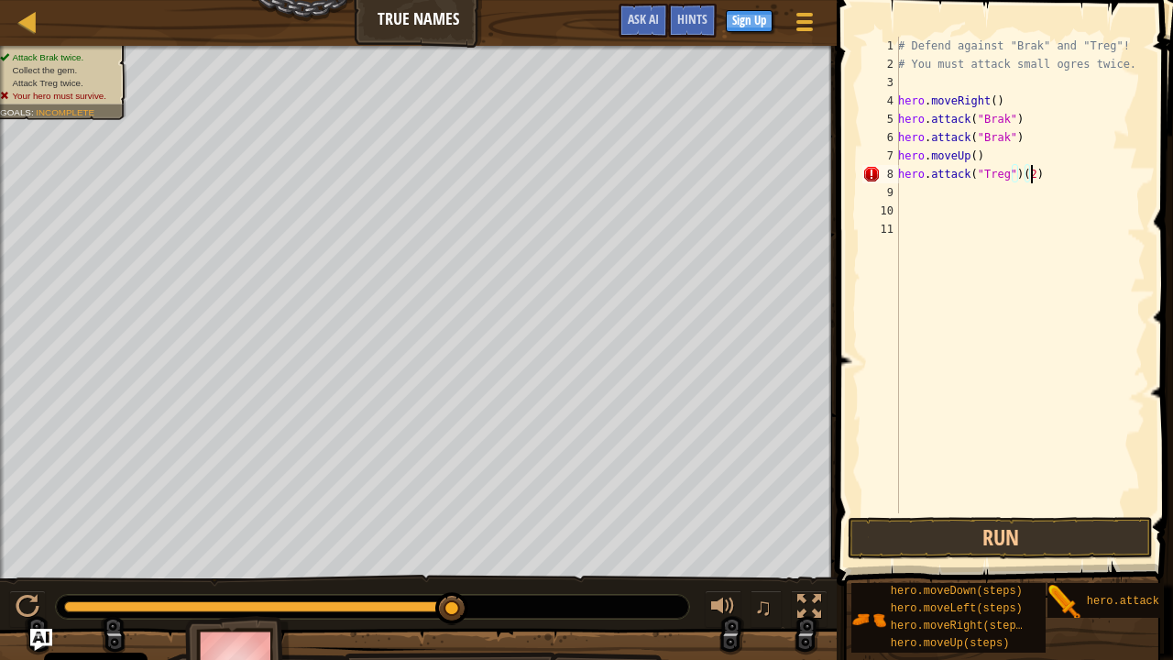
scroll to position [8, 10]
click at [994, 530] on button "Run" at bounding box center [1000, 538] width 305 height 42
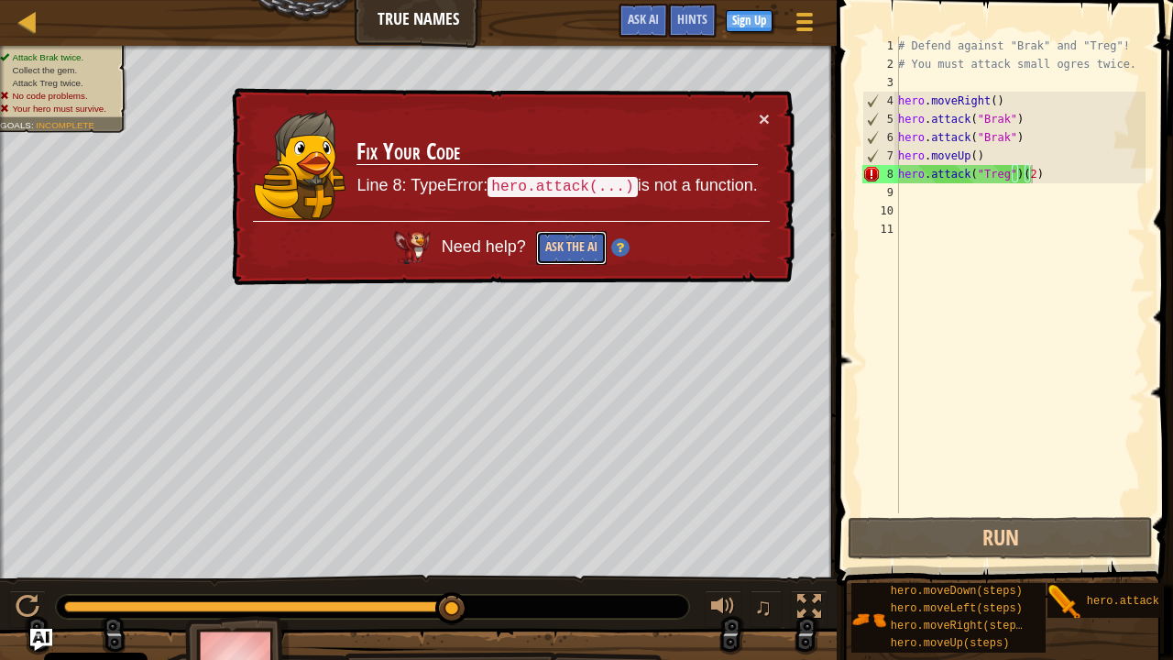
click at [577, 247] on button "Ask the AI" at bounding box center [571, 248] width 71 height 34
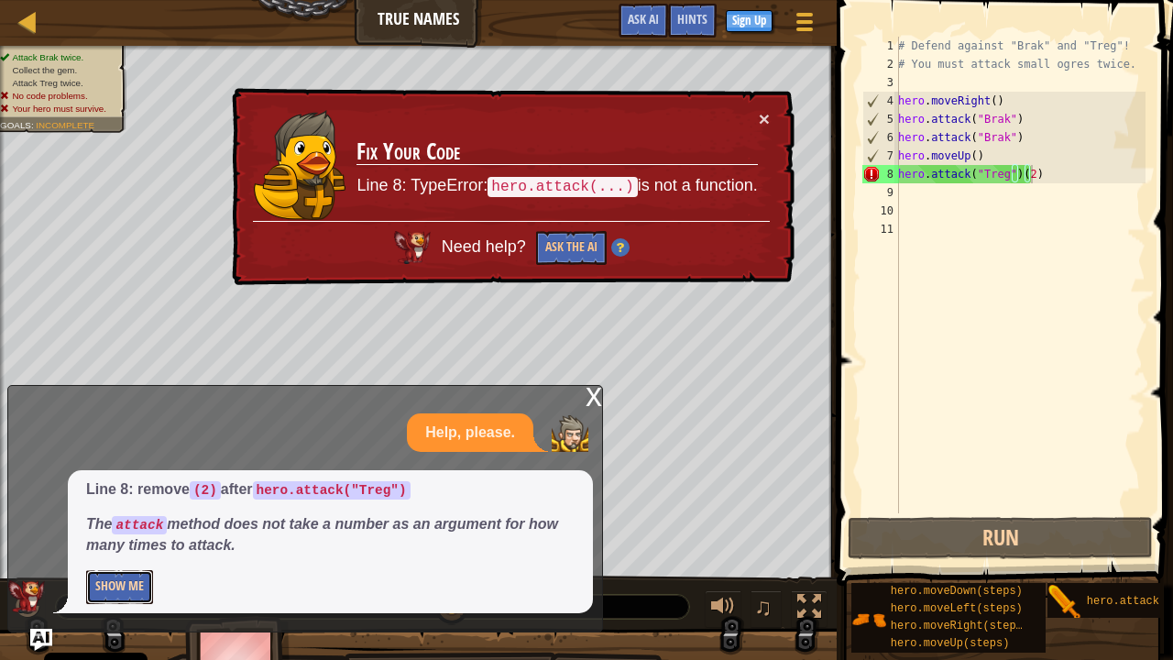
click at [131, 552] on button "Show Me" at bounding box center [119, 587] width 67 height 34
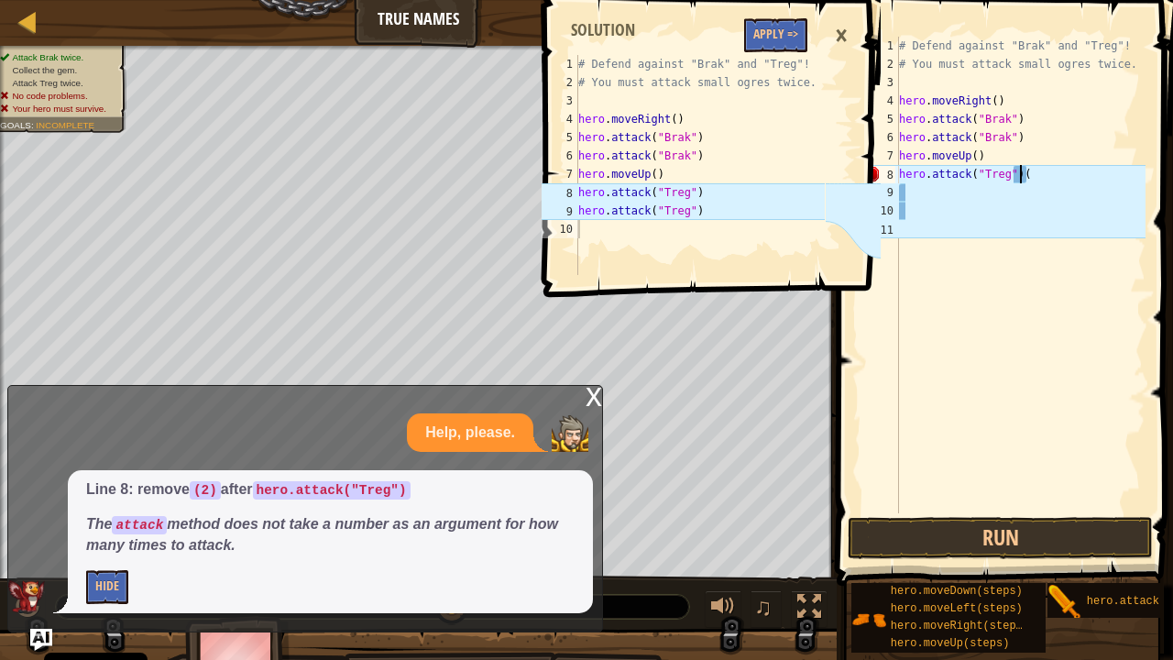
type textarea "hero.attack("Treg")"
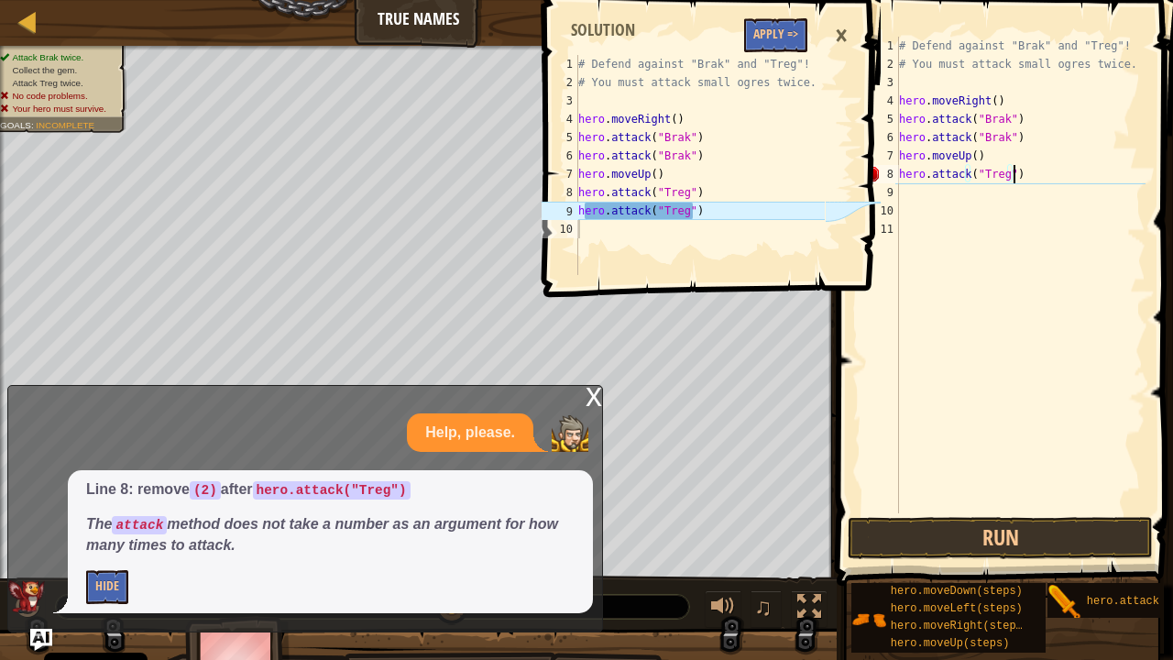
scroll to position [8, 8]
click at [923, 204] on div "# Defend against "Brak" and "Treg"! # You must attack small ogres twice. hero .…" at bounding box center [1021, 293] width 250 height 513
click at [916, 193] on div "# Defend against "Brak" and "Treg"! # You must attack small ogres twice. hero .…" at bounding box center [1021, 293] width 250 height 513
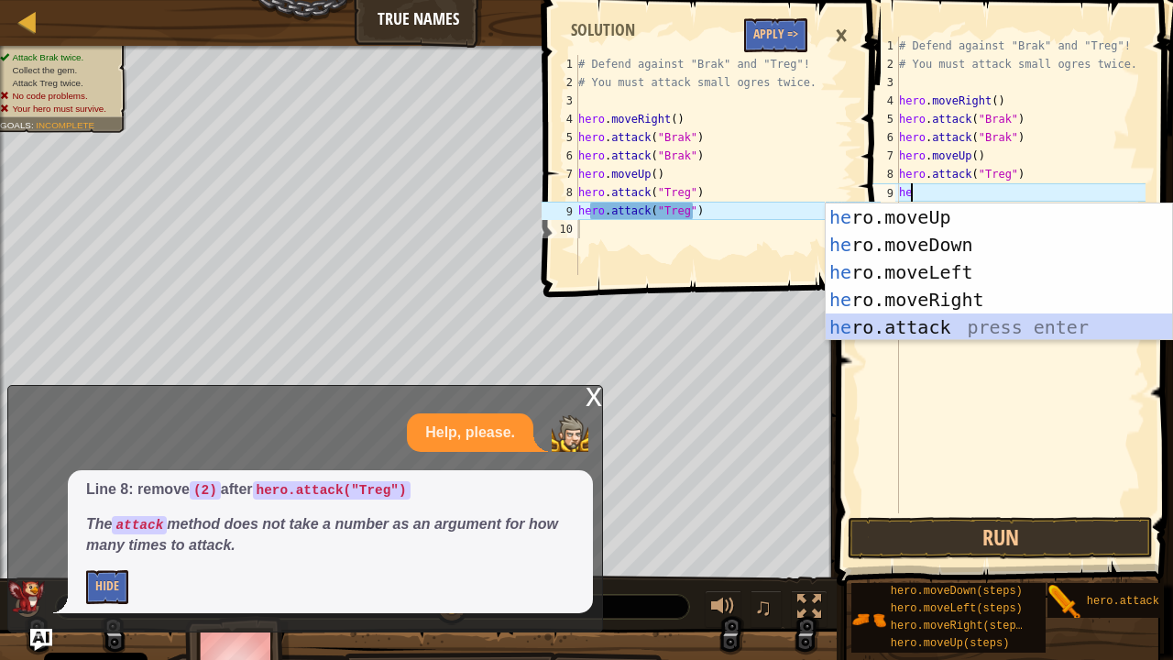
click at [967, 339] on div "he ro.moveUp press enter he ro.moveDown press enter he ro.moveLeft press enter …" at bounding box center [999, 299] width 347 height 192
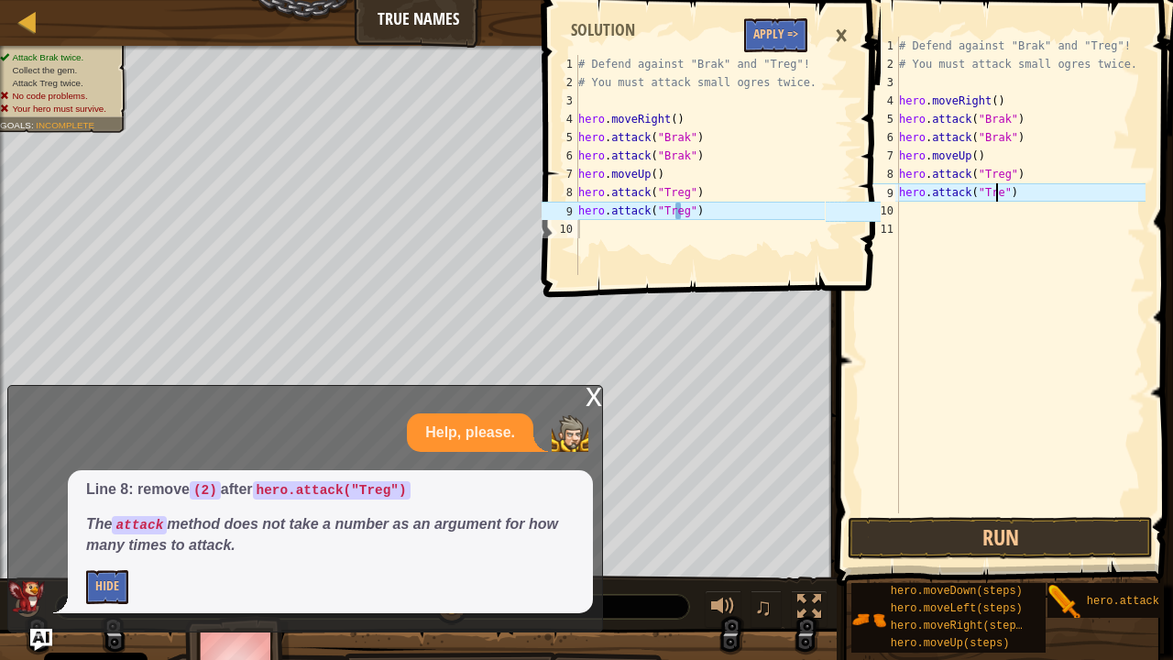
scroll to position [8, 8]
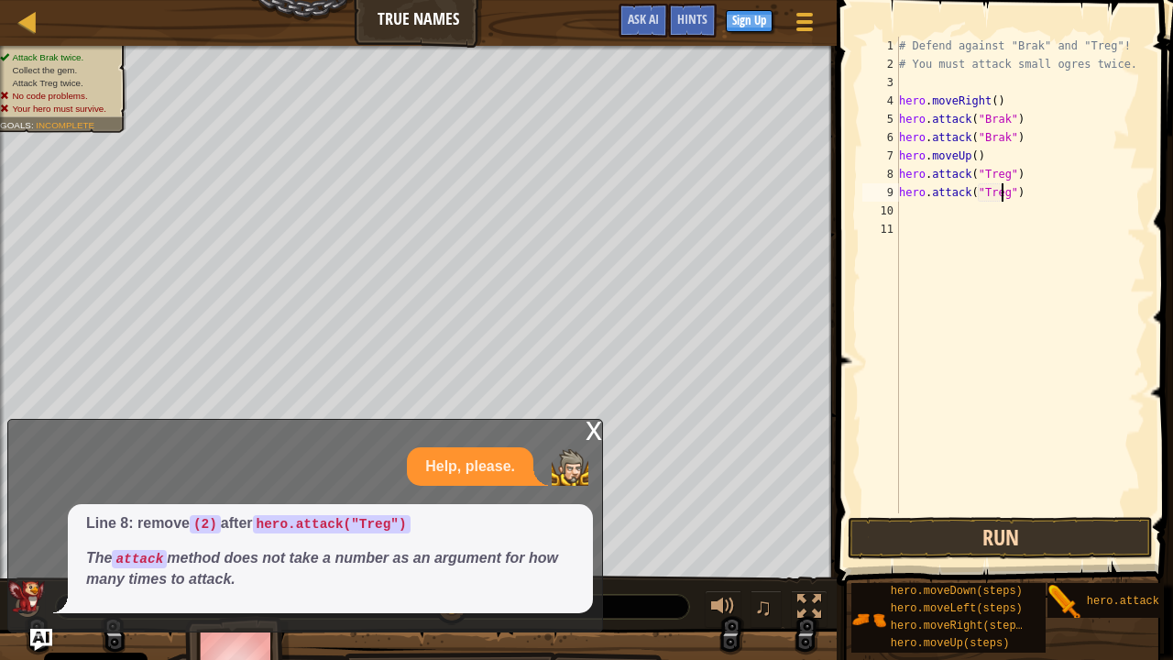
type textarea "hero.attack("Treg")"
click at [972, 543] on button "Run" at bounding box center [1000, 538] width 305 height 42
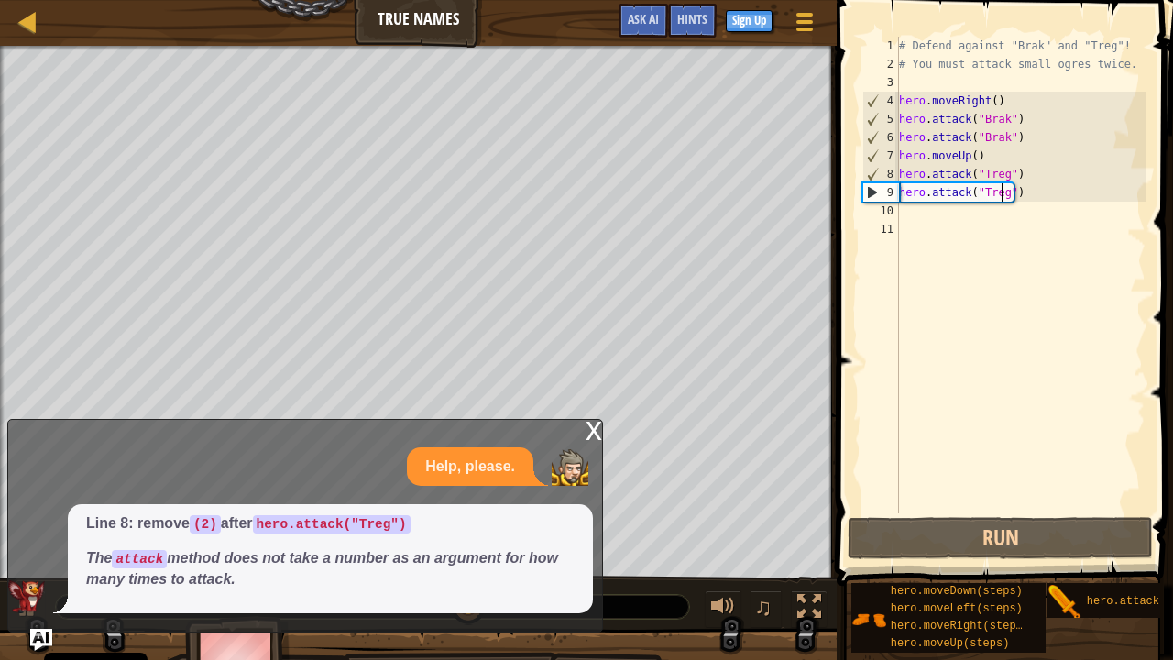
click at [929, 225] on div "# Defend against "Brak" and "Treg"! # You must attack small ogres twice. hero .…" at bounding box center [1021, 293] width 250 height 513
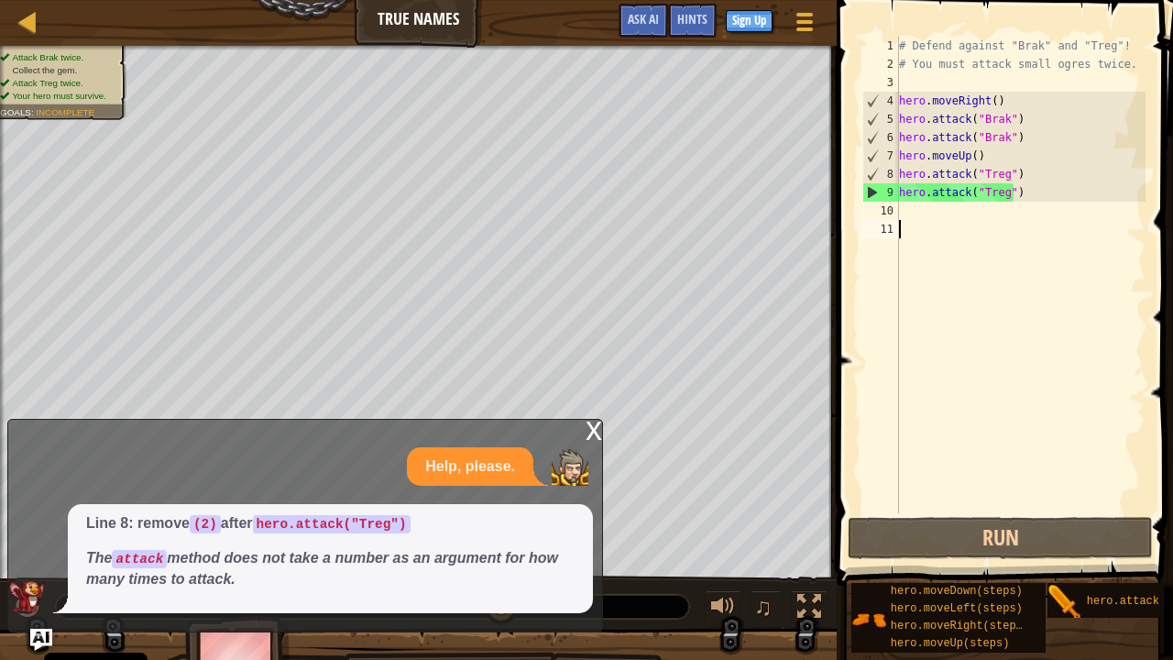
click at [930, 220] on div "# Defend against "Brak" and "Treg"! # You must attack small ogres twice. hero .…" at bounding box center [1021, 293] width 250 height 513
click at [918, 204] on div "# Defend against "Brak" and "Treg"! # You must attack small ogres twice. hero .…" at bounding box center [1021, 293] width 250 height 513
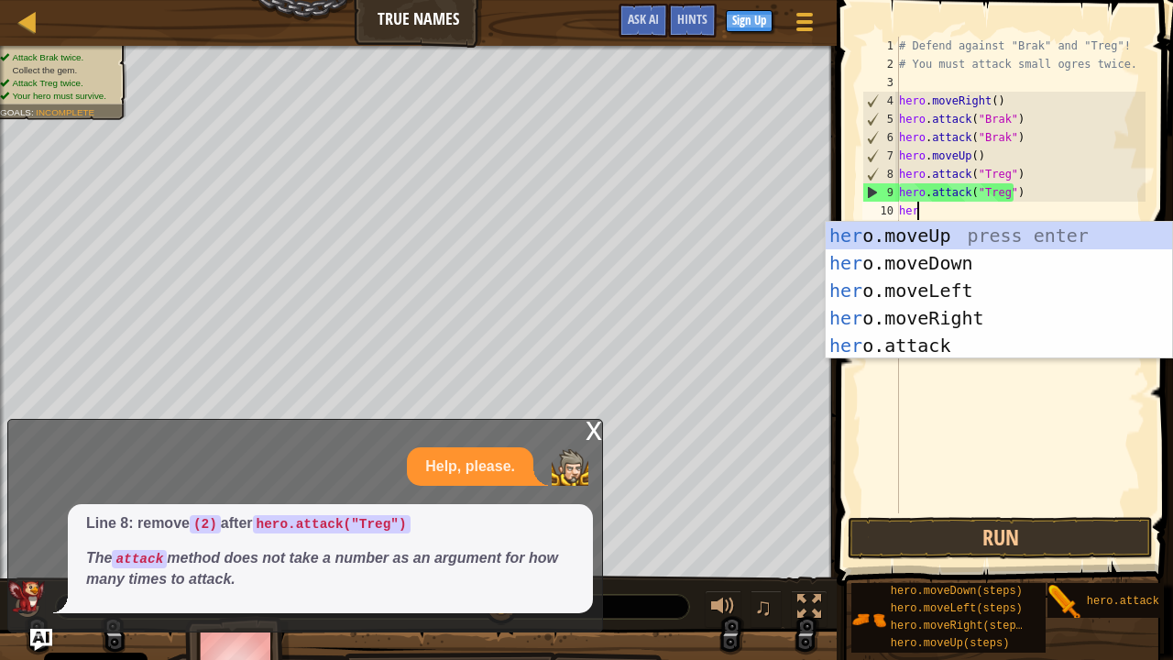
type textarea "hero"
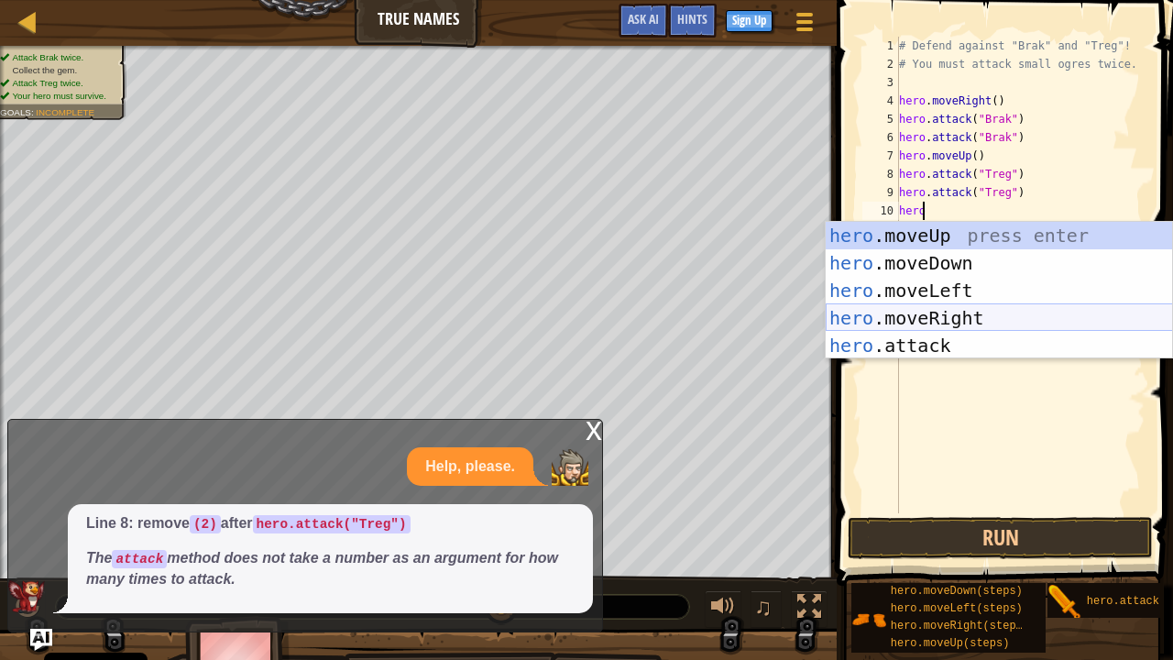
click at [933, 312] on div "hero .moveUp press enter hero .moveDown press enter hero .moveLeft press enter …" at bounding box center [999, 318] width 347 height 192
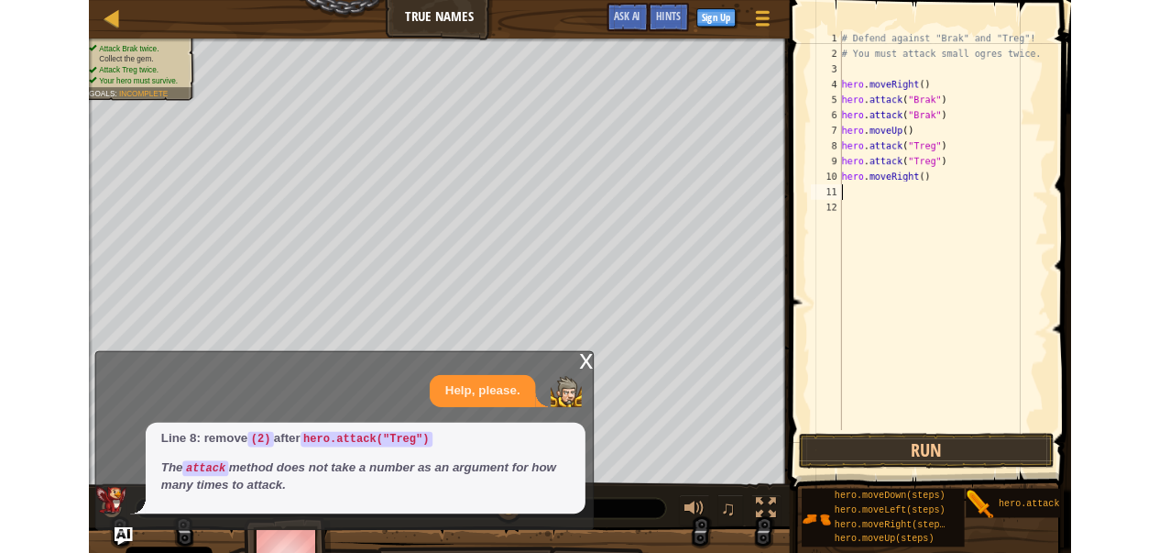
scroll to position [8, 0]
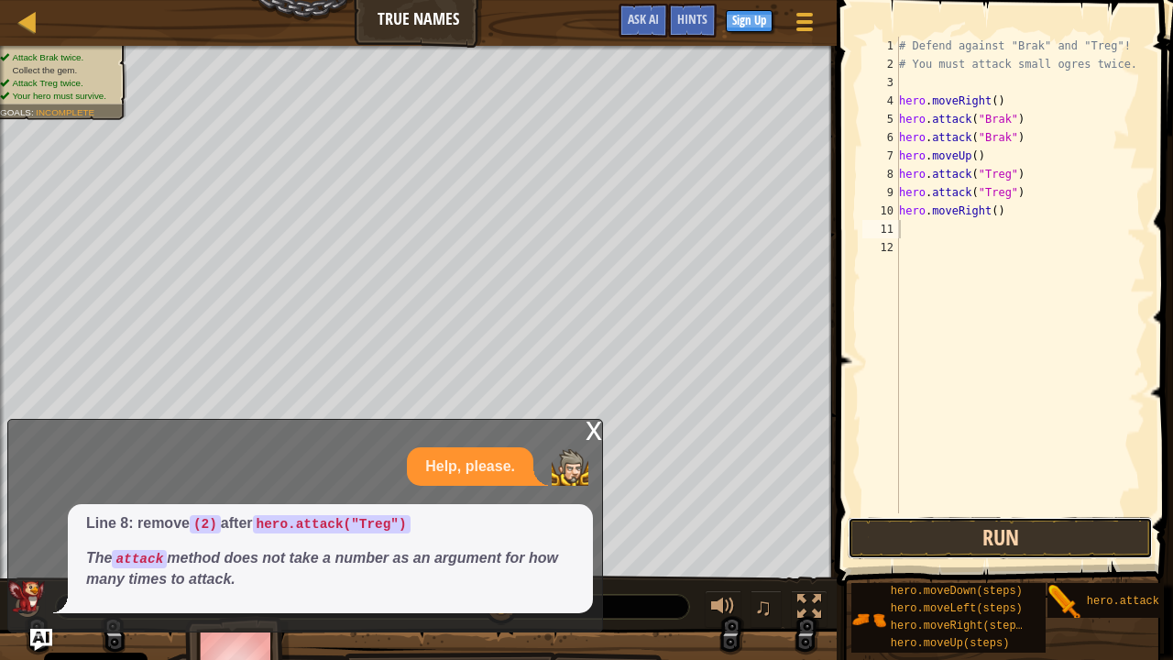
click at [987, 530] on button "Run" at bounding box center [1000, 538] width 305 height 42
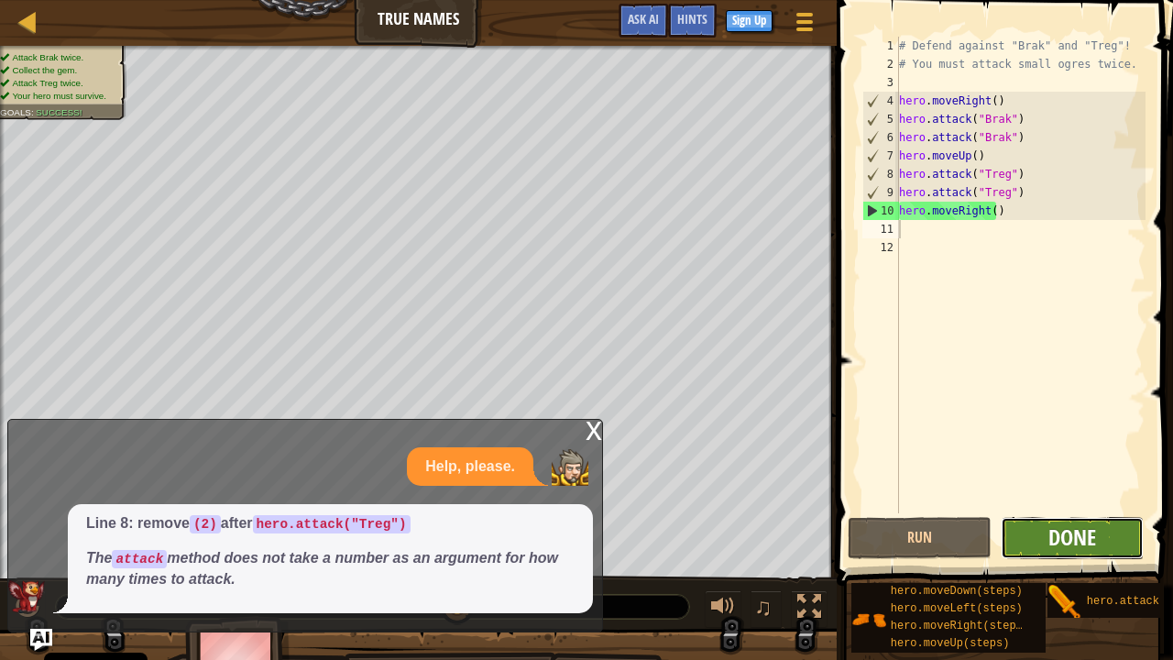
click at [1071, 535] on span "Done" at bounding box center [1073, 536] width 48 height 29
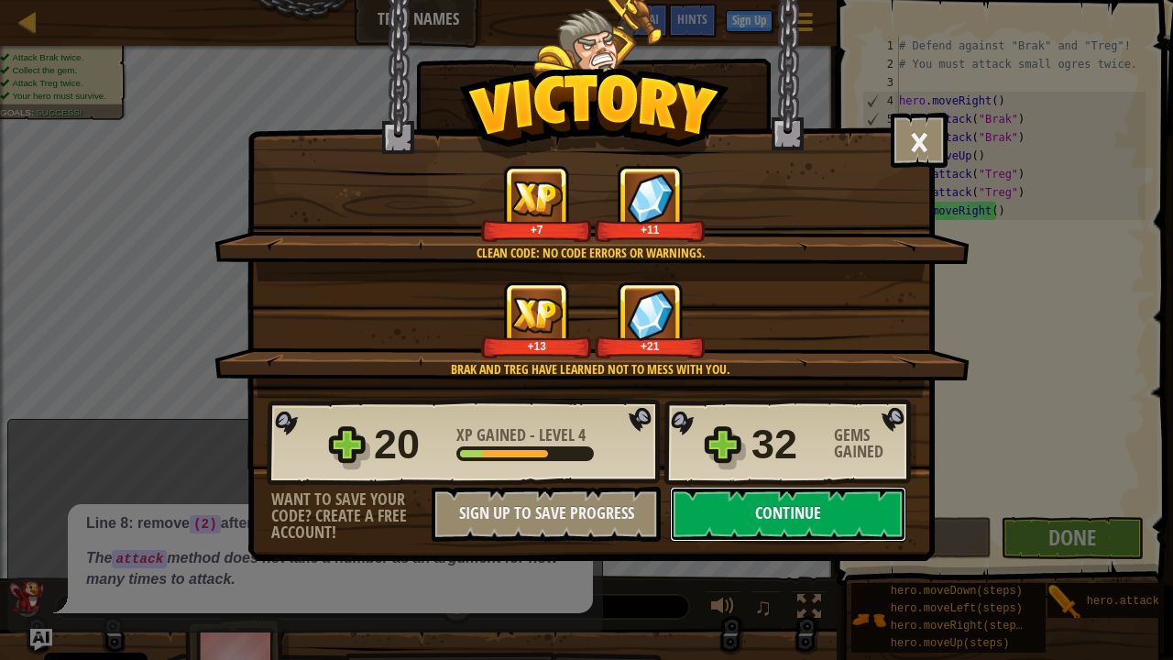
click at [787, 519] on button "Continue" at bounding box center [788, 514] width 236 height 55
